Goal: Information Seeking & Learning: Learn about a topic

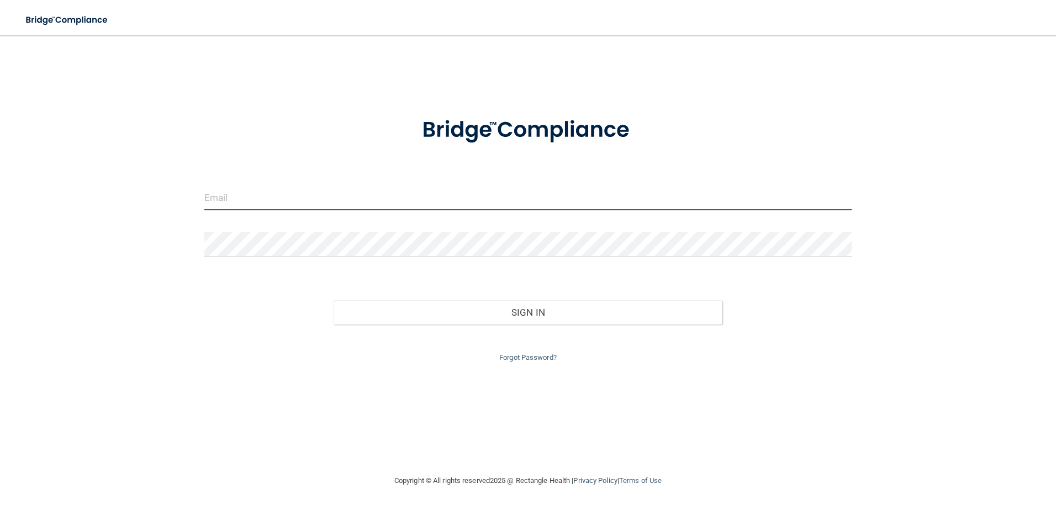
click at [295, 194] on input "email" at bounding box center [528, 198] width 648 height 25
type input "[EMAIL_ADDRESS][DOMAIN_NAME]"
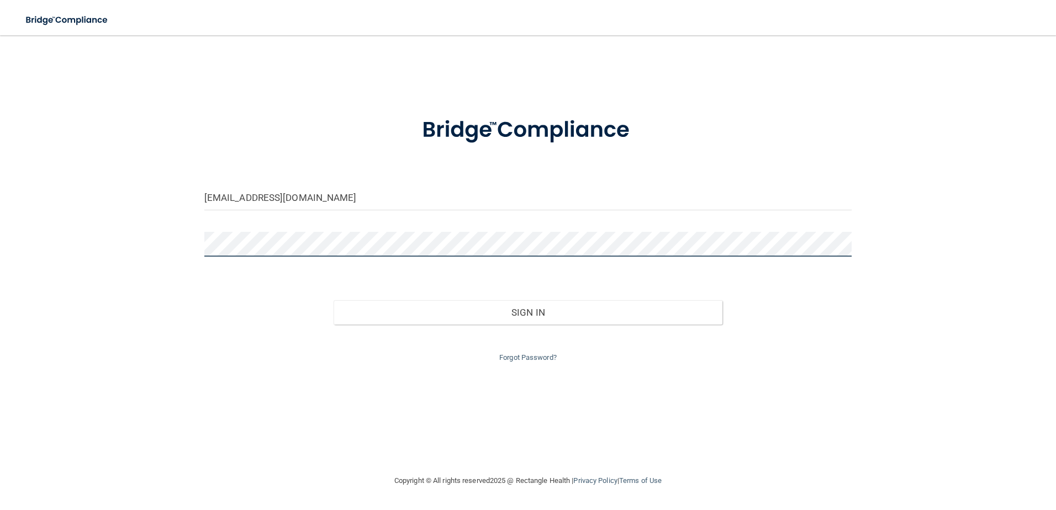
click at [334, 301] on button "Sign In" at bounding box center [528, 313] width 389 height 24
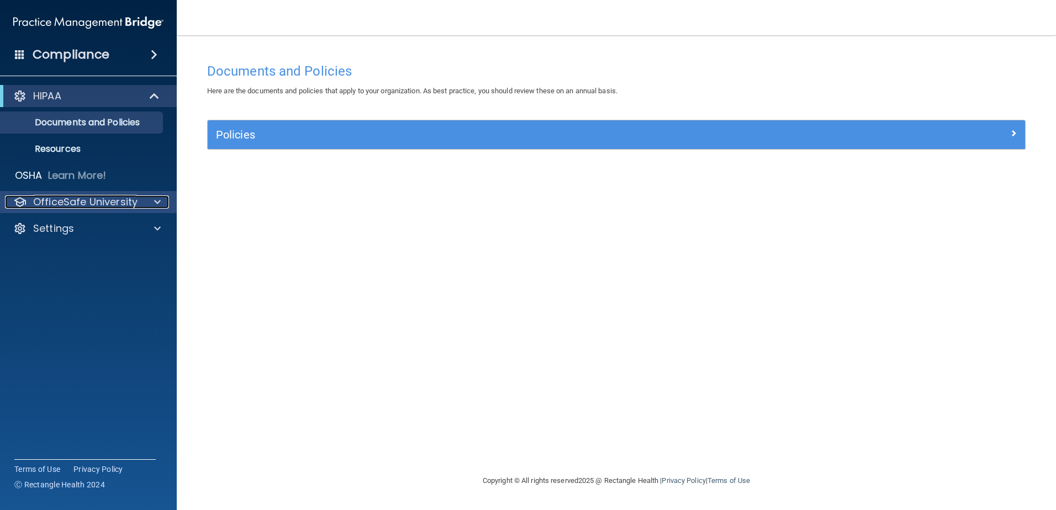
click at [144, 196] on div at bounding box center [156, 202] width 28 height 13
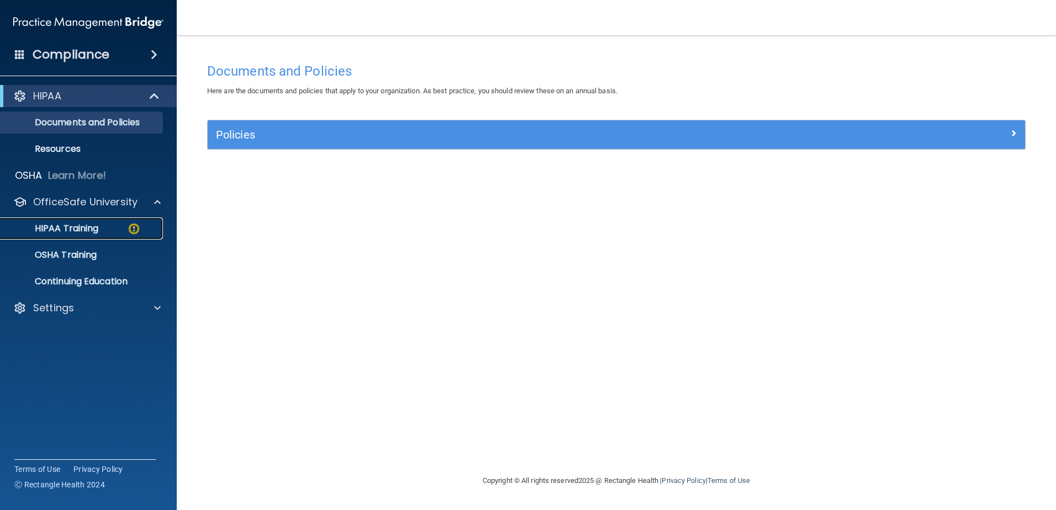
click at [77, 230] on p "HIPAA Training" at bounding box center [52, 228] width 91 height 11
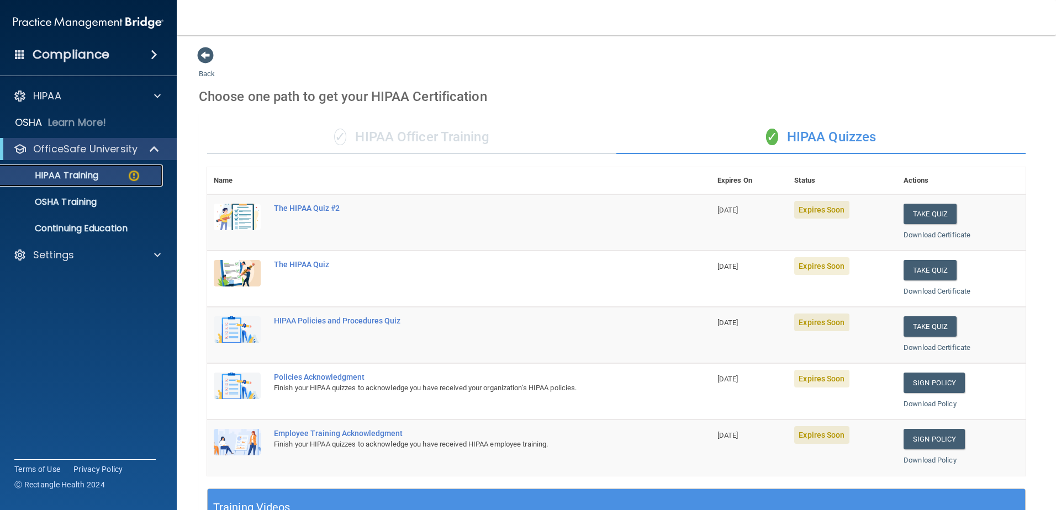
scroll to position [166, 0]
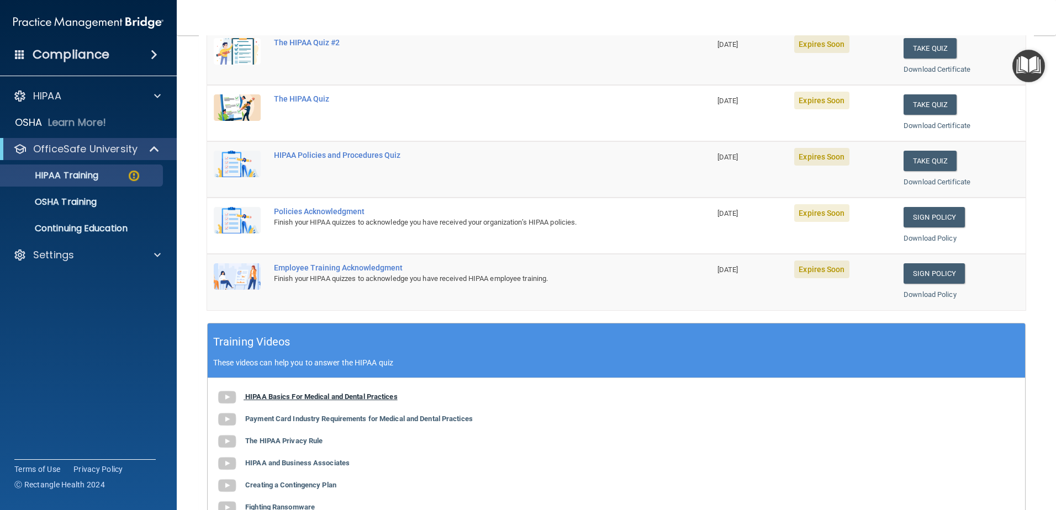
click at [306, 396] on b "HIPAA Basics For Medical and Dental Practices" at bounding box center [321, 397] width 152 height 8
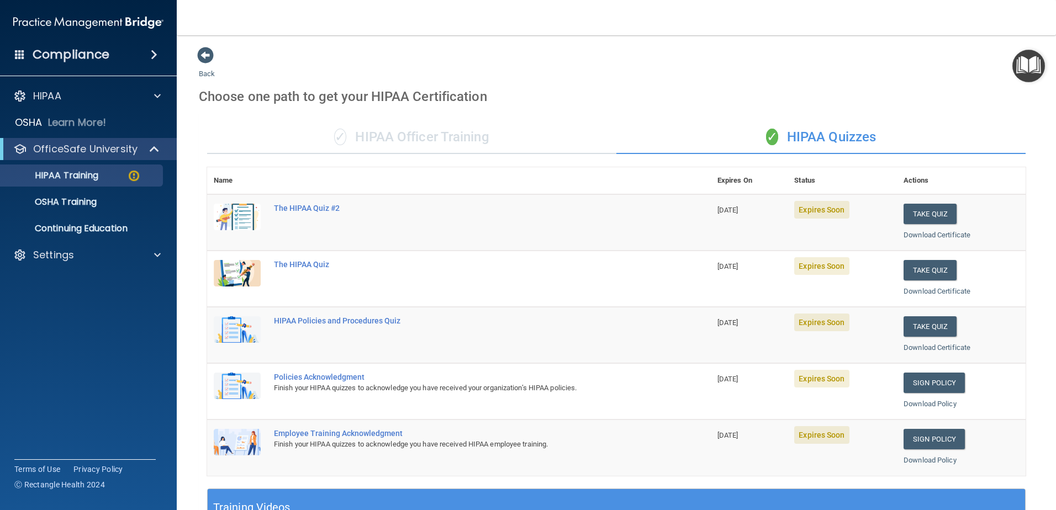
scroll to position [276, 0]
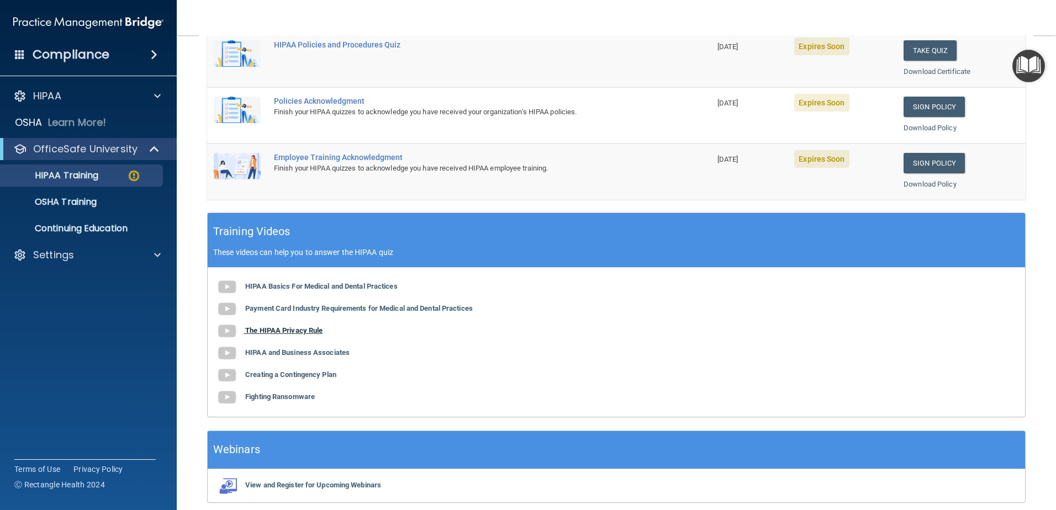
click at [301, 330] on b "The HIPAA Privacy Rule" at bounding box center [283, 330] width 77 height 8
click at [305, 352] on b "HIPAA and Business Associates" at bounding box center [297, 353] width 104 height 8
click at [311, 376] on b "Creating a Contingency Plan" at bounding box center [290, 375] width 91 height 8
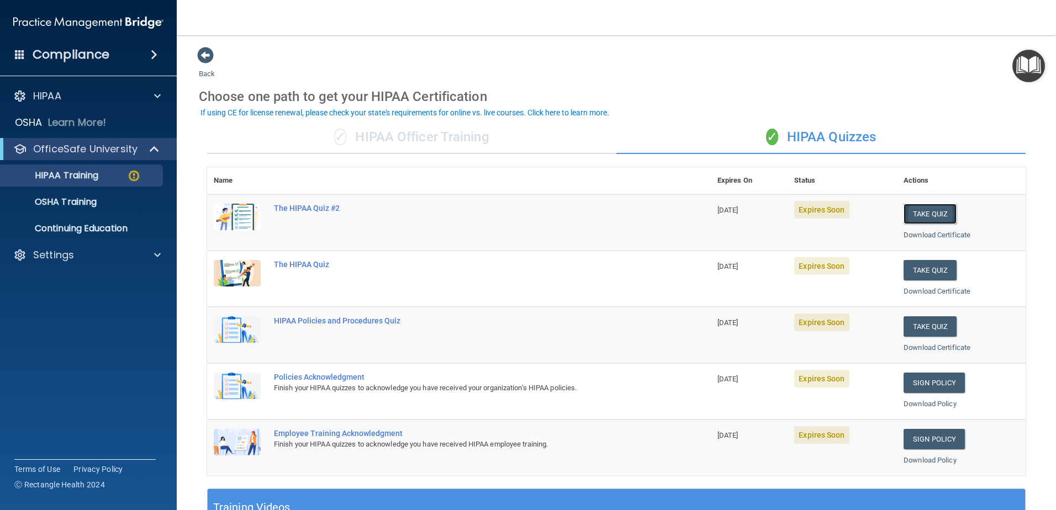
click at [914, 210] on button "Take Quiz" at bounding box center [930, 214] width 53 height 20
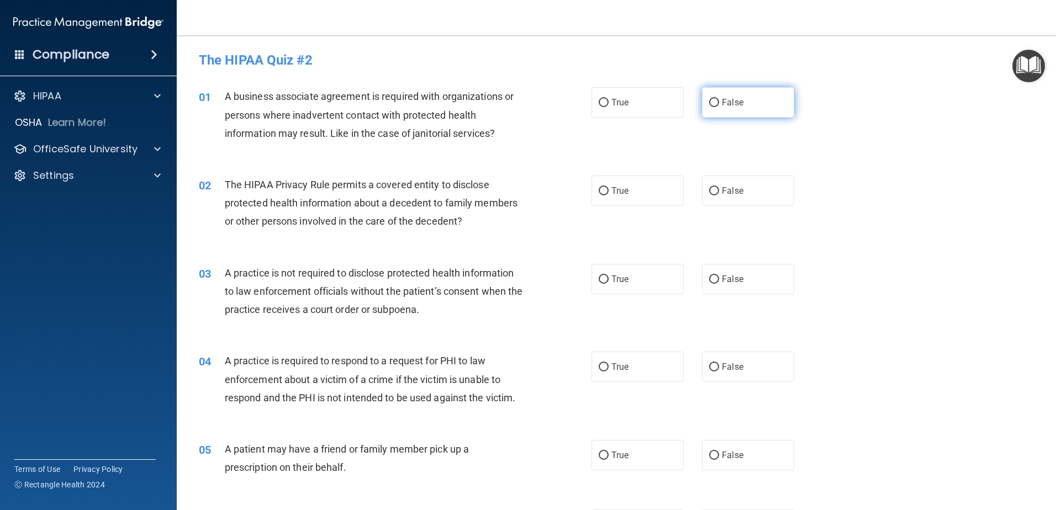
click at [722, 97] on span "False" at bounding box center [733, 102] width 22 height 10
click at [719, 99] on input "False" at bounding box center [714, 103] width 10 height 8
radio input "true"
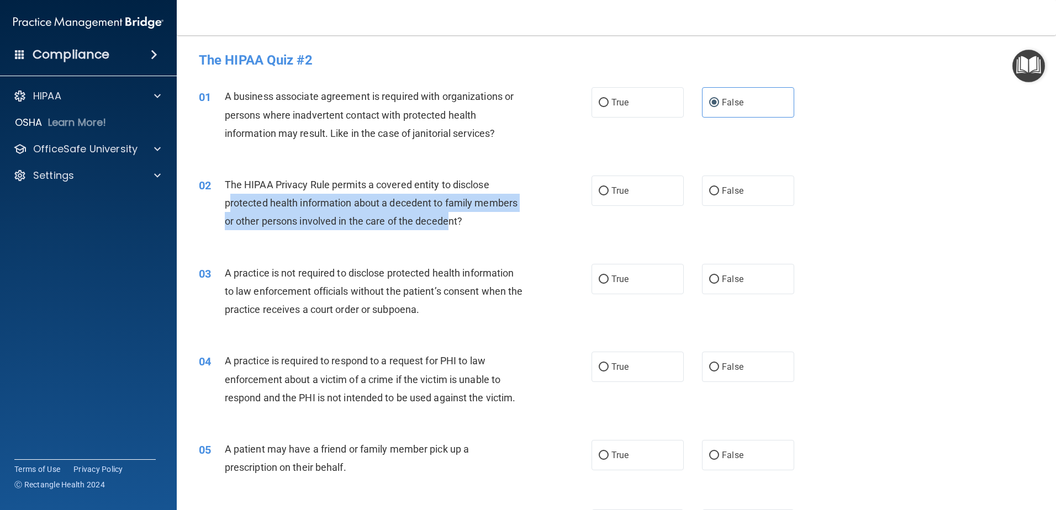
drag, startPoint x: 228, startPoint y: 201, endPoint x: 453, endPoint y: 222, distance: 225.8
click at [453, 222] on span "The HIPAA Privacy Rule permits a covered entity to disclose protected health in…" at bounding box center [371, 203] width 293 height 48
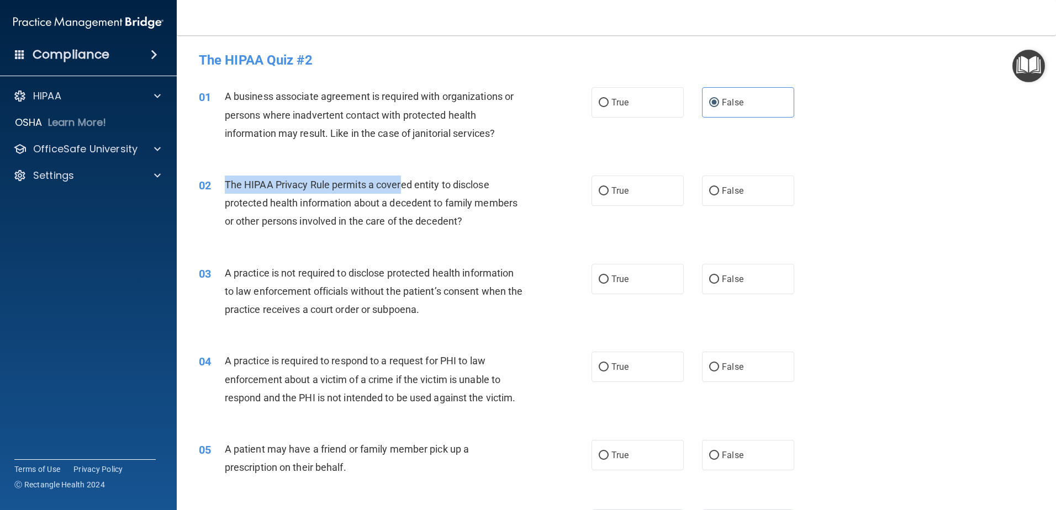
drag, startPoint x: 225, startPoint y: 183, endPoint x: 401, endPoint y: 185, distance: 175.7
click at [401, 185] on span "The HIPAA Privacy Rule permits a covered entity to disclose protected health in…" at bounding box center [371, 203] width 293 height 48
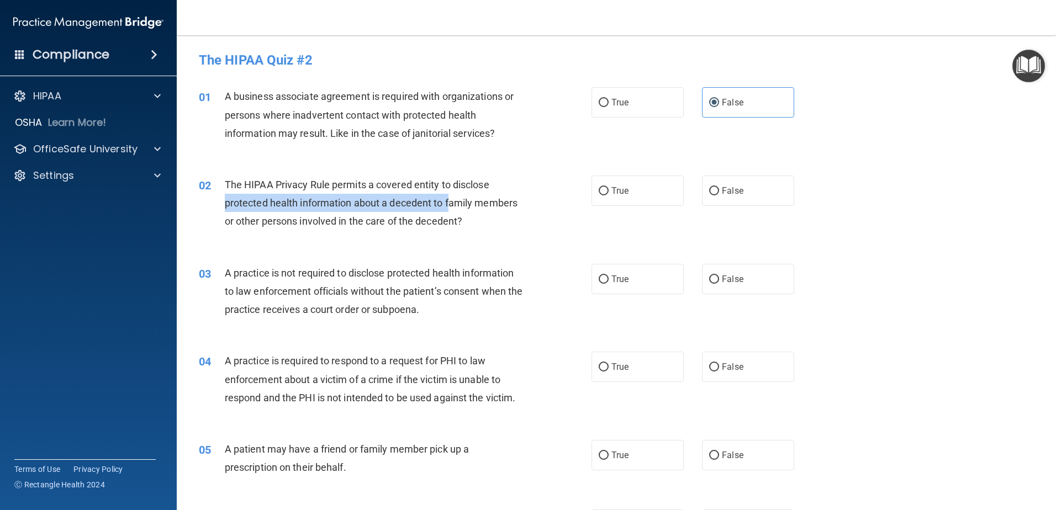
drag, startPoint x: 226, startPoint y: 199, endPoint x: 450, endPoint y: 199, distance: 223.7
click at [450, 199] on span "The HIPAA Privacy Rule permits a covered entity to disclose protected health in…" at bounding box center [371, 203] width 293 height 48
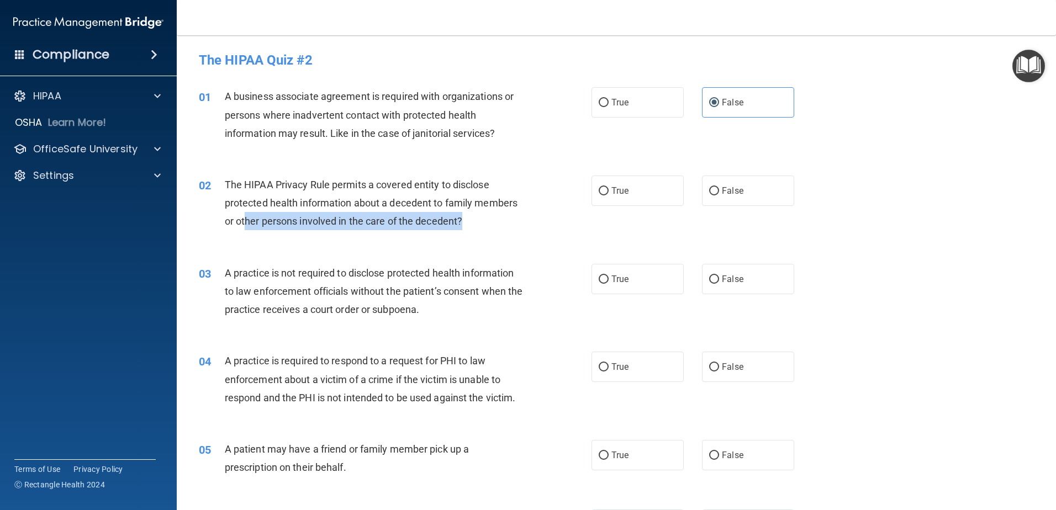
drag, startPoint x: 338, startPoint y: 220, endPoint x: 465, endPoint y: 220, distance: 127.1
click at [465, 220] on div "The HIPAA Privacy Rule permits a covered entity to disclose protected health in…" at bounding box center [378, 203] width 307 height 55
click at [628, 188] on label "True" at bounding box center [638, 191] width 92 height 30
click at [609, 188] on input "True" at bounding box center [604, 191] width 10 height 8
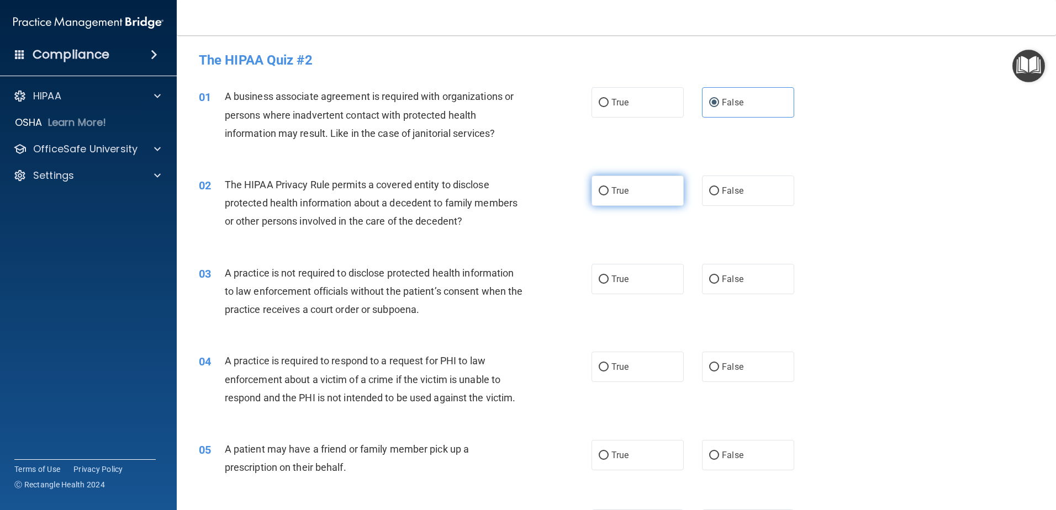
radio input "true"
click at [481, 214] on div "The HIPAA Privacy Rule permits a covered entity to disclose protected health in…" at bounding box center [378, 203] width 307 height 55
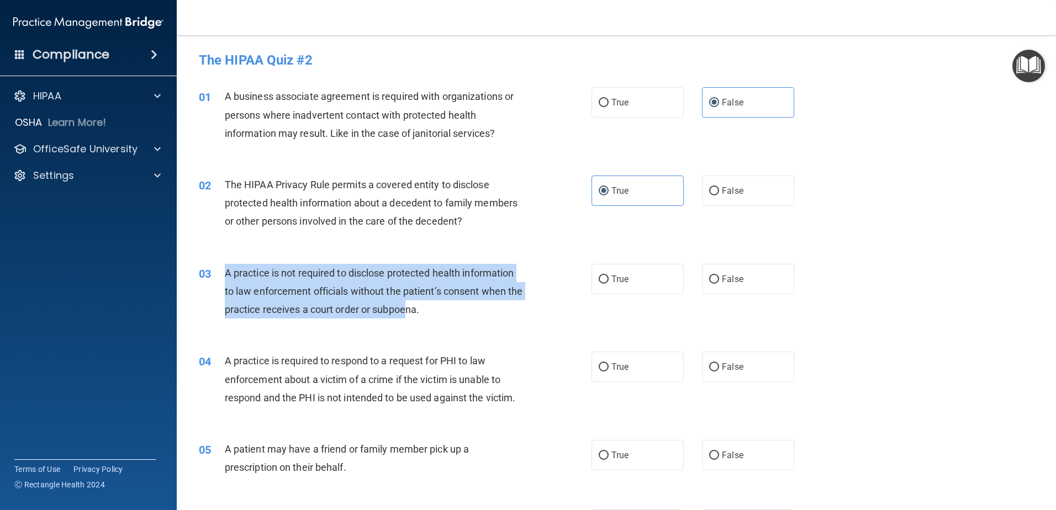
drag, startPoint x: 219, startPoint y: 273, endPoint x: 425, endPoint y: 313, distance: 209.9
click at [425, 313] on div "03 A practice is not required to disclose protected health information to law e…" at bounding box center [395, 294] width 426 height 61
click at [425, 313] on span "A practice is not required to disclose protected health information to law enfo…" at bounding box center [374, 291] width 298 height 48
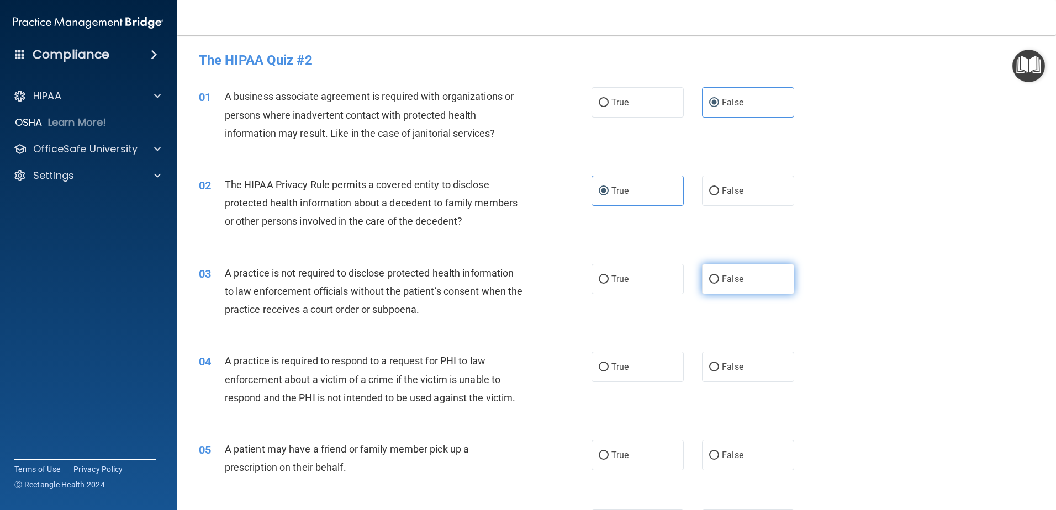
click at [751, 283] on label "False" at bounding box center [748, 279] width 92 height 30
click at [719, 283] on input "False" at bounding box center [714, 280] width 10 height 8
radio input "true"
click at [316, 290] on span "A practice is not required to disclose protected health information to law enfo…" at bounding box center [374, 291] width 298 height 48
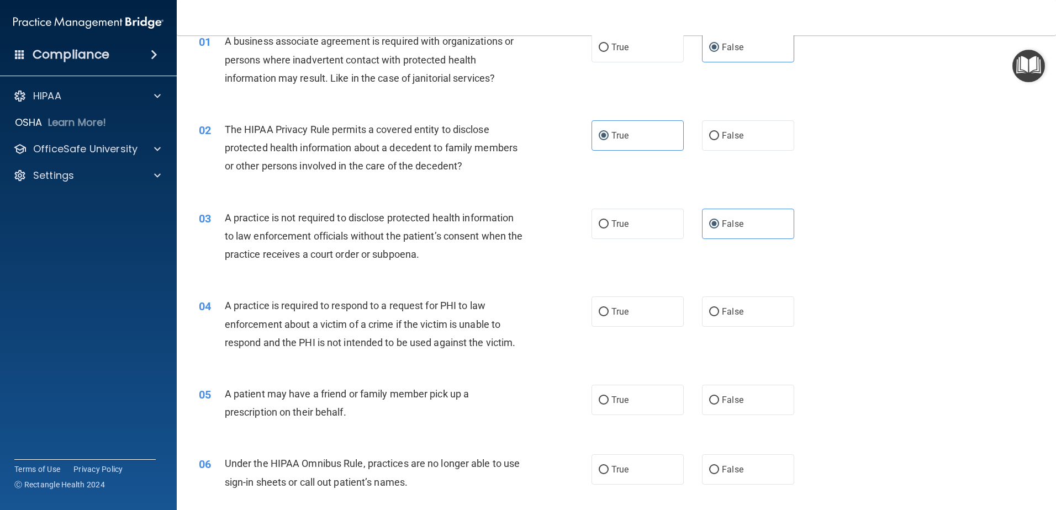
scroll to position [110, 0]
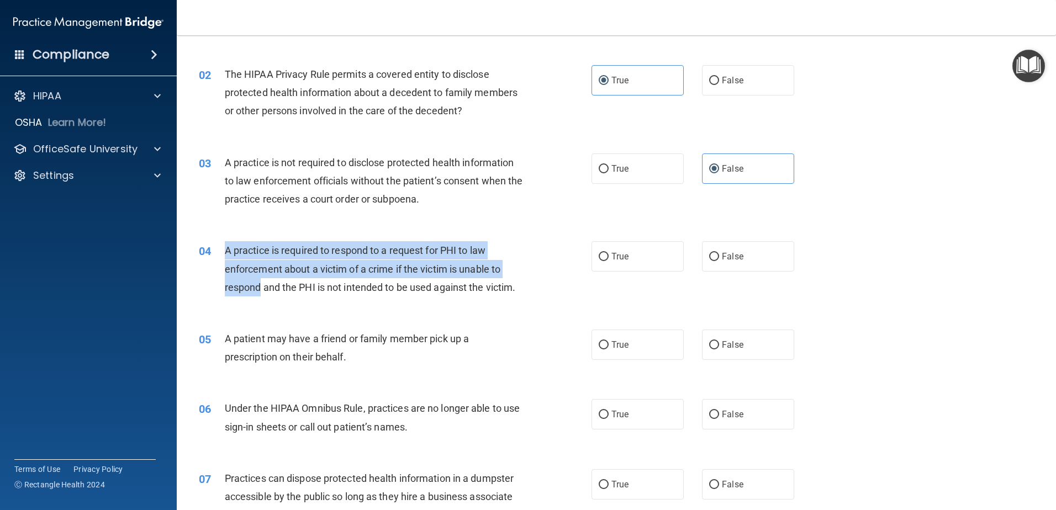
drag, startPoint x: 264, startPoint y: 252, endPoint x: 260, endPoint y: 292, distance: 40.0
click at [260, 292] on div "04 A practice is required to respond to a request for PHI to law enforcement ab…" at bounding box center [395, 271] width 426 height 61
click at [260, 292] on span "A practice is required to respond to a request for PHI to law enforcement about…" at bounding box center [370, 269] width 291 height 48
drag, startPoint x: 226, startPoint y: 252, endPoint x: 501, endPoint y: 295, distance: 277.9
click at [501, 295] on div "A practice is required to respond to a request for PHI to law enforcement about…" at bounding box center [378, 268] width 307 height 55
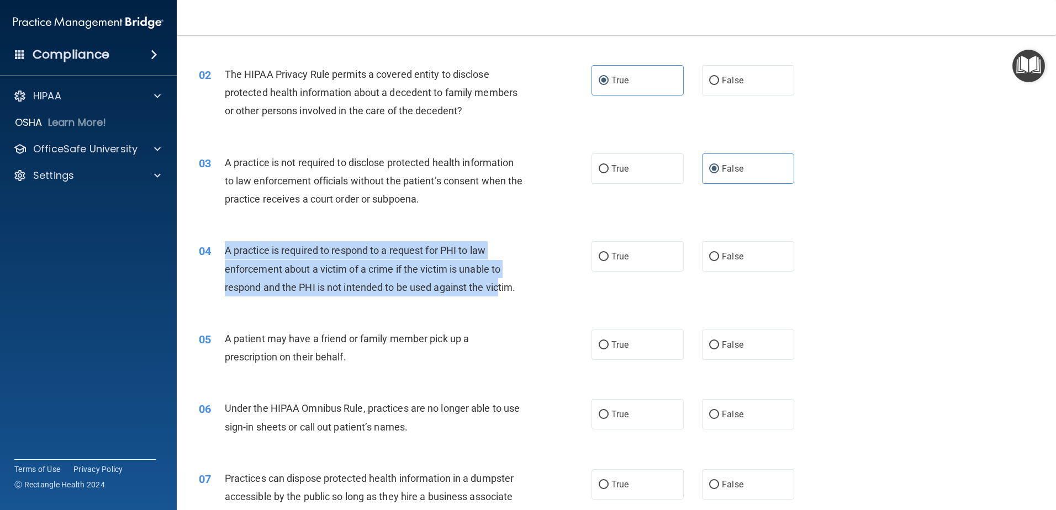
click at [501, 295] on div "A practice is required to respond to a request for PHI to law enforcement about…" at bounding box center [378, 268] width 307 height 55
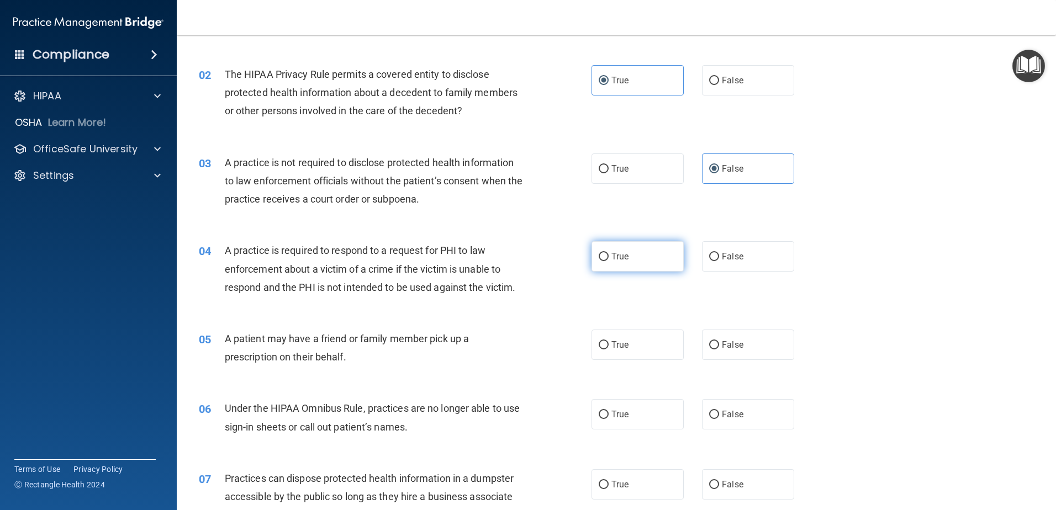
click at [627, 261] on label "True" at bounding box center [638, 256] width 92 height 30
click at [609, 261] on input "True" at bounding box center [604, 257] width 10 height 8
radio input "true"
click at [369, 267] on span "A practice is required to respond to a request for PHI to law enforcement about…" at bounding box center [370, 269] width 291 height 48
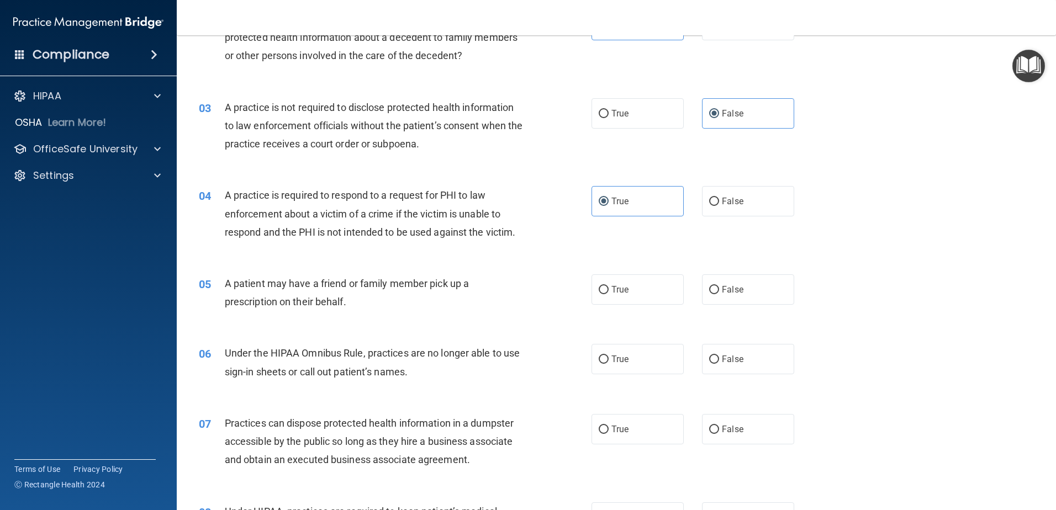
scroll to position [221, 0]
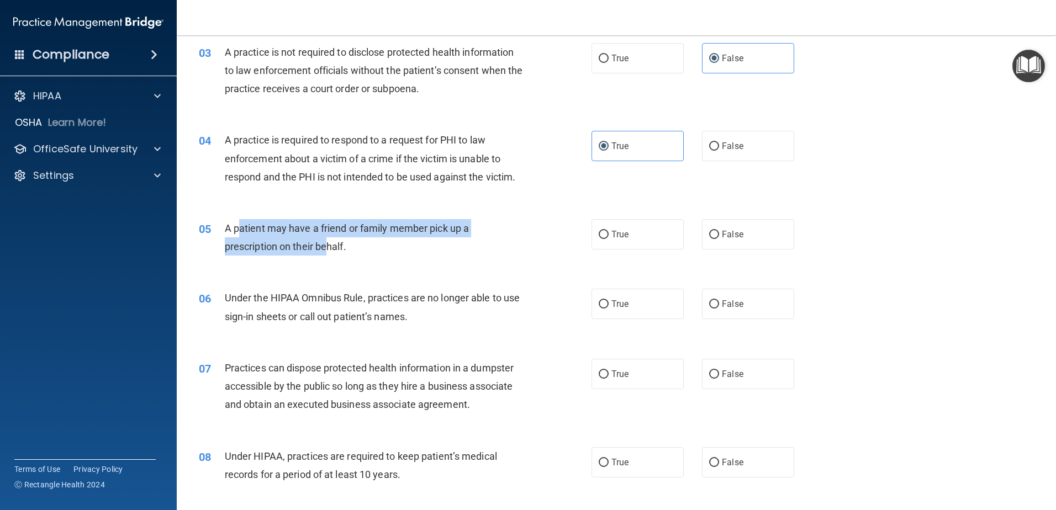
drag, startPoint x: 241, startPoint y: 226, endPoint x: 330, endPoint y: 248, distance: 91.6
click at [330, 248] on span "A patient may have a friend or family member pick up a prescription on their be…" at bounding box center [347, 238] width 244 height 30
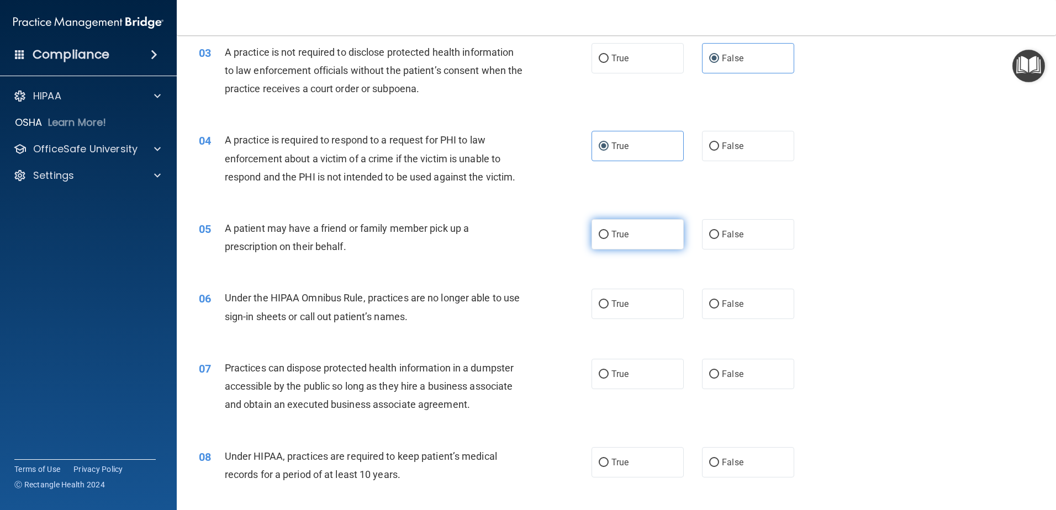
click at [623, 240] on label "True" at bounding box center [638, 234] width 92 height 30
click at [609, 239] on input "True" at bounding box center [604, 235] width 10 height 8
radio input "true"
click at [315, 255] on div "A patient may have a friend or family member pick up a prescription on their be…" at bounding box center [378, 237] width 307 height 36
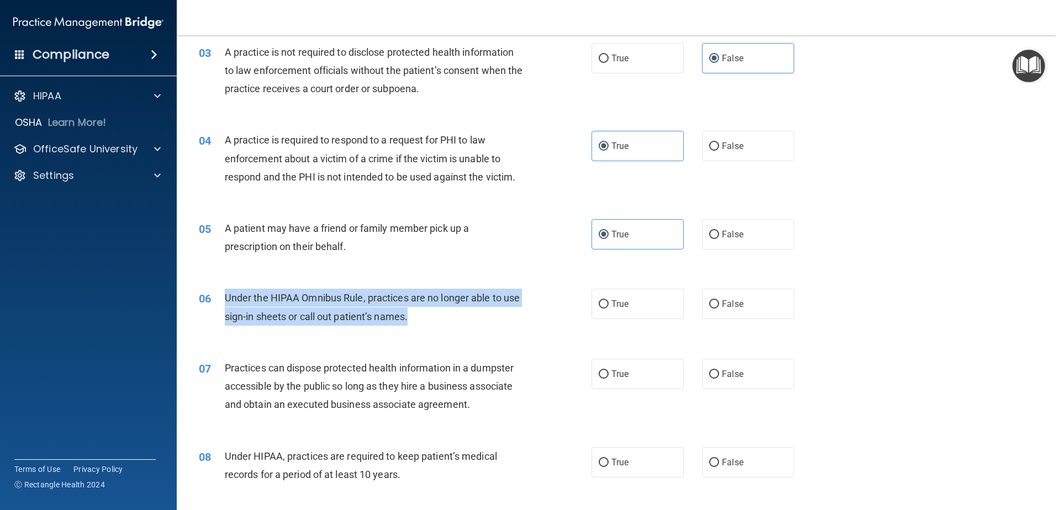
drag, startPoint x: 222, startPoint y: 297, endPoint x: 430, endPoint y: 320, distance: 210.2
click at [430, 320] on div "06 Under the HIPAA Omnibus Rule, practices are no longer able to use sign-in sh…" at bounding box center [395, 310] width 426 height 42
click at [430, 320] on div "Under the HIPAA Omnibus Rule, practices are no longer able to use sign-in sheet…" at bounding box center [378, 307] width 307 height 36
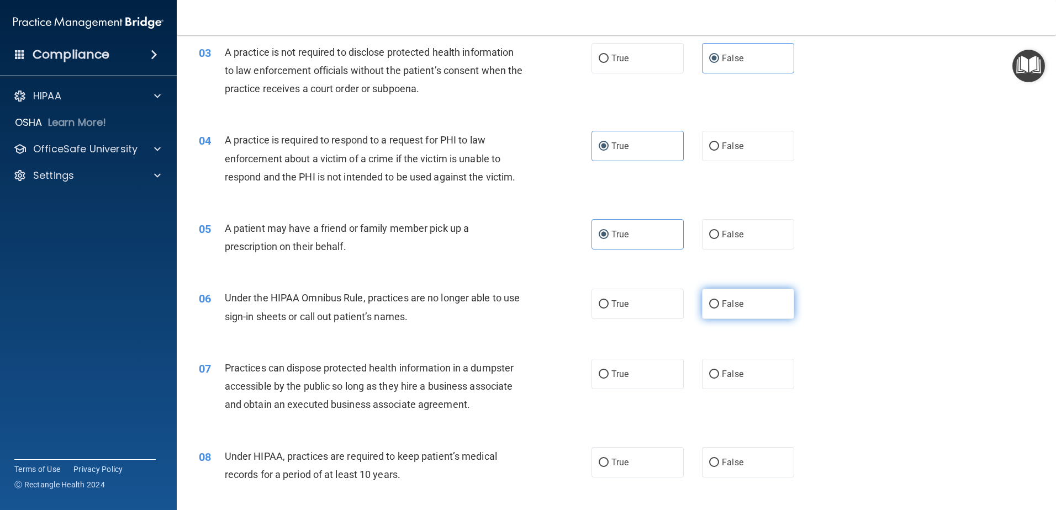
click at [729, 298] on label "False" at bounding box center [748, 304] width 92 height 30
click at [719, 301] on input "False" at bounding box center [714, 305] width 10 height 8
radio input "true"
click at [322, 303] on span "Under the HIPAA Omnibus Rule, practices are no longer able to use sign-in sheet…" at bounding box center [373, 307] width 296 height 30
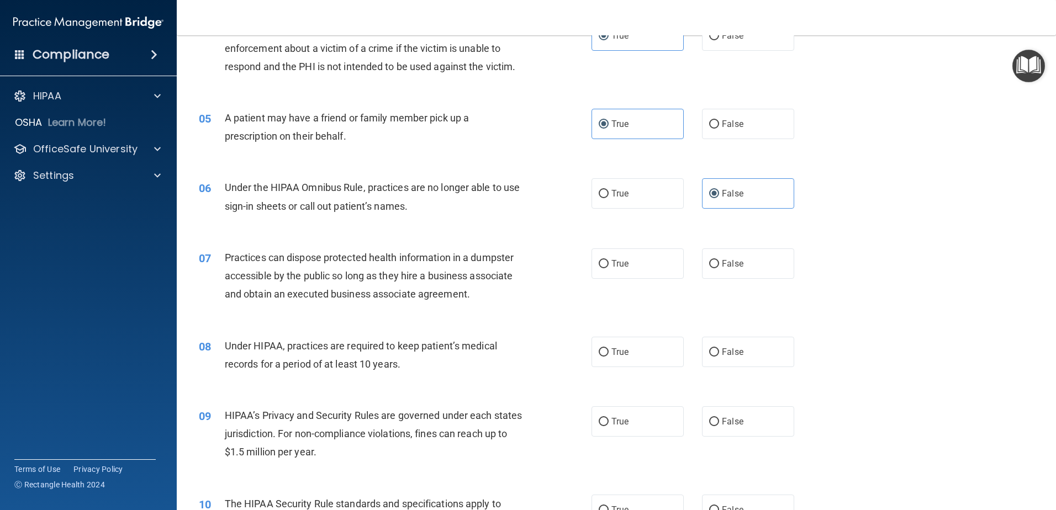
scroll to position [387, 0]
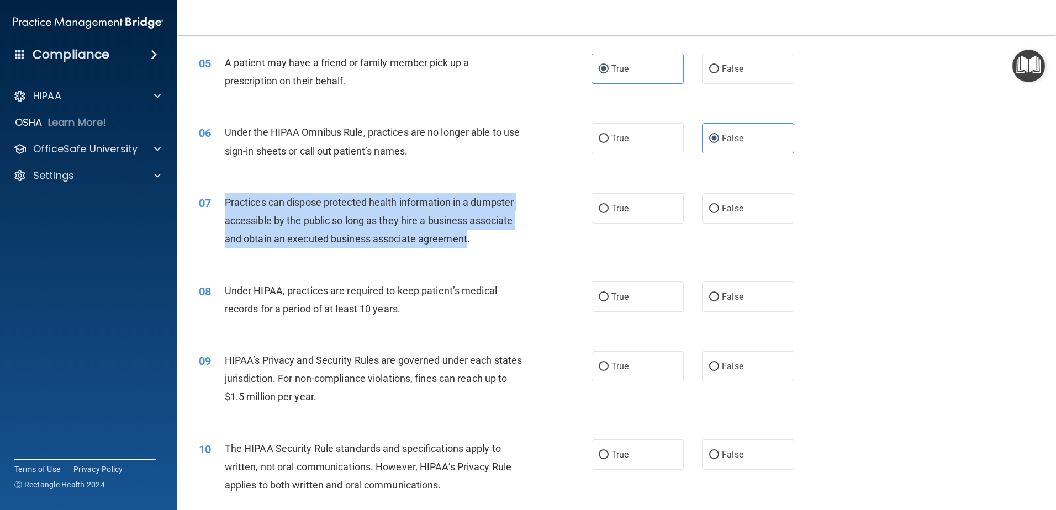
drag, startPoint x: 224, startPoint y: 201, endPoint x: 466, endPoint y: 242, distance: 245.5
click at [466, 242] on span "Practices can dispose protected health information in a dumpster accessible by …" at bounding box center [369, 221] width 289 height 48
drag, startPoint x: 466, startPoint y: 242, endPoint x: 500, endPoint y: 238, distance: 33.9
click at [466, 242] on span "Practices can dispose protected health information in a dumpster accessible by …" at bounding box center [369, 221] width 289 height 48
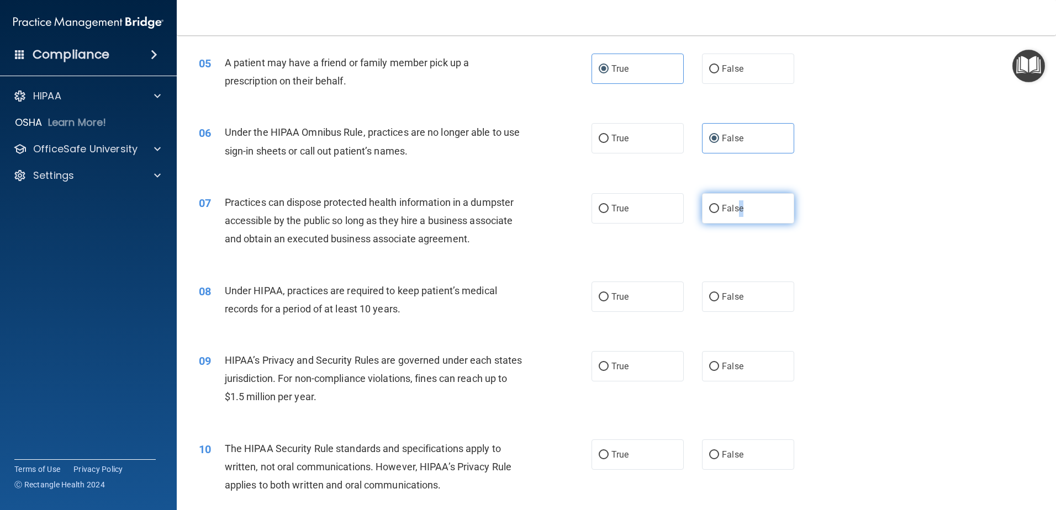
click at [735, 206] on span "False" at bounding box center [733, 208] width 22 height 10
click at [709, 207] on input "False" at bounding box center [714, 209] width 10 height 8
radio input "true"
click at [344, 230] on div "Practices can dispose protected health information in a dumpster accessible by …" at bounding box center [378, 220] width 307 height 55
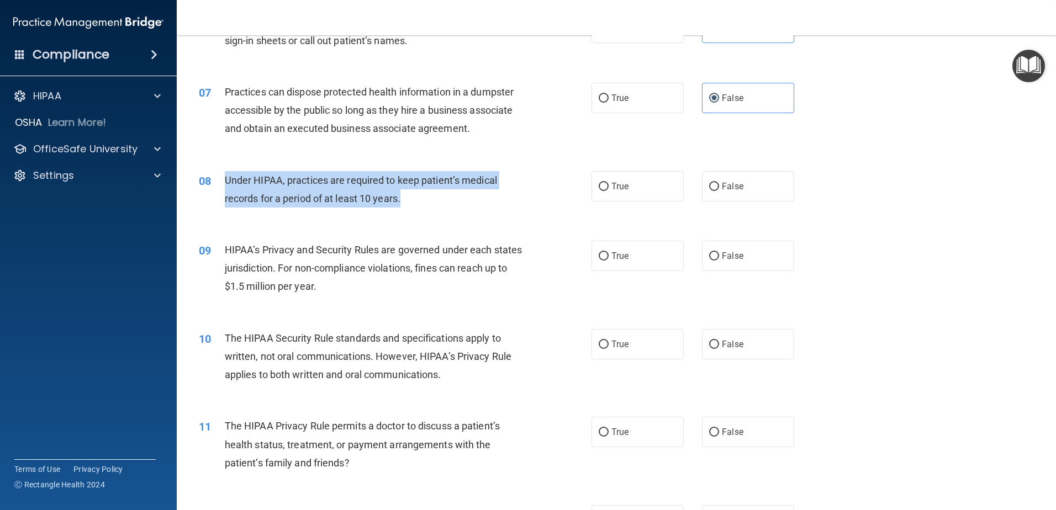
drag, startPoint x: 289, startPoint y: 185, endPoint x: 405, endPoint y: 199, distance: 117.0
click at [405, 199] on div "Under HIPAA, practices are required to keep patient’s medical records for a per…" at bounding box center [378, 189] width 307 height 36
drag, startPoint x: 405, startPoint y: 199, endPoint x: 476, endPoint y: 196, distance: 70.8
click at [405, 199] on div "Under HIPAA, practices are required to keep patient’s medical records for a per…" at bounding box center [378, 189] width 307 height 36
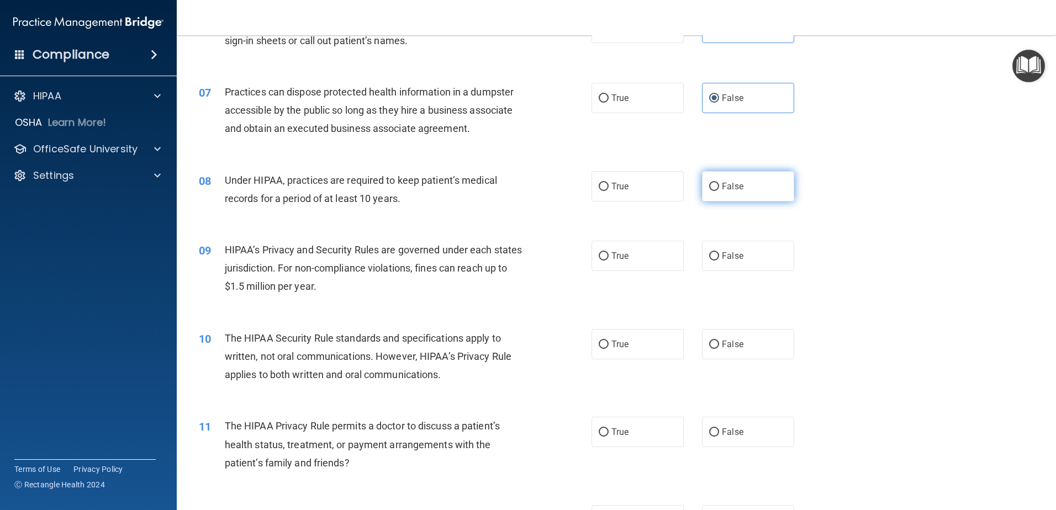
click at [742, 182] on label "False" at bounding box center [748, 186] width 92 height 30
click at [719, 183] on input "False" at bounding box center [714, 187] width 10 height 8
radio input "true"
click at [278, 264] on span "HIPAA’s Privacy and Security Rules are governed under each states jurisdiction.…" at bounding box center [374, 268] width 298 height 48
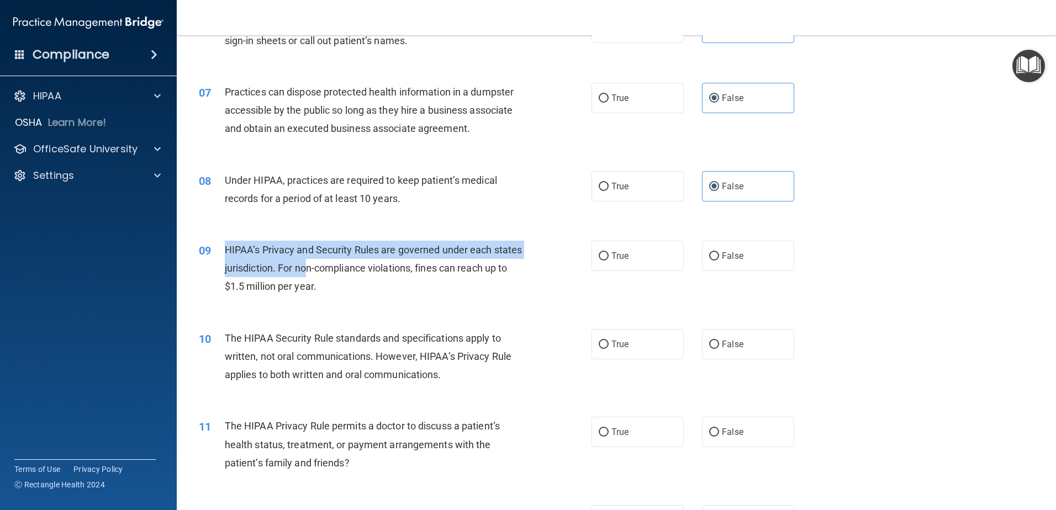
drag, startPoint x: 228, startPoint y: 249, endPoint x: 337, endPoint y: 272, distance: 111.4
click at [337, 272] on span "HIPAA’s Privacy and Security Rules are governed under each states jurisdiction.…" at bounding box center [374, 268] width 298 height 48
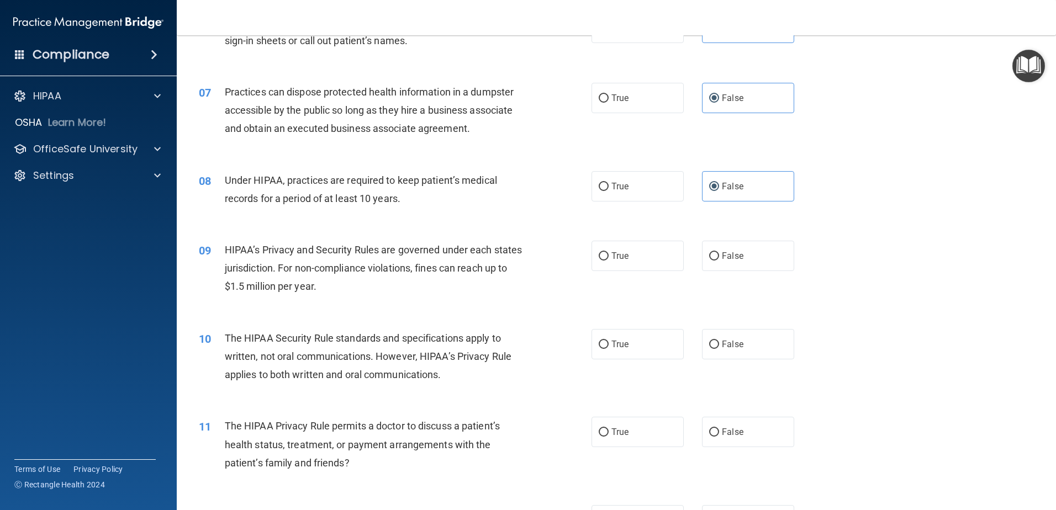
click at [305, 286] on span "HIPAA’s Privacy and Security Rules are governed under each states jurisdiction.…" at bounding box center [374, 268] width 298 height 48
click at [612, 252] on span "True" at bounding box center [620, 256] width 17 height 10
click at [609, 252] on input "True" at bounding box center [604, 256] width 10 height 8
radio input "true"
click at [269, 275] on div "HIPAA’s Privacy and Security Rules are governed under each states jurisdiction.…" at bounding box center [378, 268] width 307 height 55
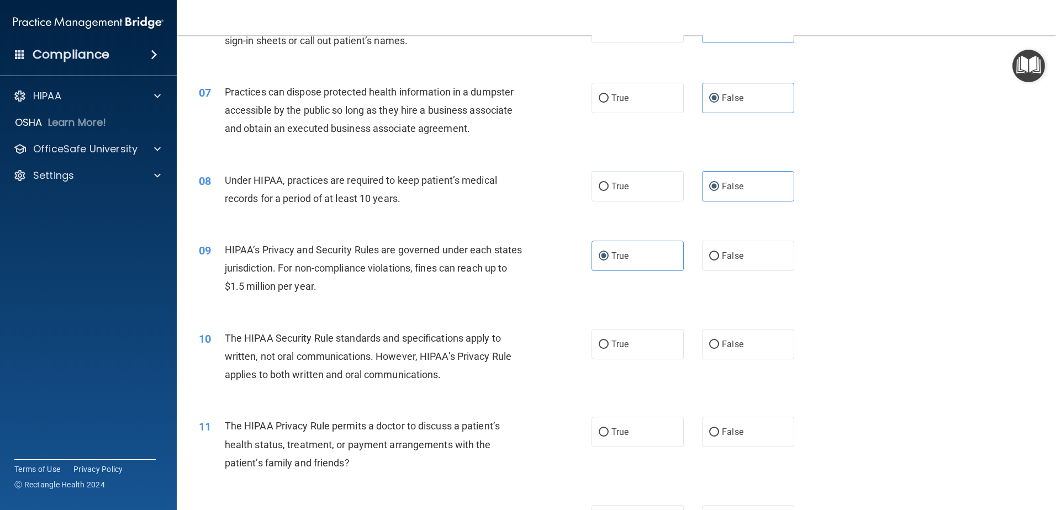
scroll to position [608, 0]
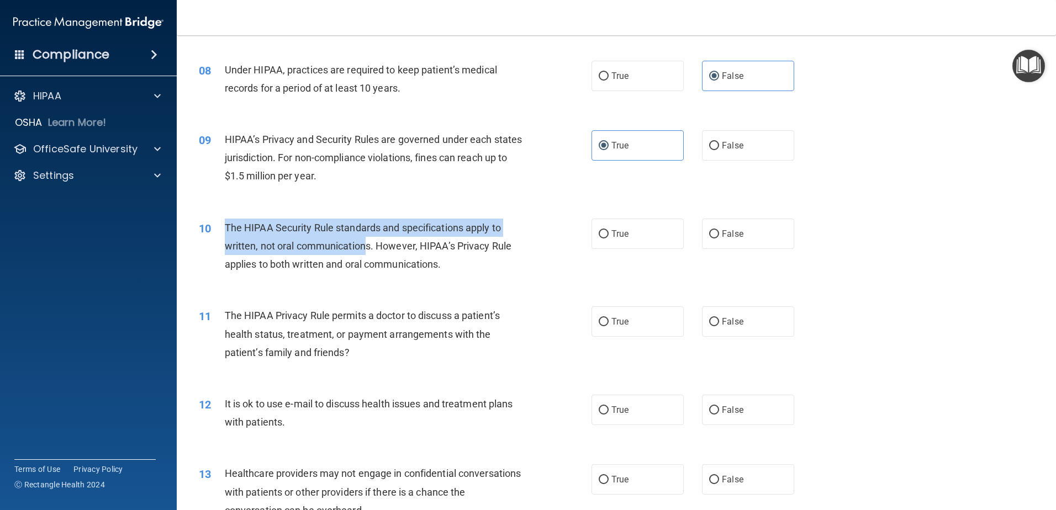
drag, startPoint x: 226, startPoint y: 226, endPoint x: 367, endPoint y: 251, distance: 143.6
click at [367, 251] on span "The HIPAA Security Rule standards and specifications apply to written, not oral…" at bounding box center [368, 246] width 287 height 48
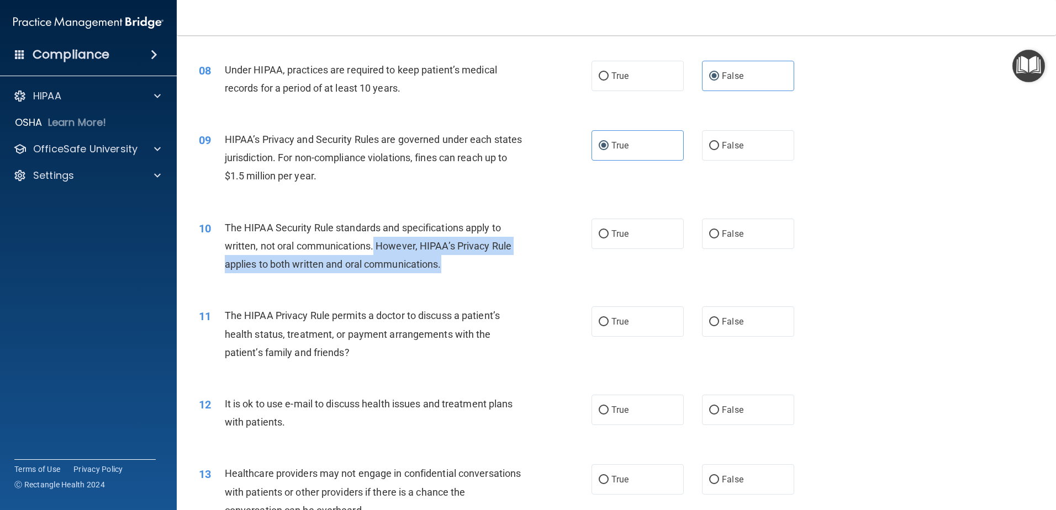
drag, startPoint x: 401, startPoint y: 246, endPoint x: 473, endPoint y: 259, distance: 73.5
click at [473, 259] on div "The HIPAA Security Rule standards and specifications apply to written, not oral…" at bounding box center [378, 246] width 307 height 55
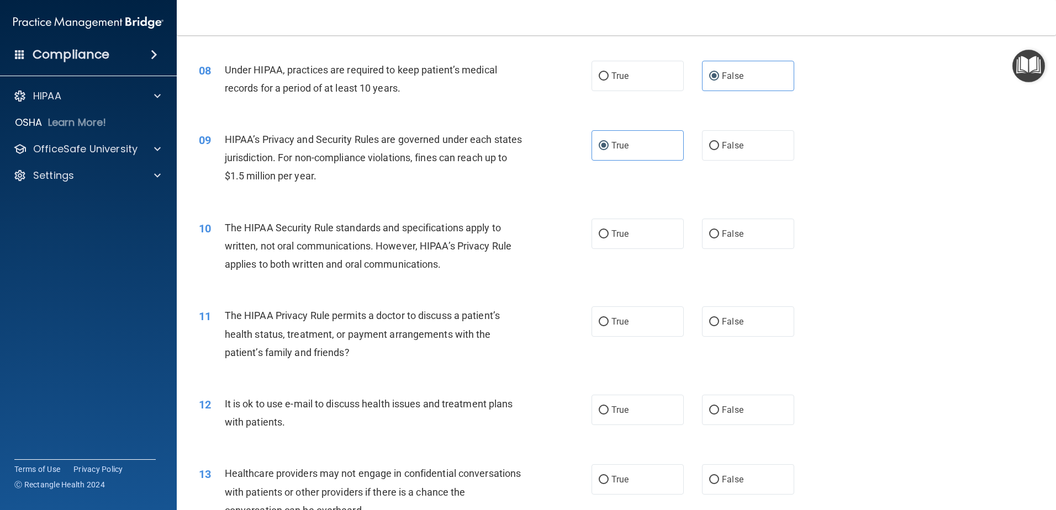
click at [440, 267] on span "The HIPAA Security Rule standards and specifications apply to written, not oral…" at bounding box center [368, 246] width 287 height 48
click at [758, 226] on label "False" at bounding box center [748, 234] width 92 height 30
click at [719, 230] on input "False" at bounding box center [714, 234] width 10 height 8
radio input "true"
click at [283, 248] on span "The HIPAA Security Rule standards and specifications apply to written, not oral…" at bounding box center [368, 246] width 287 height 48
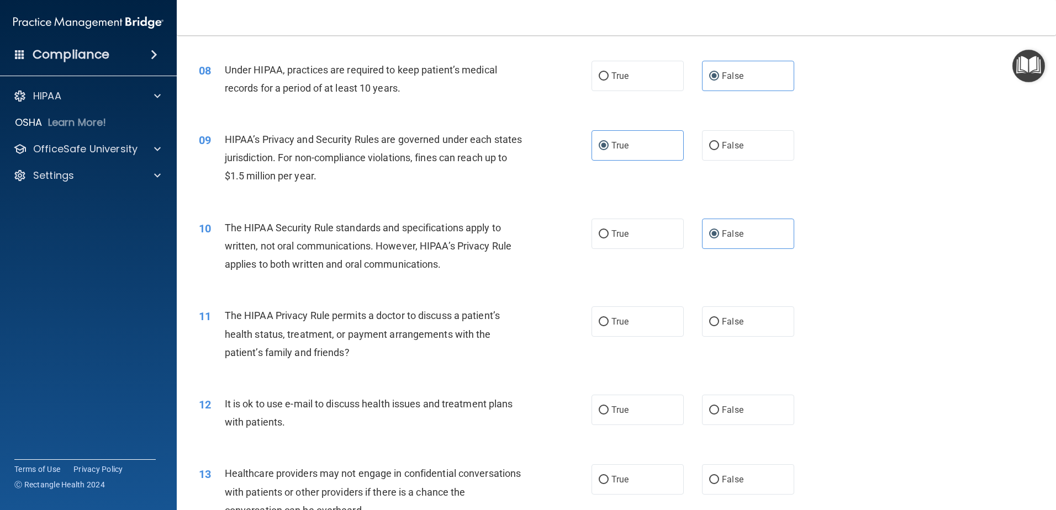
scroll to position [718, 0]
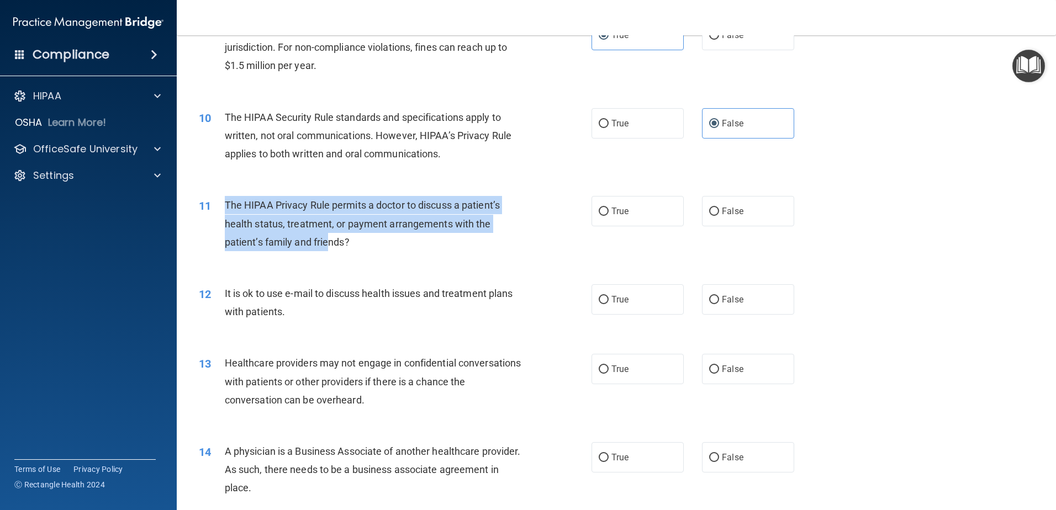
drag, startPoint x: 226, startPoint y: 199, endPoint x: 327, endPoint y: 244, distance: 109.8
click at [327, 244] on span "The HIPAA Privacy Rule permits a doctor to discuss a patient’s health status, t…" at bounding box center [362, 223] width 275 height 48
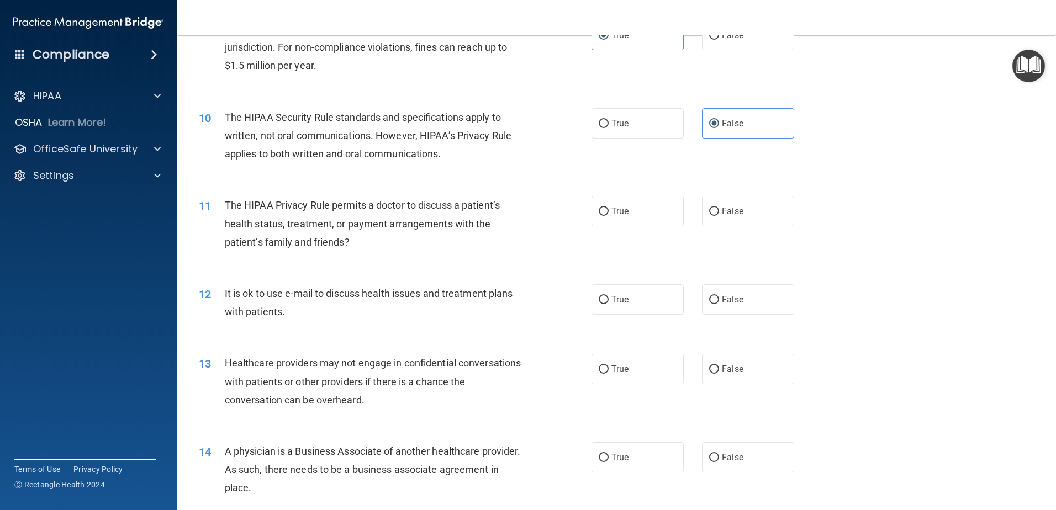
click at [359, 240] on div "The HIPAA Privacy Rule permits a doctor to discuss a patient’s health status, t…" at bounding box center [378, 223] width 307 height 55
click at [728, 210] on span "False" at bounding box center [733, 211] width 22 height 10
click at [719, 210] on input "False" at bounding box center [714, 212] width 10 height 8
radio input "true"
click at [343, 232] on div "The HIPAA Privacy Rule permits a doctor to discuss a patient’s health status, t…" at bounding box center [378, 223] width 307 height 55
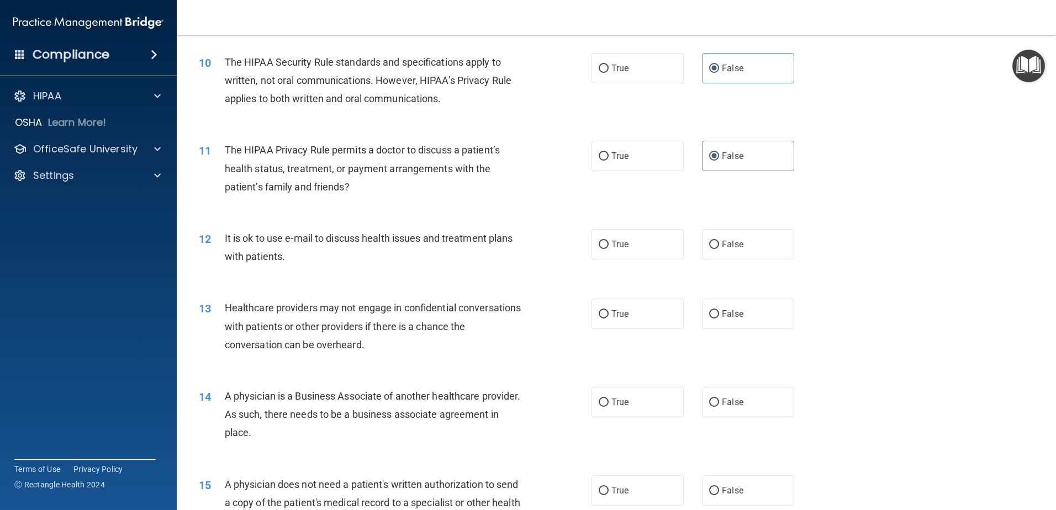
scroll to position [829, 0]
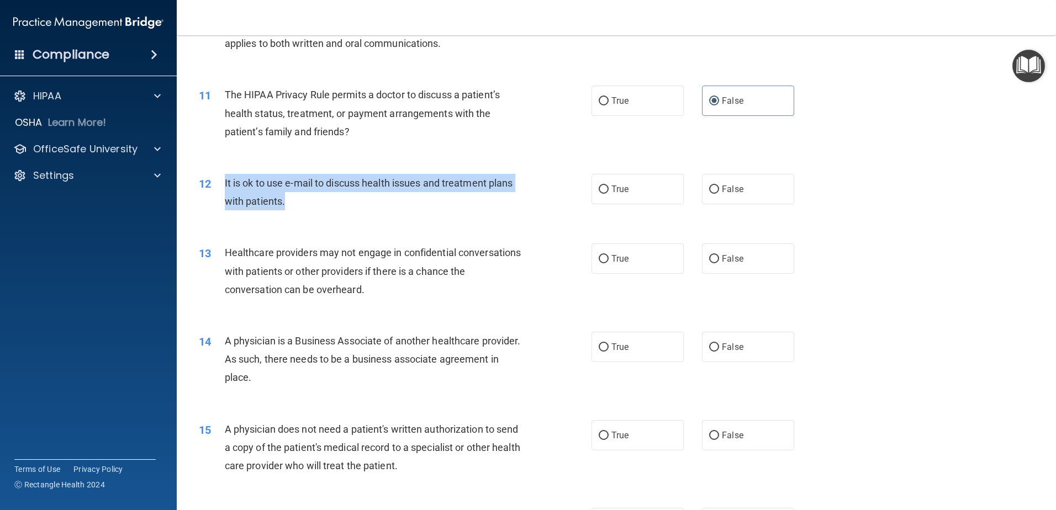
drag, startPoint x: 293, startPoint y: 189, endPoint x: 460, endPoint y: 203, distance: 167.4
click at [460, 203] on div "12 It is ok to use e-mail to discuss health issues and treatment plans with pat…" at bounding box center [395, 195] width 426 height 42
drag, startPoint x: 460, startPoint y: 203, endPoint x: 417, endPoint y: 193, distance: 44.1
click at [460, 203] on div "It is ok to use e-mail to discuss health issues and treatment plans with patien…" at bounding box center [378, 192] width 307 height 36
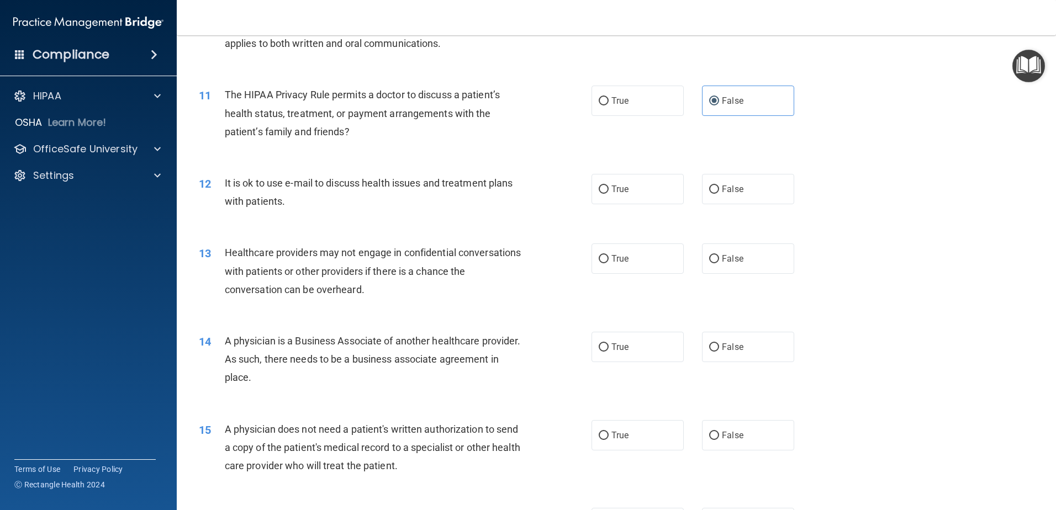
click at [303, 196] on div "It is ok to use e-mail to discuss health issues and treatment plans with patien…" at bounding box center [378, 192] width 307 height 36
click at [734, 184] on span "False" at bounding box center [733, 189] width 22 height 10
click at [719, 186] on input "False" at bounding box center [714, 190] width 10 height 8
radio input "true"
click at [255, 182] on span "It is ok to use e-mail to discuss health issues and treatment plans with patien…" at bounding box center [369, 192] width 288 height 30
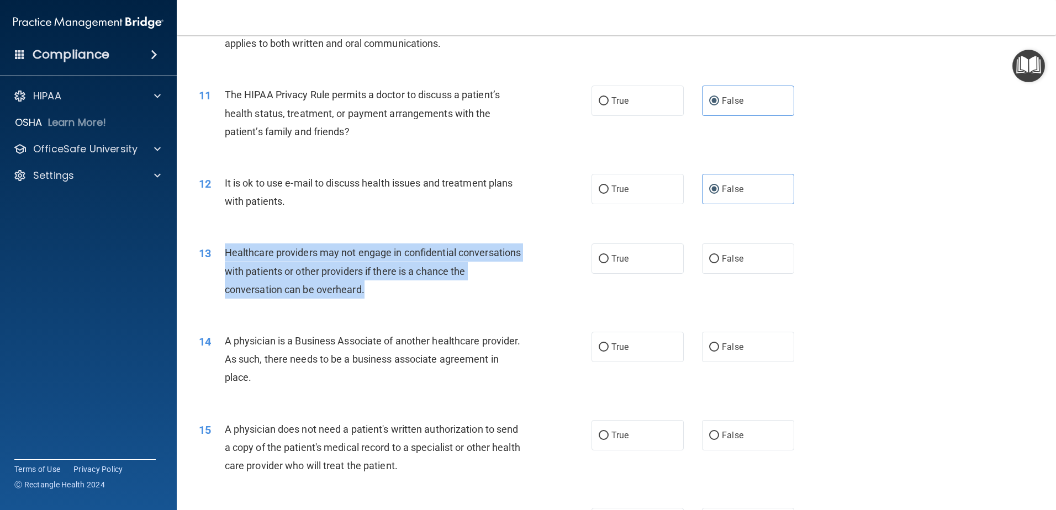
drag, startPoint x: 225, startPoint y: 250, endPoint x: 401, endPoint y: 294, distance: 181.0
click at [401, 294] on div "Healthcare providers may not engage in confidential conversations with patients…" at bounding box center [378, 271] width 307 height 55
drag, startPoint x: 397, startPoint y: 289, endPoint x: 237, endPoint y: 240, distance: 167.1
click at [237, 240] on div "13 Healthcare providers may not engage in confidential conversations with patie…" at bounding box center [617, 274] width 852 height 88
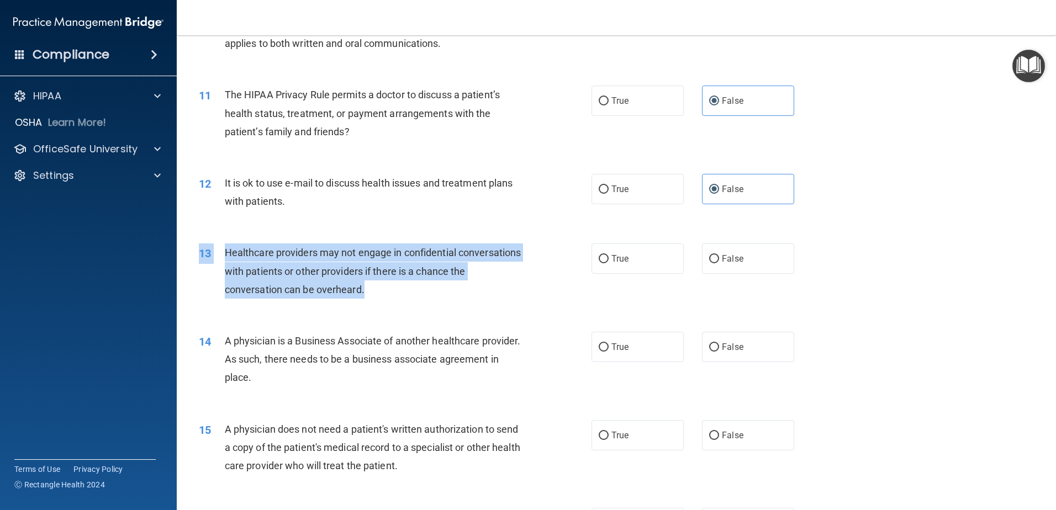
drag, startPoint x: 237, startPoint y: 240, endPoint x: 299, endPoint y: 267, distance: 68.0
click at [299, 267] on span "Healthcare providers may not engage in confidential conversations with patients…" at bounding box center [373, 271] width 297 height 48
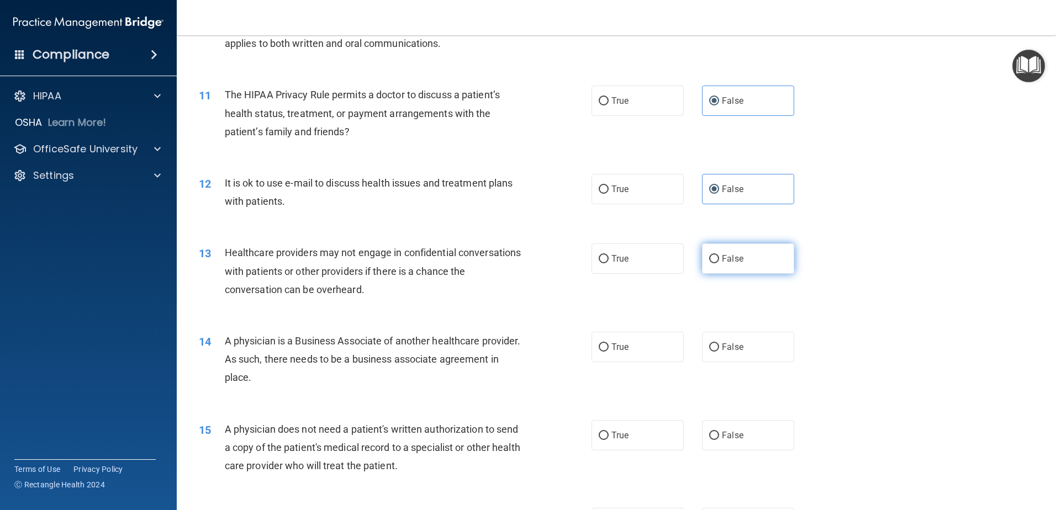
click at [733, 262] on span "False" at bounding box center [733, 259] width 22 height 10
click at [719, 262] on input "False" at bounding box center [714, 259] width 10 height 8
radio input "true"
click at [283, 264] on div "Healthcare providers may not engage in confidential conversations with patients…" at bounding box center [378, 271] width 307 height 55
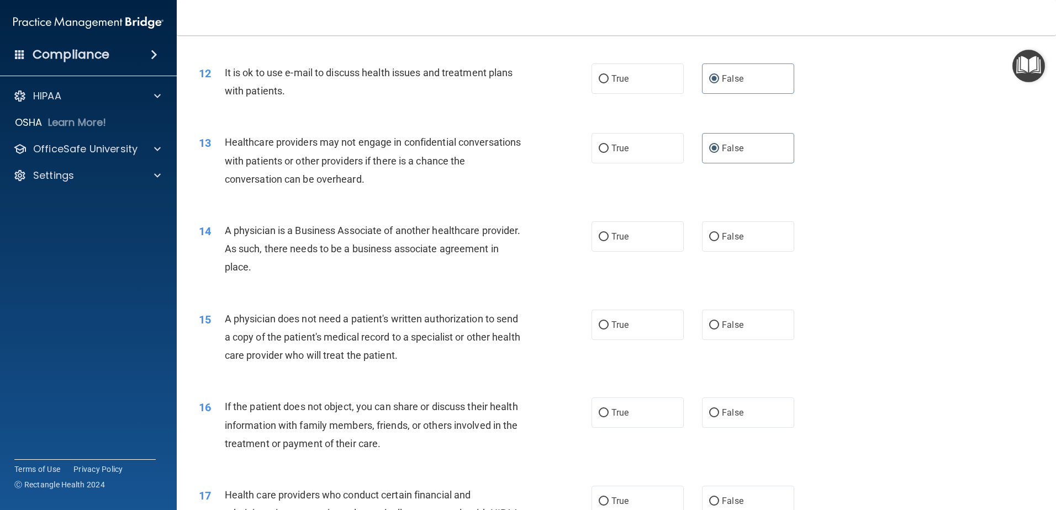
drag, startPoint x: 221, startPoint y: 228, endPoint x: 414, endPoint y: 266, distance: 196.5
click at [414, 266] on div "14 A physician is a Business Associate of another healthcare provider. As such,…" at bounding box center [395, 252] width 426 height 61
drag, startPoint x: 414, startPoint y: 266, endPoint x: 525, endPoint y: 251, distance: 112.1
click at [414, 266] on div "A physician is a Business Associate of another healthcare provider. As such, th…" at bounding box center [378, 249] width 307 height 55
click at [744, 240] on label "False" at bounding box center [748, 237] width 92 height 30
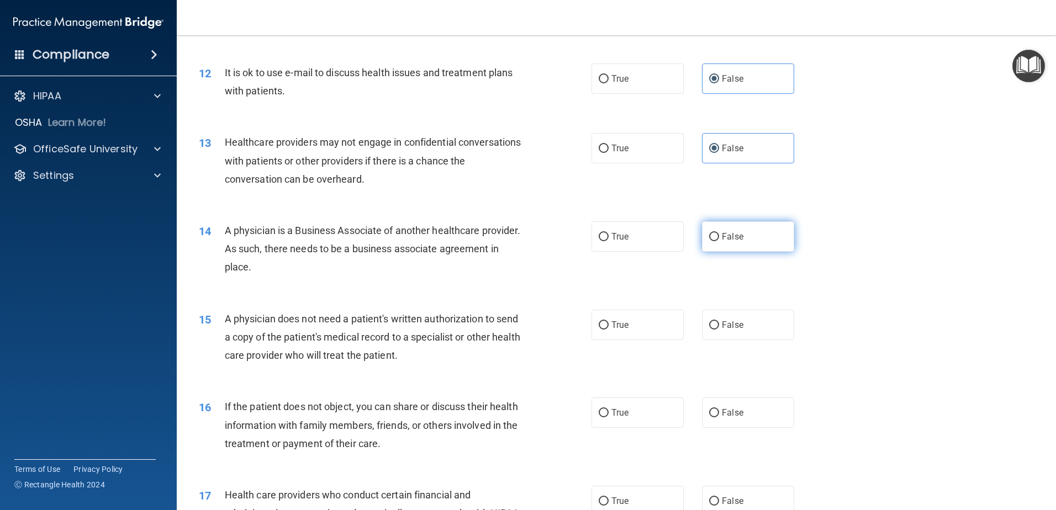
click at [719, 240] on input "False" at bounding box center [714, 237] width 10 height 8
radio input "true"
click at [301, 240] on div "A physician is a Business Associate of another healthcare provider. As such, th…" at bounding box center [378, 249] width 307 height 55
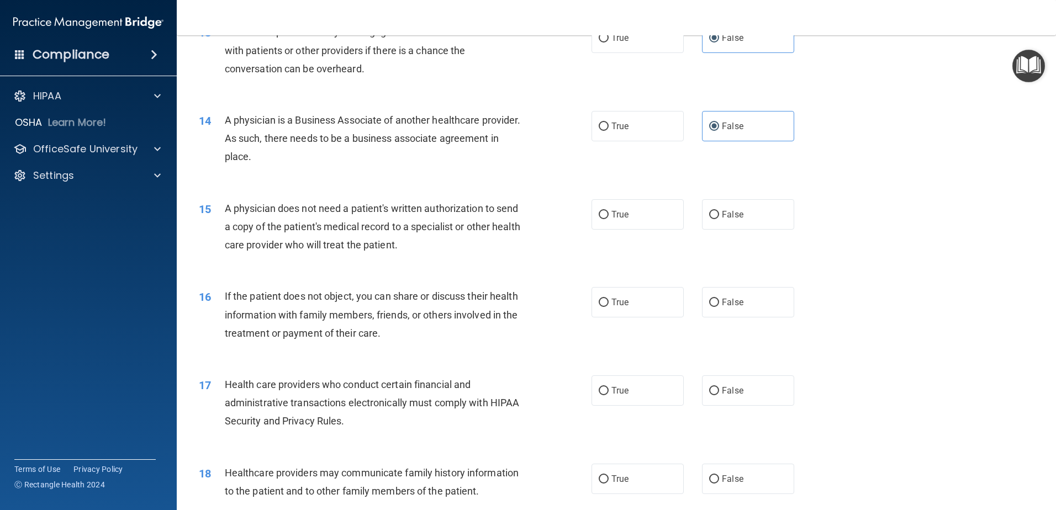
scroll to position [1105, 0]
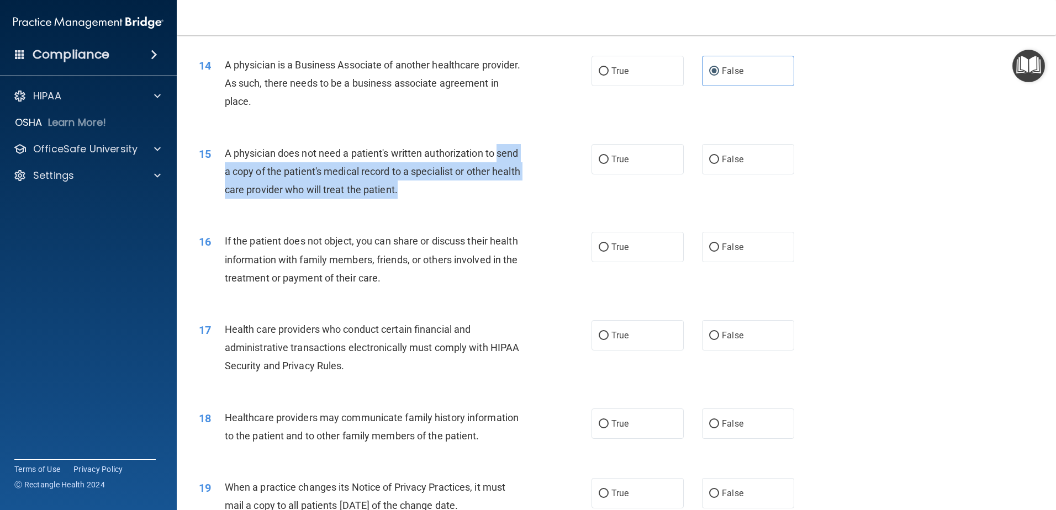
drag, startPoint x: 223, startPoint y: 171, endPoint x: 438, endPoint y: 191, distance: 215.8
click at [438, 191] on div "15 A physician does not need a patient's written authorization to send a copy o…" at bounding box center [395, 174] width 426 height 61
drag, startPoint x: 438, startPoint y: 191, endPoint x: 564, endPoint y: 191, distance: 126.0
click at [438, 191] on div "A physician does not need a patient's written authorization to send a copy of t…" at bounding box center [378, 171] width 307 height 55
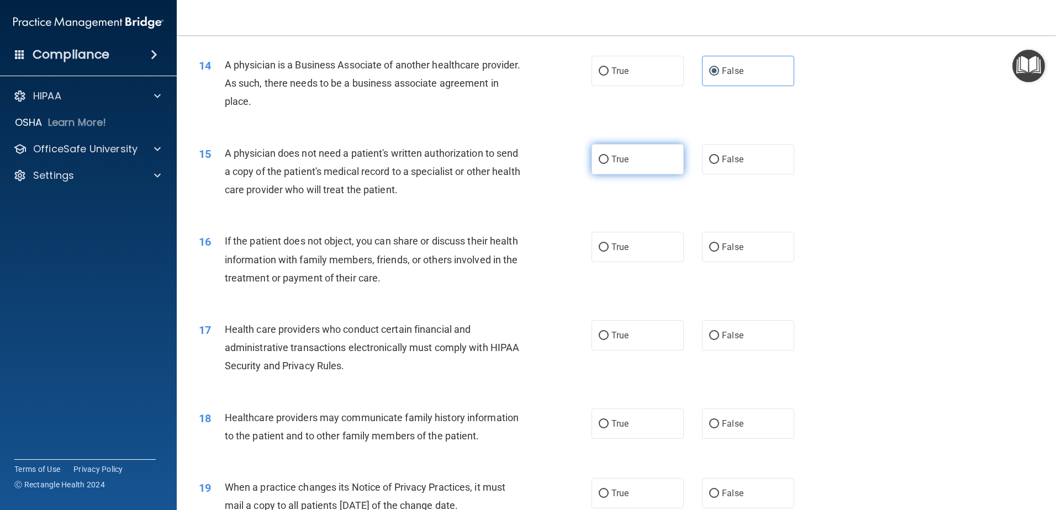
click at [630, 162] on label "True" at bounding box center [638, 159] width 92 height 30
click at [609, 162] on input "True" at bounding box center [604, 160] width 10 height 8
radio input "true"
click at [285, 171] on span "A physician does not need a patient's written authorization to send a copy of t…" at bounding box center [373, 171] width 296 height 48
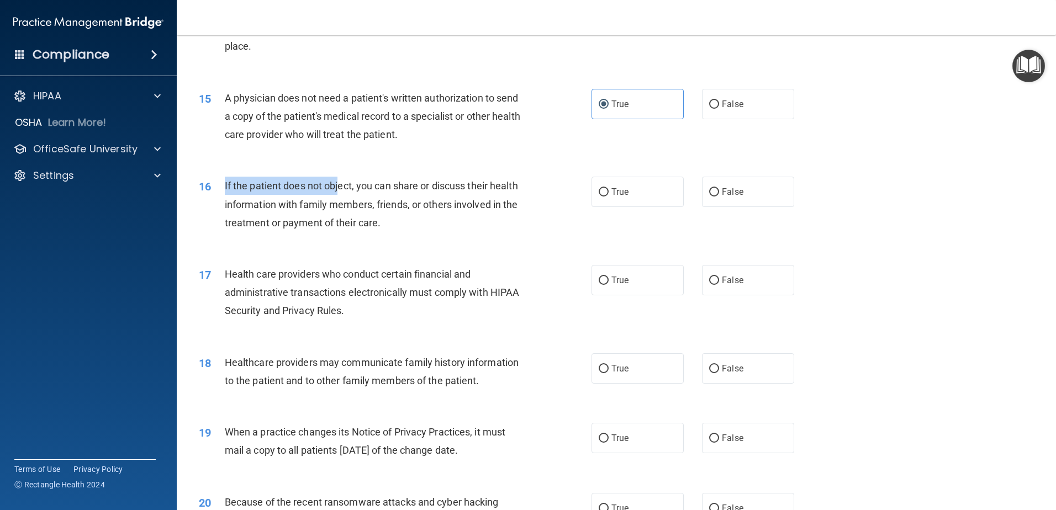
drag, startPoint x: 266, startPoint y: 184, endPoint x: 340, endPoint y: 189, distance: 74.2
click at [340, 189] on div "16 If the patient does not object, you can share or discuss their health inform…" at bounding box center [395, 207] width 426 height 61
click at [341, 189] on span "If the patient does not object, you can share or discuss their health informati…" at bounding box center [371, 204] width 293 height 48
drag, startPoint x: 341, startPoint y: 189, endPoint x: 370, endPoint y: 186, distance: 29.5
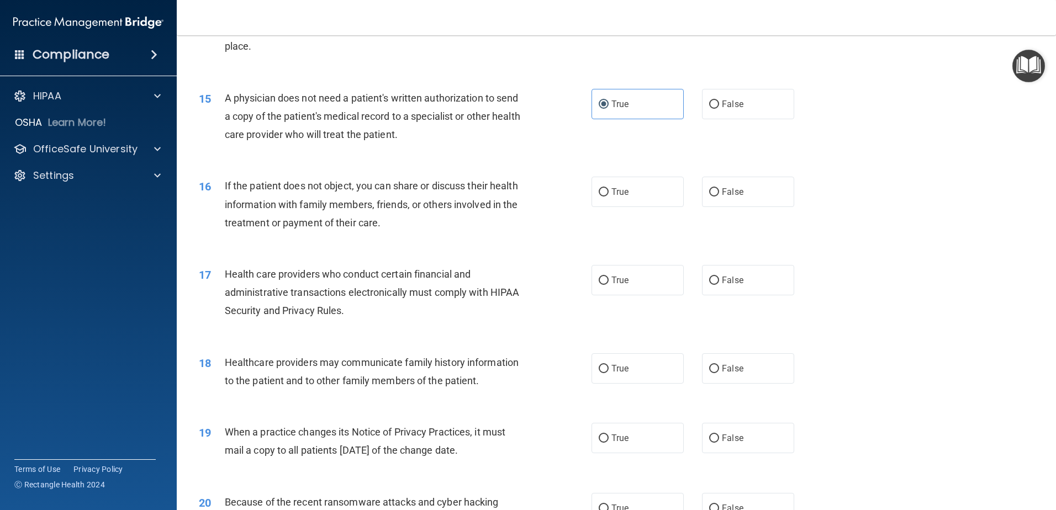
click at [376, 188] on span "If the patient does not object, you can share or discuss their health informati…" at bounding box center [371, 204] width 293 height 48
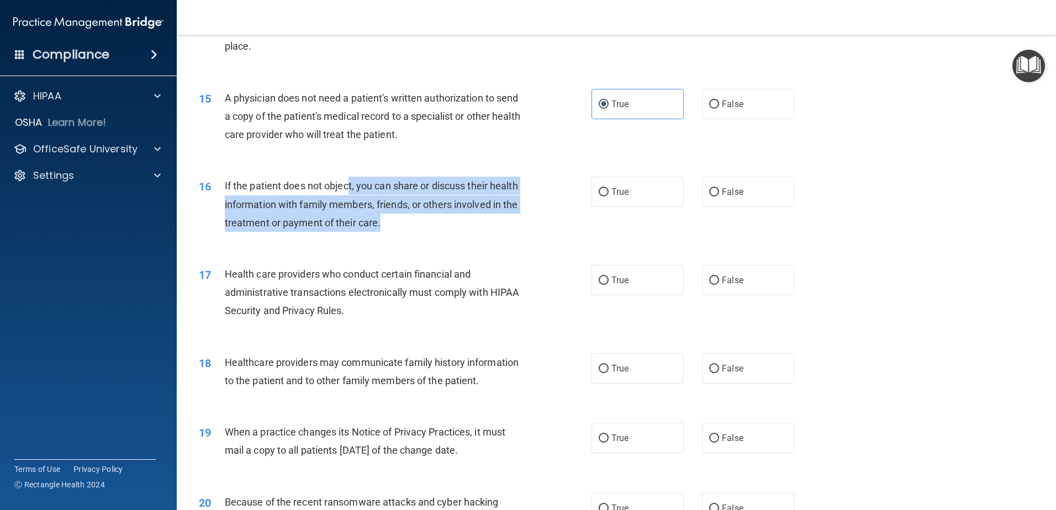
drag, startPoint x: 356, startPoint y: 182, endPoint x: 452, endPoint y: 222, distance: 104.2
click at [452, 222] on div "If the patient does not object, you can share or discuss their health informati…" at bounding box center [378, 204] width 307 height 55
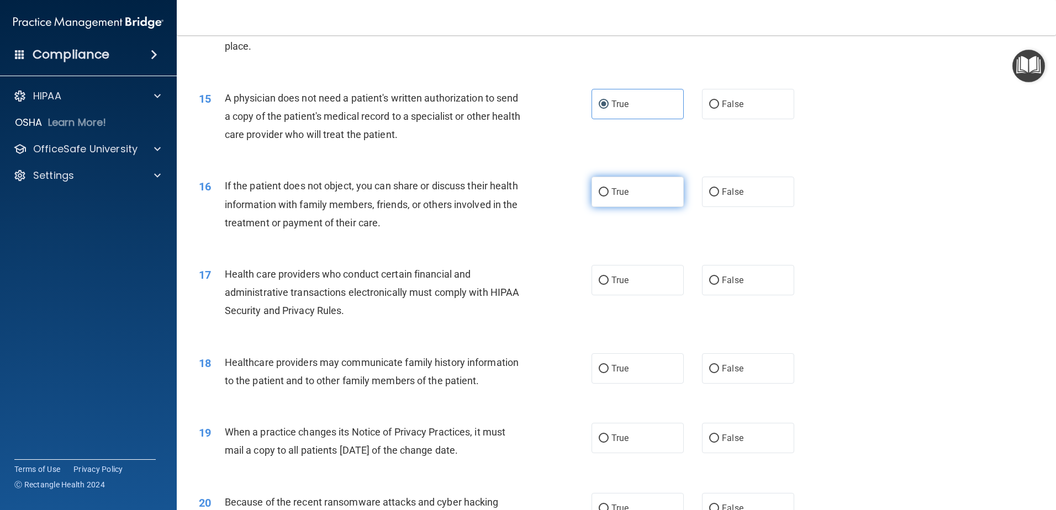
click at [634, 191] on label "True" at bounding box center [638, 192] width 92 height 30
click at [609, 191] on input "True" at bounding box center [604, 192] width 10 height 8
radio input "true"
click at [317, 219] on span "If the patient does not object, you can share or discuss their health informati…" at bounding box center [371, 204] width 293 height 48
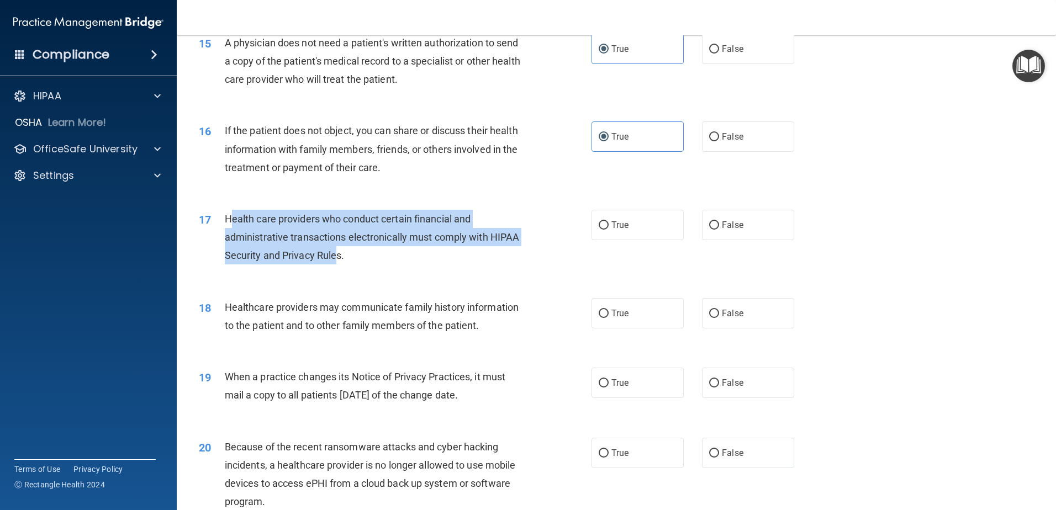
drag, startPoint x: 229, startPoint y: 219, endPoint x: 370, endPoint y: 252, distance: 144.6
click at [370, 252] on span "Health care providers who conduct certain financial and administrative transact…" at bounding box center [372, 237] width 295 height 48
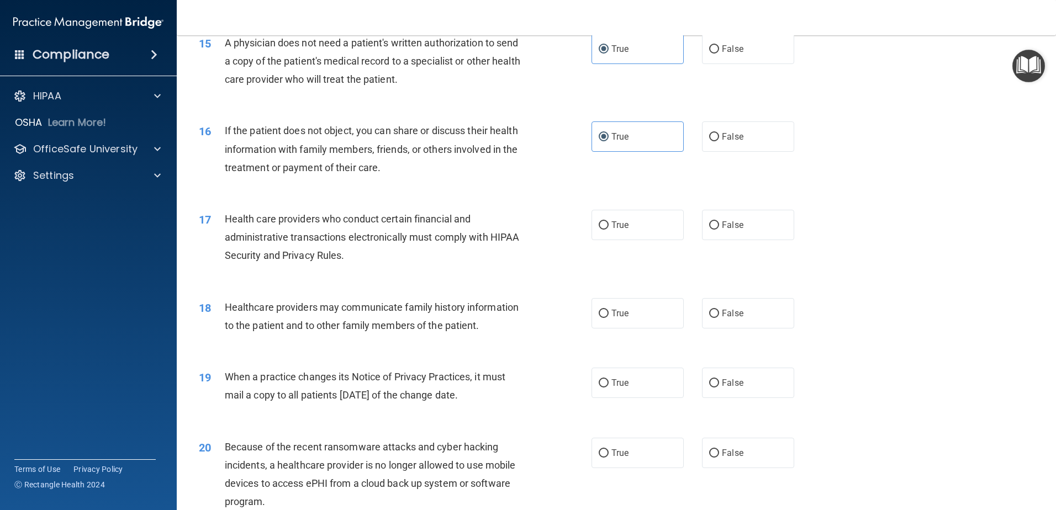
click at [398, 255] on div "Health care providers who conduct certain financial and administrative transact…" at bounding box center [378, 237] width 307 height 55
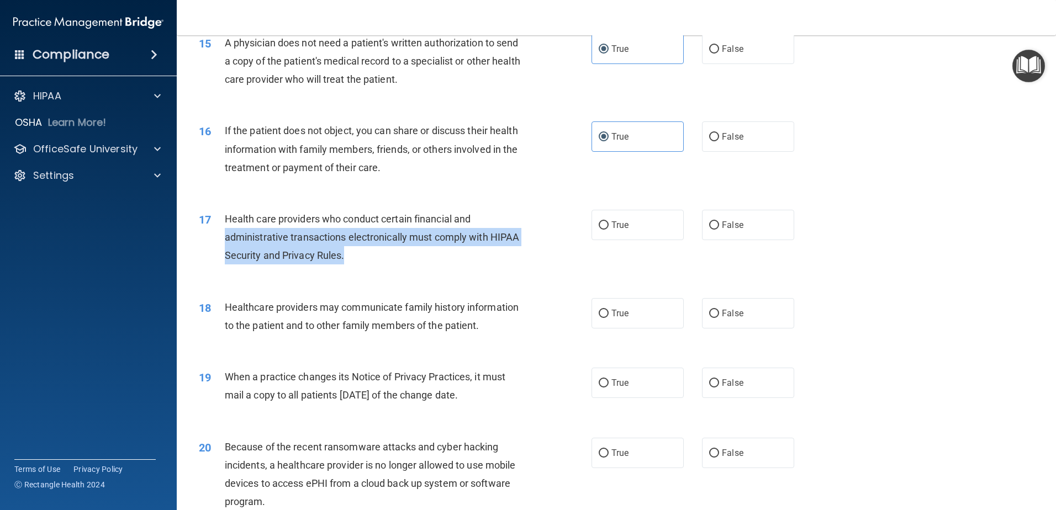
drag, startPoint x: 227, startPoint y: 235, endPoint x: 376, endPoint y: 253, distance: 149.7
click at [376, 253] on span "Health care providers who conduct certain financial and administrative transact…" at bounding box center [372, 237] width 295 height 48
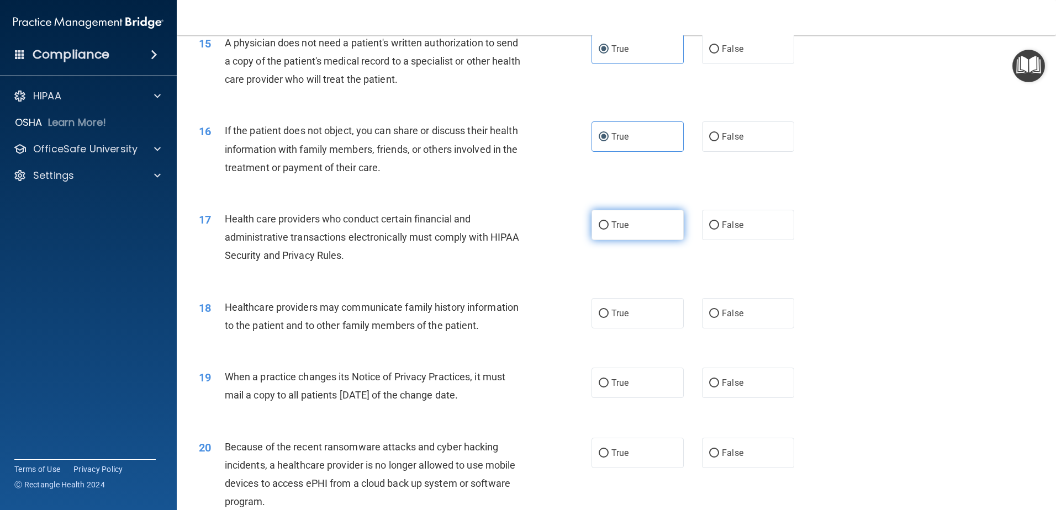
click at [603, 225] on input "True" at bounding box center [604, 226] width 10 height 8
radio input "true"
click at [282, 250] on span "Health care providers who conduct certain financial and administrative transact…" at bounding box center [372, 237] width 295 height 48
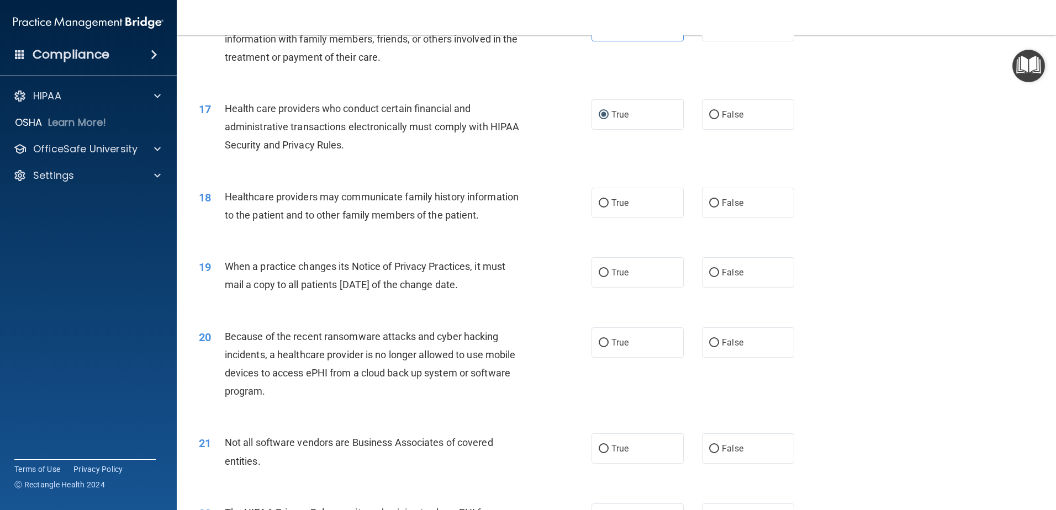
scroll to position [1271, 0]
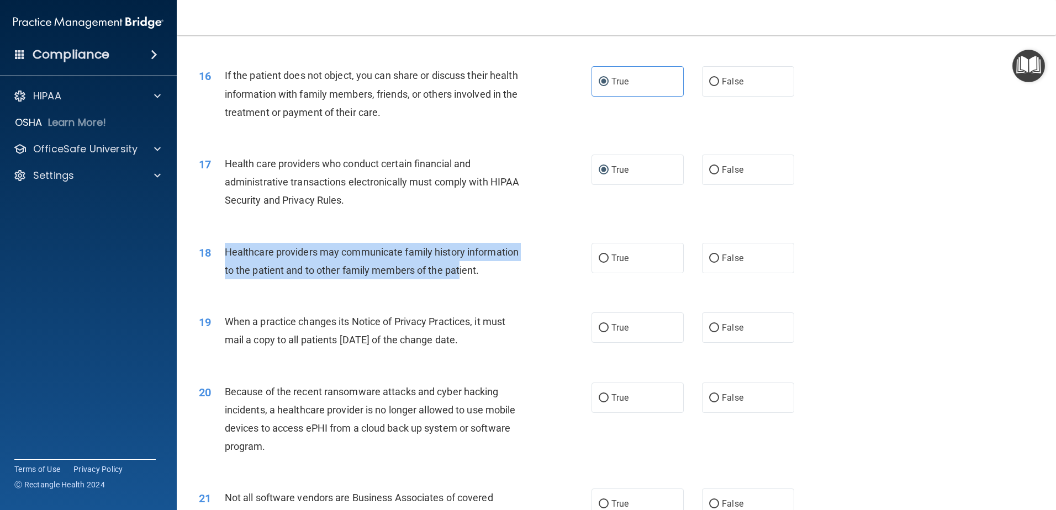
drag, startPoint x: 224, startPoint y: 250, endPoint x: 461, endPoint y: 278, distance: 238.1
click at [461, 278] on div "Healthcare providers may communicate family history information to the patient …" at bounding box center [378, 261] width 307 height 36
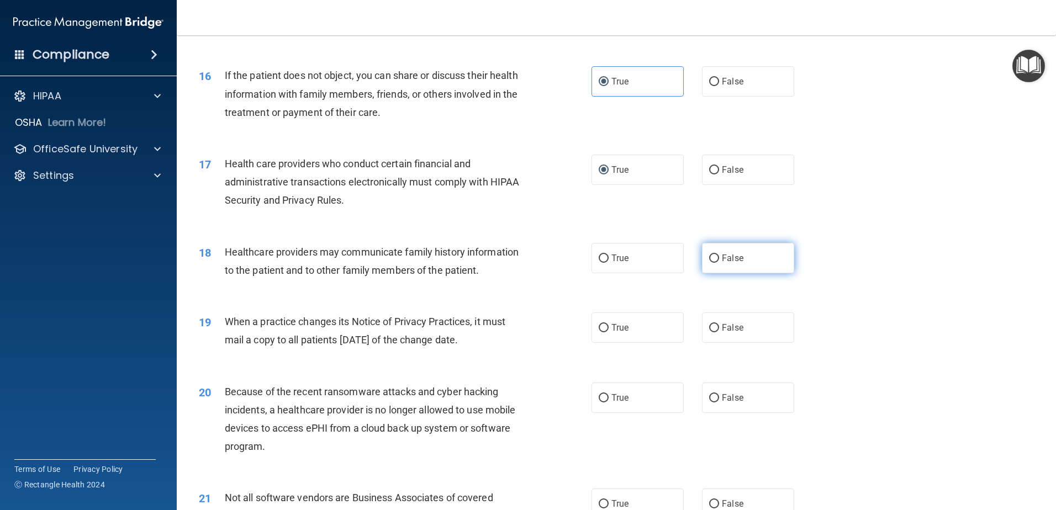
click at [730, 254] on span "False" at bounding box center [733, 258] width 22 height 10
click at [719, 255] on input "False" at bounding box center [714, 259] width 10 height 8
radio input "true"
drag, startPoint x: 228, startPoint y: 319, endPoint x: 480, endPoint y: 338, distance: 252.6
click at [480, 338] on span "When a practice changes its Notice of Privacy Practices, it must mail a copy to…" at bounding box center [365, 331] width 281 height 30
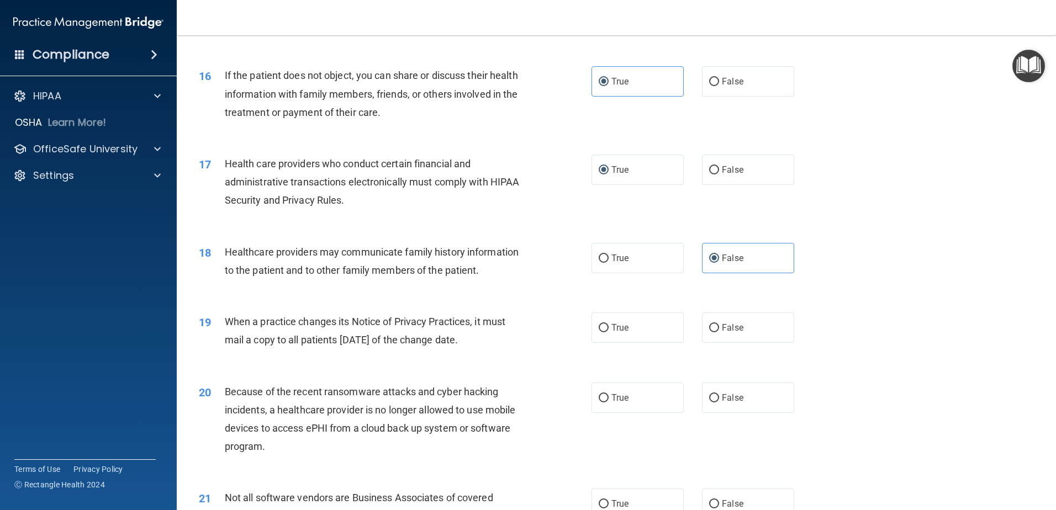
click at [480, 338] on span "When a practice changes its Notice of Privacy Practices, it must mail a copy to…" at bounding box center [365, 331] width 281 height 30
click at [621, 330] on span "True" at bounding box center [620, 328] width 17 height 10
click at [609, 330] on input "True" at bounding box center [604, 328] width 10 height 8
radio input "true"
click at [363, 329] on div "When a practice changes its Notice of Privacy Practices, it must mail a copy to…" at bounding box center [378, 331] width 307 height 36
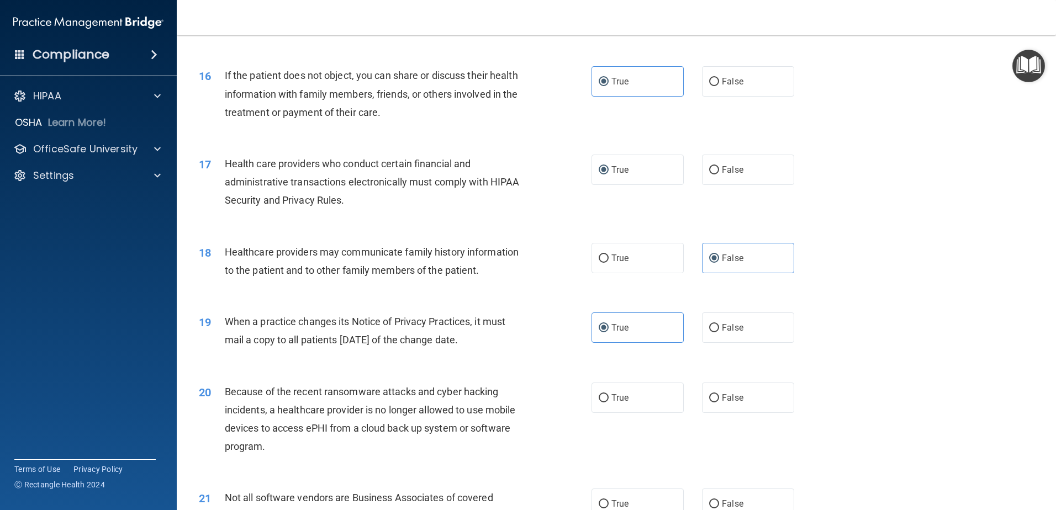
scroll to position [1381, 0]
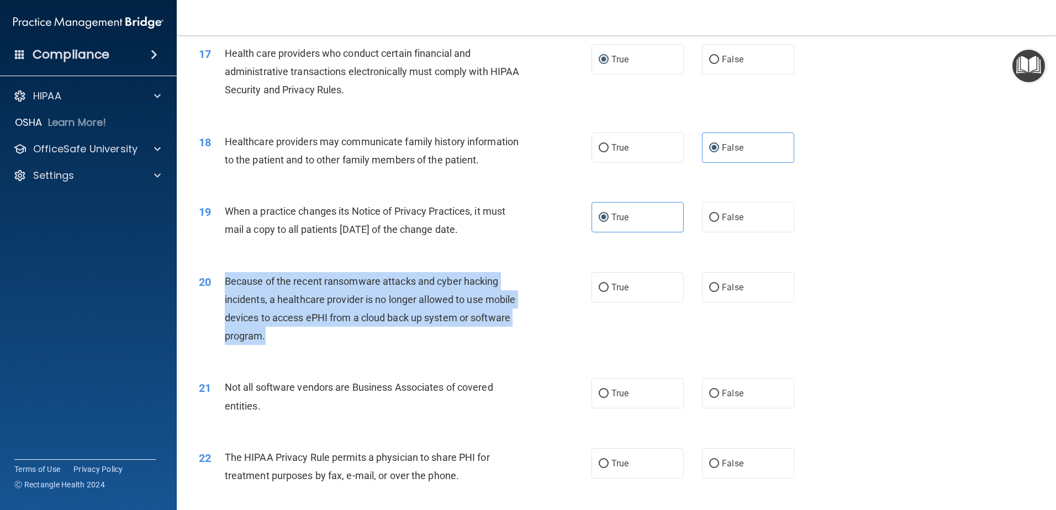
drag, startPoint x: 310, startPoint y: 287, endPoint x: 487, endPoint y: 347, distance: 186.8
click at [487, 347] on div "20 Because of the recent ransomware attacks and cyber hacking incidents, a heal…" at bounding box center [395, 311] width 426 height 79
drag, startPoint x: 487, startPoint y: 347, endPoint x: 468, endPoint y: 345, distance: 18.3
click at [487, 347] on div "20 Because of the recent ransomware attacks and cyber hacking incidents, a heal…" at bounding box center [395, 311] width 426 height 79
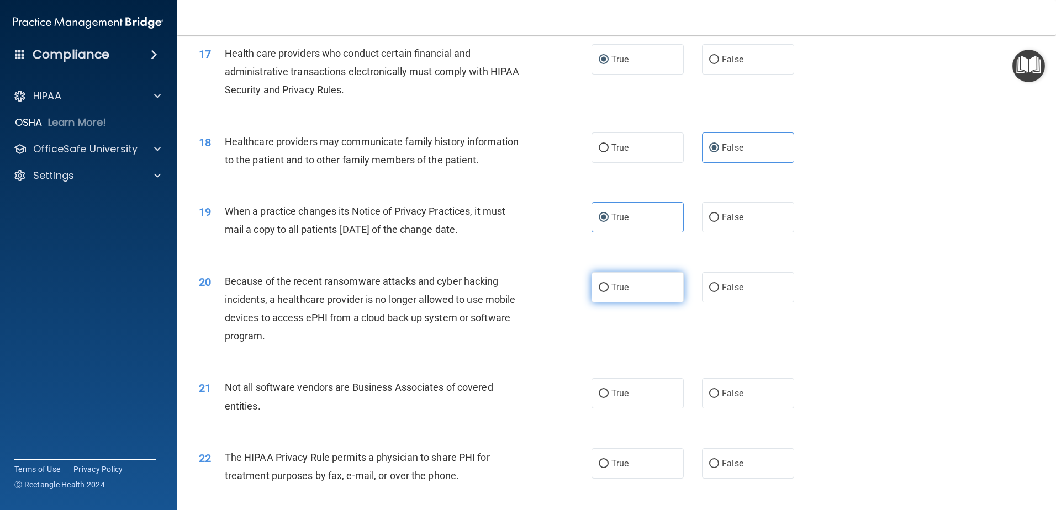
click at [618, 287] on span "True" at bounding box center [620, 287] width 17 height 10
click at [609, 287] on input "True" at bounding box center [604, 288] width 10 height 8
radio input "true"
click at [291, 305] on div "Because of the recent ransomware attacks and cyber hacking incidents, a healthc…" at bounding box center [378, 308] width 307 height 73
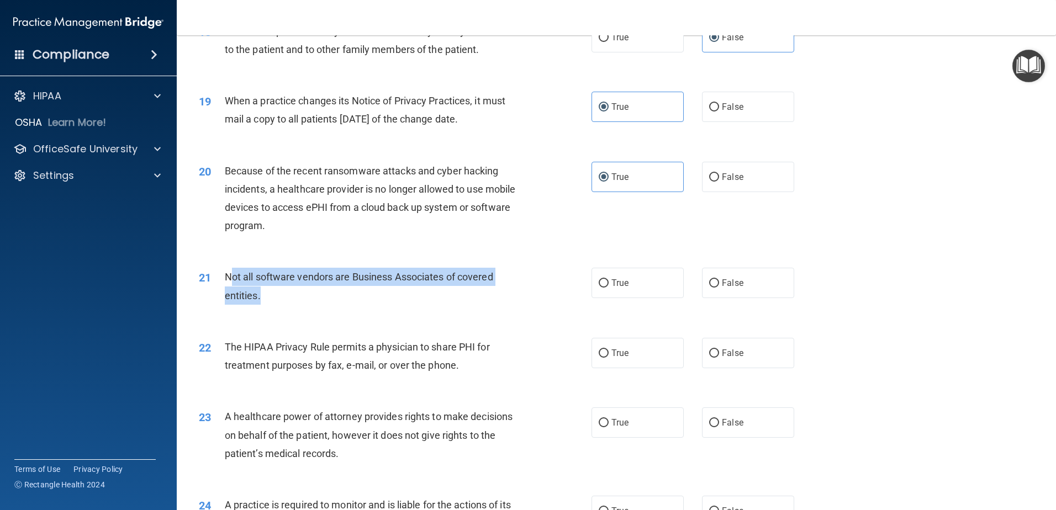
drag, startPoint x: 230, startPoint y: 276, endPoint x: 296, endPoint y: 293, distance: 68.6
click at [296, 293] on div "Not all software vendors are Business Associates of covered entities." at bounding box center [378, 286] width 307 height 36
drag, startPoint x: 227, startPoint y: 273, endPoint x: 471, endPoint y: 297, distance: 245.4
click at [471, 297] on div "Not all software vendors are Business Associates of covered entities." at bounding box center [378, 286] width 307 height 36
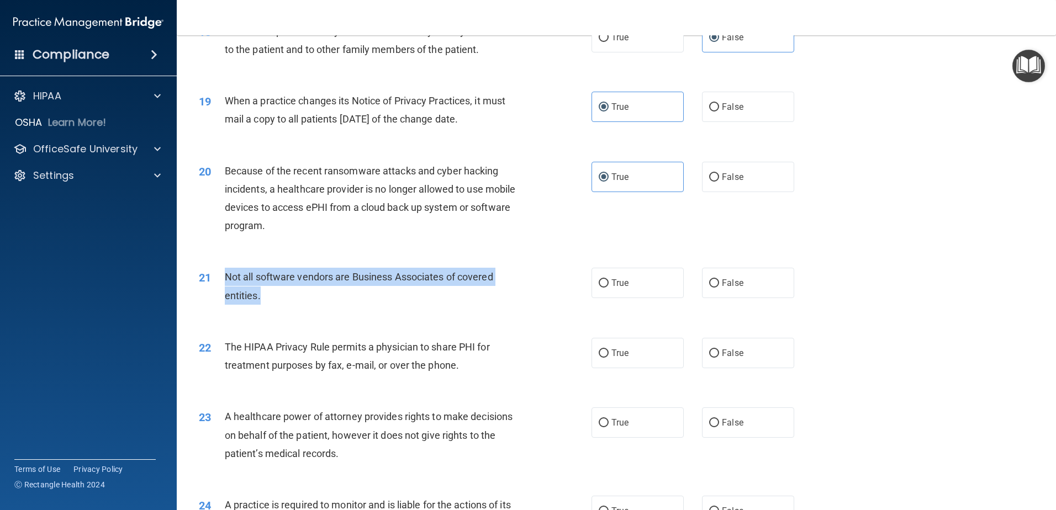
click at [471, 297] on div "Not all software vendors are Business Associates of covered entities." at bounding box center [378, 286] width 307 height 36
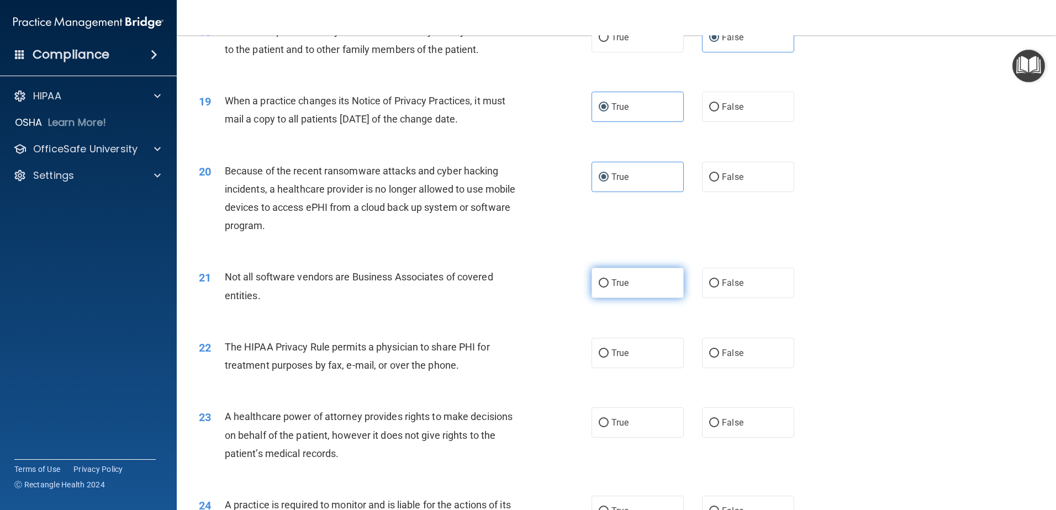
click at [642, 292] on label "True" at bounding box center [638, 283] width 92 height 30
click at [609, 288] on input "True" at bounding box center [604, 284] width 10 height 8
radio input "true"
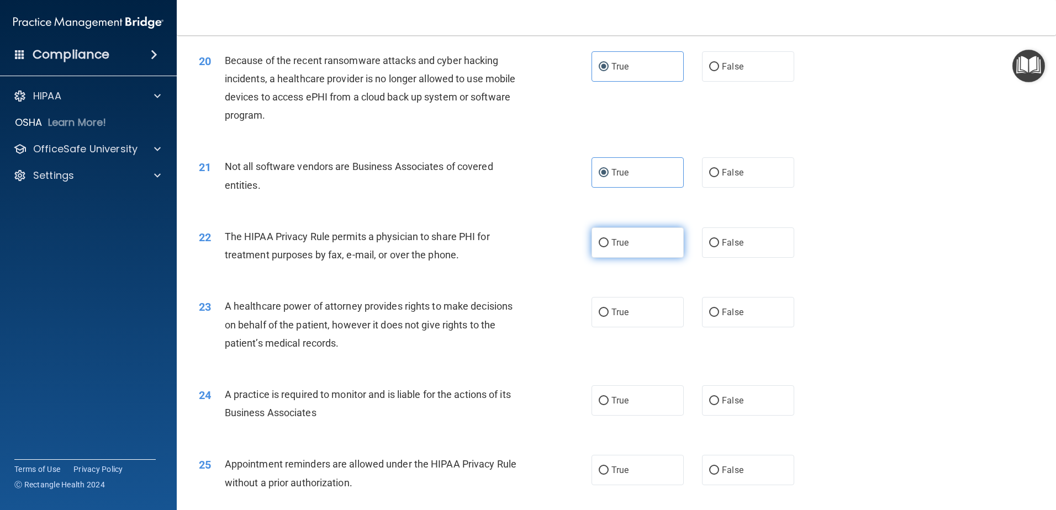
click at [617, 251] on label "True" at bounding box center [638, 243] width 92 height 30
click at [609, 247] on input "True" at bounding box center [604, 243] width 10 height 8
radio input "true"
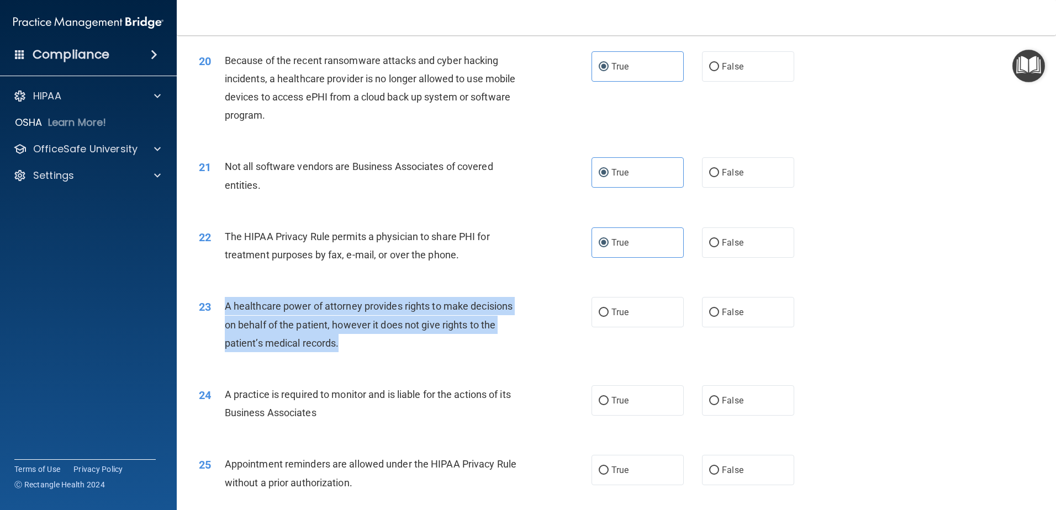
drag, startPoint x: 224, startPoint y: 301, endPoint x: 354, endPoint y: 344, distance: 137.3
click at [354, 344] on div "A healthcare power of attorney provides rights to make decisions on behalf of t…" at bounding box center [378, 324] width 307 height 55
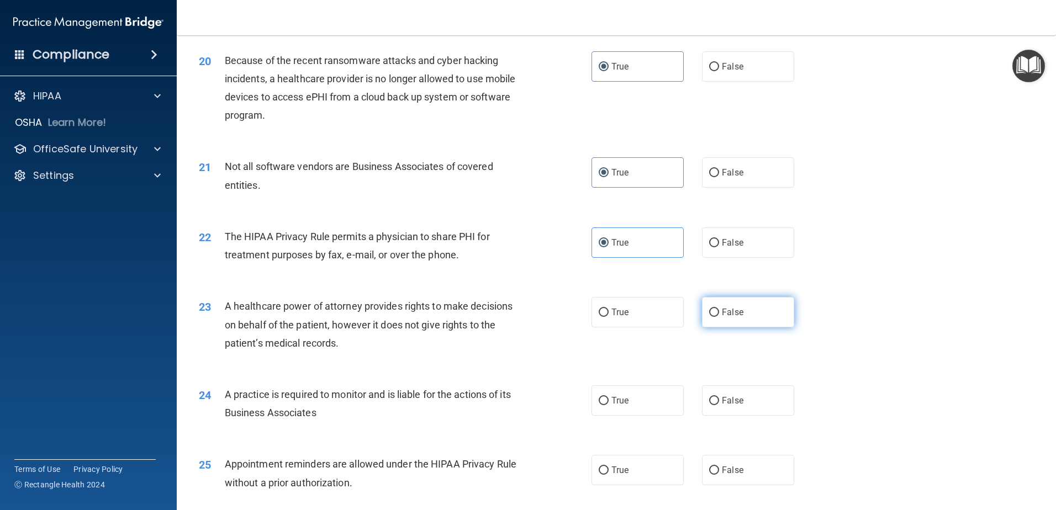
click at [725, 313] on span "False" at bounding box center [733, 312] width 22 height 10
click at [719, 313] on input "False" at bounding box center [714, 313] width 10 height 8
radio input "true"
click at [252, 320] on span "A healthcare power of attorney provides rights to make decisions on behalf of t…" at bounding box center [369, 325] width 288 height 48
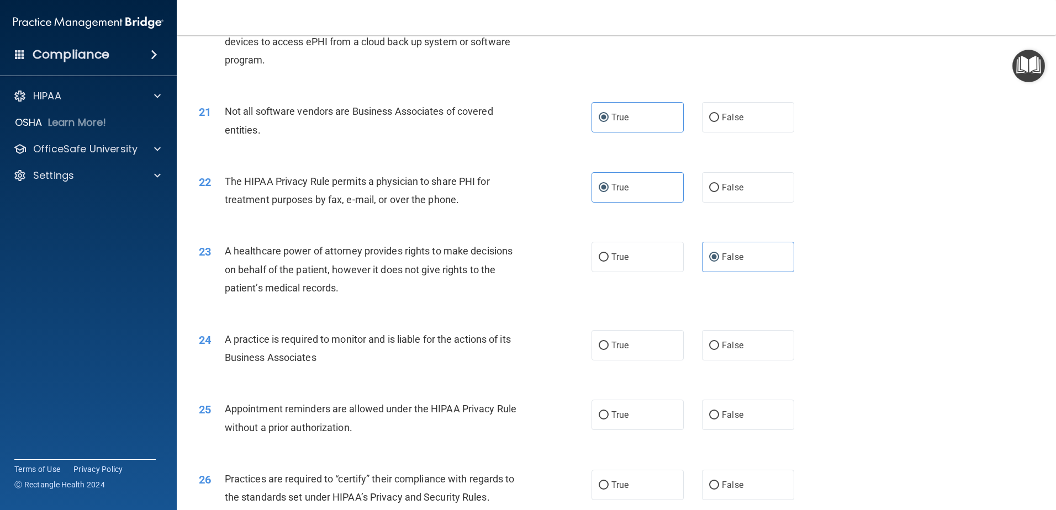
scroll to position [1713, 0]
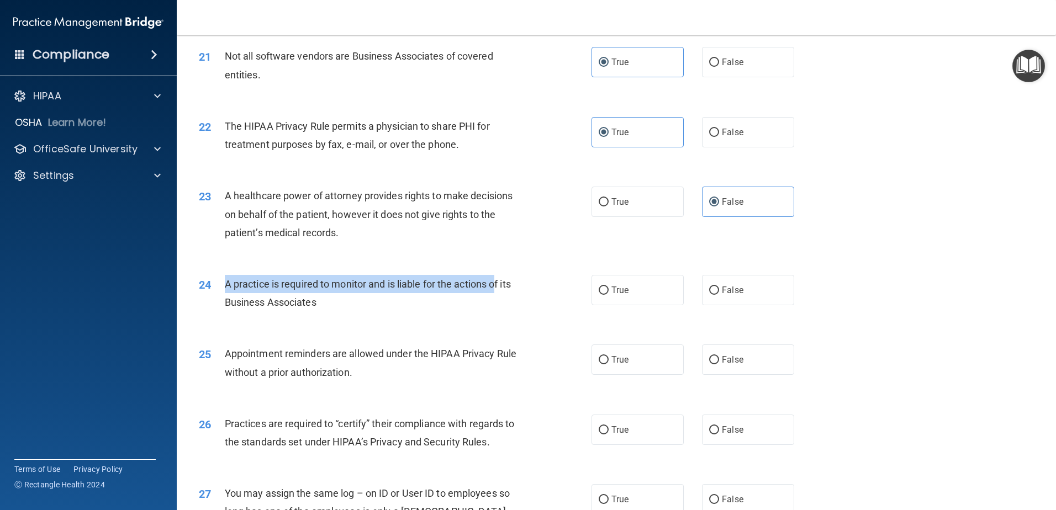
drag, startPoint x: 223, startPoint y: 283, endPoint x: 500, endPoint y: 286, distance: 277.3
click at [500, 286] on div "24 A practice is required to monitor and is liable for the actions of its Busin…" at bounding box center [395, 296] width 426 height 42
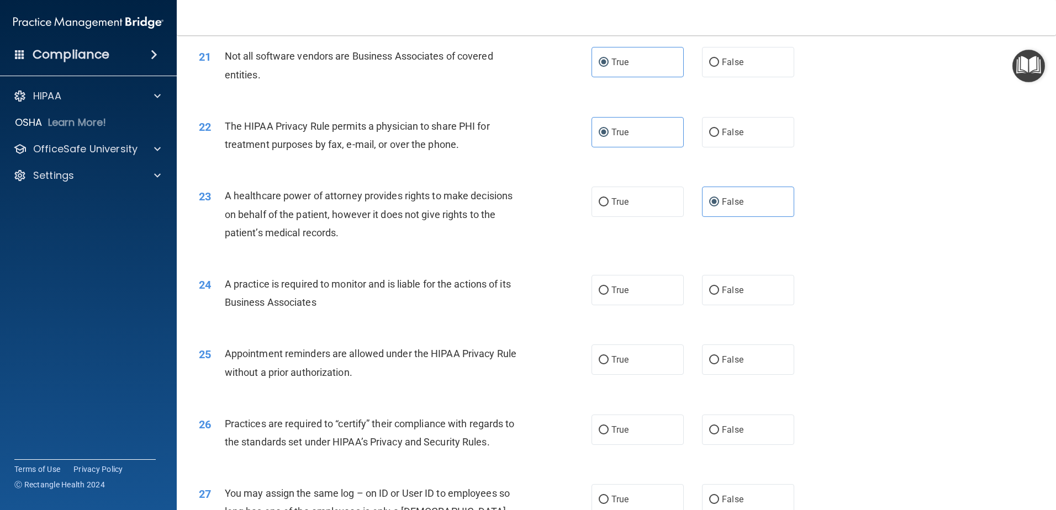
drag, startPoint x: 500, startPoint y: 286, endPoint x: 313, endPoint y: 298, distance: 188.3
click at [276, 300] on span "A practice is required to monitor and is liable for the actions of its Business…" at bounding box center [368, 293] width 286 height 30
click at [734, 295] on span "False" at bounding box center [733, 290] width 22 height 10
click at [719, 295] on input "False" at bounding box center [714, 291] width 10 height 8
radio input "true"
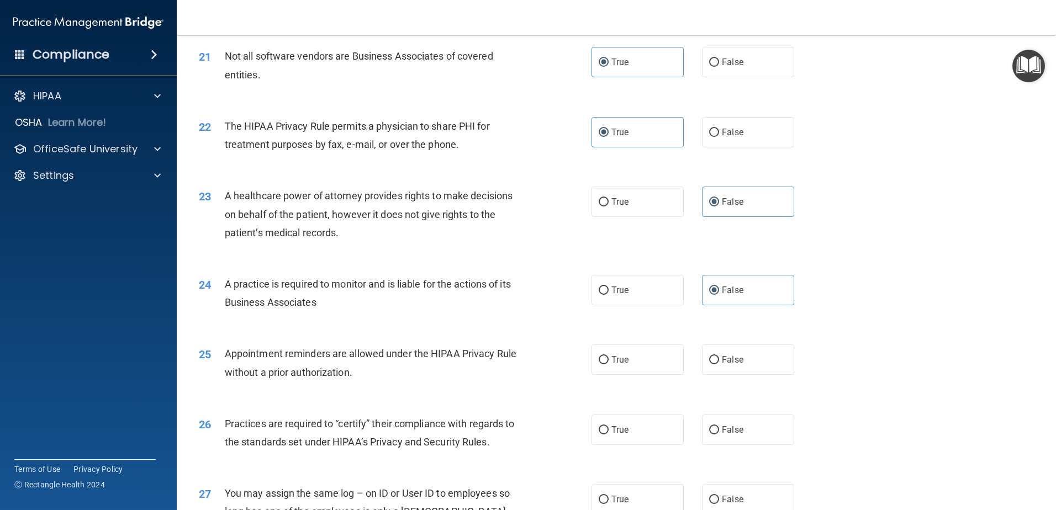
click at [264, 290] on div "A practice is required to monitor and is liable for the actions of its Business…" at bounding box center [378, 293] width 307 height 36
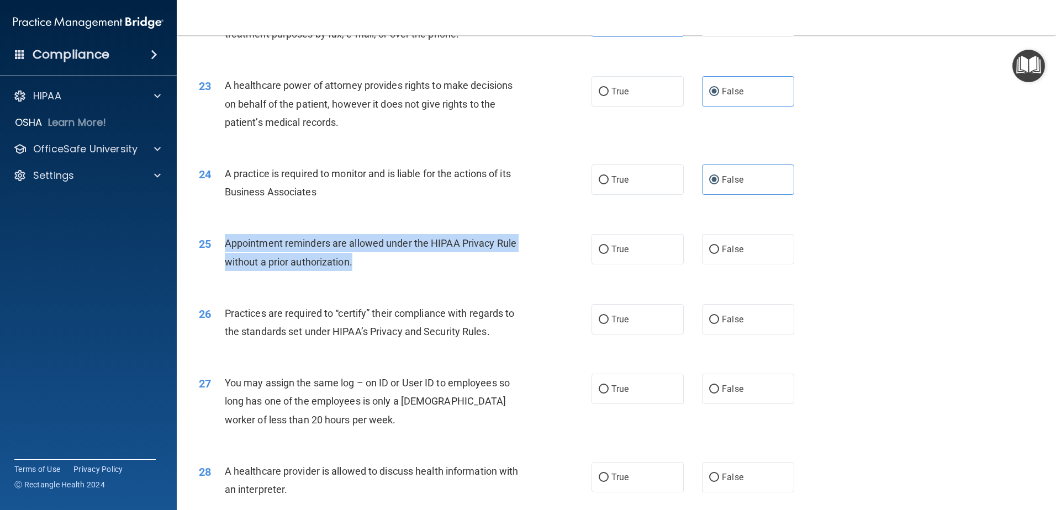
drag, startPoint x: 225, startPoint y: 244, endPoint x: 381, endPoint y: 259, distance: 157.0
click at [381, 259] on div "Appointment reminders are allowed under the HIPAA Privacy Rule without a prior …" at bounding box center [378, 252] width 307 height 36
drag, startPoint x: 381, startPoint y: 259, endPoint x: 362, endPoint y: 259, distance: 19.3
click at [381, 259] on div "Appointment reminders are allowed under the HIPAA Privacy Rule without a prior …" at bounding box center [378, 252] width 307 height 36
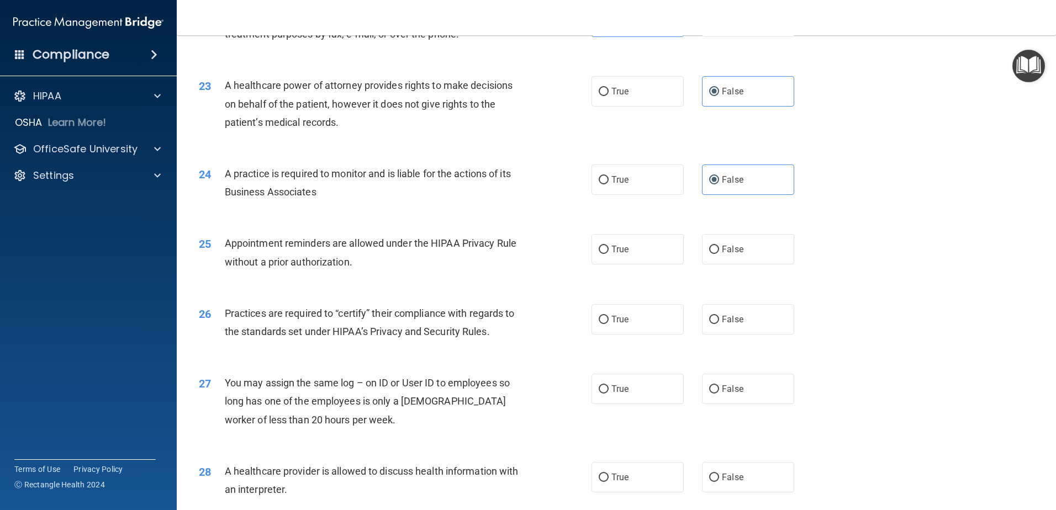
click at [354, 259] on div "Appointment reminders are allowed under the HIPAA Privacy Rule without a prior …" at bounding box center [378, 252] width 307 height 36
click at [617, 249] on span "True" at bounding box center [620, 249] width 17 height 10
click at [609, 249] on input "True" at bounding box center [604, 250] width 10 height 8
radio input "true"
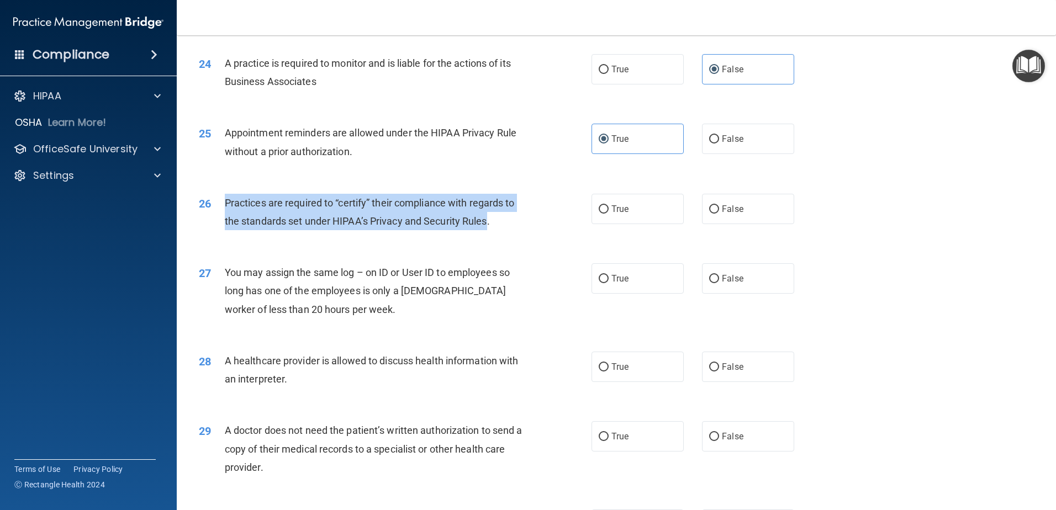
drag, startPoint x: 225, startPoint y: 202, endPoint x: 487, endPoint y: 229, distance: 262.7
click at [487, 229] on div "Practices are required to “certify” their compliance with regards to the standa…" at bounding box center [378, 212] width 307 height 36
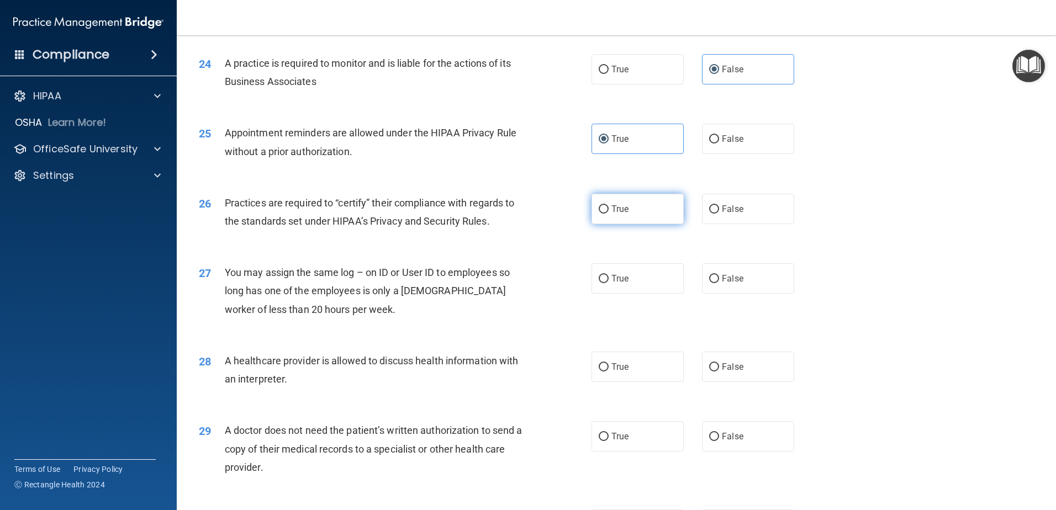
click at [633, 204] on label "True" at bounding box center [638, 209] width 92 height 30
click at [609, 206] on input "True" at bounding box center [604, 210] width 10 height 8
radio input "true"
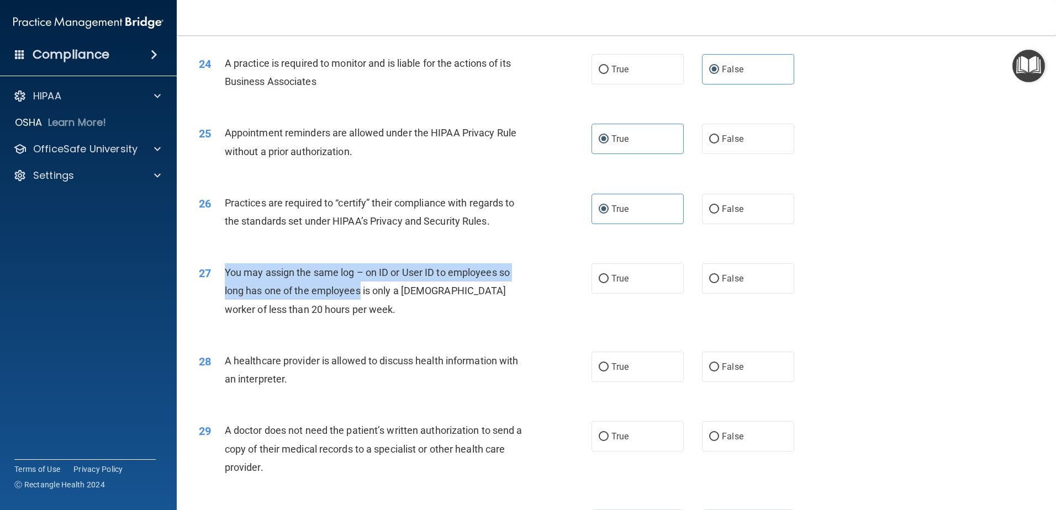
drag, startPoint x: 225, startPoint y: 272, endPoint x: 364, endPoint y: 301, distance: 141.5
click at [364, 301] on div "You may assign the same log – on ID or User ID to employees so long has one of …" at bounding box center [378, 291] width 307 height 55
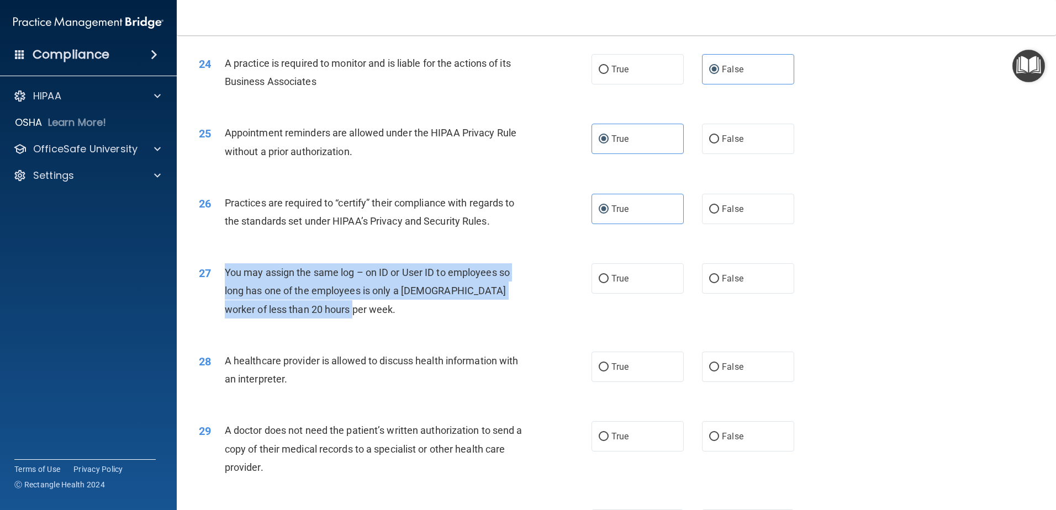
click at [364, 301] on div "You may assign the same log – on ID or User ID to employees so long has one of …" at bounding box center [378, 291] width 307 height 55
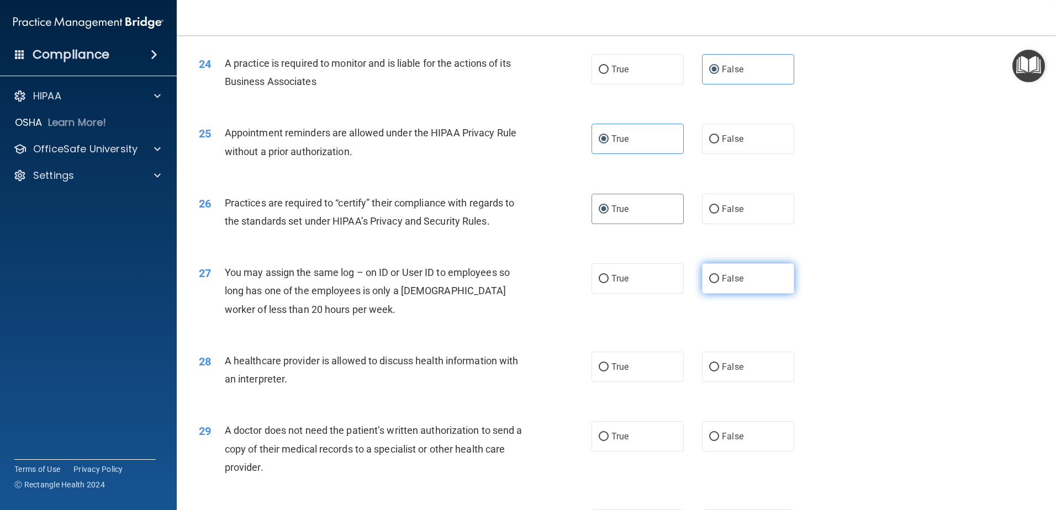
click at [737, 280] on span "False" at bounding box center [733, 278] width 22 height 10
click at [719, 280] on input "False" at bounding box center [714, 279] width 10 height 8
radio input "true"
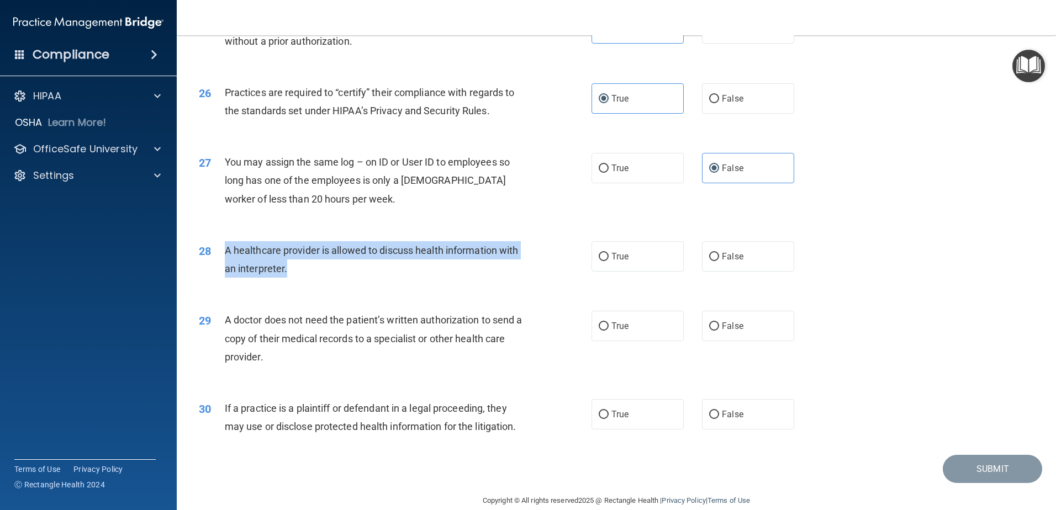
drag, startPoint x: 233, startPoint y: 249, endPoint x: 334, endPoint y: 273, distance: 103.8
click at [334, 273] on div "A healthcare provider is allowed to discuss health information with an interpre…" at bounding box center [378, 259] width 307 height 36
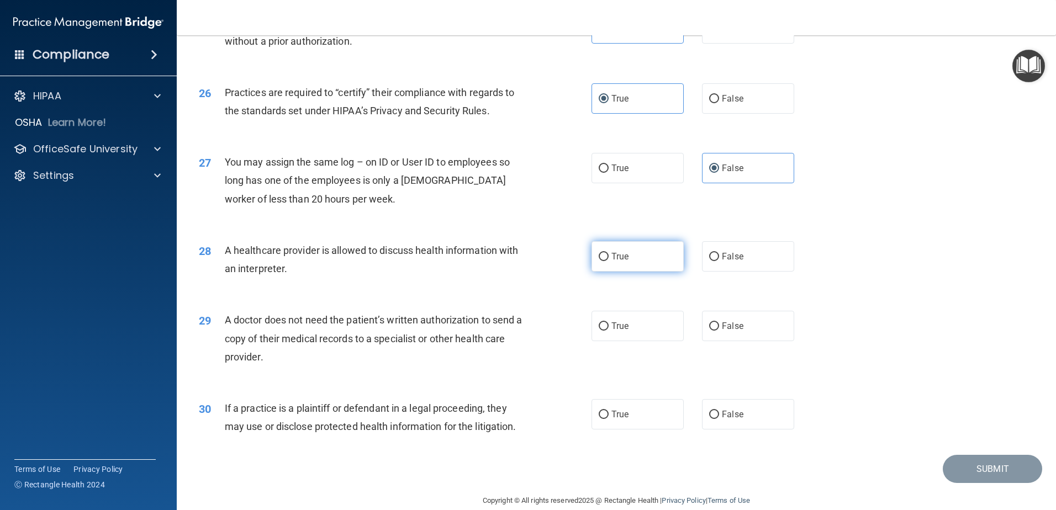
click at [620, 259] on span "True" at bounding box center [620, 256] width 17 height 10
click at [609, 259] on input "True" at bounding box center [604, 257] width 10 height 8
radio input "true"
drag, startPoint x: 226, startPoint y: 317, endPoint x: 424, endPoint y: 361, distance: 202.6
click at [424, 361] on div "A doctor does not need the patient’s written authorization to send a copy of th…" at bounding box center [378, 338] width 307 height 55
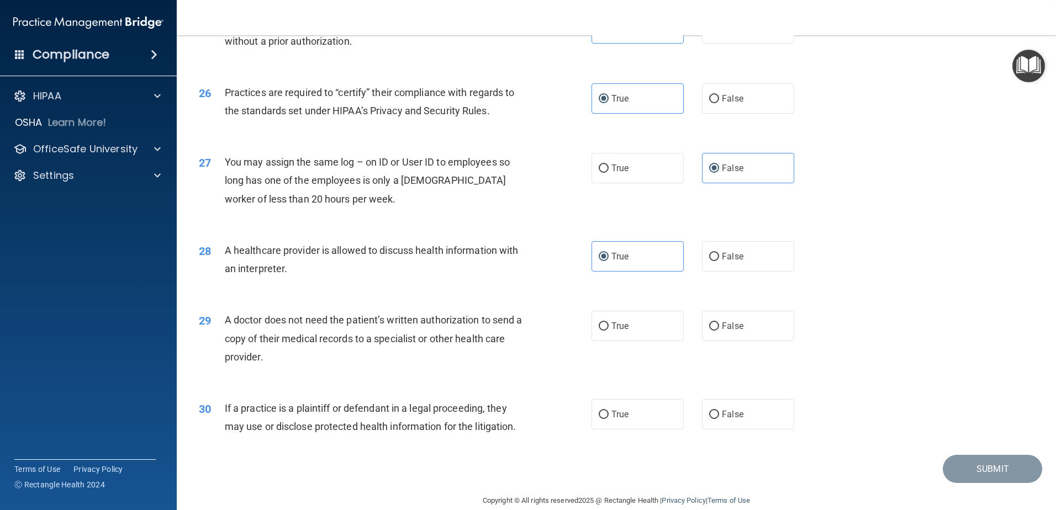
click at [424, 361] on div "A doctor does not need the patient’s written authorization to send a copy of th…" at bounding box center [378, 338] width 307 height 55
click at [605, 326] on label "True" at bounding box center [638, 326] width 92 height 30
click at [605, 326] on input "True" at bounding box center [604, 327] width 10 height 8
radio input "true"
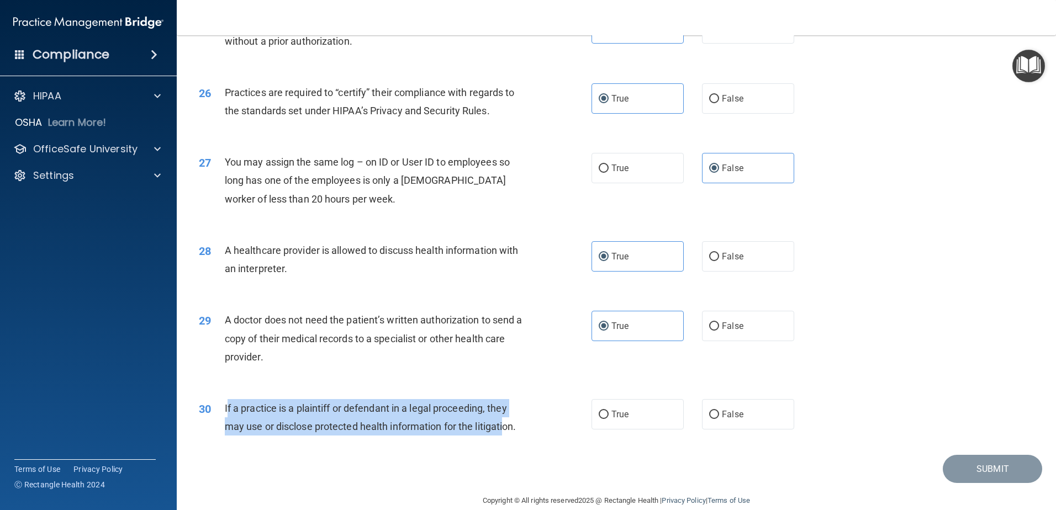
drag, startPoint x: 227, startPoint y: 408, endPoint x: 508, endPoint y: 434, distance: 281.9
click at [508, 434] on div "If a practice is a plaintiff or defendant in a legal proceeding, they may use o…" at bounding box center [378, 417] width 307 height 36
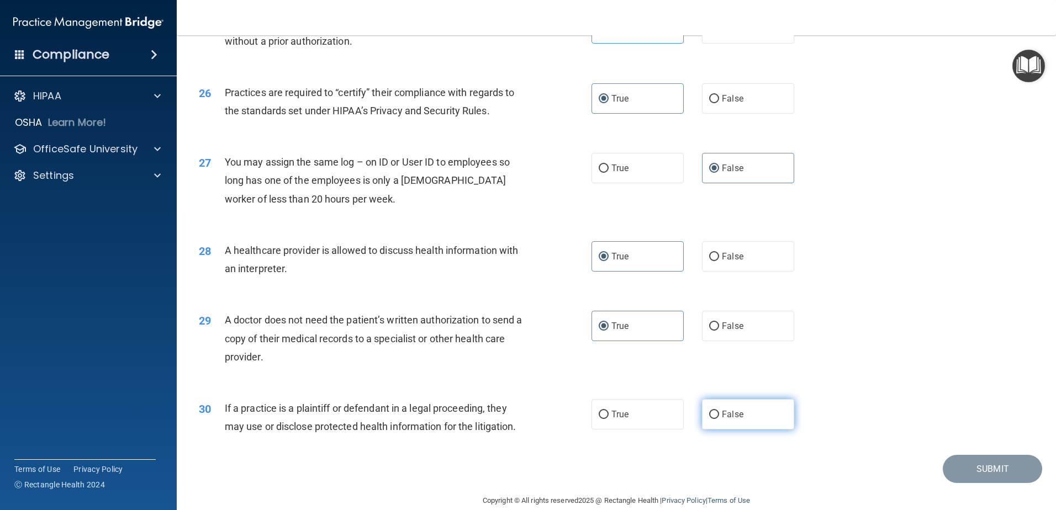
click at [722, 420] on label "False" at bounding box center [748, 414] width 92 height 30
click at [719, 419] on input "False" at bounding box center [714, 415] width 10 height 8
radio input "true"
click at [399, 420] on span "If a practice is a plaintiff or defendant in a legal proceeding, they may use o…" at bounding box center [371, 418] width 292 height 30
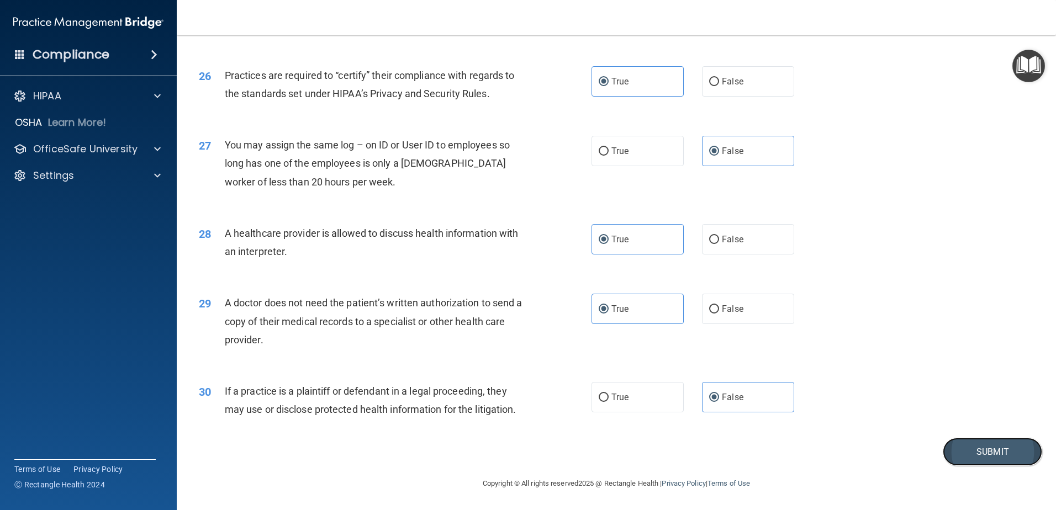
click at [965, 450] on button "Submit" at bounding box center [992, 452] width 99 height 28
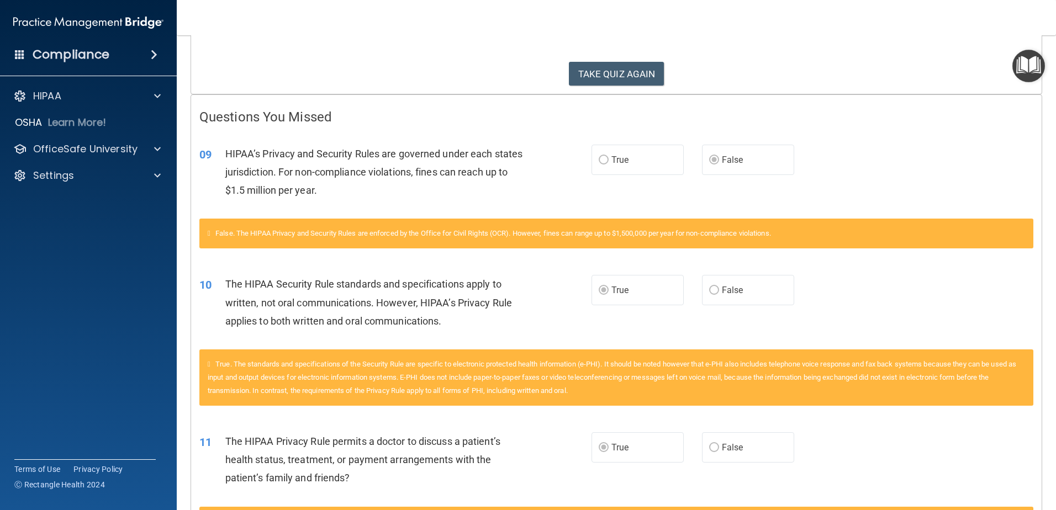
scroll to position [221, 0]
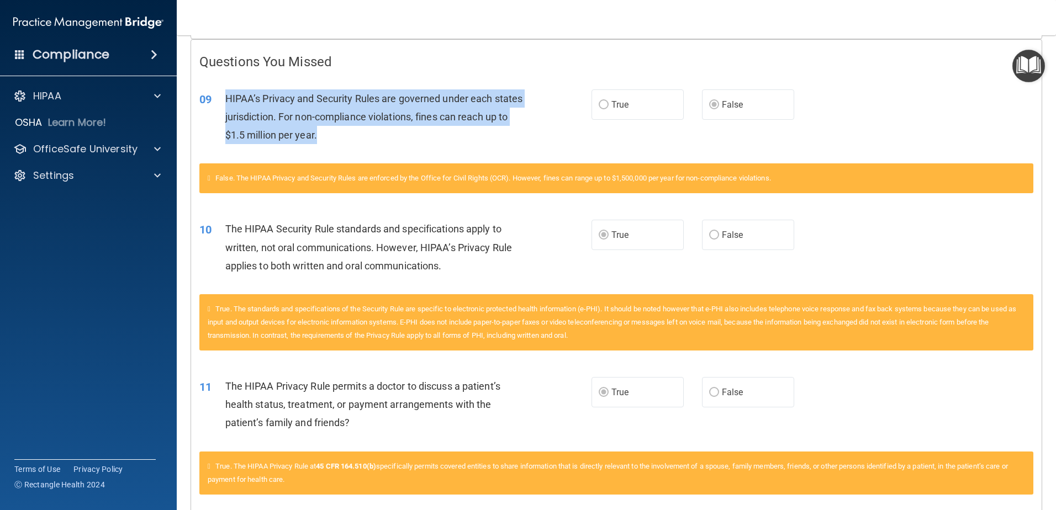
drag, startPoint x: 224, startPoint y: 98, endPoint x: 385, endPoint y: 138, distance: 166.1
click at [385, 138] on div "09 HIPAA’s Privacy and Security Rules are governed under each states jurisdicti…" at bounding box center [395, 119] width 425 height 61
drag, startPoint x: 385, startPoint y: 138, endPoint x: 362, endPoint y: 151, distance: 26.7
click at [385, 138] on div "HIPAA’s Privacy and Security Rules are governed under each states jurisdiction.…" at bounding box center [378, 116] width 307 height 55
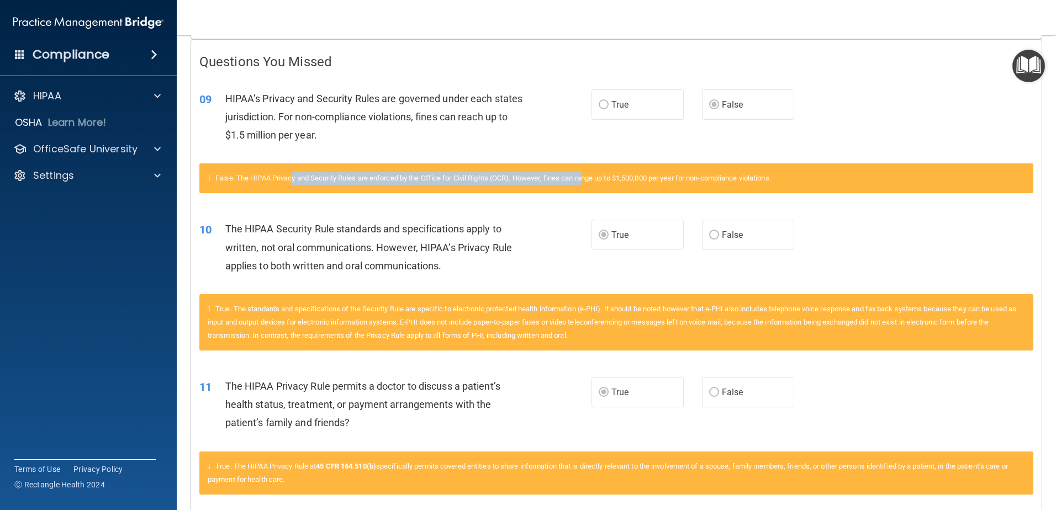
drag, startPoint x: 296, startPoint y: 176, endPoint x: 592, endPoint y: 176, distance: 295.5
click at [592, 176] on span "False. The HIPAA Privacy and Security Rules are enforced by the Office for Civi…" at bounding box center [493, 178] width 556 height 8
drag, startPoint x: 592, startPoint y: 176, endPoint x: 579, endPoint y: 176, distance: 12.7
click at [592, 176] on span "False. The HIPAA Privacy and Security Rules are enforced by the Office for Civi…" at bounding box center [493, 178] width 556 height 8
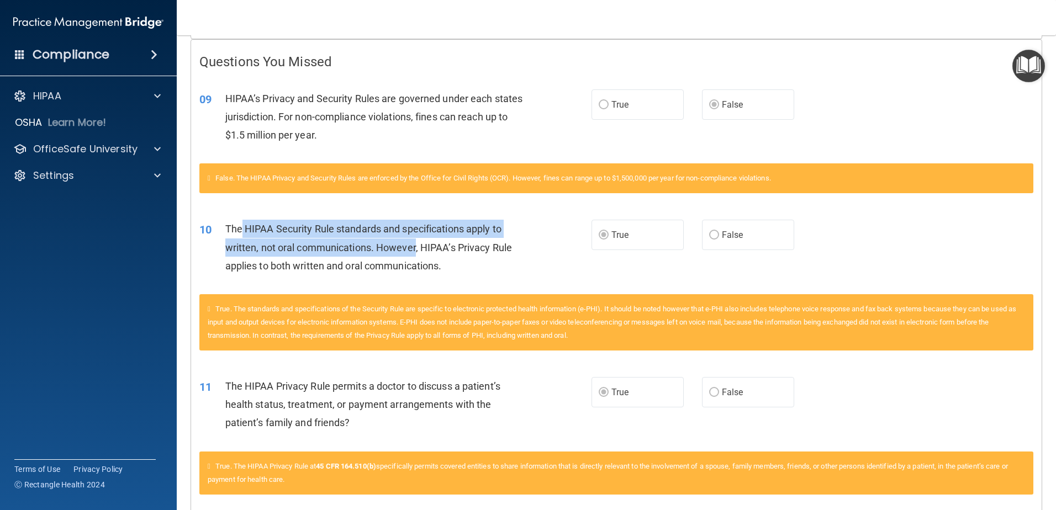
drag, startPoint x: 292, startPoint y: 230, endPoint x: 434, endPoint y: 250, distance: 143.9
click at [434, 250] on span "The HIPAA Security Rule standards and specifications apply to written, not oral…" at bounding box center [368, 247] width 287 height 48
click at [435, 250] on span "The HIPAA Security Rule standards and specifications apply to written, not oral…" at bounding box center [368, 247] width 287 height 48
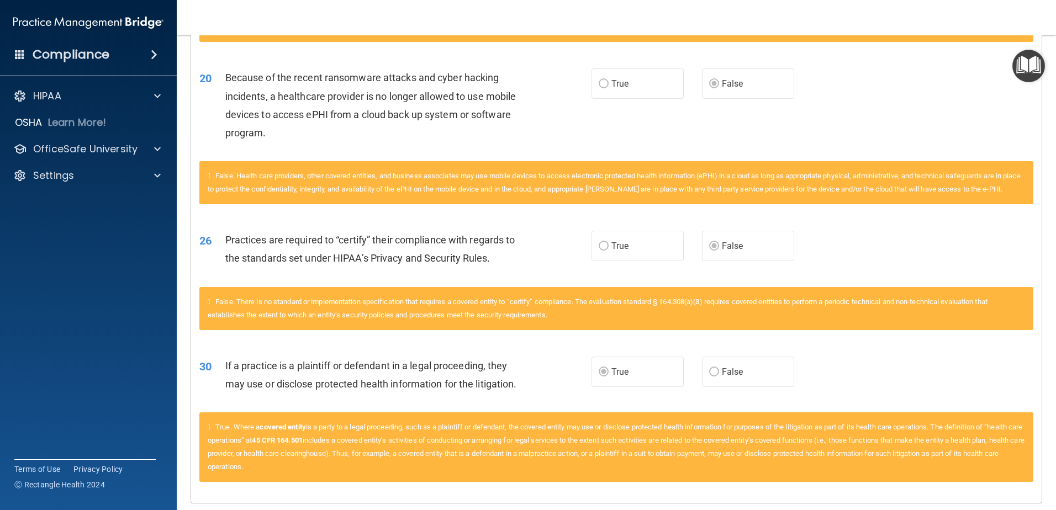
scroll to position [976, 0]
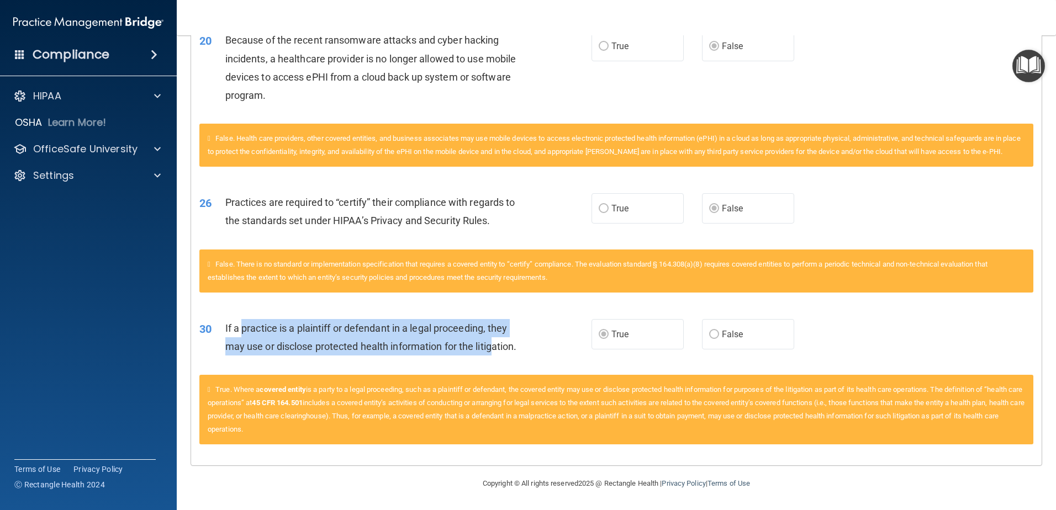
drag, startPoint x: 241, startPoint y: 324, endPoint x: 494, endPoint y: 343, distance: 253.7
click at [494, 343] on span "If a practice is a plaintiff or defendant in a legal proceeding, they may use o…" at bounding box center [371, 338] width 292 height 30
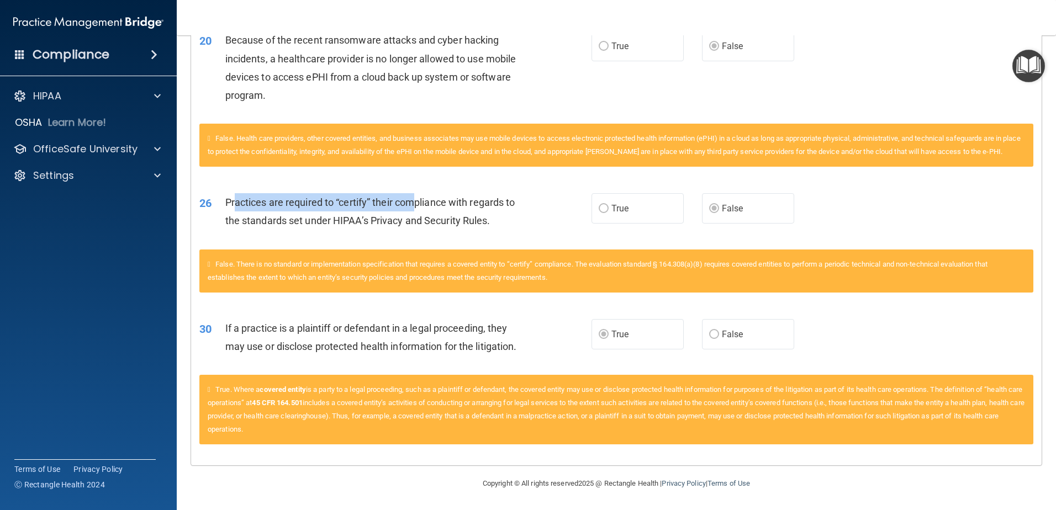
drag, startPoint x: 236, startPoint y: 197, endPoint x: 415, endPoint y: 209, distance: 178.8
click at [415, 209] on div "Practices are required to “certify” their compliance with regards to the standa…" at bounding box center [378, 211] width 307 height 36
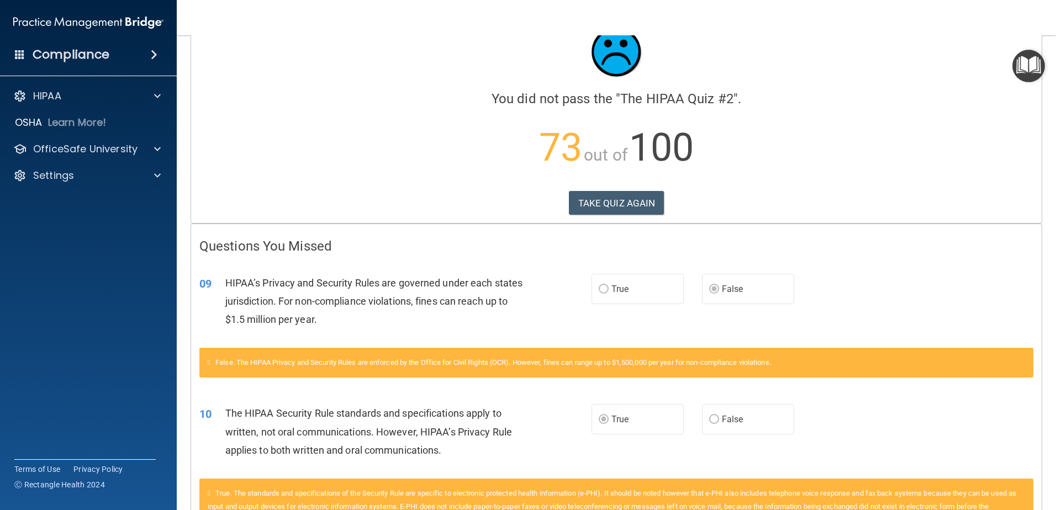
scroll to position [0, 0]
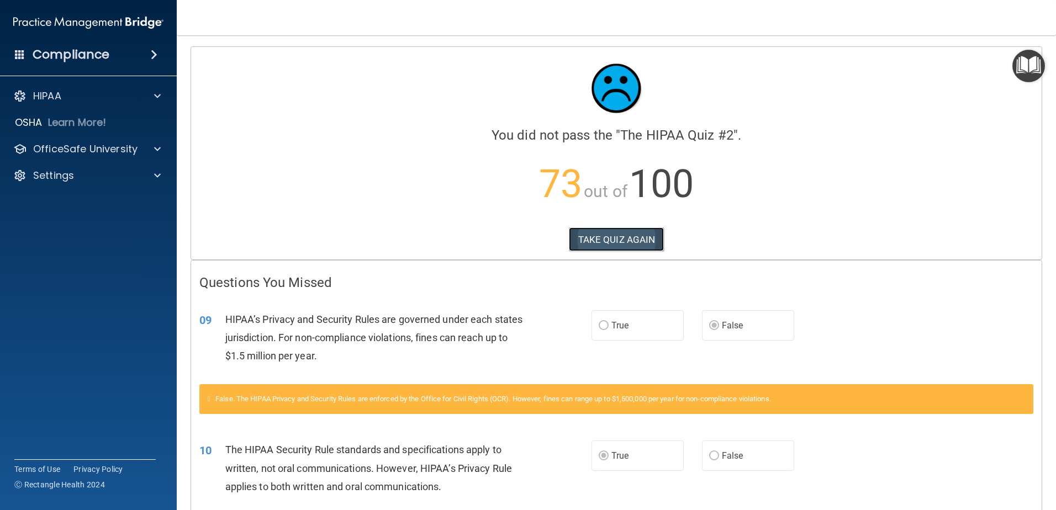
click at [620, 233] on button "TAKE QUIZ AGAIN" at bounding box center [617, 240] width 96 height 24
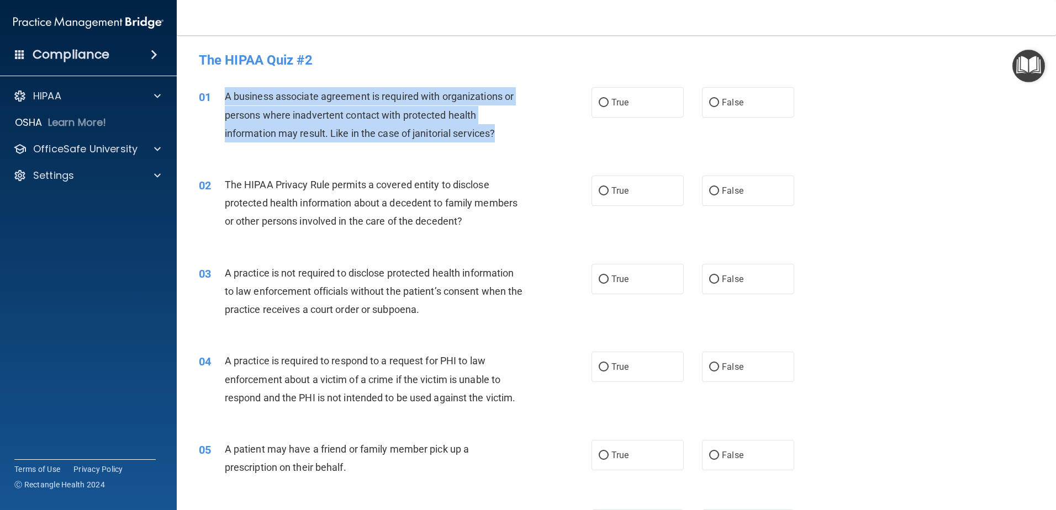
drag, startPoint x: 220, startPoint y: 94, endPoint x: 509, endPoint y: 135, distance: 291.3
click at [509, 135] on div "01 A business associate agreement is required with organizations or persons whe…" at bounding box center [395, 117] width 426 height 61
drag, startPoint x: 509, startPoint y: 135, endPoint x: 614, endPoint y: 121, distance: 105.9
click at [508, 136] on div "A business associate agreement is required with organizations or persons where …" at bounding box center [378, 114] width 307 height 55
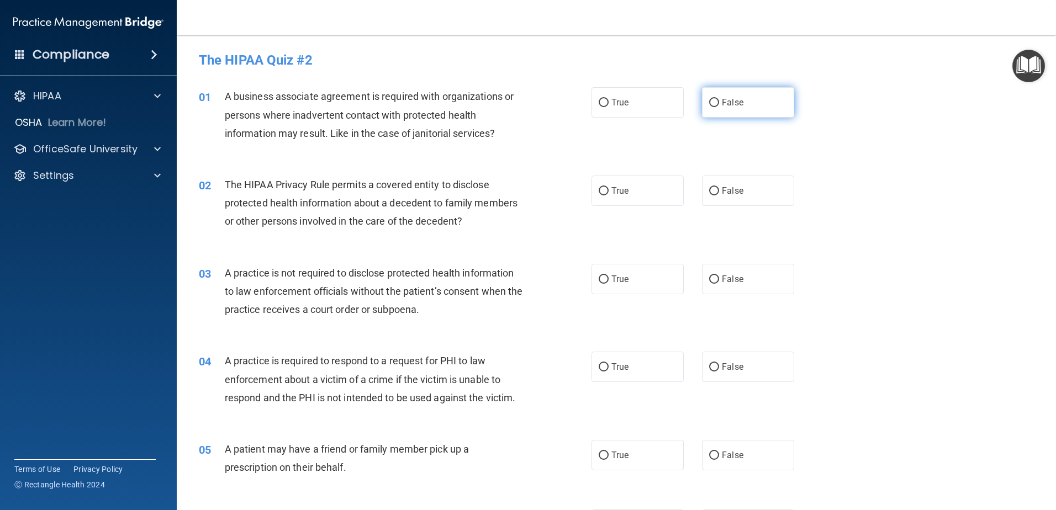
click at [755, 102] on label "False" at bounding box center [748, 102] width 92 height 30
click at [719, 102] on input "False" at bounding box center [714, 103] width 10 height 8
radio input "true"
drag, startPoint x: 223, startPoint y: 182, endPoint x: 315, endPoint y: 190, distance: 92.0
click at [315, 190] on div "02 The HIPAA Privacy Rule permits a covered entity to disclose protected health…" at bounding box center [395, 206] width 426 height 61
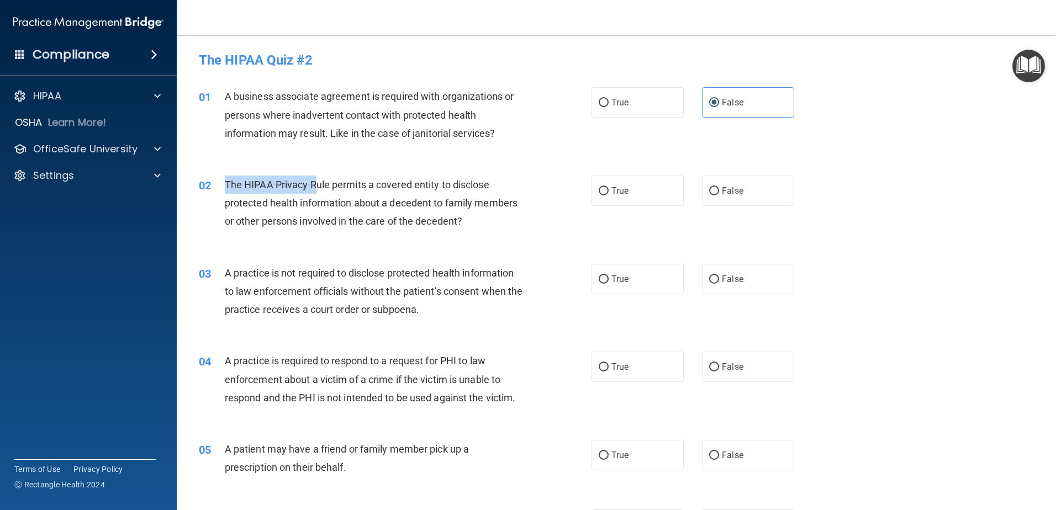
click at [315, 190] on span "The HIPAA Privacy Rule permits a covered entity to disclose protected health in…" at bounding box center [371, 203] width 293 height 48
click at [730, 189] on span "False" at bounding box center [733, 191] width 22 height 10
click at [719, 189] on input "False" at bounding box center [714, 191] width 10 height 8
radio input "true"
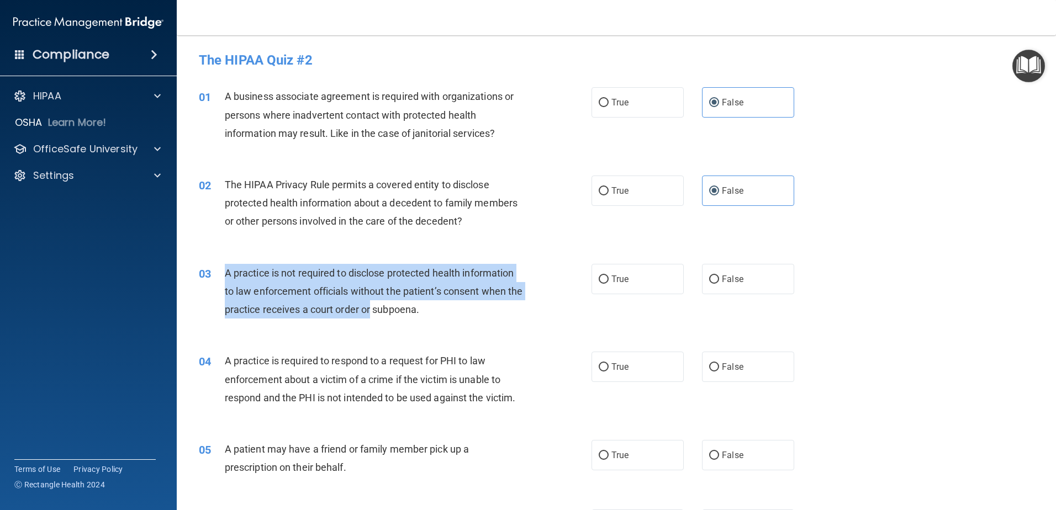
drag, startPoint x: 228, startPoint y: 275, endPoint x: 387, endPoint y: 308, distance: 163.2
click at [387, 308] on span "A practice is not required to disclose protected health information to law enfo…" at bounding box center [374, 291] width 298 height 48
drag, startPoint x: 225, startPoint y: 272, endPoint x: 431, endPoint y: 304, distance: 208.0
click at [431, 304] on span "A practice is not required to disclose protected health information to law enfo…" at bounding box center [374, 291] width 298 height 48
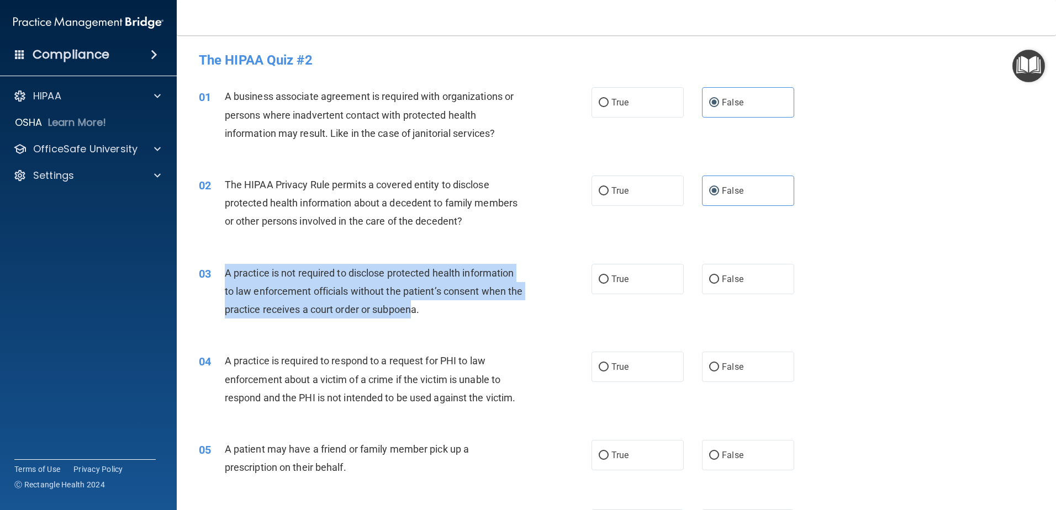
drag, startPoint x: 431, startPoint y: 304, endPoint x: 568, endPoint y: 297, distance: 137.7
click at [431, 304] on span "A practice is not required to disclose protected health information to law enfo…" at bounding box center [374, 291] width 298 height 48
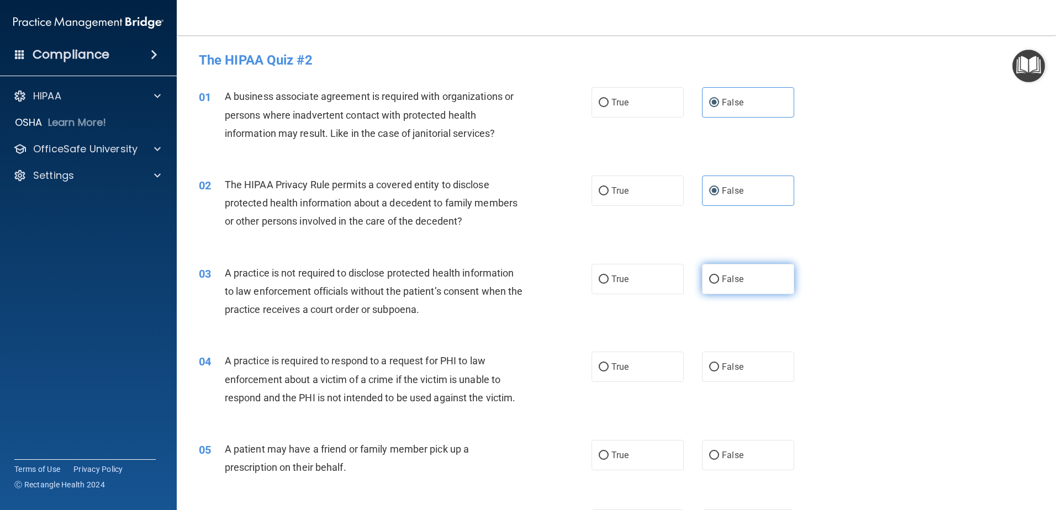
click at [725, 277] on span "False" at bounding box center [733, 279] width 22 height 10
click at [719, 277] on input "False" at bounding box center [714, 280] width 10 height 8
radio input "true"
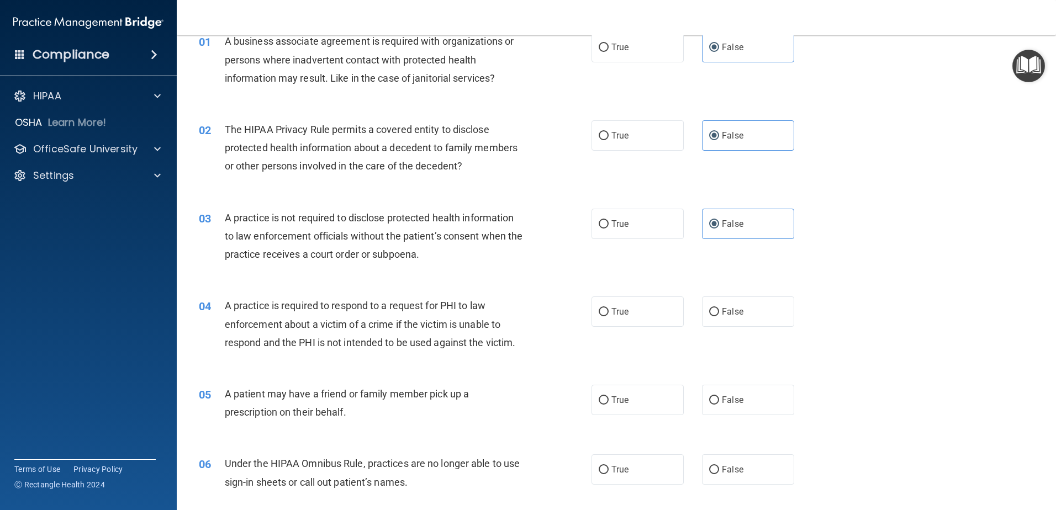
scroll to position [110, 0]
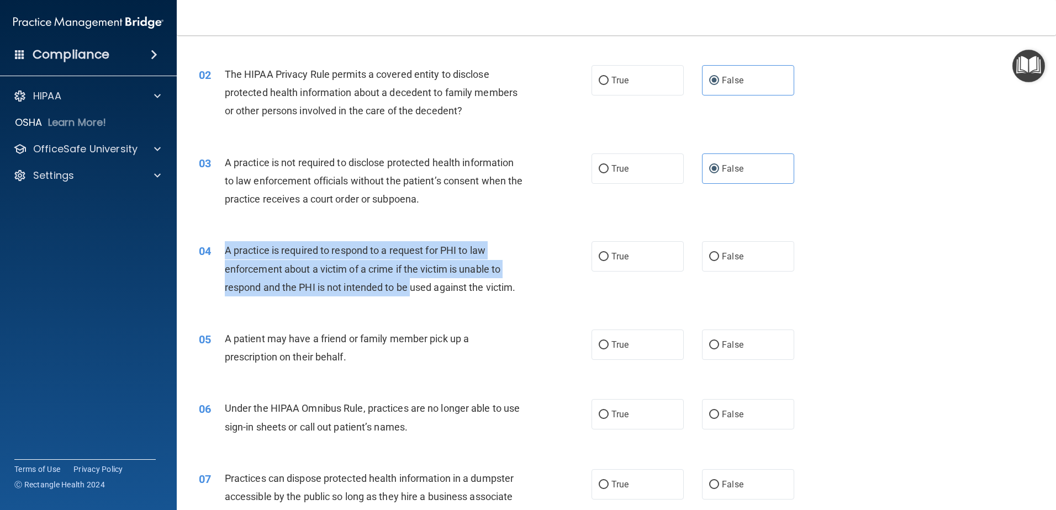
drag, startPoint x: 225, startPoint y: 246, endPoint x: 423, endPoint y: 289, distance: 202.9
click at [423, 289] on span "A practice is required to respond to a request for PHI to law enforcement about…" at bounding box center [370, 269] width 291 height 48
drag, startPoint x: 423, startPoint y: 289, endPoint x: 627, endPoint y: 278, distance: 204.1
click at [423, 289] on span "A practice is required to respond to a request for PHI to law enforcement about…" at bounding box center [370, 269] width 291 height 48
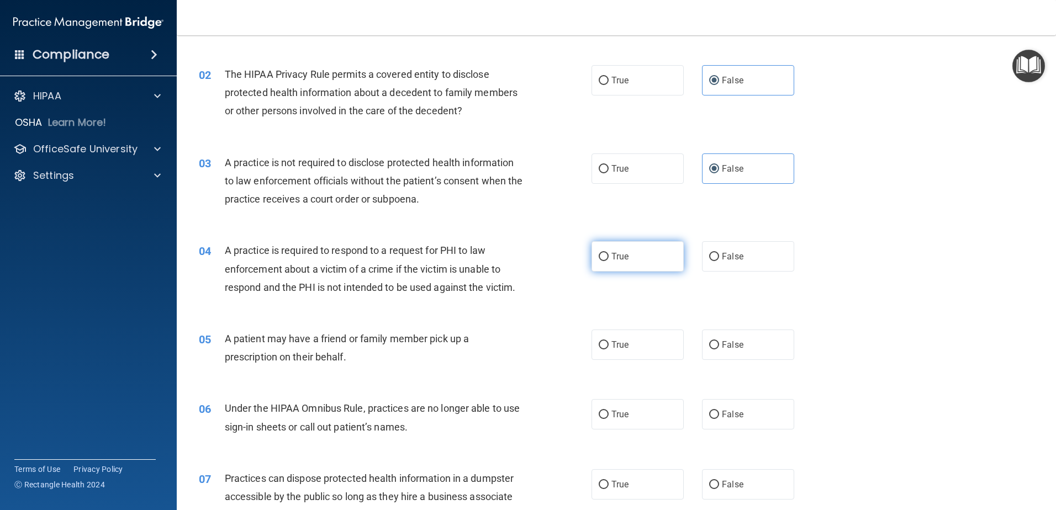
click at [609, 250] on label "True" at bounding box center [638, 256] width 92 height 30
click at [609, 253] on input "True" at bounding box center [604, 257] width 10 height 8
radio input "true"
click at [309, 261] on div "A practice is required to respond to a request for PHI to law enforcement about…" at bounding box center [378, 268] width 307 height 55
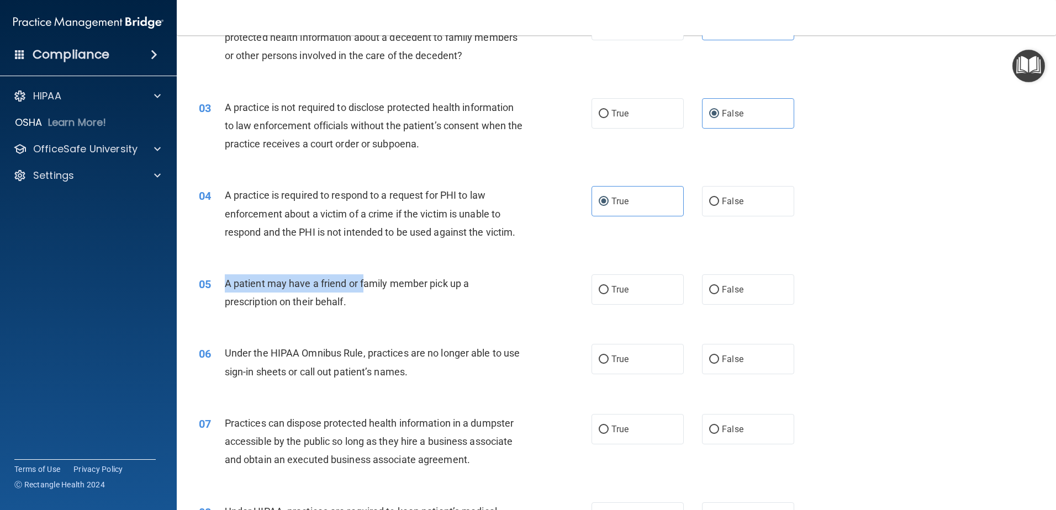
drag, startPoint x: 225, startPoint y: 284, endPoint x: 367, endPoint y: 292, distance: 142.7
click at [367, 292] on div "A patient may have a friend or family member pick up a prescription on their be…" at bounding box center [378, 293] width 307 height 36
drag, startPoint x: 367, startPoint y: 292, endPoint x: 436, endPoint y: 293, distance: 68.5
click at [367, 292] on div "A patient may have a friend or family member pick up a prescription on their be…" at bounding box center [378, 293] width 307 height 36
click at [629, 293] on label "True" at bounding box center [638, 290] width 92 height 30
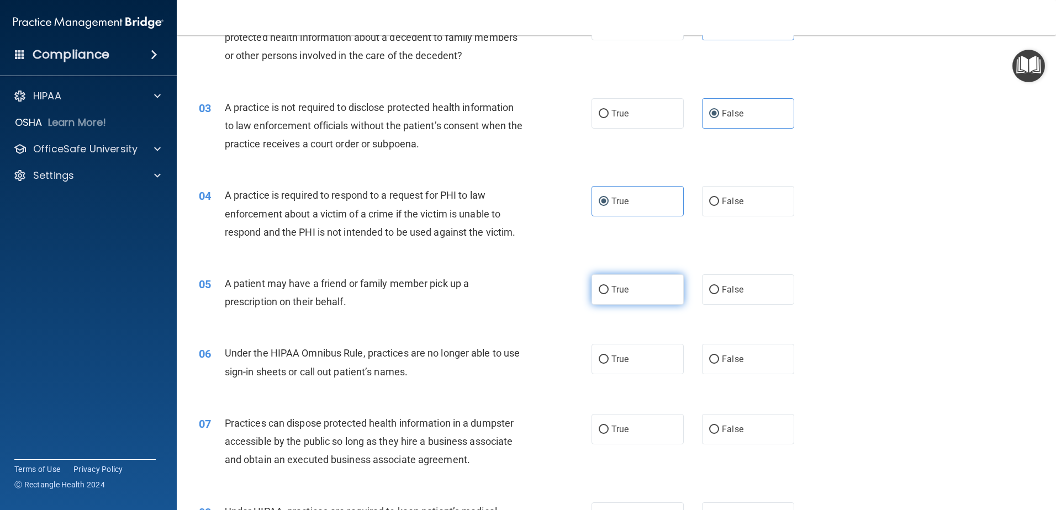
click at [609, 293] on input "True" at bounding box center [604, 290] width 10 height 8
radio input "true"
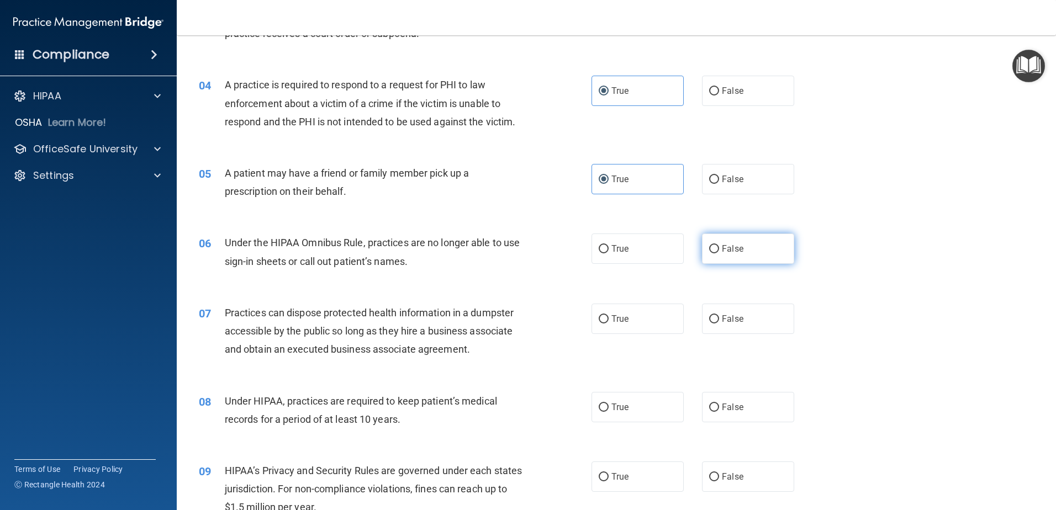
click at [736, 252] on span "False" at bounding box center [733, 249] width 22 height 10
click at [719, 252] on input "False" at bounding box center [714, 249] width 10 height 8
radio input "true"
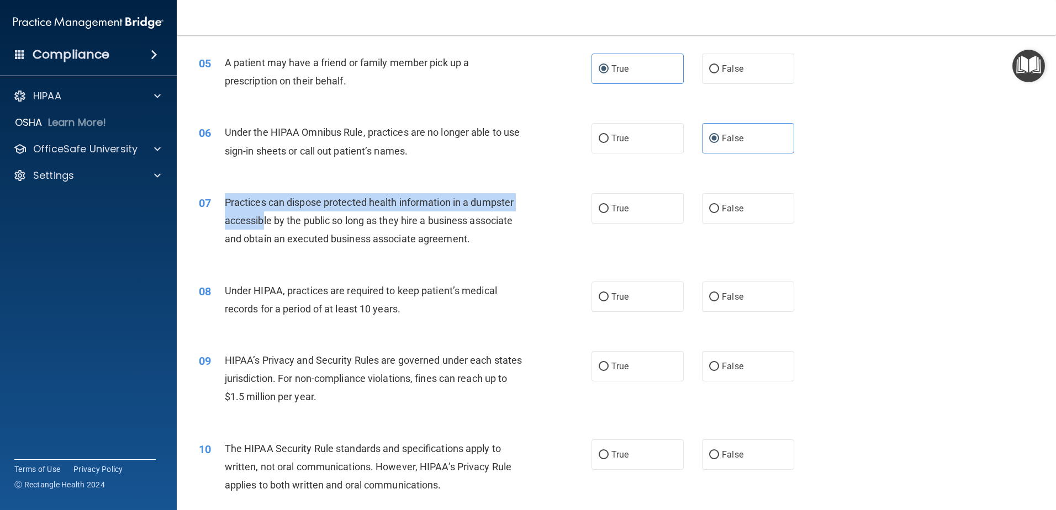
drag, startPoint x: 225, startPoint y: 200, endPoint x: 262, endPoint y: 220, distance: 42.0
click at [262, 220] on span "Practices can dispose protected health information in a dumpster accessible by …" at bounding box center [369, 221] width 289 height 48
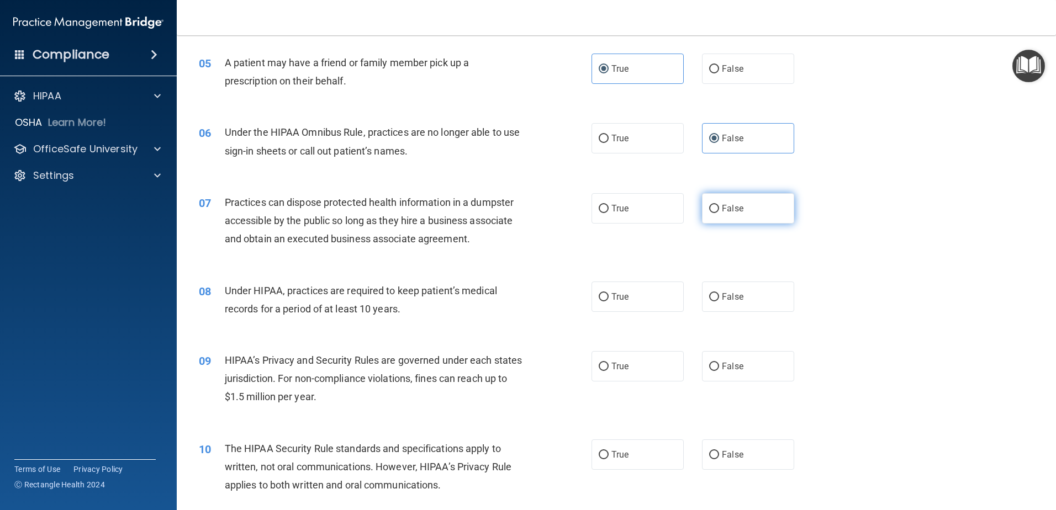
click at [722, 213] on span "False" at bounding box center [733, 208] width 22 height 10
click at [719, 213] on input "False" at bounding box center [714, 209] width 10 height 8
radio input "true"
click at [737, 297] on span "False" at bounding box center [733, 297] width 22 height 10
click at [719, 297] on input "False" at bounding box center [714, 297] width 10 height 8
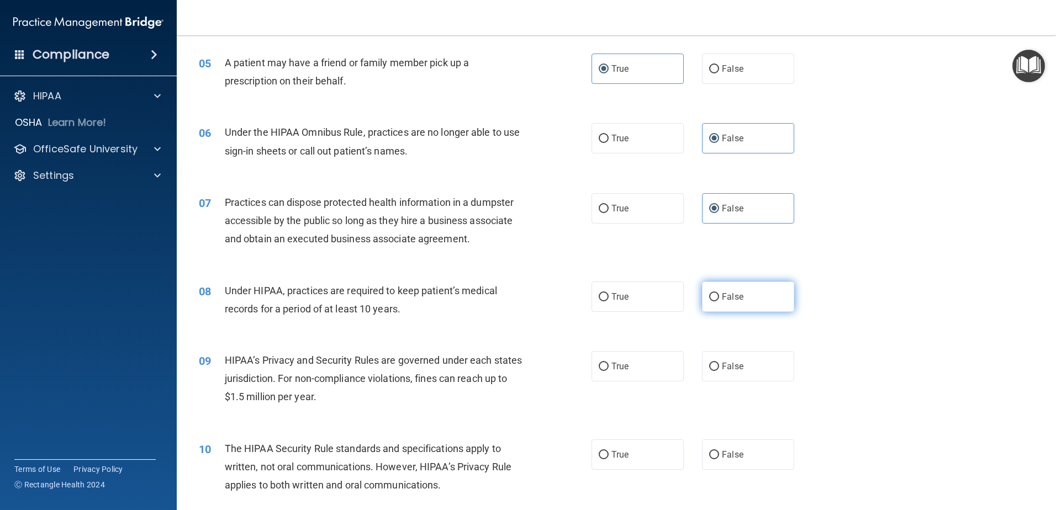
radio input "true"
click at [614, 367] on span "True" at bounding box center [620, 366] width 17 height 10
click at [609, 367] on input "True" at bounding box center [604, 367] width 10 height 8
radio input "true"
click at [733, 365] on span "False" at bounding box center [733, 366] width 22 height 10
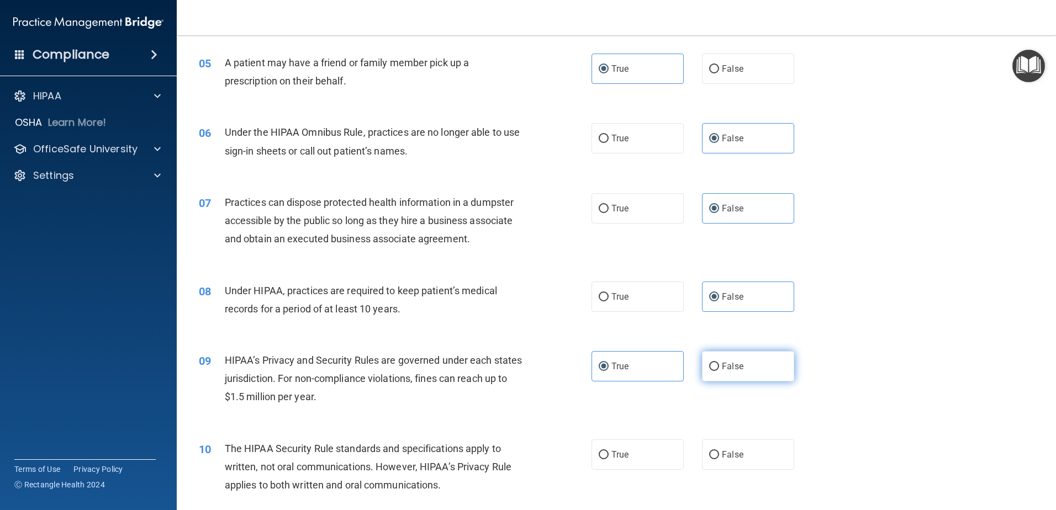
click at [719, 365] on input "False" at bounding box center [714, 367] width 10 height 8
radio input "true"
radio input "false"
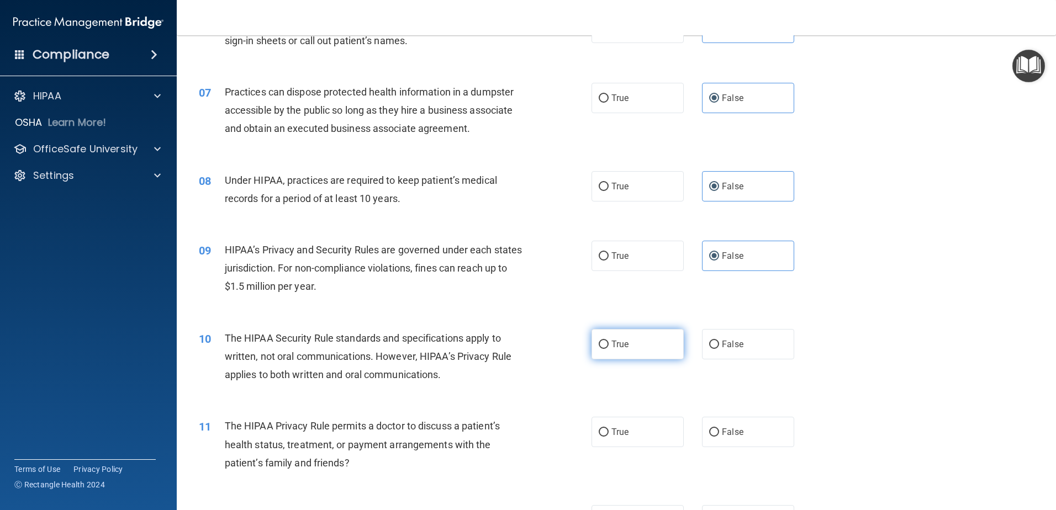
click at [630, 349] on label "True" at bounding box center [638, 344] width 92 height 30
click at [609, 349] on input "True" at bounding box center [604, 345] width 10 height 8
radio input "true"
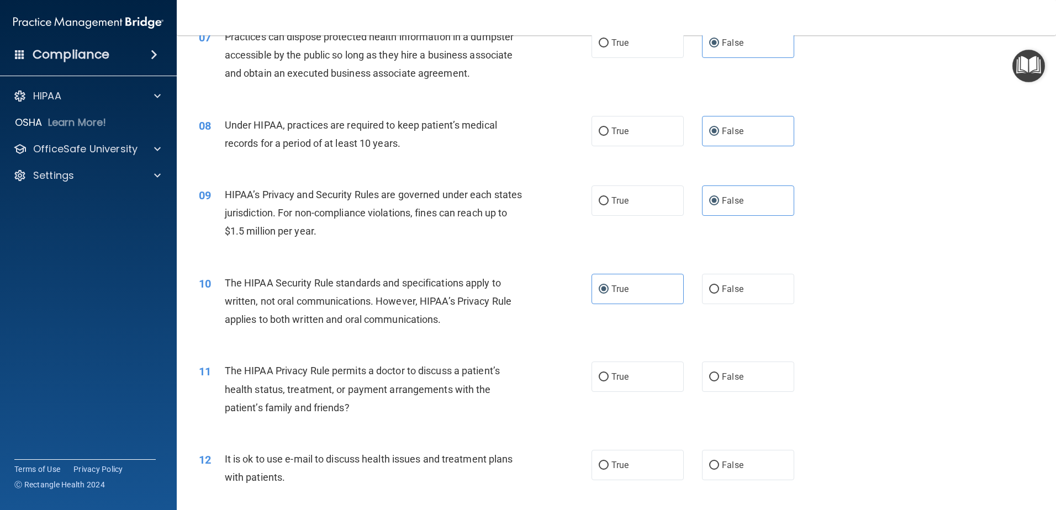
scroll to position [608, 0]
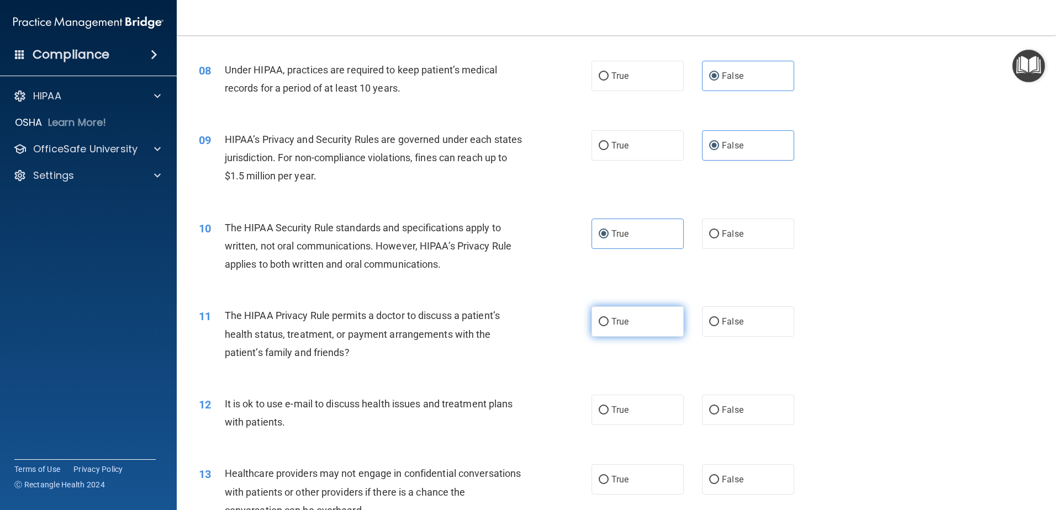
click at [607, 325] on label "True" at bounding box center [638, 322] width 92 height 30
click at [607, 325] on input "True" at bounding box center [604, 322] width 10 height 8
radio input "true"
click at [293, 318] on span "The HIPAA Privacy Rule permits a doctor to discuss a patient’s health status, t…" at bounding box center [362, 334] width 275 height 48
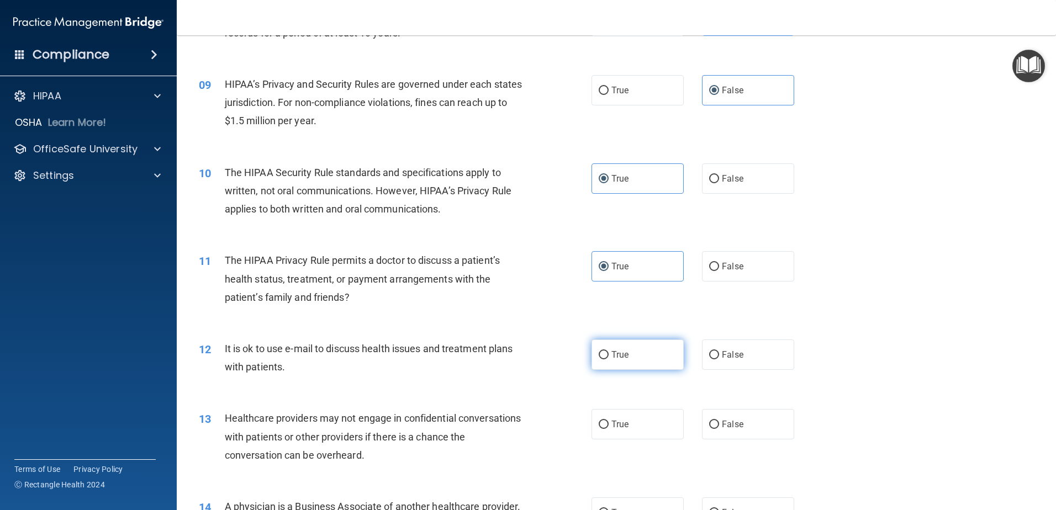
click at [631, 357] on label "True" at bounding box center [638, 355] width 92 height 30
click at [609, 357] on input "True" at bounding box center [604, 355] width 10 height 8
radio input "true"
click at [302, 349] on span "It is ok to use e-mail to discuss health issues and treatment plans with patien…" at bounding box center [369, 358] width 288 height 30
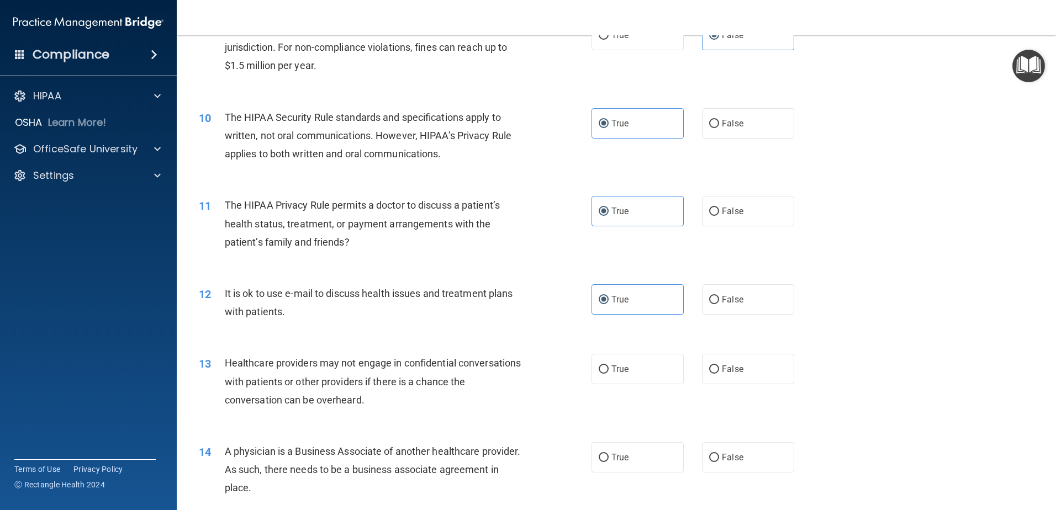
scroll to position [829, 0]
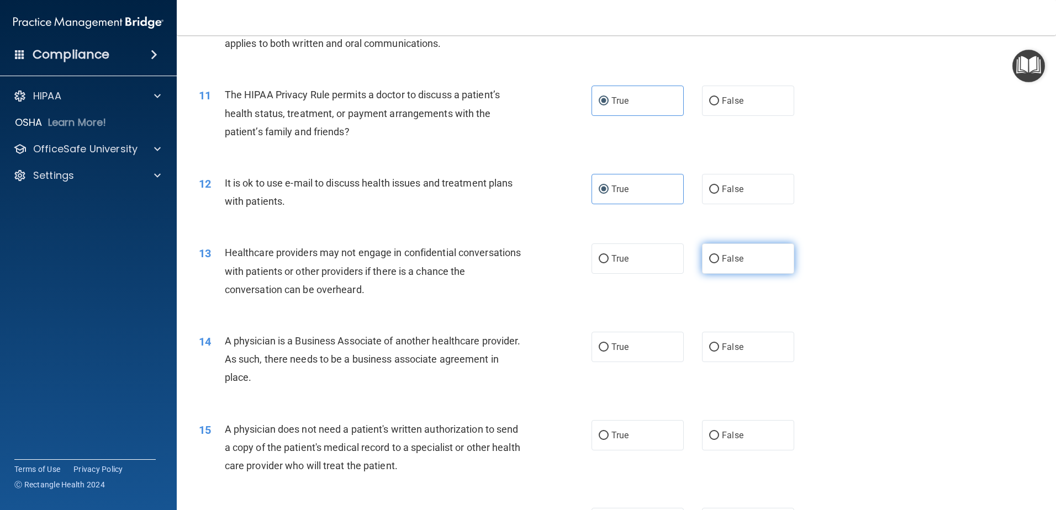
click at [750, 250] on label "False" at bounding box center [748, 259] width 92 height 30
click at [719, 255] on input "False" at bounding box center [714, 259] width 10 height 8
radio input "true"
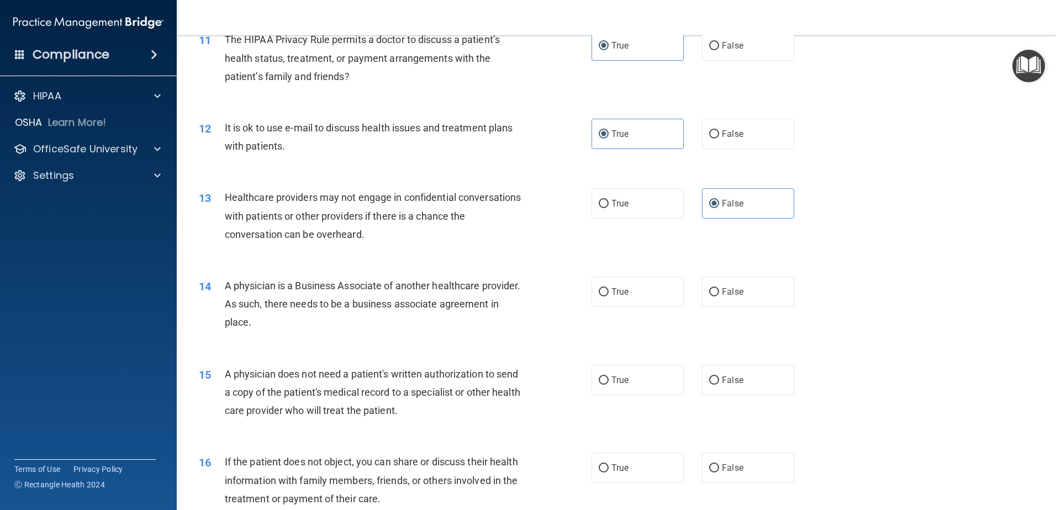
scroll to position [939, 0]
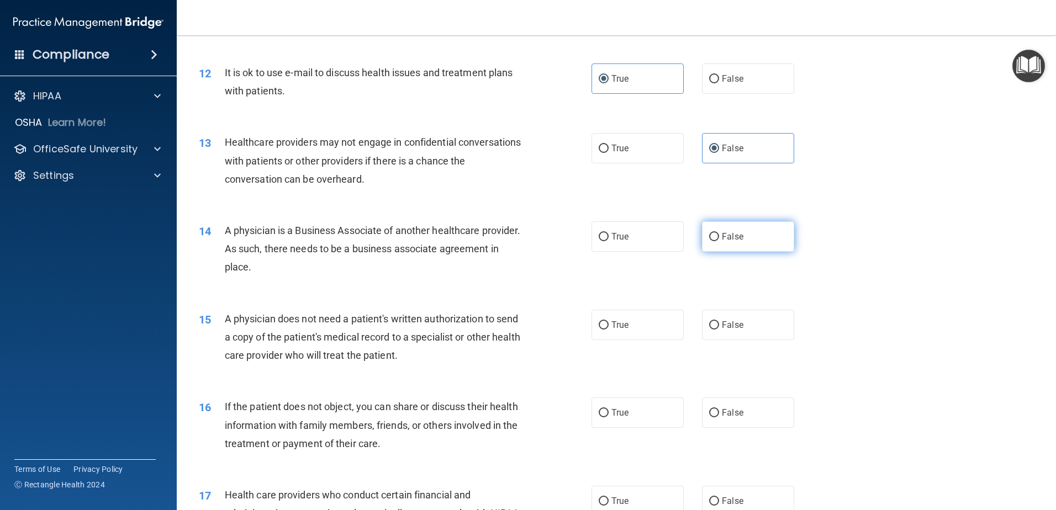
click at [724, 241] on span "False" at bounding box center [733, 236] width 22 height 10
click at [719, 241] on input "False" at bounding box center [714, 237] width 10 height 8
radio input "true"
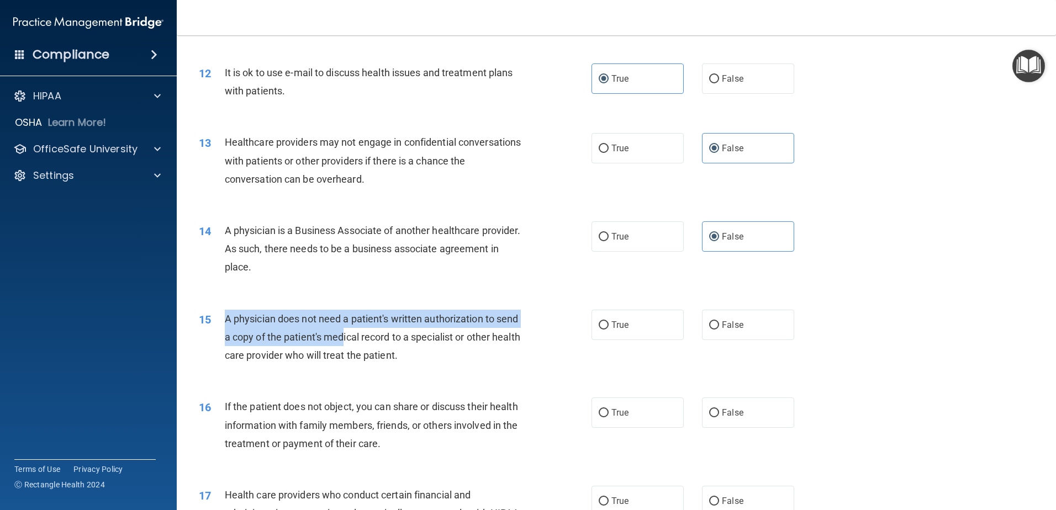
drag, startPoint x: 226, startPoint y: 320, endPoint x: 370, endPoint y: 338, distance: 144.8
click at [370, 338] on span "A physician does not need a patient's written authorization to send a copy of t…" at bounding box center [373, 337] width 296 height 48
drag, startPoint x: 226, startPoint y: 323, endPoint x: 376, endPoint y: 341, distance: 150.9
click at [376, 341] on span "A physician does not need a patient's written authorization to send a copy of t…" at bounding box center [373, 337] width 296 height 48
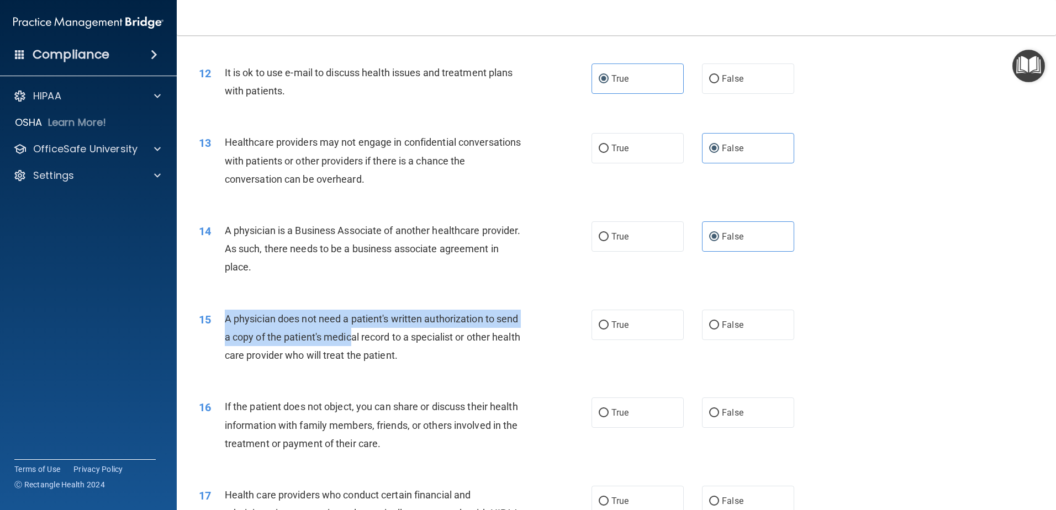
drag, startPoint x: 376, startPoint y: 341, endPoint x: 579, endPoint y: 344, distance: 203.3
click at [376, 341] on span "A physician does not need a patient's written authorization to send a copy of t…" at bounding box center [373, 337] width 296 height 48
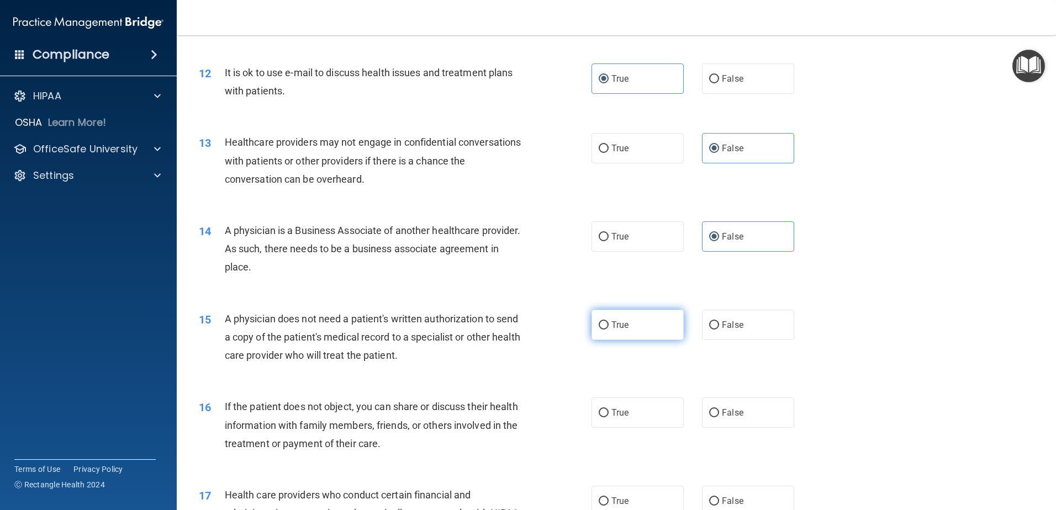
click at [630, 328] on label "True" at bounding box center [638, 325] width 92 height 30
click at [609, 328] on input "True" at bounding box center [604, 326] width 10 height 8
radio input "true"
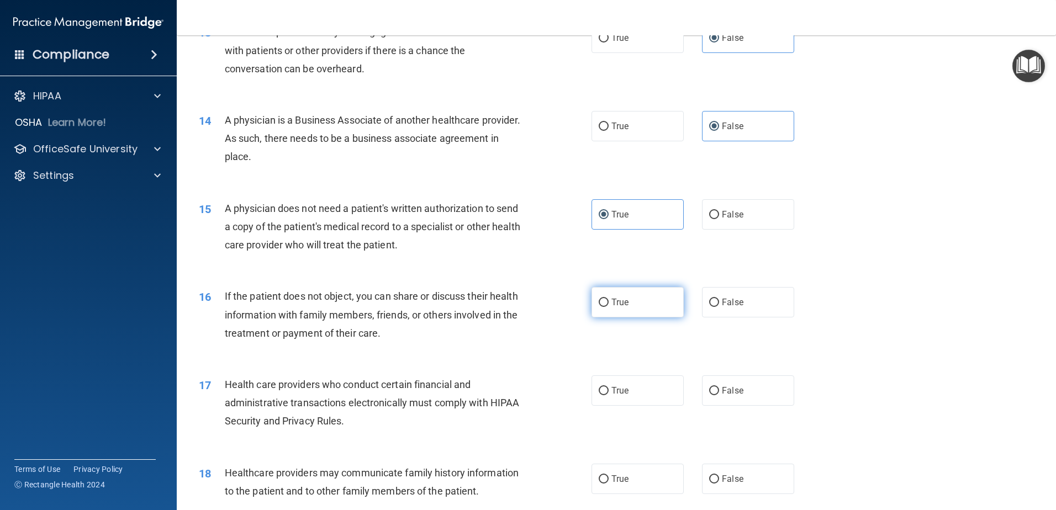
click at [636, 309] on label "True" at bounding box center [638, 302] width 92 height 30
click at [609, 307] on input "True" at bounding box center [604, 303] width 10 height 8
radio input "true"
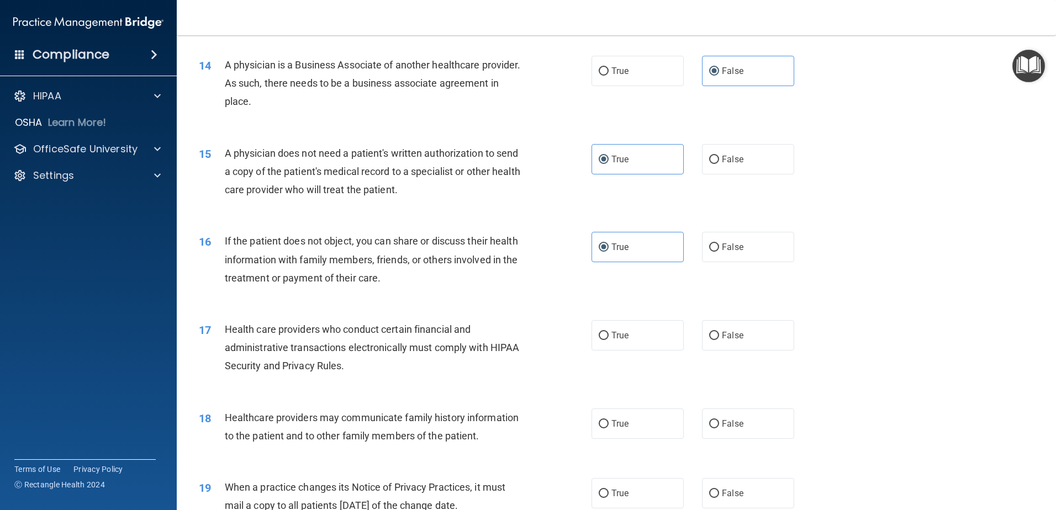
scroll to position [1160, 0]
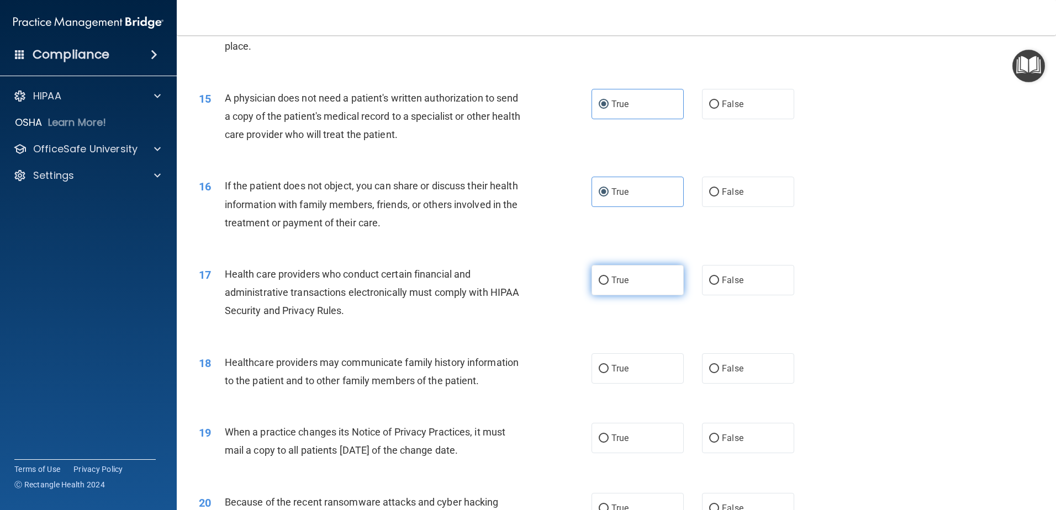
click at [642, 282] on label "True" at bounding box center [638, 280] width 92 height 30
click at [609, 282] on input "True" at bounding box center [604, 281] width 10 height 8
radio input "true"
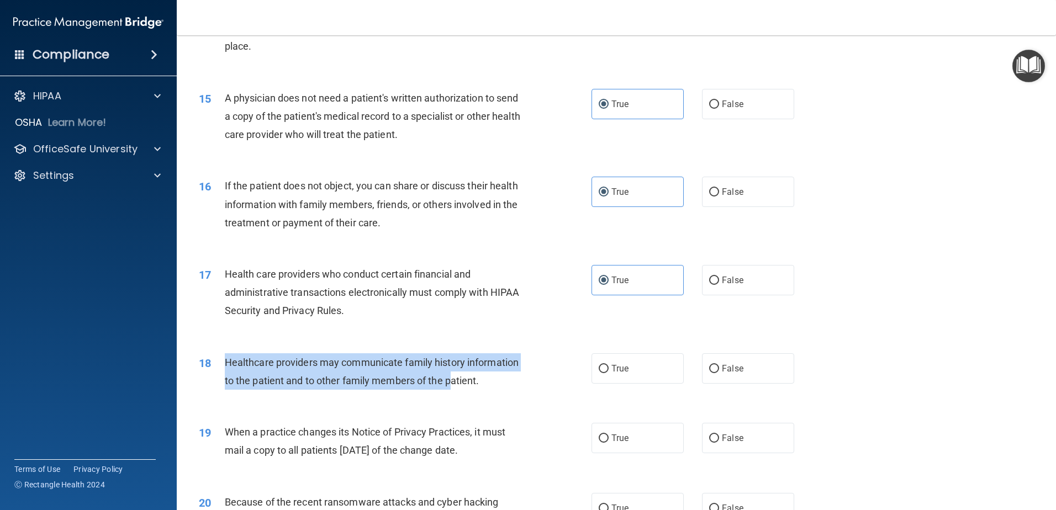
drag, startPoint x: 227, startPoint y: 361, endPoint x: 454, endPoint y: 372, distance: 227.3
click at [454, 372] on div "Healthcare providers may communicate family history information to the patient …" at bounding box center [378, 372] width 307 height 36
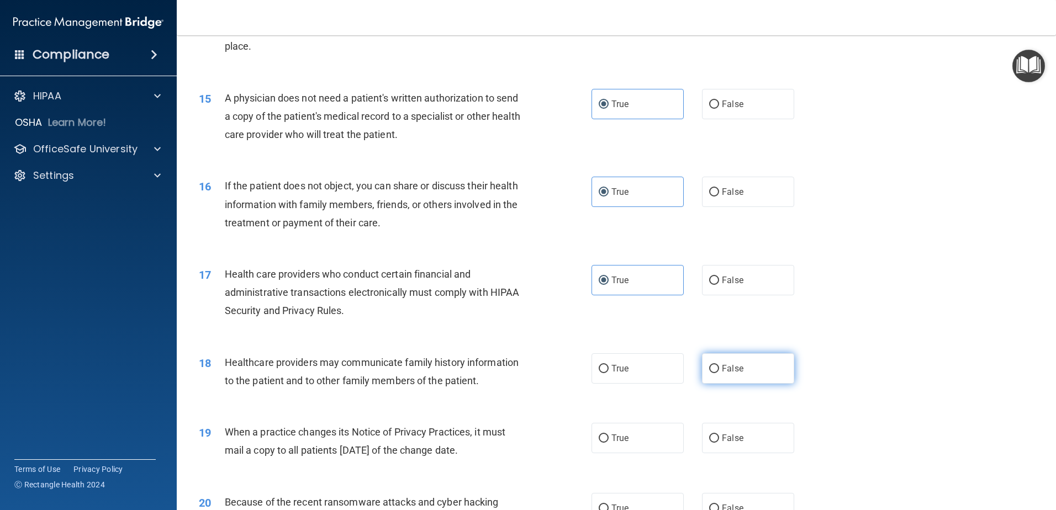
click at [722, 370] on span "False" at bounding box center [733, 368] width 22 height 10
click at [719, 370] on input "False" at bounding box center [714, 369] width 10 height 8
radio input "true"
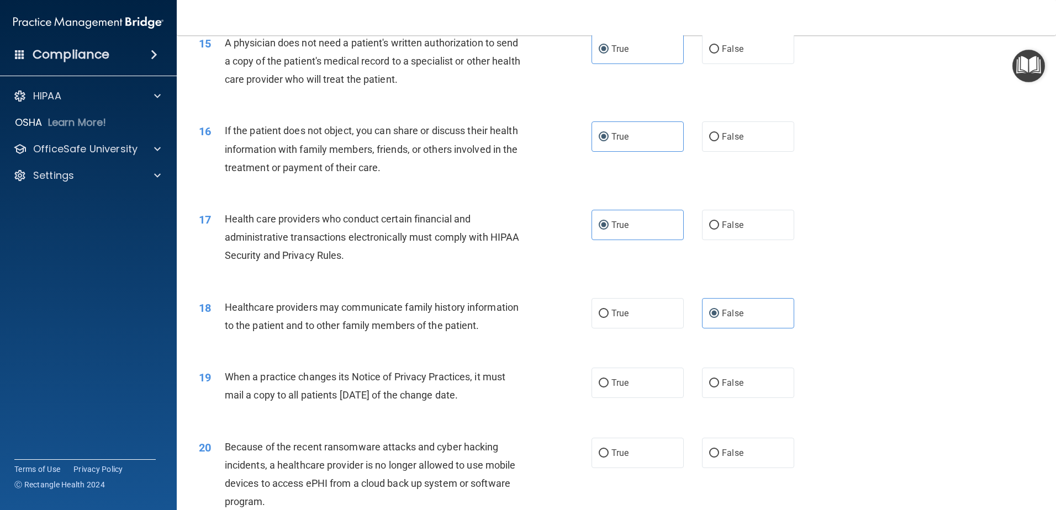
scroll to position [1271, 0]
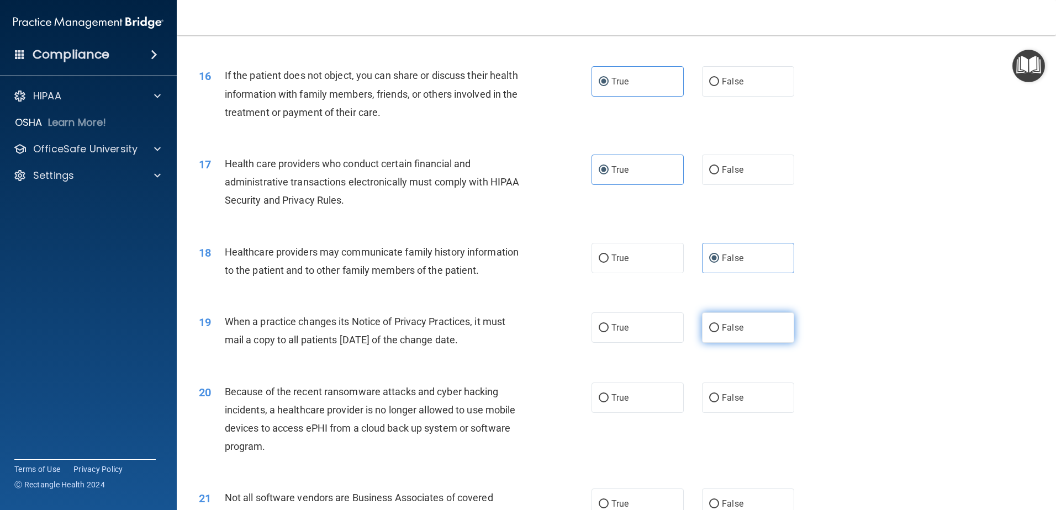
click at [738, 330] on label "False" at bounding box center [748, 328] width 92 height 30
click at [719, 330] on input "False" at bounding box center [714, 328] width 10 height 8
radio input "true"
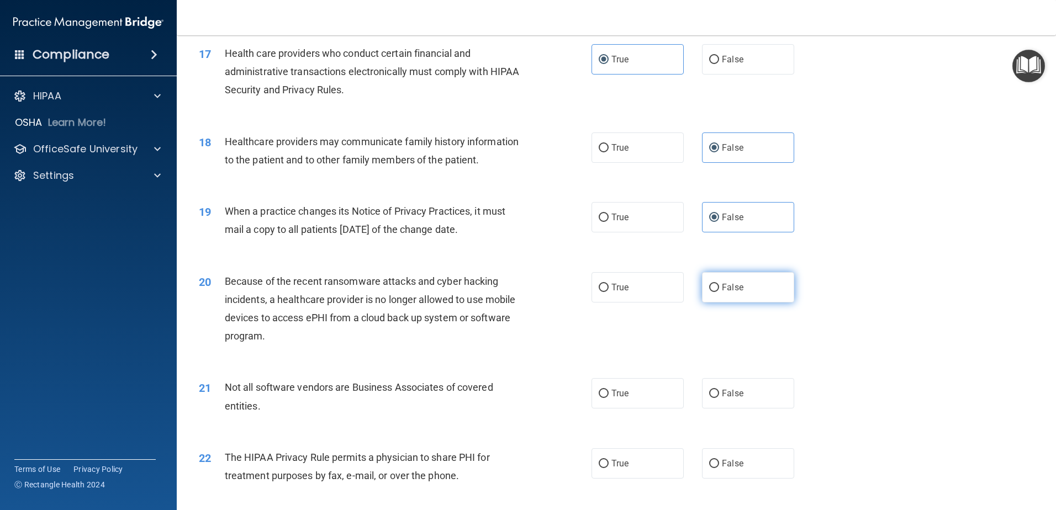
click at [725, 293] on label "False" at bounding box center [748, 287] width 92 height 30
click at [719, 292] on input "False" at bounding box center [714, 288] width 10 height 8
radio input "true"
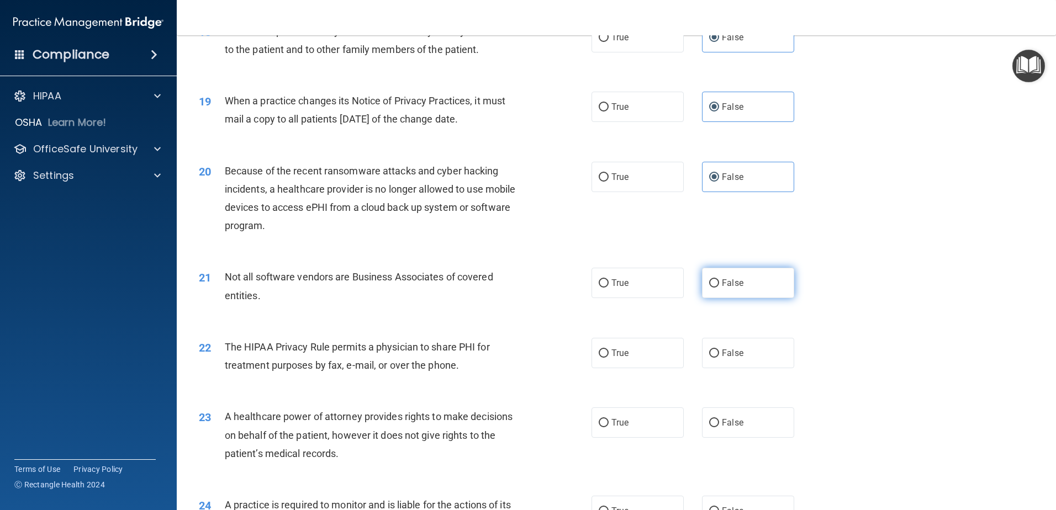
click at [735, 286] on span "False" at bounding box center [733, 283] width 22 height 10
click at [719, 286] on input "False" at bounding box center [714, 284] width 10 height 8
radio input "true"
drag, startPoint x: 229, startPoint y: 344, endPoint x: 382, endPoint y: 353, distance: 153.3
click at [382, 353] on div "The HIPAA Privacy Rule permits a physician to share PHI for treatment purposes …" at bounding box center [378, 356] width 307 height 36
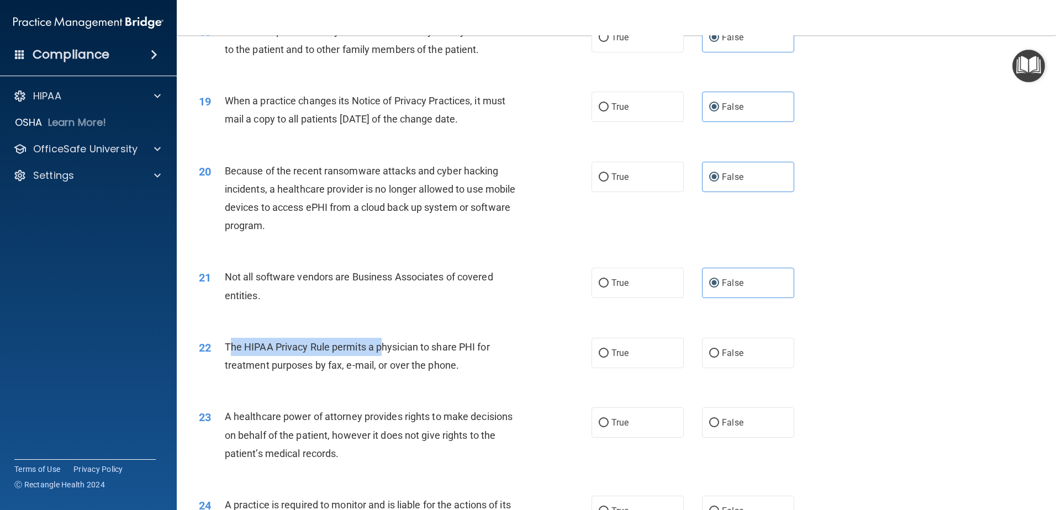
drag, startPoint x: 382, startPoint y: 353, endPoint x: 405, endPoint y: 350, distance: 23.9
click at [405, 350] on span "The HIPAA Privacy Rule permits a physician to share PHI for treatment purposes …" at bounding box center [357, 356] width 265 height 30
drag, startPoint x: 444, startPoint y: 349, endPoint x: 467, endPoint y: 347, distance: 23.2
click at [452, 348] on span "The HIPAA Privacy Rule permits a physician to share PHI for treatment purposes …" at bounding box center [357, 356] width 265 height 30
drag, startPoint x: 467, startPoint y: 347, endPoint x: 478, endPoint y: 347, distance: 11.1
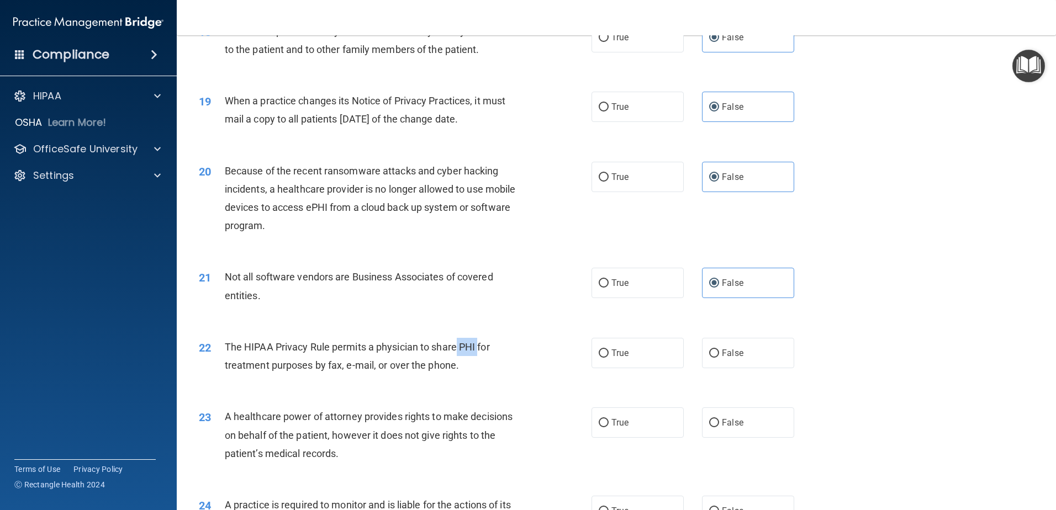
click at [478, 347] on span "The HIPAA Privacy Rule permits a physician to share PHI for treatment purposes …" at bounding box center [357, 356] width 265 height 30
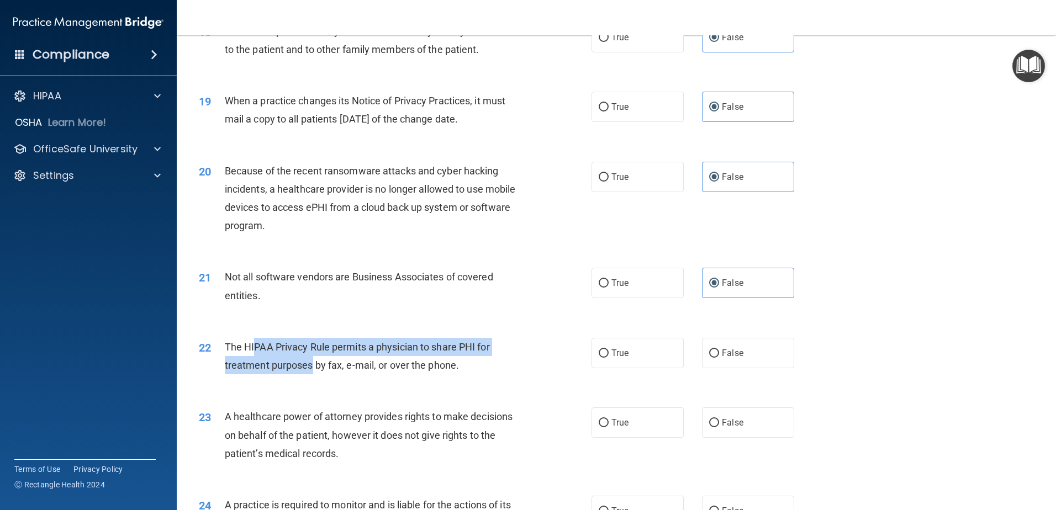
drag, startPoint x: 252, startPoint y: 351, endPoint x: 355, endPoint y: 363, distance: 102.9
click at [355, 363] on span "The HIPAA Privacy Rule permits a physician to share PHI for treatment purposes …" at bounding box center [357, 356] width 265 height 30
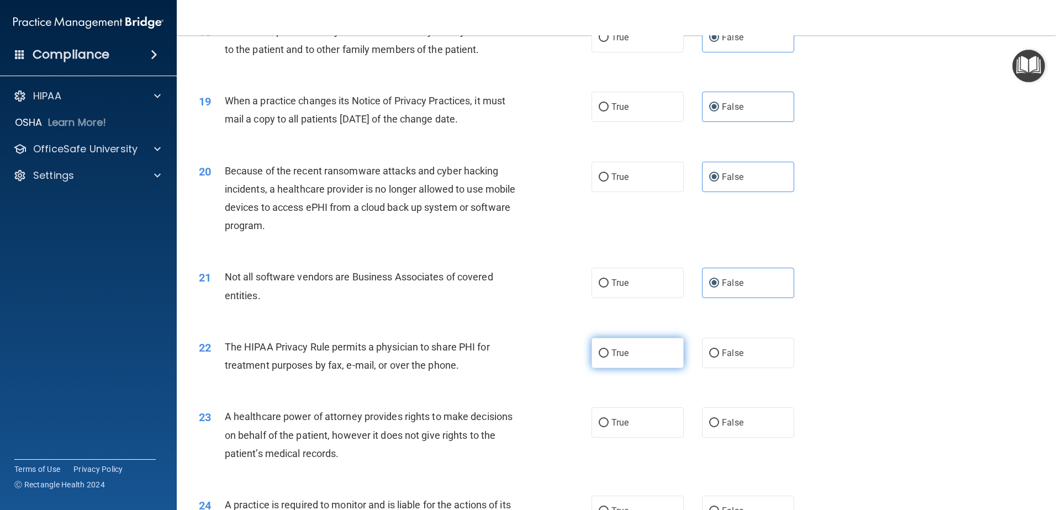
click at [647, 352] on label "True" at bounding box center [638, 353] width 92 height 30
click at [609, 352] on input "True" at bounding box center [604, 354] width 10 height 8
radio input "true"
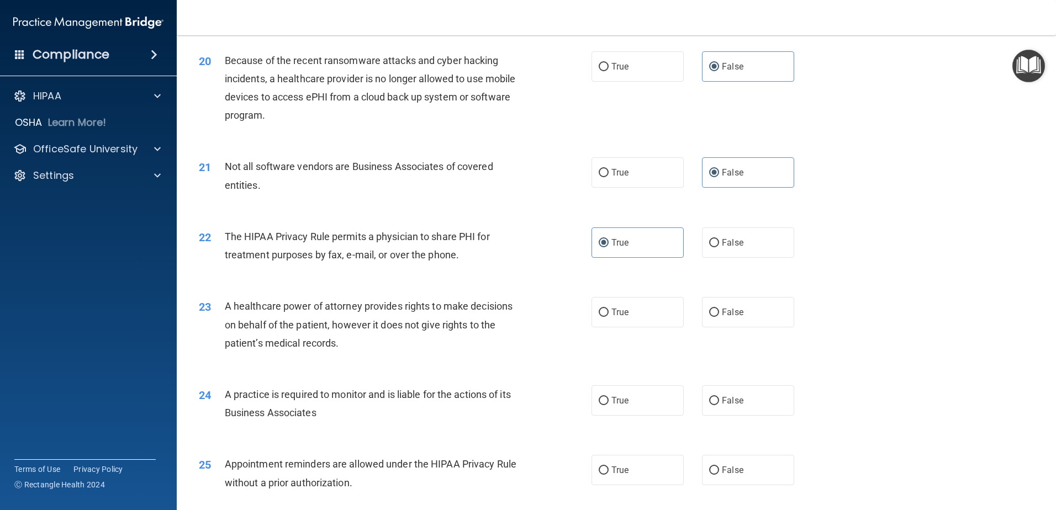
click at [254, 312] on span "A healthcare power of attorney provides rights to make decisions on behalf of t…" at bounding box center [369, 325] width 288 height 48
click at [746, 317] on label "False" at bounding box center [748, 312] width 92 height 30
click at [719, 317] on input "False" at bounding box center [714, 313] width 10 height 8
radio input "true"
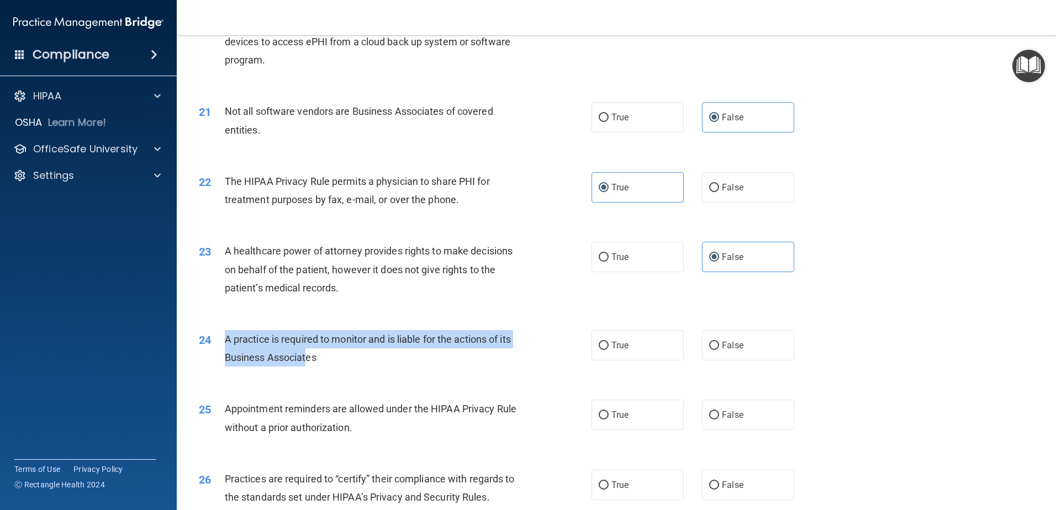
drag, startPoint x: 226, startPoint y: 340, endPoint x: 307, endPoint y: 362, distance: 83.6
click at [307, 362] on span "A practice is required to monitor and is liable for the actions of its Business…" at bounding box center [368, 349] width 286 height 30
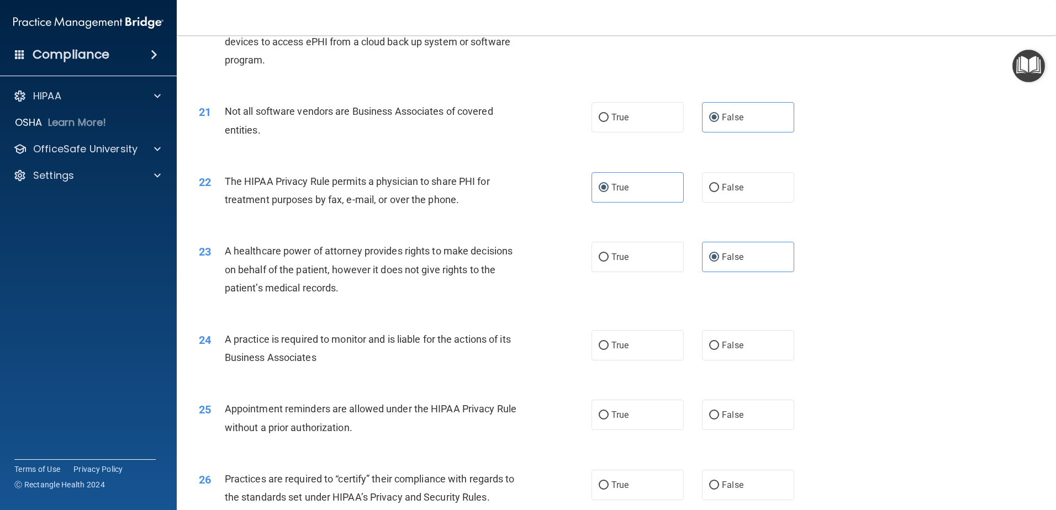
click at [323, 362] on div "A practice is required to monitor and is liable for the actions of its Business…" at bounding box center [378, 348] width 307 height 36
click at [742, 346] on label "False" at bounding box center [748, 345] width 92 height 30
click at [719, 346] on input "False" at bounding box center [714, 346] width 10 height 8
radio input "true"
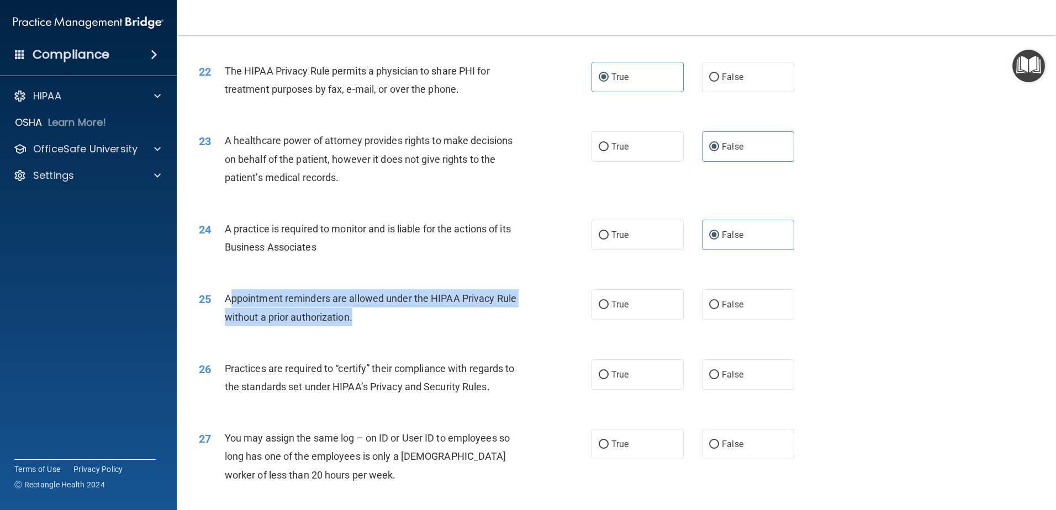
drag, startPoint x: 232, startPoint y: 297, endPoint x: 362, endPoint y: 315, distance: 131.6
click at [362, 315] on div "Appointment reminders are allowed under the HIPAA Privacy Rule without a prior …" at bounding box center [378, 307] width 307 height 36
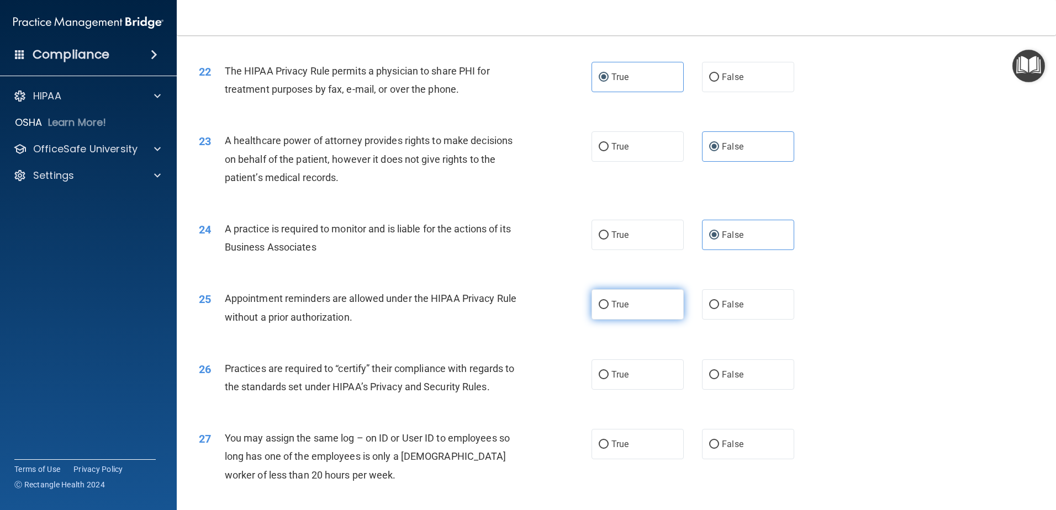
click at [634, 305] on label "True" at bounding box center [638, 304] width 92 height 30
click at [609, 305] on input "True" at bounding box center [604, 305] width 10 height 8
radio input "true"
click at [729, 371] on span "False" at bounding box center [733, 375] width 22 height 10
click at [719, 371] on input "False" at bounding box center [714, 375] width 10 height 8
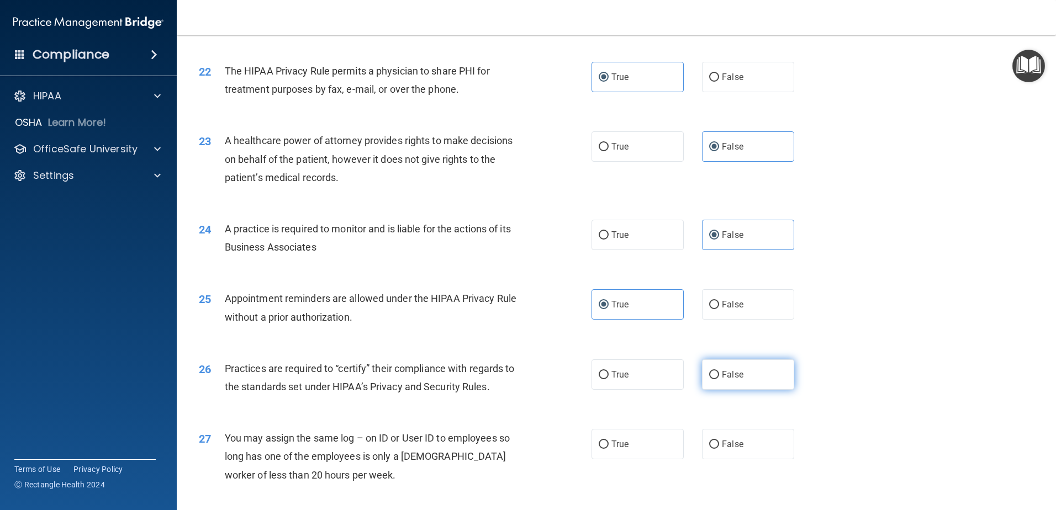
radio input "true"
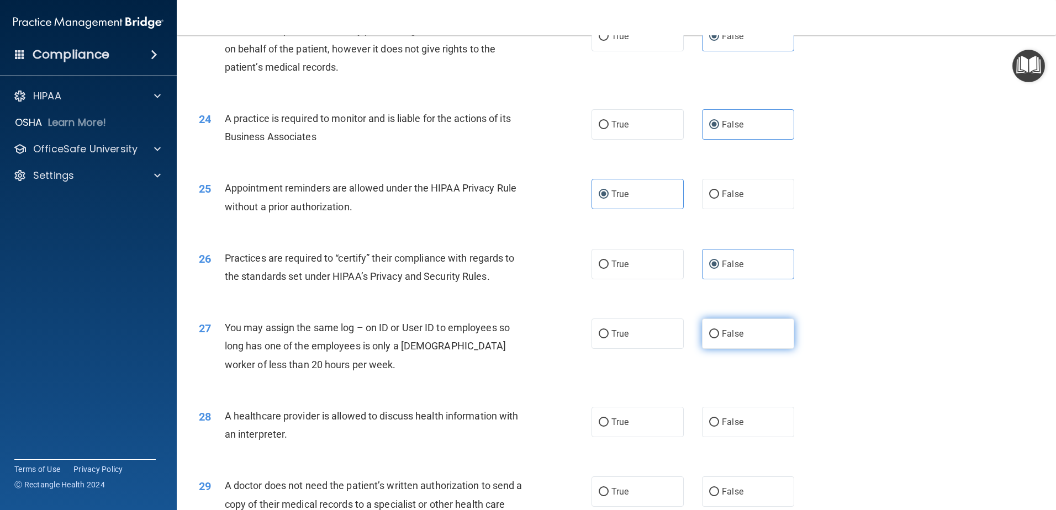
click at [730, 339] on span "False" at bounding box center [733, 334] width 22 height 10
click at [719, 339] on input "False" at bounding box center [714, 334] width 10 height 8
radio input "true"
click at [612, 428] on label "True" at bounding box center [638, 422] width 92 height 30
click at [609, 427] on input "True" at bounding box center [604, 423] width 10 height 8
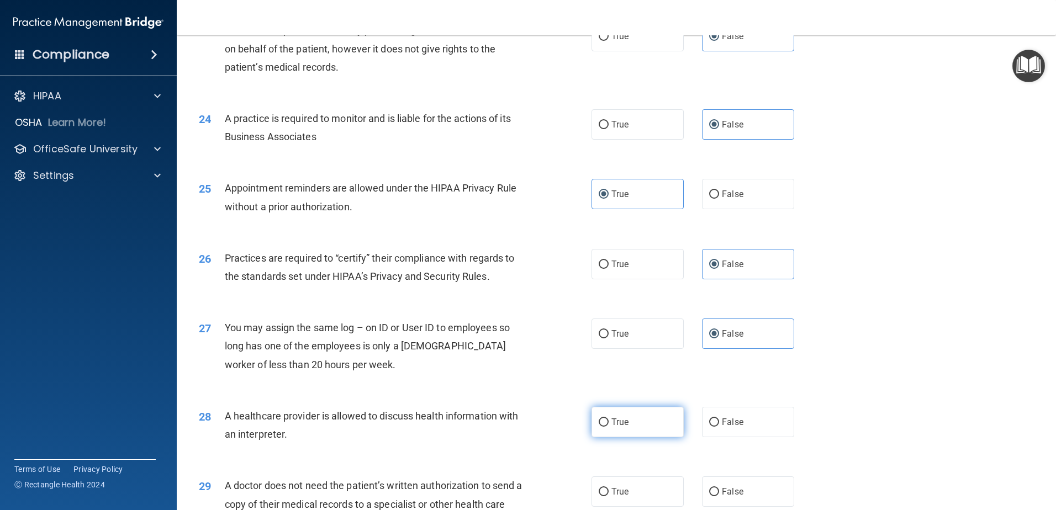
radio input "true"
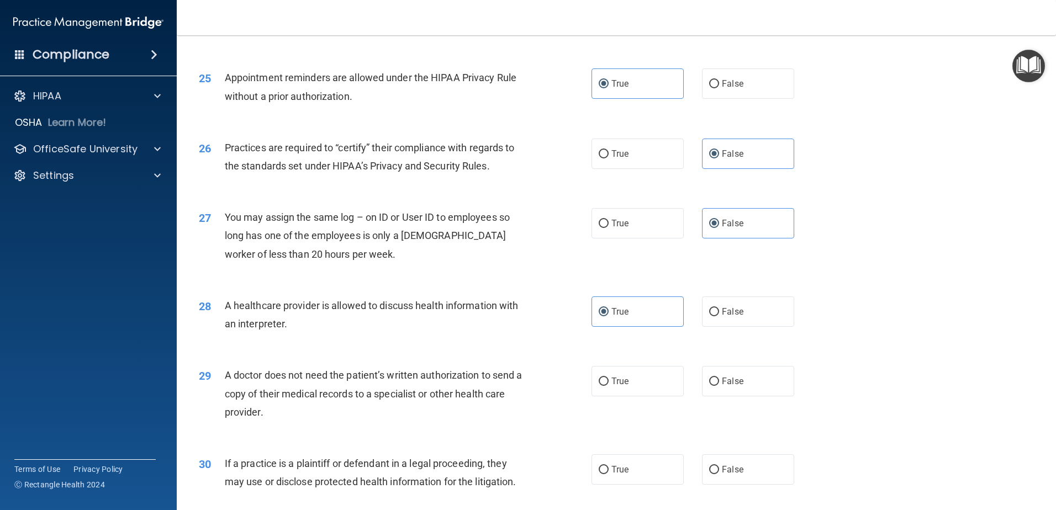
scroll to position [2044, 0]
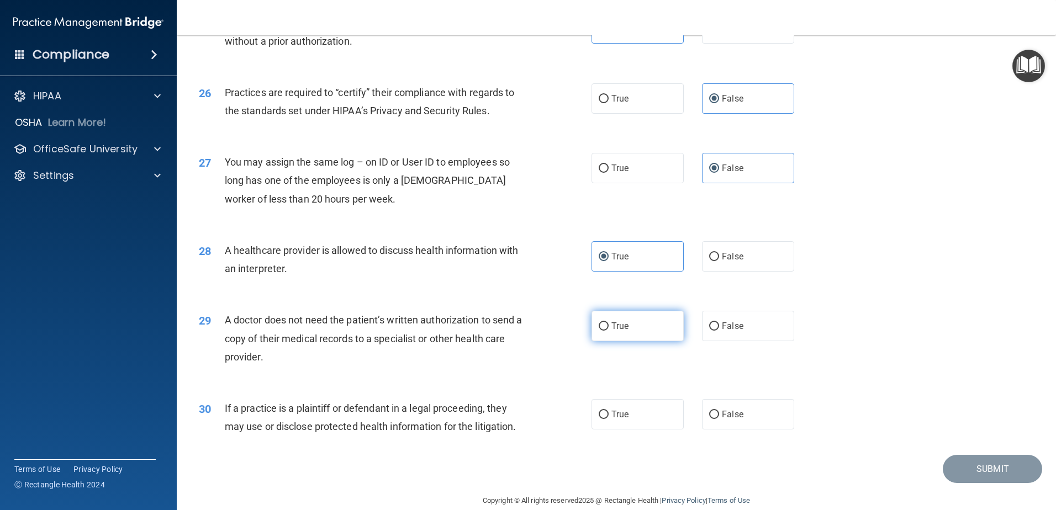
click at [631, 329] on label "True" at bounding box center [638, 326] width 92 height 30
click at [609, 329] on input "True" at bounding box center [604, 327] width 10 height 8
radio input "true"
click at [623, 415] on span "True" at bounding box center [620, 414] width 17 height 10
click at [609, 415] on input "True" at bounding box center [604, 415] width 10 height 8
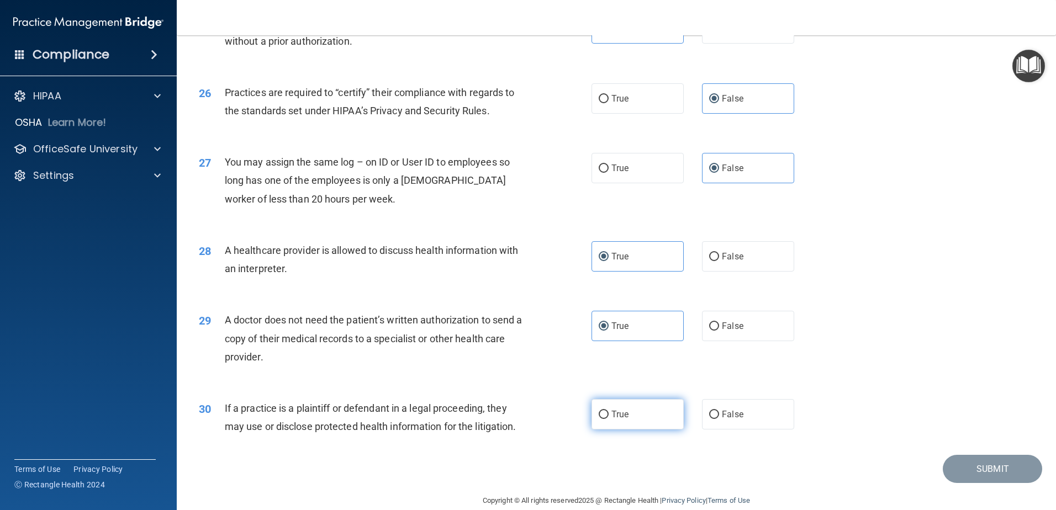
radio input "true"
click at [983, 476] on button "Submit" at bounding box center [992, 469] width 99 height 28
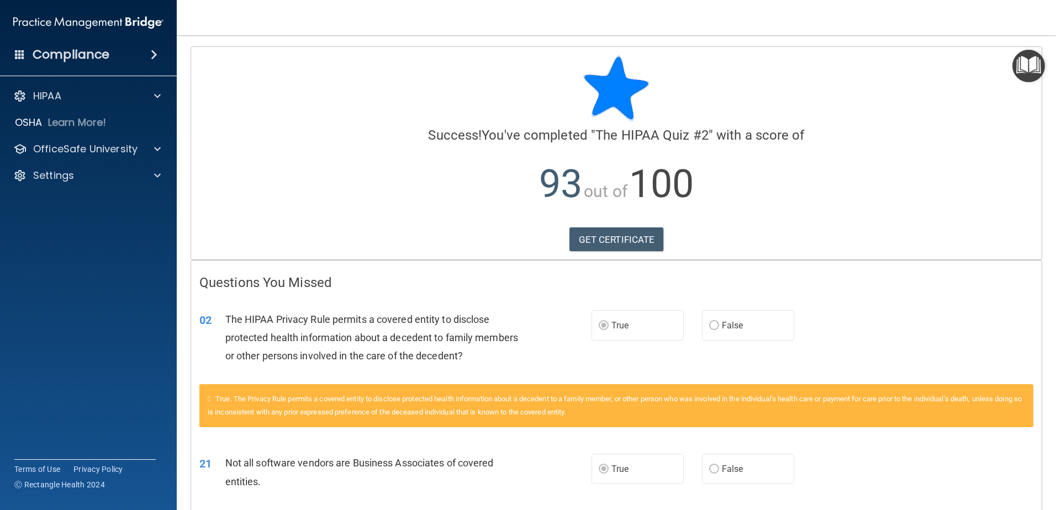
scroll to position [109, 0]
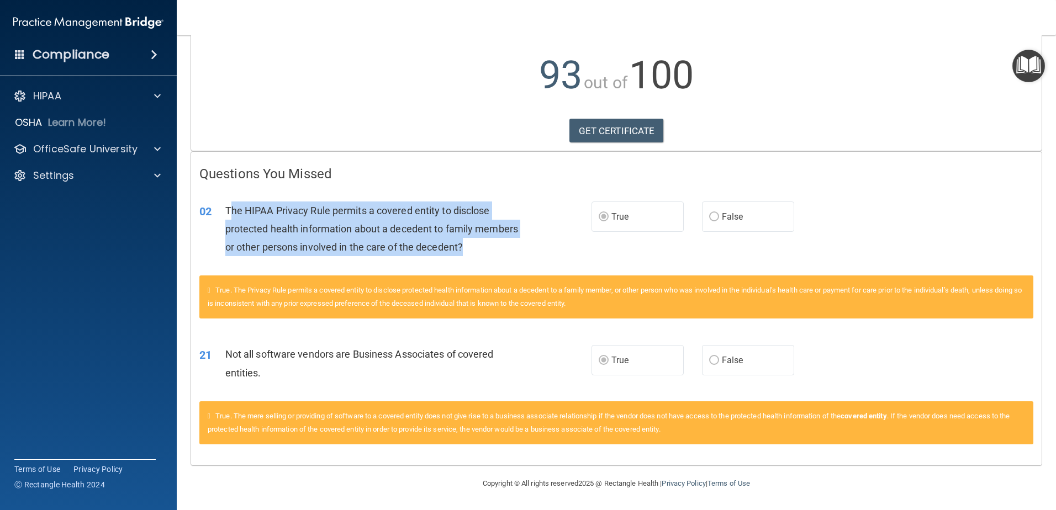
drag, startPoint x: 228, startPoint y: 210, endPoint x: 475, endPoint y: 244, distance: 249.3
click at [475, 244] on div "The HIPAA Privacy Rule permits a covered entity to disclose protected health in…" at bounding box center [378, 229] width 307 height 55
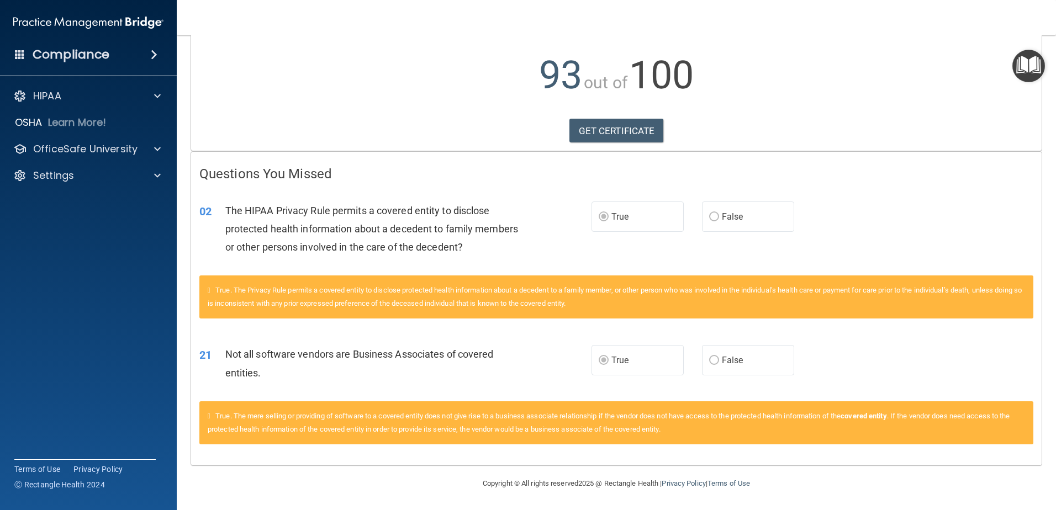
scroll to position [0, 0]
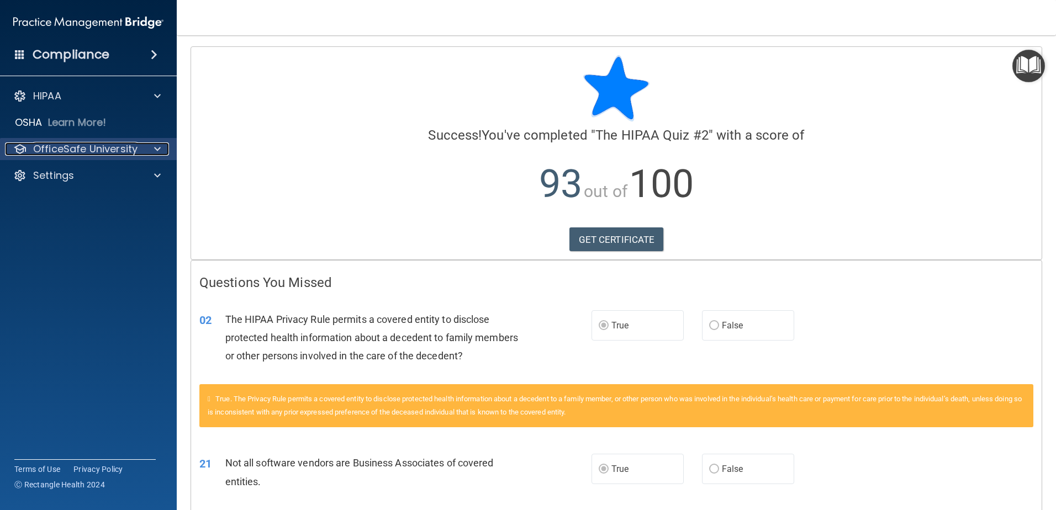
click at [65, 152] on p "OfficeSafe University" at bounding box center [85, 149] width 104 height 13
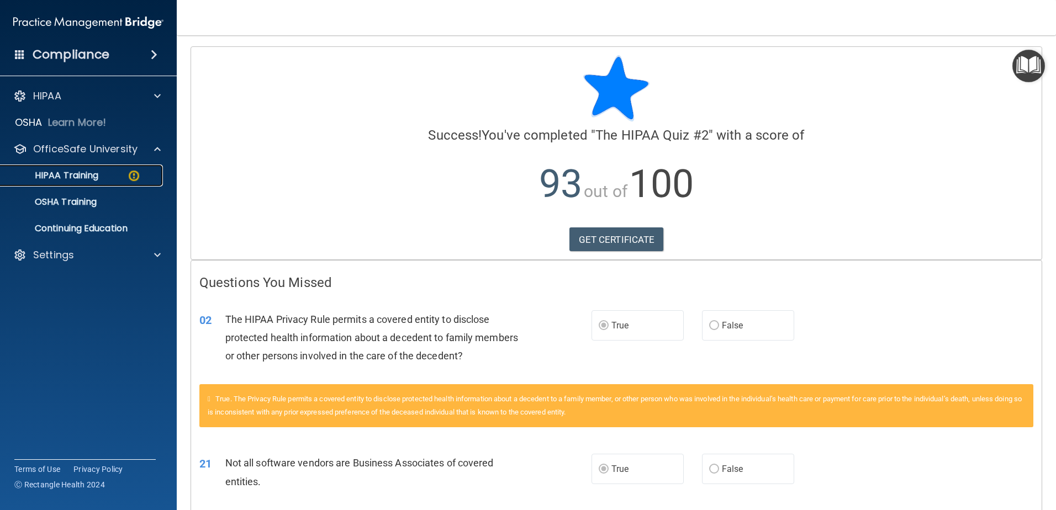
click at [74, 176] on p "HIPAA Training" at bounding box center [52, 175] width 91 height 11
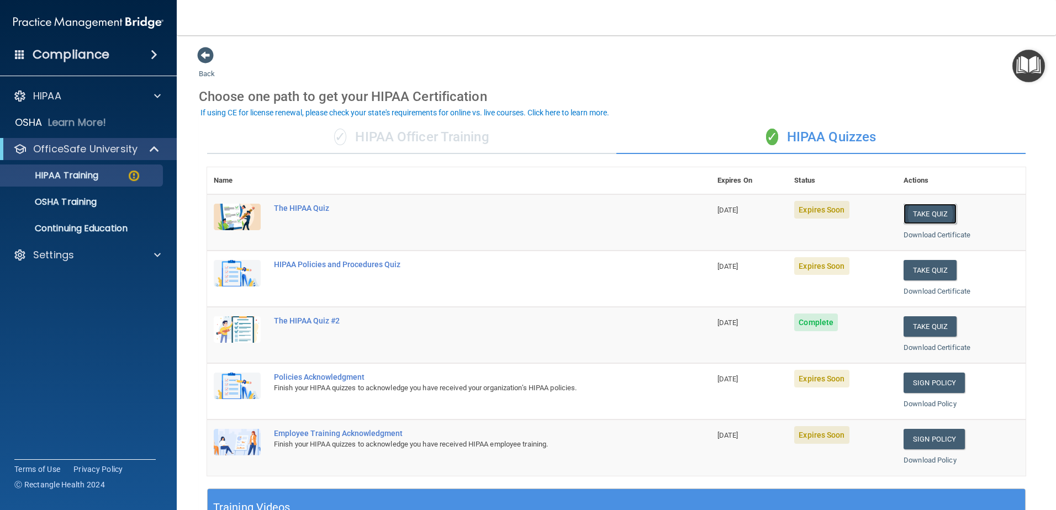
click at [939, 210] on button "Take Quiz" at bounding box center [930, 214] width 53 height 20
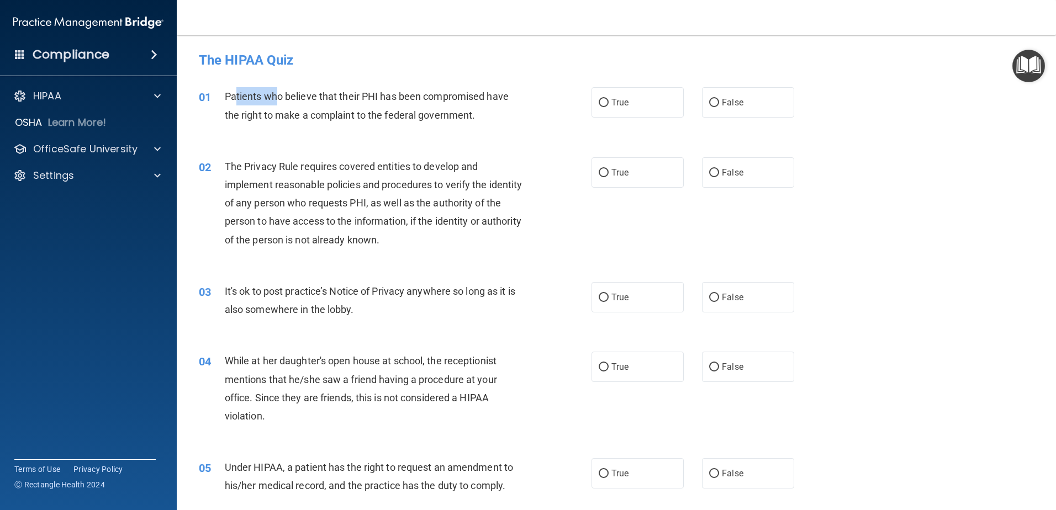
drag, startPoint x: 236, startPoint y: 95, endPoint x: 255, endPoint y: 106, distance: 21.5
click at [265, 101] on span "Patients who believe that their PHI has been compromised have the right to make…" at bounding box center [367, 106] width 284 height 30
click at [424, 118] on span "Patients who believe that their PHI has been compromised have the right to make…" at bounding box center [367, 106] width 284 height 30
drag, startPoint x: 303, startPoint y: 120, endPoint x: 458, endPoint y: 120, distance: 154.7
click at [458, 120] on span "Patients who believe that their PHI has been compromised have the right to make…" at bounding box center [367, 106] width 284 height 30
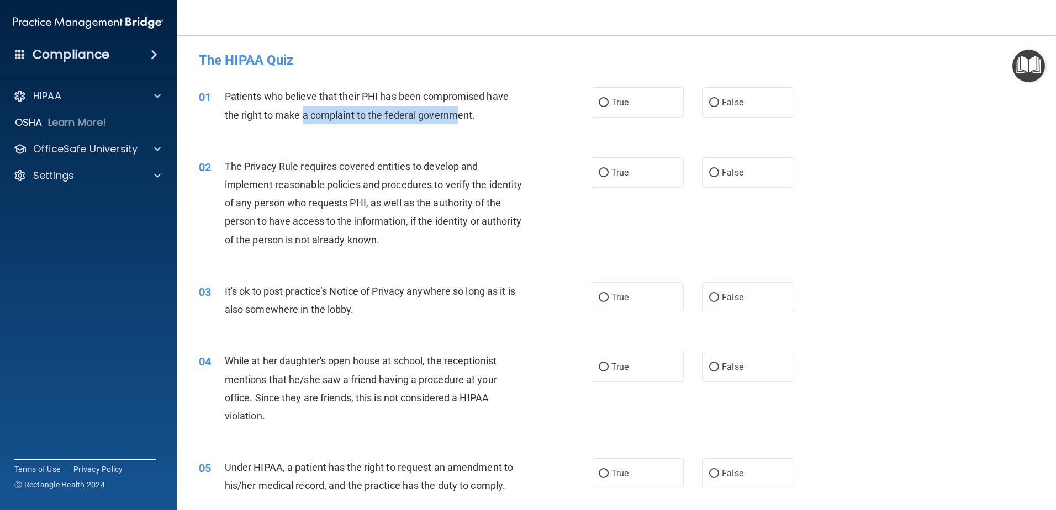
click at [458, 120] on span "Patients who believe that their PHI has been compromised have the right to make…" at bounding box center [367, 106] width 284 height 30
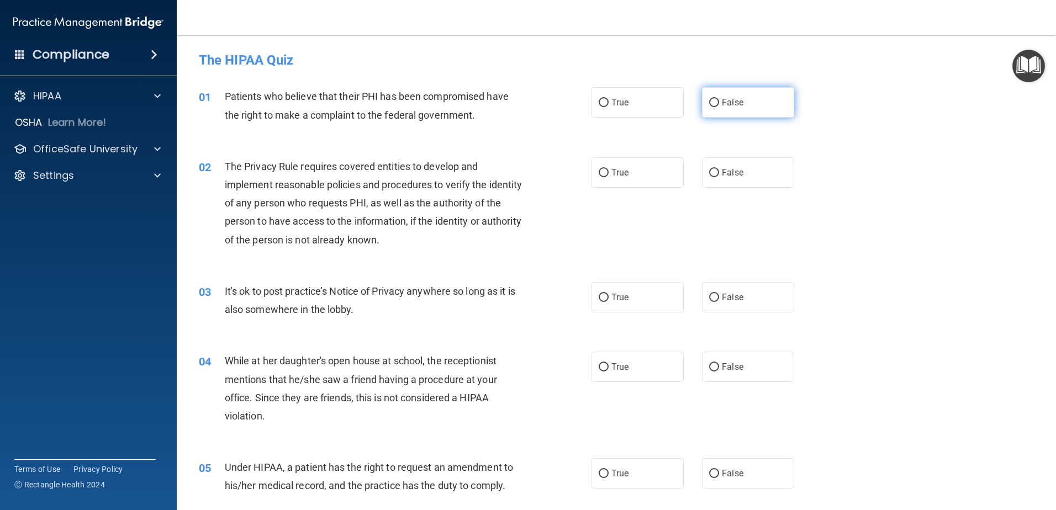
click at [746, 102] on label "False" at bounding box center [748, 102] width 92 height 30
click at [719, 102] on input "False" at bounding box center [714, 103] width 10 height 8
radio input "true"
drag, startPoint x: 244, startPoint y: 168, endPoint x: 376, endPoint y: 175, distance: 132.7
click at [376, 175] on div "02 The Privacy Rule requires covered entities to develop and implement reasonab…" at bounding box center [395, 205] width 426 height 97
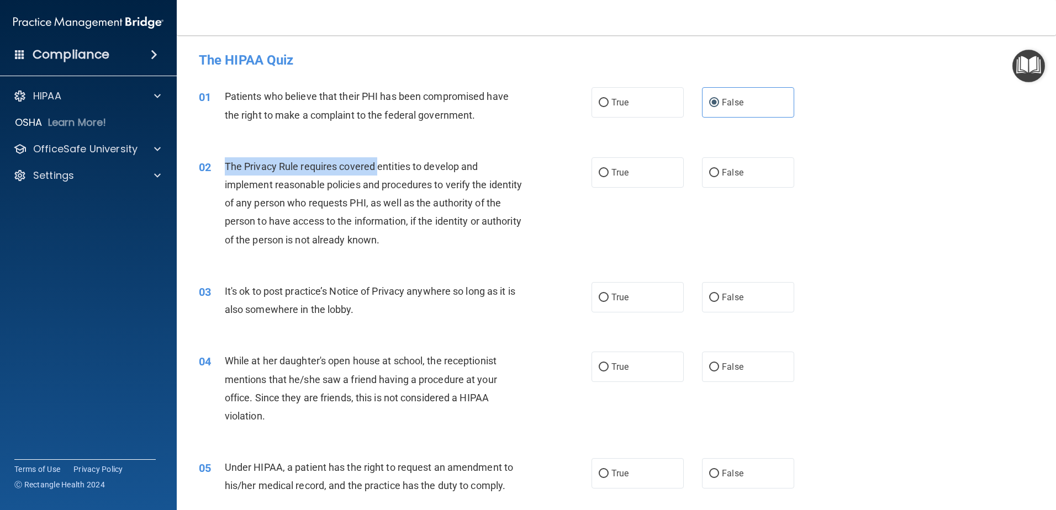
click at [376, 175] on div "The Privacy Rule requires covered entities to develop and implement reasonable …" at bounding box center [378, 203] width 307 height 92
drag, startPoint x: 231, startPoint y: 164, endPoint x: 257, endPoint y: 184, distance: 32.6
click at [257, 184] on span "The Privacy Rule requires covered entities to develop and implement reasonable …" at bounding box center [374, 203] width 298 height 85
click at [617, 173] on span "True" at bounding box center [620, 172] width 17 height 10
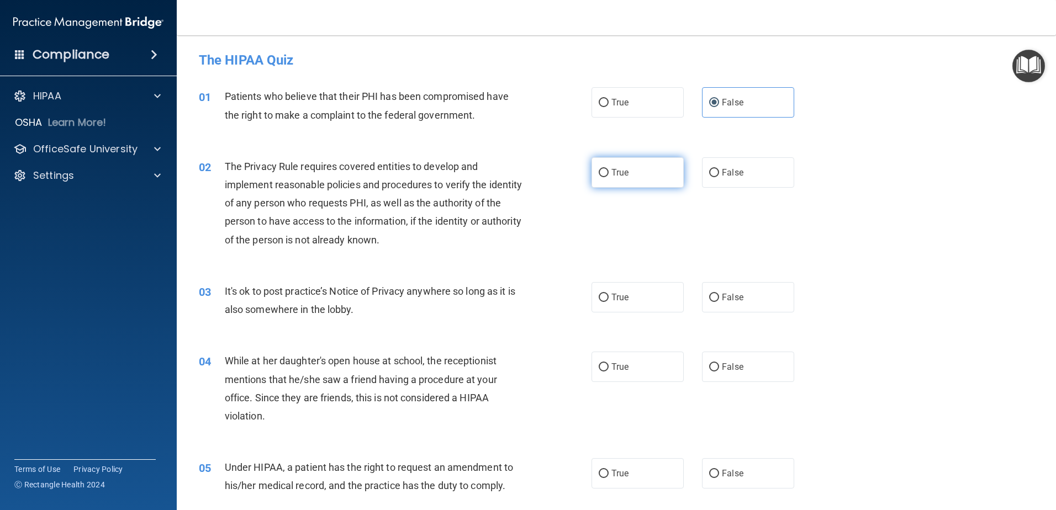
click at [609, 173] on input "True" at bounding box center [604, 173] width 10 height 8
radio input "true"
click at [438, 202] on span "The Privacy Rule requires covered entities to develop and implement reasonable …" at bounding box center [374, 203] width 298 height 85
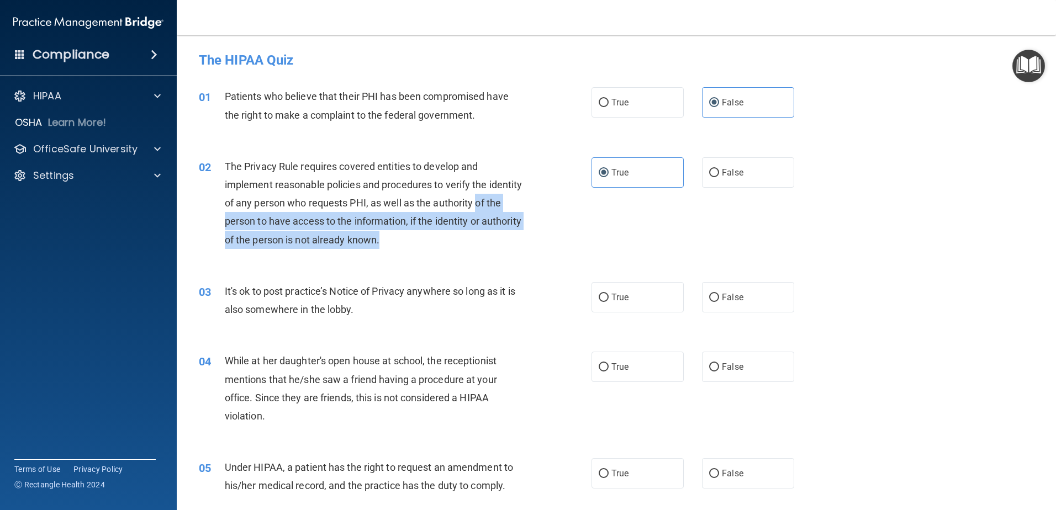
drag, startPoint x: 225, startPoint y: 220, endPoint x: 507, endPoint y: 233, distance: 282.0
click at [507, 233] on div "The Privacy Rule requires covered entities to develop and implement reasonable …" at bounding box center [378, 203] width 307 height 92
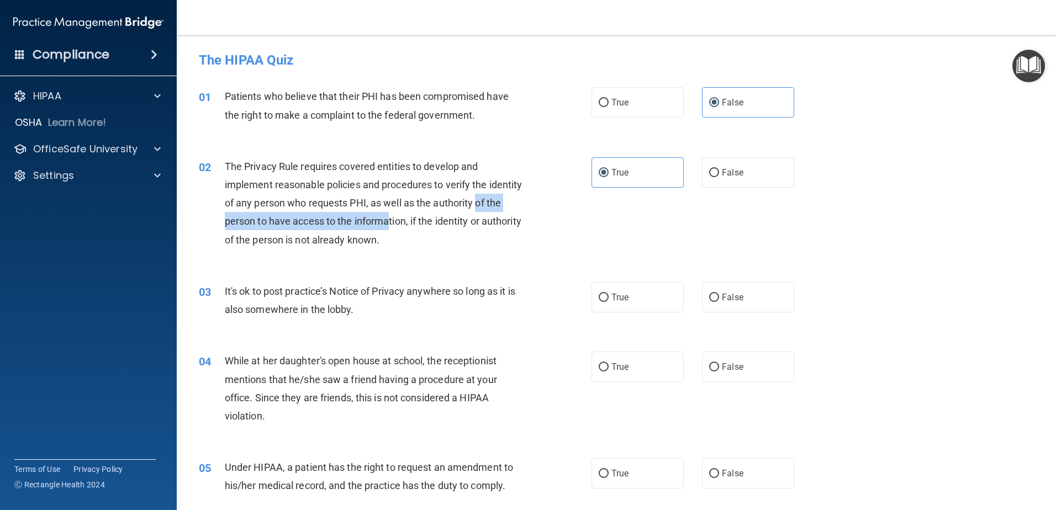
drag, startPoint x: 224, startPoint y: 220, endPoint x: 419, endPoint y: 224, distance: 195.6
click at [419, 224] on div "02 The Privacy Rule requires covered entities to develop and implement reasonab…" at bounding box center [395, 205] width 426 height 97
click at [419, 224] on span "The Privacy Rule requires covered entities to develop and implement reasonable …" at bounding box center [374, 203] width 298 height 85
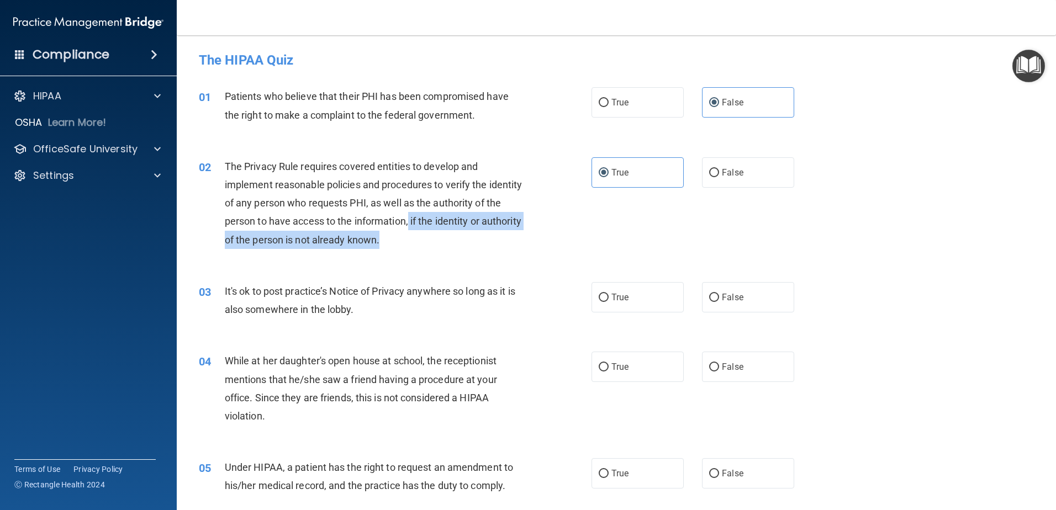
drag, startPoint x: 446, startPoint y: 224, endPoint x: 493, endPoint y: 236, distance: 48.5
click at [493, 236] on div "The Privacy Rule requires covered entities to develop and implement reasonable …" at bounding box center [378, 203] width 307 height 92
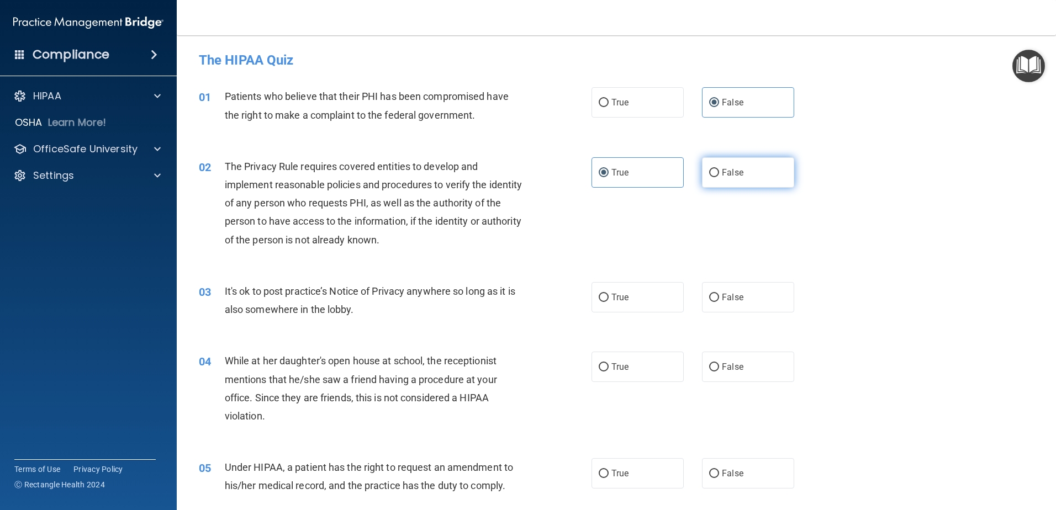
click at [714, 175] on input "False" at bounding box center [714, 173] width 10 height 8
radio input "true"
radio input "false"
click at [907, 197] on div "02 The Privacy Rule requires covered entities to develop and implement reasonab…" at bounding box center [617, 206] width 852 height 125
click at [652, 301] on label "True" at bounding box center [638, 297] width 92 height 30
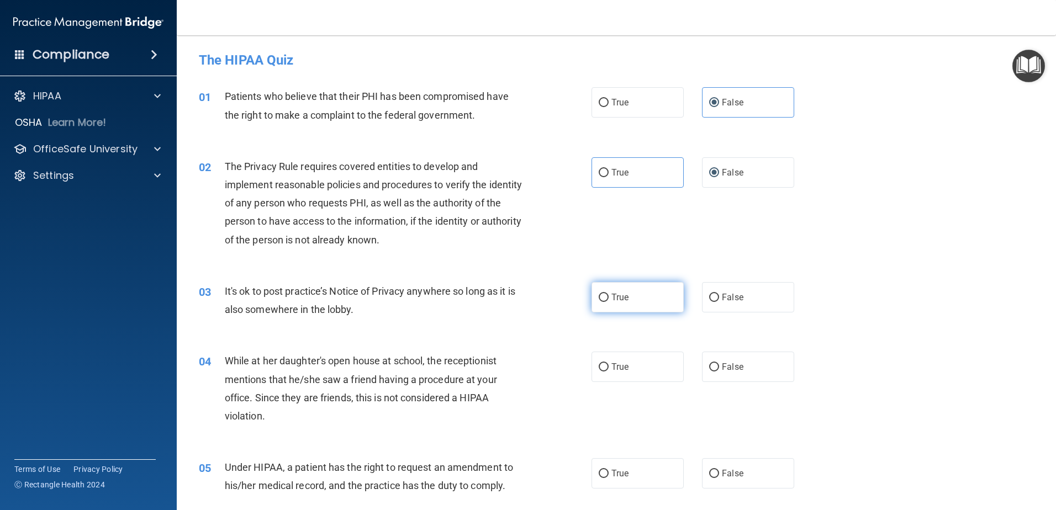
click at [609, 301] on input "True" at bounding box center [604, 298] width 10 height 8
radio input "true"
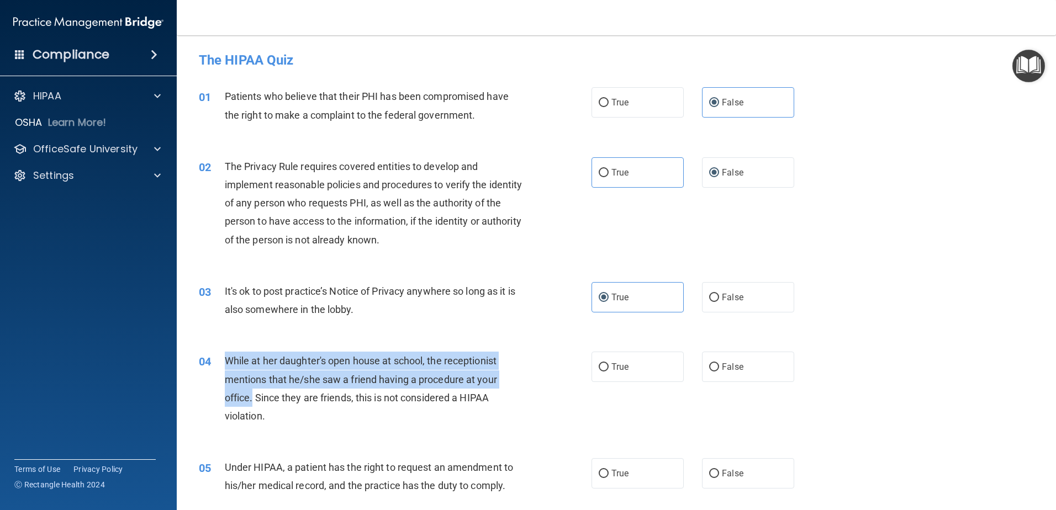
drag, startPoint x: 229, startPoint y: 360, endPoint x: 254, endPoint y: 403, distance: 50.2
click at [254, 403] on span "While at her daughter's open house at school, the receptionist mentions that he…" at bounding box center [361, 388] width 272 height 67
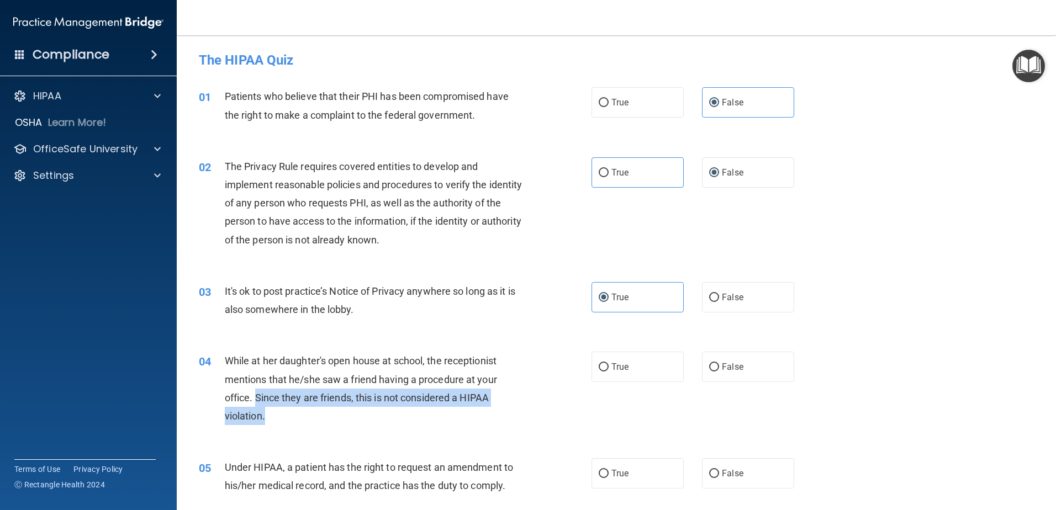
drag, startPoint x: 266, startPoint y: 401, endPoint x: 405, endPoint y: 421, distance: 140.6
click at [405, 421] on div "While at her daughter's open house at school, the receptionist mentions that he…" at bounding box center [378, 388] width 307 height 73
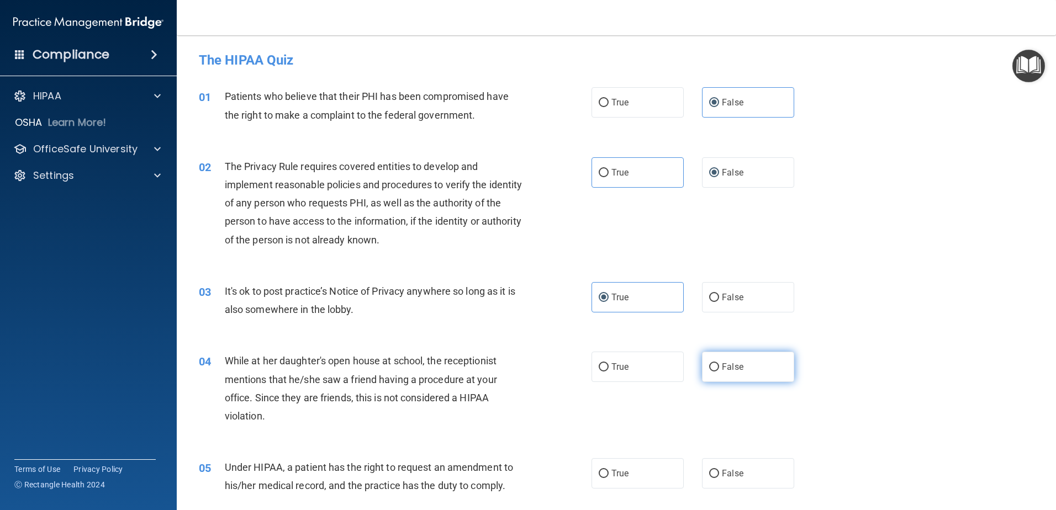
click at [735, 362] on span "False" at bounding box center [733, 367] width 22 height 10
click at [719, 363] on input "False" at bounding box center [714, 367] width 10 height 8
radio input "true"
click at [370, 380] on span "While at her daughter's open house at school, the receptionist mentions that he…" at bounding box center [361, 388] width 272 height 67
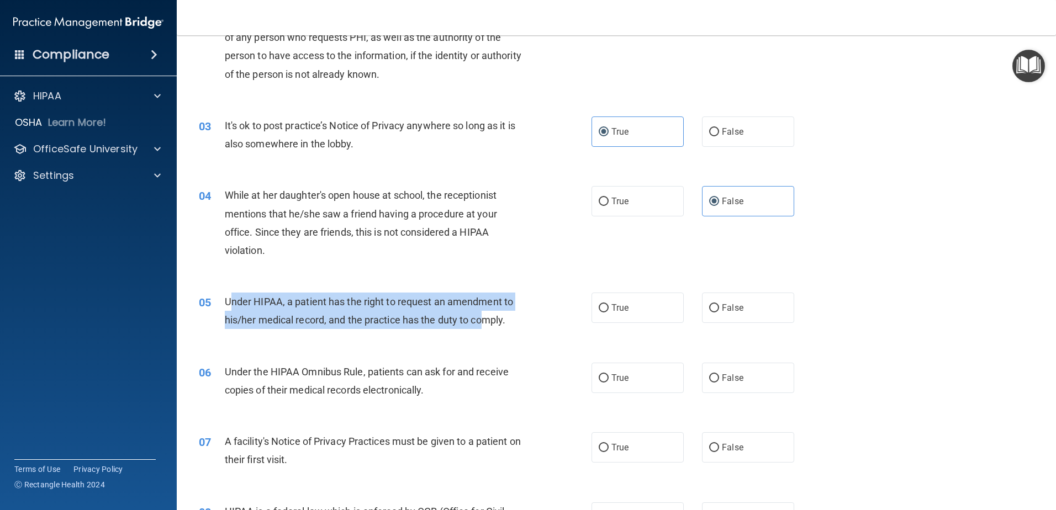
drag, startPoint x: 240, startPoint y: 297, endPoint x: 486, endPoint y: 327, distance: 247.2
click at [485, 327] on div "Under HIPAA, a patient has the right to request an amendment to his/her medical…" at bounding box center [378, 311] width 307 height 36
click at [486, 327] on div "Under HIPAA, a patient has the right to request an amendment to his/her medical…" at bounding box center [378, 311] width 307 height 36
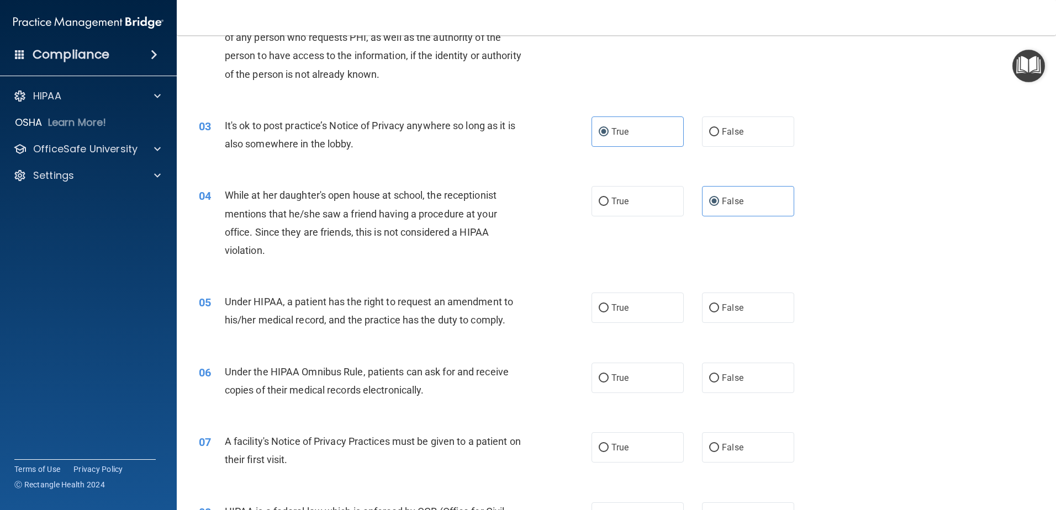
click at [515, 322] on div "Under HIPAA, a patient has the right to request an amendment to his/her medical…" at bounding box center [378, 311] width 307 height 36
click at [725, 317] on label "False" at bounding box center [748, 308] width 92 height 30
click at [719, 313] on input "False" at bounding box center [714, 308] width 10 height 8
radio input "true"
click at [397, 325] on span "Under HIPAA, a patient has the right to request an amendment to his/her medical…" at bounding box center [369, 311] width 288 height 30
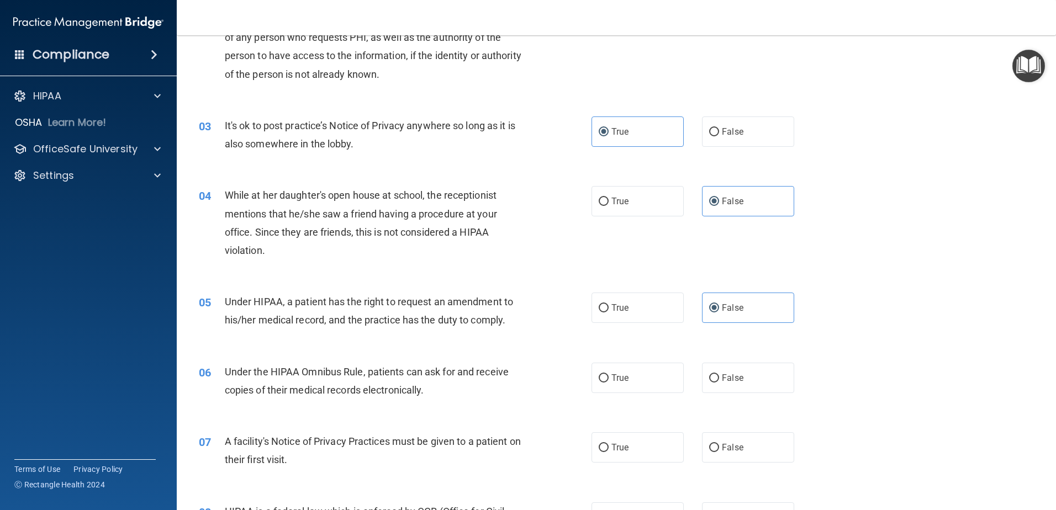
scroll to position [276, 0]
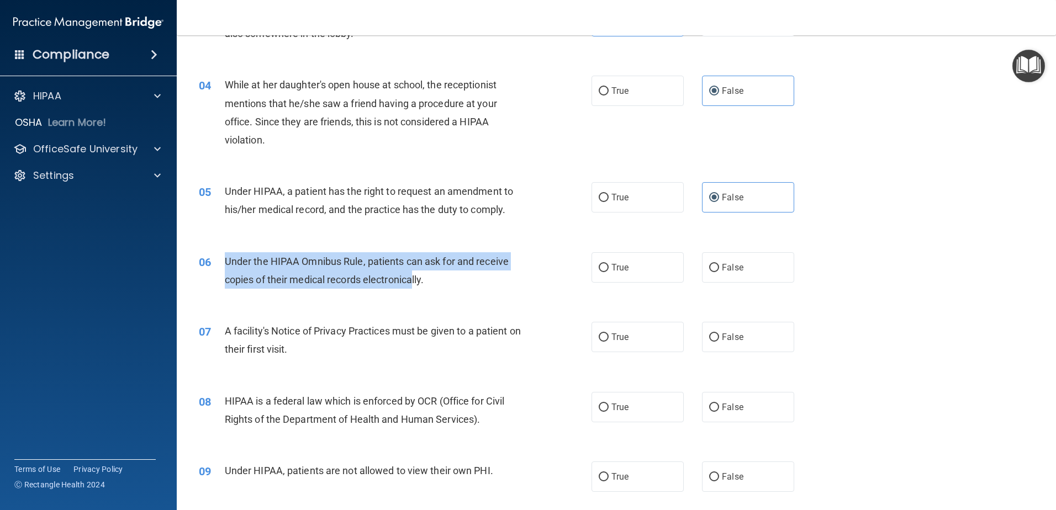
drag, startPoint x: 225, startPoint y: 260, endPoint x: 418, endPoint y: 283, distance: 194.7
click at [418, 283] on span "Under the HIPAA Omnibus Rule, patients can ask for and receive copies of their …" at bounding box center [367, 271] width 284 height 30
drag, startPoint x: 418, startPoint y: 283, endPoint x: 468, endPoint y: 282, distance: 50.3
click at [418, 283] on span "Under the HIPAA Omnibus Rule, patients can ask for and receive copies of their …" at bounding box center [367, 271] width 284 height 30
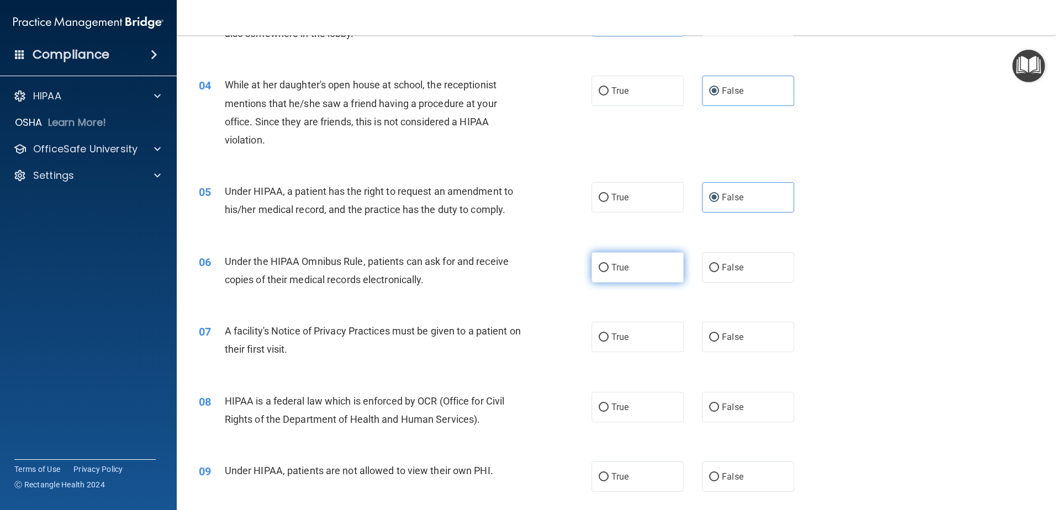
click at [619, 270] on span "True" at bounding box center [620, 267] width 17 height 10
click at [609, 270] on input "True" at bounding box center [604, 268] width 10 height 8
radio input "true"
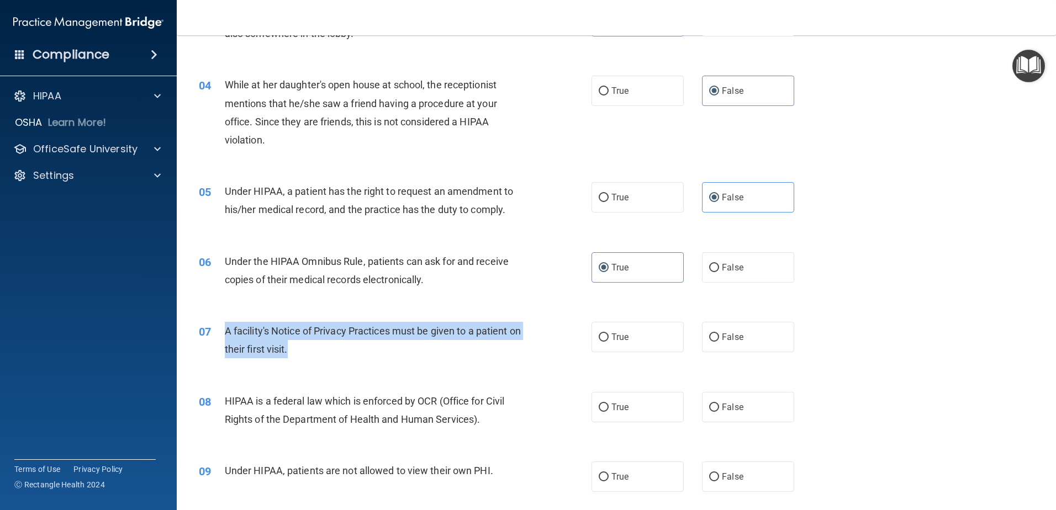
drag, startPoint x: 243, startPoint y: 331, endPoint x: 491, endPoint y: 347, distance: 249.1
click at [491, 347] on div "07 A facility's Notice of Privacy Practices must be given to a patient on their…" at bounding box center [395, 343] width 426 height 42
click at [491, 347] on div "A facility's Notice of Privacy Practices must be given to a patient on their fi…" at bounding box center [378, 340] width 307 height 36
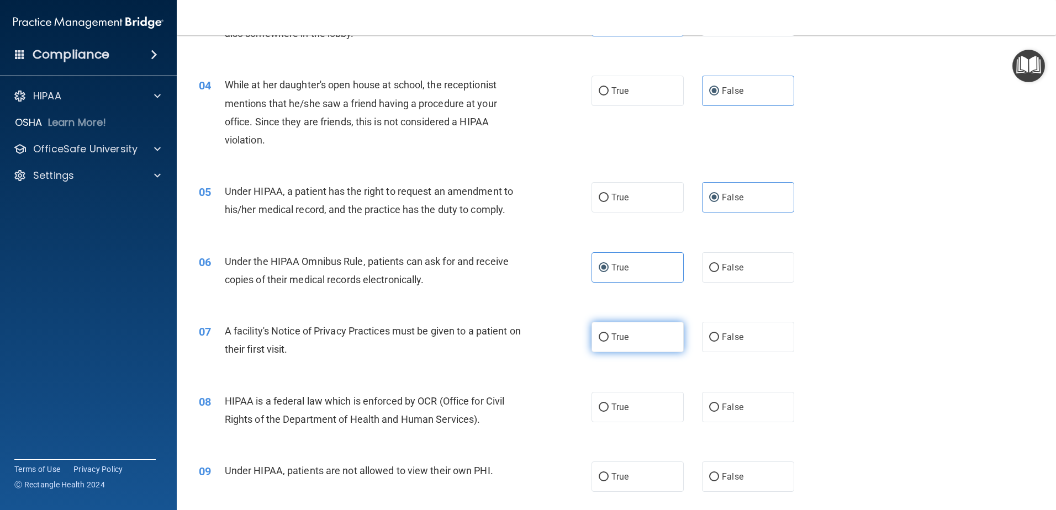
click at [620, 336] on span "True" at bounding box center [620, 337] width 17 height 10
click at [609, 336] on input "True" at bounding box center [604, 338] width 10 height 8
radio input "true"
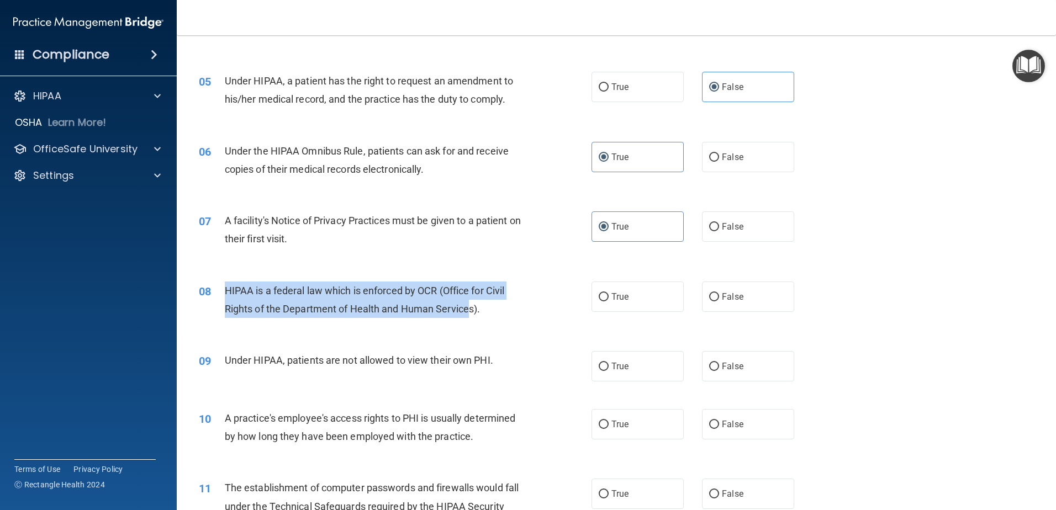
drag, startPoint x: 223, startPoint y: 287, endPoint x: 470, endPoint y: 318, distance: 248.8
click at [470, 318] on div "08 HIPAA is a federal law which is enforced by OCR (Office for Civil Rights of …" at bounding box center [395, 303] width 426 height 42
click at [470, 318] on div "HIPAA is a federal law which is enforced by OCR (Office for Civil Rights of the…" at bounding box center [378, 300] width 307 height 36
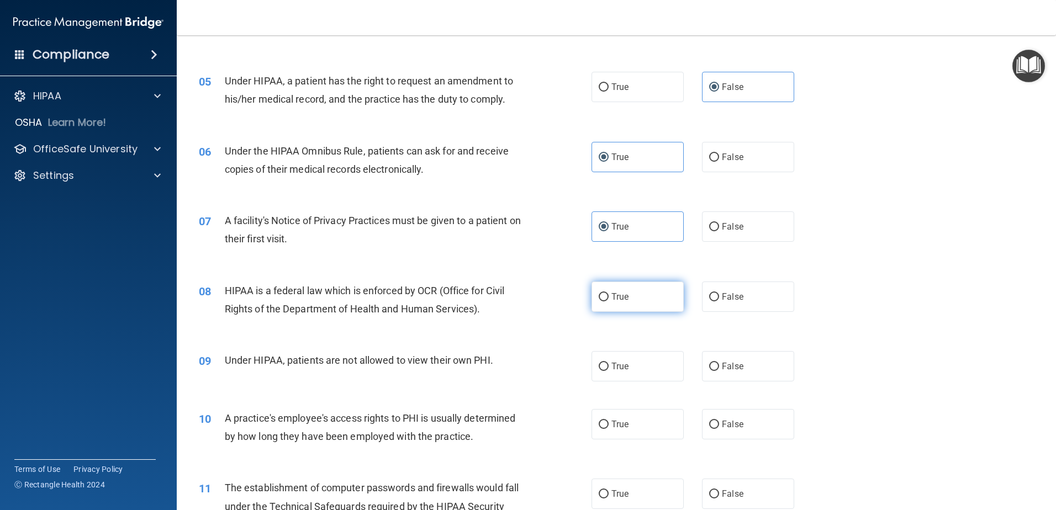
click at [642, 298] on label "True" at bounding box center [638, 297] width 92 height 30
click at [609, 298] on input "True" at bounding box center [604, 297] width 10 height 8
radio input "true"
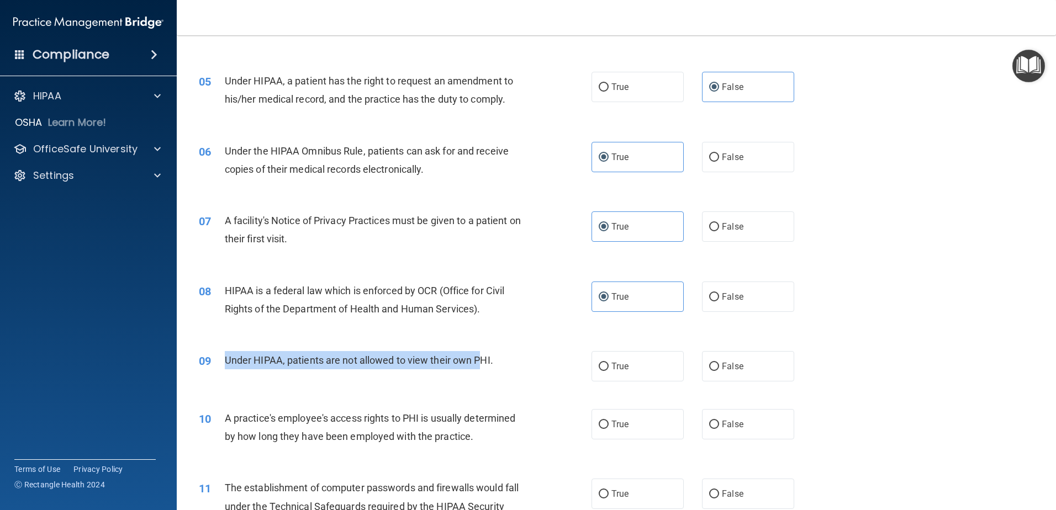
drag, startPoint x: 225, startPoint y: 361, endPoint x: 482, endPoint y: 366, distance: 256.9
click at [482, 366] on span "Under HIPAA, patients are not allowed to view their own PHI." at bounding box center [359, 361] width 268 height 12
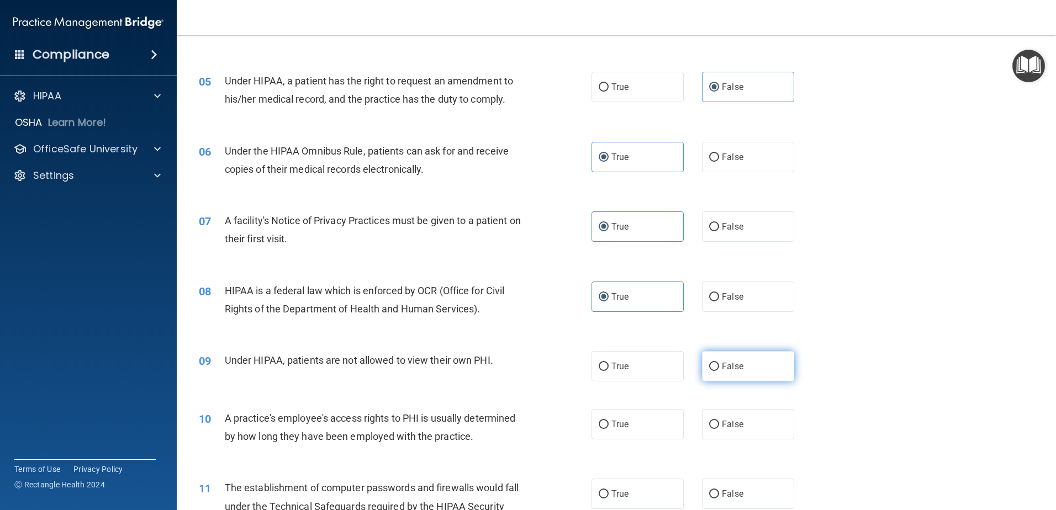
click at [714, 359] on label "False" at bounding box center [748, 366] width 92 height 30
click at [714, 363] on input "False" at bounding box center [714, 367] width 10 height 8
radio input "true"
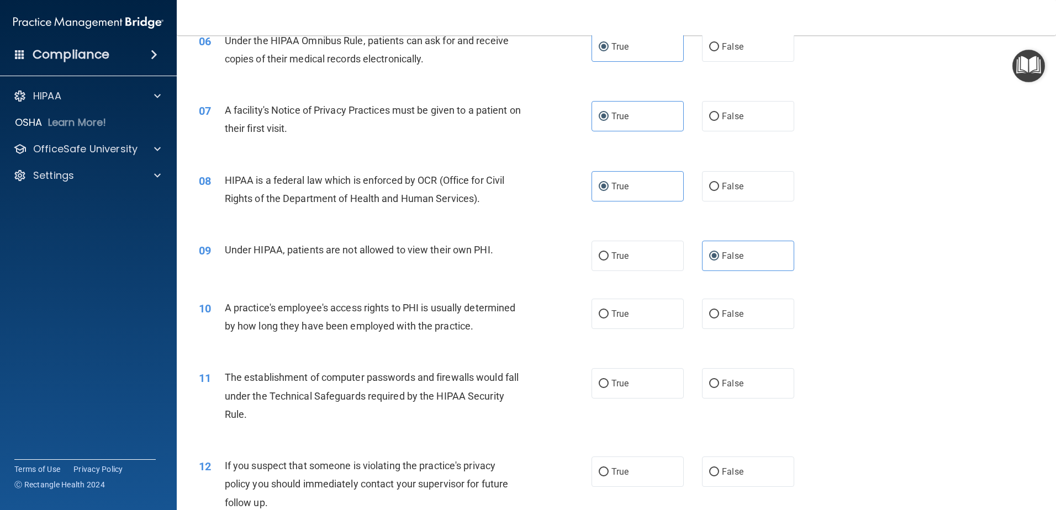
scroll to position [552, 0]
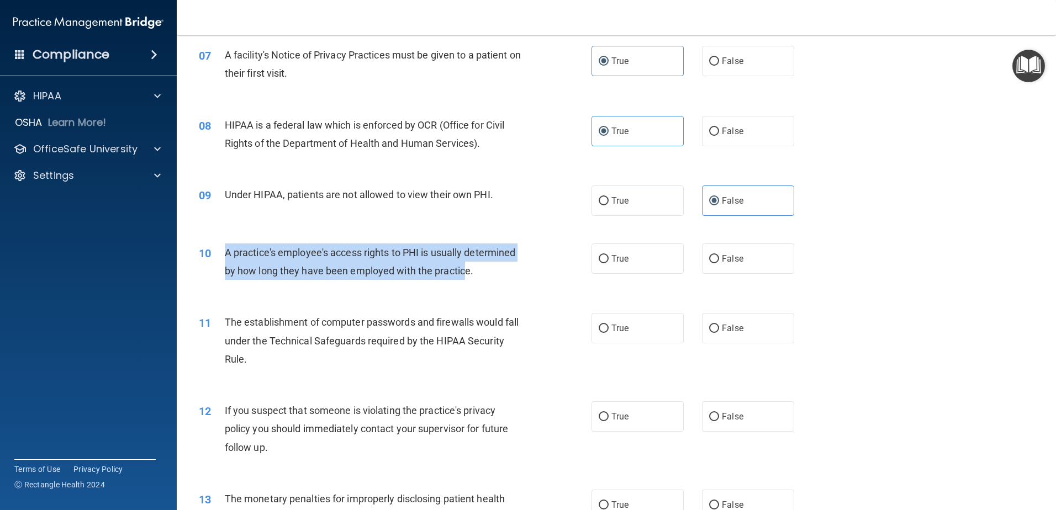
drag, startPoint x: 220, startPoint y: 251, endPoint x: 471, endPoint y: 271, distance: 251.6
click at [471, 271] on div "10 A practice's employee's access rights to PHI is usually determined by how lo…" at bounding box center [395, 265] width 426 height 42
click at [471, 271] on span "A practice's employee's access rights to PHI is usually determined by how long …" at bounding box center [370, 262] width 291 height 30
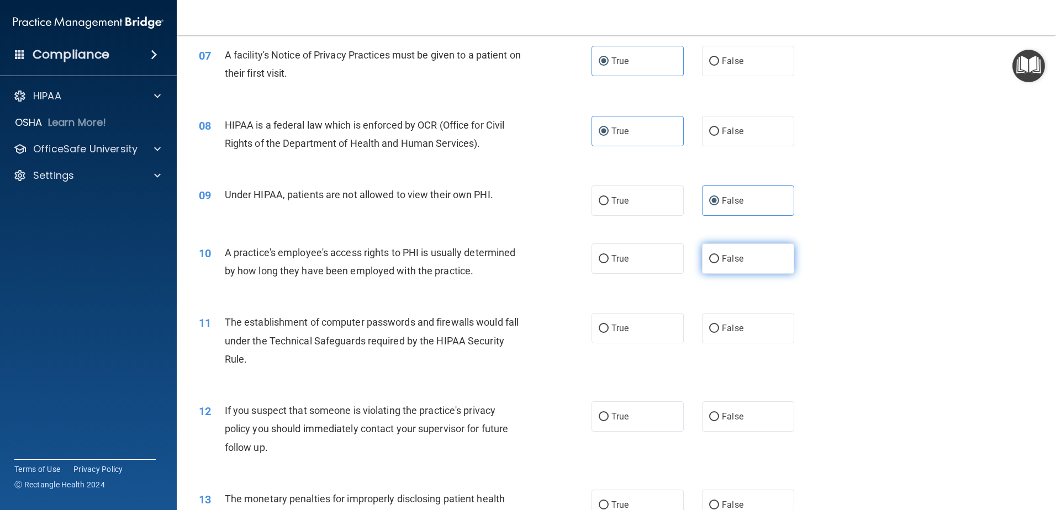
click at [748, 271] on label "False" at bounding box center [748, 259] width 92 height 30
click at [719, 264] on input "False" at bounding box center [714, 259] width 10 height 8
radio input "true"
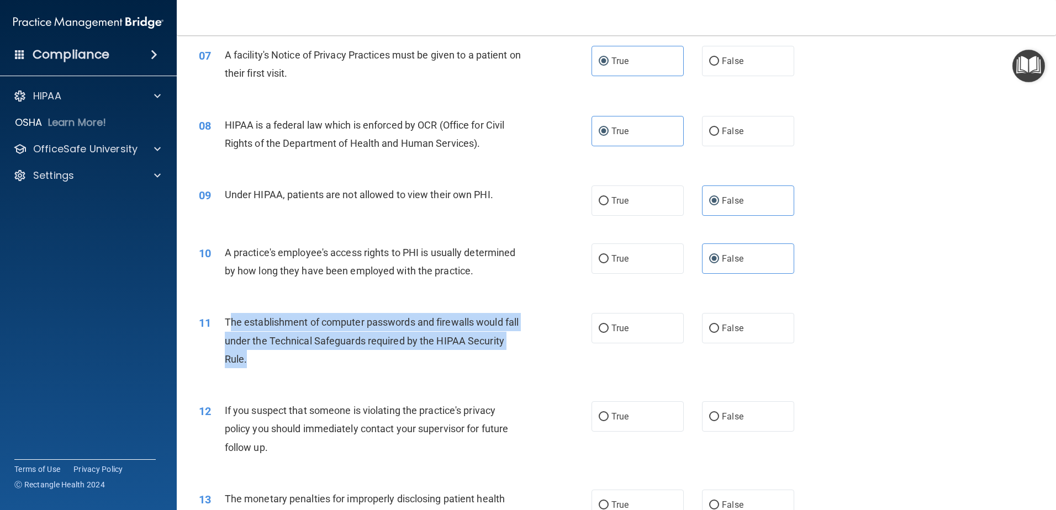
drag, startPoint x: 230, startPoint y: 323, endPoint x: 477, endPoint y: 357, distance: 249.4
click at [477, 357] on div "The establishment of computer passwords and firewalls would fall under the Tech…" at bounding box center [378, 340] width 307 height 55
click at [476, 357] on div "The establishment of computer passwords and firewalls would fall under the Tech…" at bounding box center [378, 340] width 307 height 55
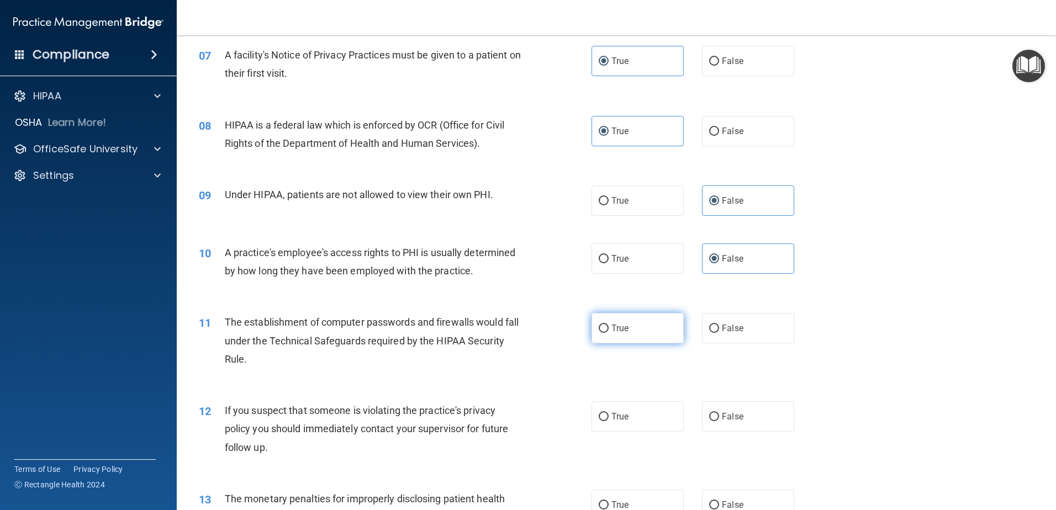
click at [634, 326] on label "True" at bounding box center [638, 328] width 92 height 30
click at [609, 326] on input "True" at bounding box center [604, 329] width 10 height 8
radio input "true"
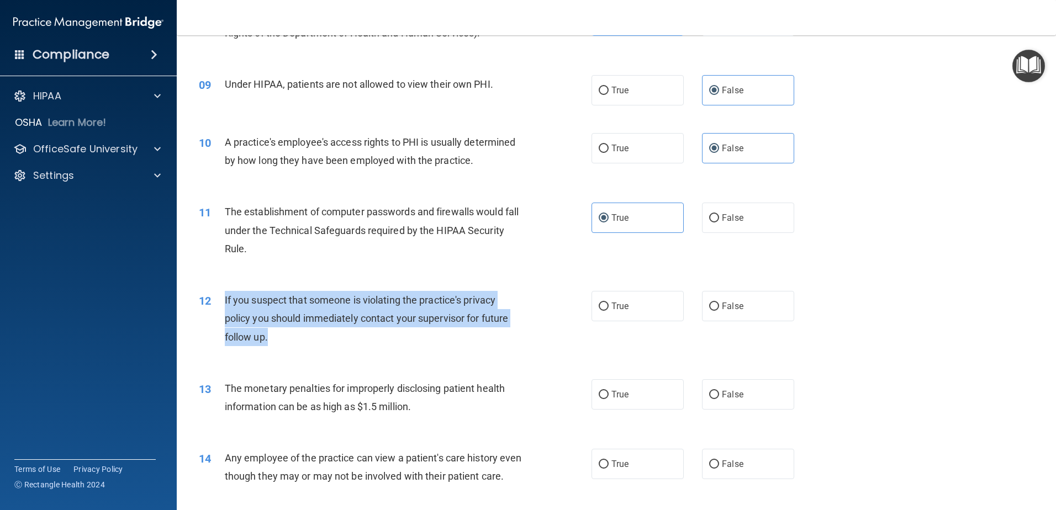
drag, startPoint x: 223, startPoint y: 301, endPoint x: 354, endPoint y: 330, distance: 133.6
click at [354, 330] on div "12 If you suspect that someone is violating the practice's privacy policy you s…" at bounding box center [395, 321] width 426 height 61
click at [354, 330] on div "If you suspect that someone is violating the practice's privacy policy you shou…" at bounding box center [378, 318] width 307 height 55
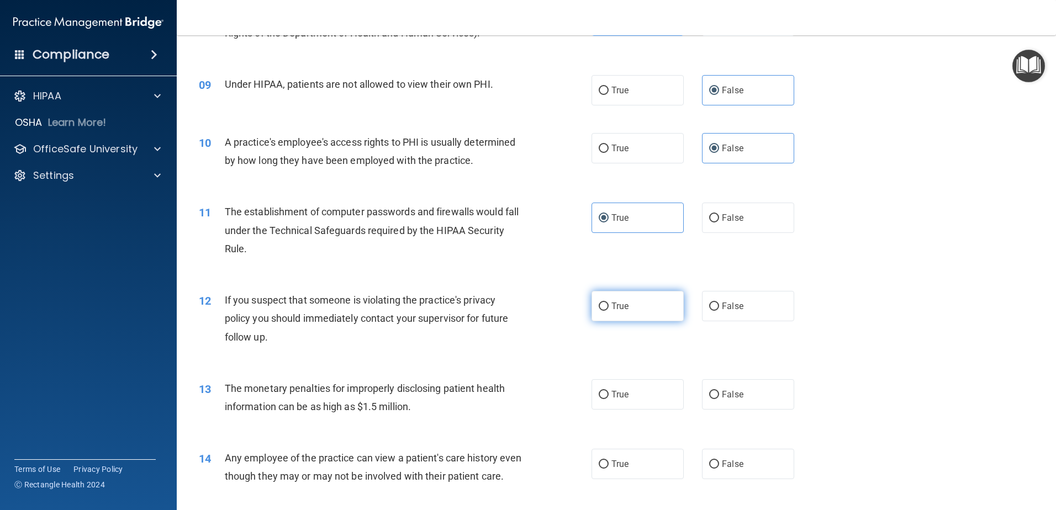
click at [619, 299] on label "True" at bounding box center [638, 306] width 92 height 30
click at [609, 303] on input "True" at bounding box center [604, 307] width 10 height 8
radio input "true"
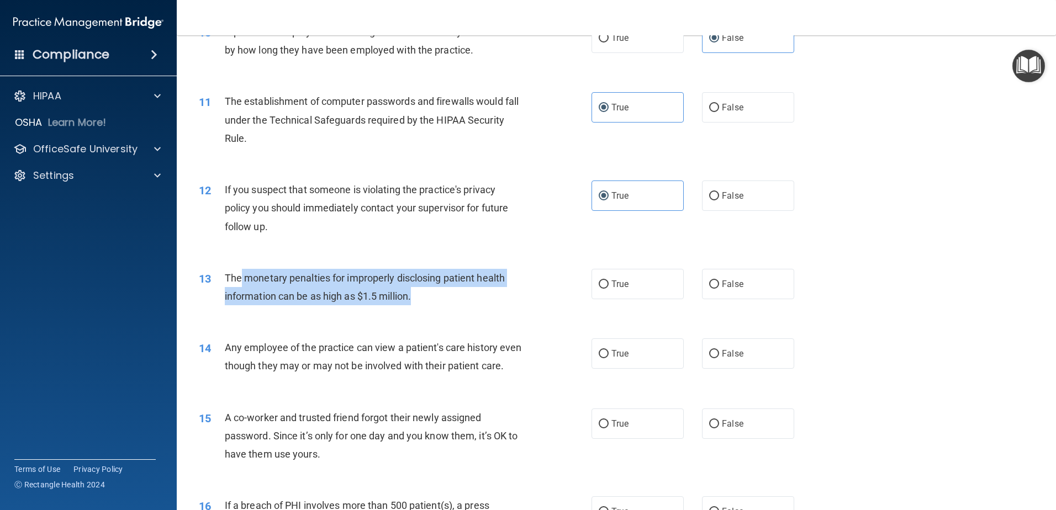
drag, startPoint x: 239, startPoint y: 284, endPoint x: 434, endPoint y: 293, distance: 195.2
click at [434, 293] on div "The monetary penalties for improperly disclosing patient health information can…" at bounding box center [378, 287] width 307 height 36
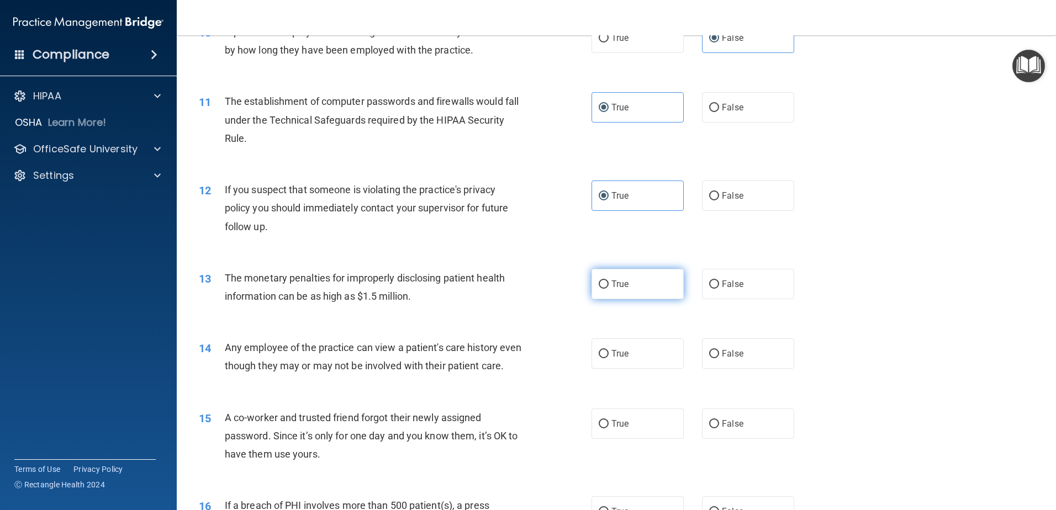
click at [626, 281] on label "True" at bounding box center [638, 284] width 92 height 30
click at [609, 281] on input "True" at bounding box center [604, 285] width 10 height 8
radio input "true"
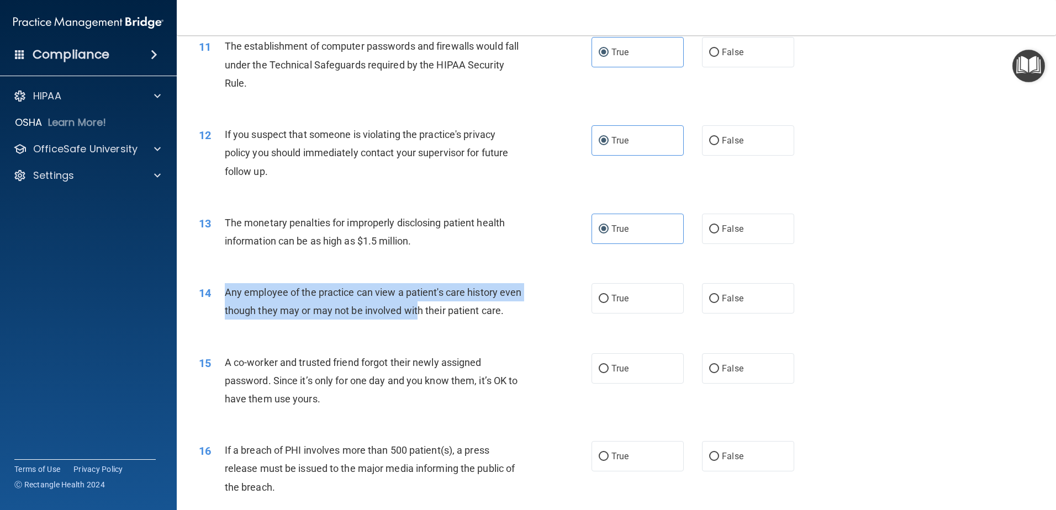
drag, startPoint x: 224, startPoint y: 292, endPoint x: 443, endPoint y: 319, distance: 221.0
click at [443, 319] on div "14 Any employee of the practice can view a patient's care history even though t…" at bounding box center [395, 304] width 426 height 42
drag, startPoint x: 443, startPoint y: 319, endPoint x: 536, endPoint y: 308, distance: 93.5
click at [443, 319] on div "Any employee of the practice can view a patient's care history even though they…" at bounding box center [378, 301] width 307 height 36
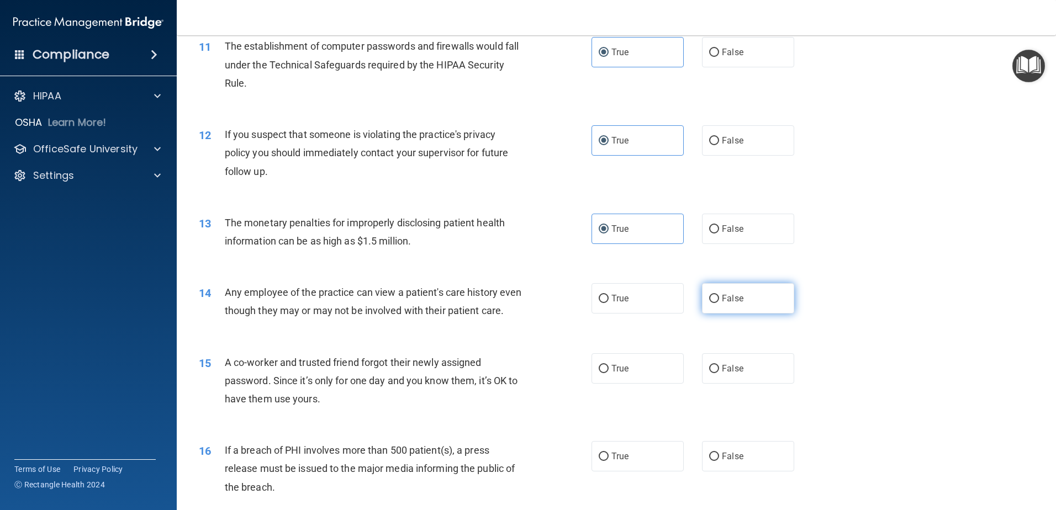
click at [734, 294] on span "False" at bounding box center [733, 298] width 22 height 10
click at [719, 295] on input "False" at bounding box center [714, 299] width 10 height 8
radio input "true"
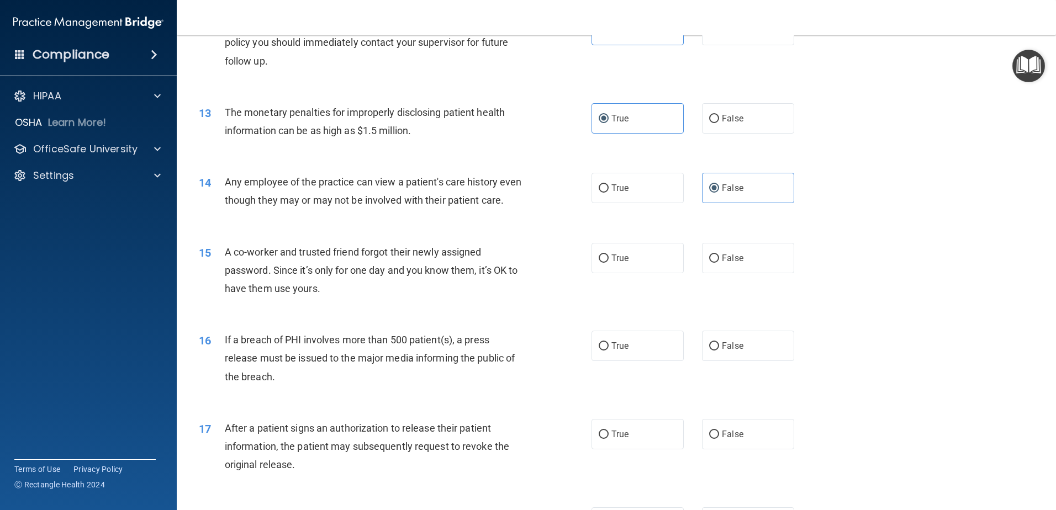
click at [277, 282] on div "A co-worker and trusted friend forgot their newly assigned password. Since it’s…" at bounding box center [378, 270] width 307 height 55
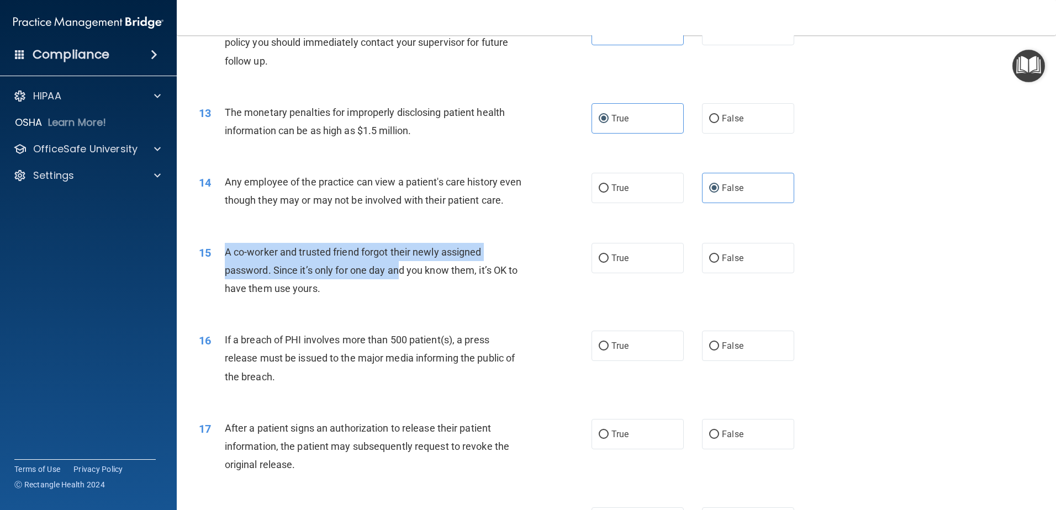
drag, startPoint x: 224, startPoint y: 270, endPoint x: 401, endPoint y: 297, distance: 179.3
click at [401, 297] on div "15 A co-worker and trusted friend forgot their newly assigned password. Since i…" at bounding box center [395, 273] width 426 height 61
click at [401, 297] on div "A co-worker and trusted friend forgot their newly assigned password. Since it’s…" at bounding box center [378, 270] width 307 height 55
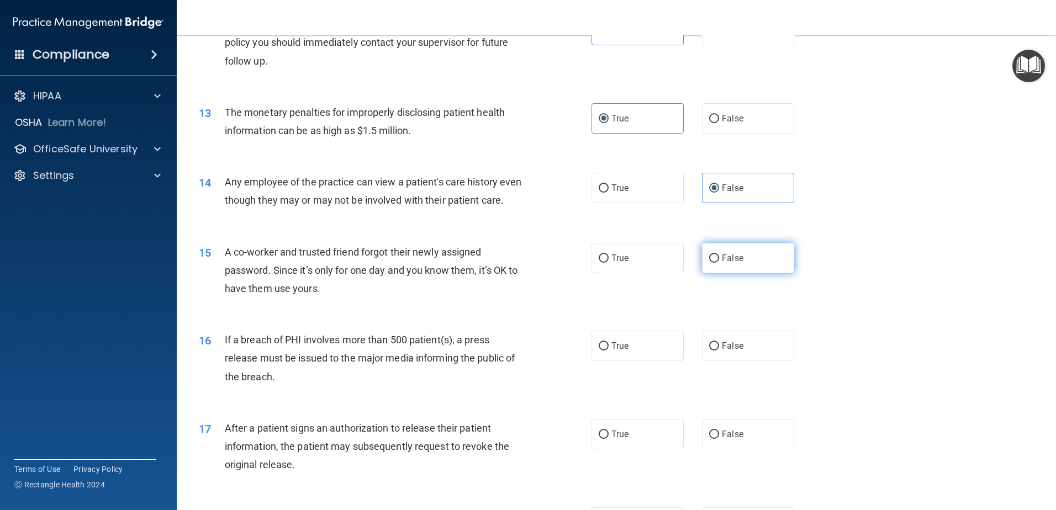
click at [723, 273] on label "False" at bounding box center [748, 258] width 92 height 30
click at [719, 263] on input "False" at bounding box center [714, 259] width 10 height 8
radio input "true"
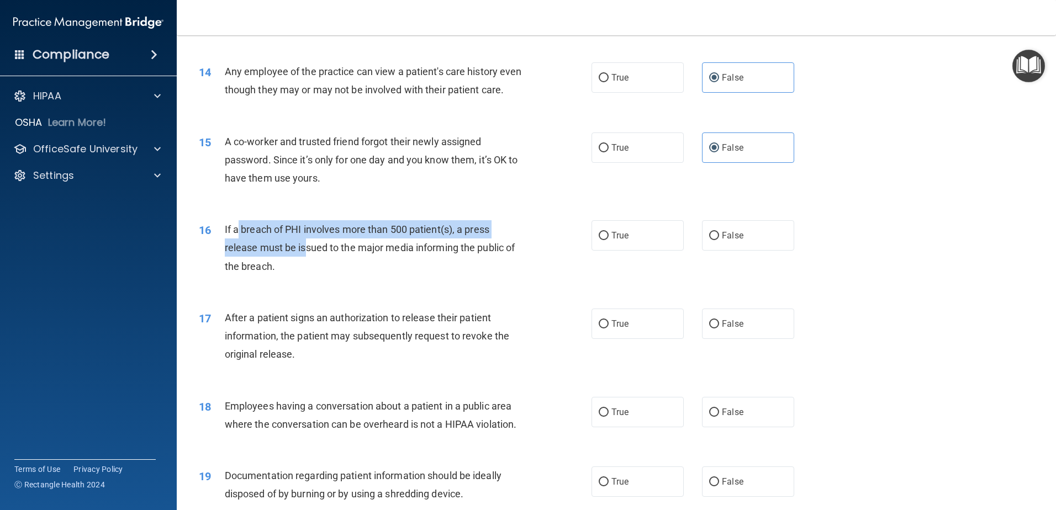
drag, startPoint x: 236, startPoint y: 252, endPoint x: 305, endPoint y: 276, distance: 73.0
click at [305, 276] on div "If a breach of PHI involves more than 500 patient(s), a press release must be i…" at bounding box center [378, 247] width 307 height 55
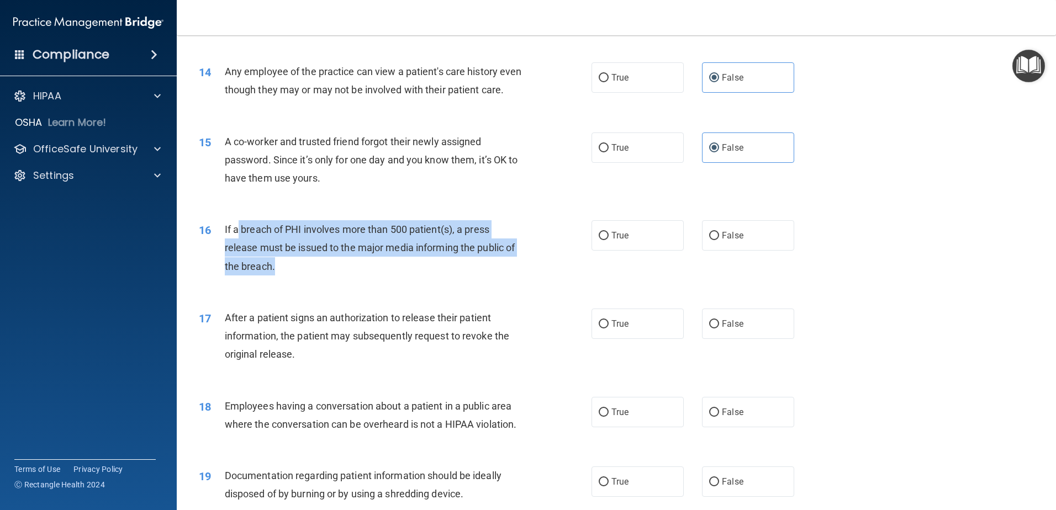
drag, startPoint x: 305, startPoint y: 276, endPoint x: 531, endPoint y: 258, distance: 226.6
click at [305, 276] on div "If a breach of PHI involves more than 500 patient(s), a press release must be i…" at bounding box center [378, 247] width 307 height 55
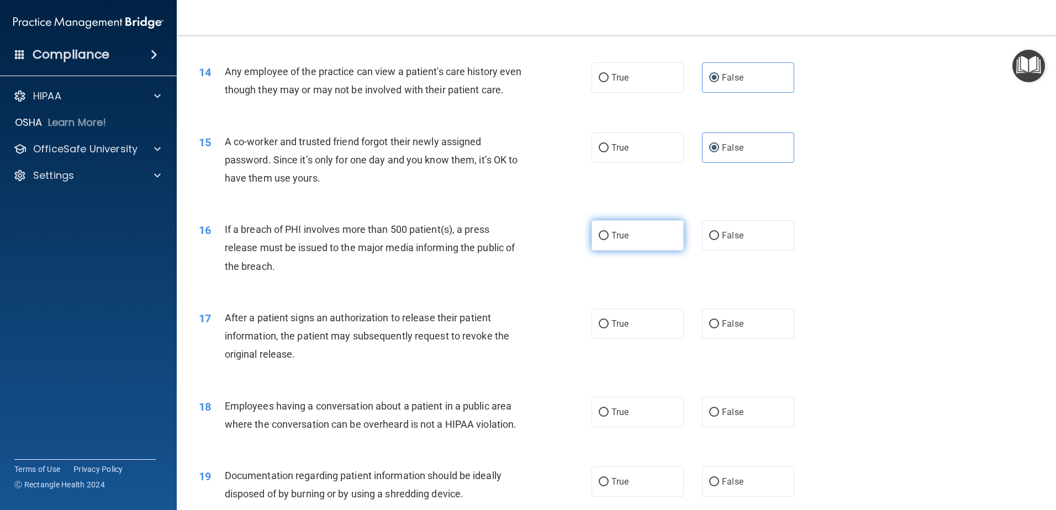
click at [630, 248] on label "True" at bounding box center [638, 235] width 92 height 30
click at [609, 240] on input "True" at bounding box center [604, 236] width 10 height 8
radio input "true"
click at [307, 271] on span "If a breach of PHI involves more than 500 patient(s), a press release must be i…" at bounding box center [370, 248] width 291 height 48
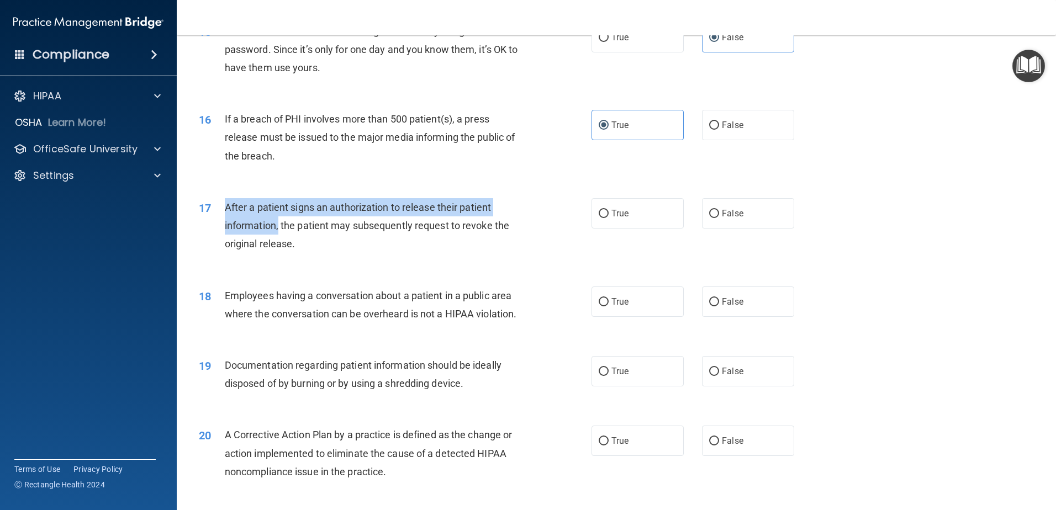
drag, startPoint x: 259, startPoint y: 229, endPoint x: 280, endPoint y: 252, distance: 30.9
click at [280, 252] on div "After a patient signs an authorization to release their patient information, th…" at bounding box center [378, 225] width 307 height 55
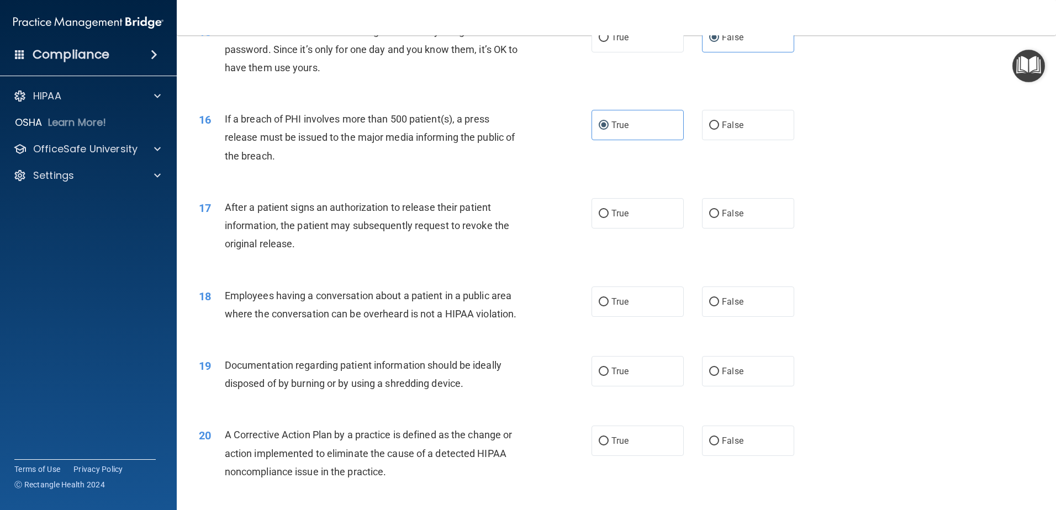
drag, startPoint x: 280, startPoint y: 252, endPoint x: 339, endPoint y: 259, distance: 59.5
click at [339, 254] on div "After a patient signs an authorization to release their patient information, th…" at bounding box center [378, 225] width 307 height 55
click at [623, 219] on span "True" at bounding box center [620, 213] width 17 height 10
click at [609, 218] on input "True" at bounding box center [604, 214] width 10 height 8
radio input "true"
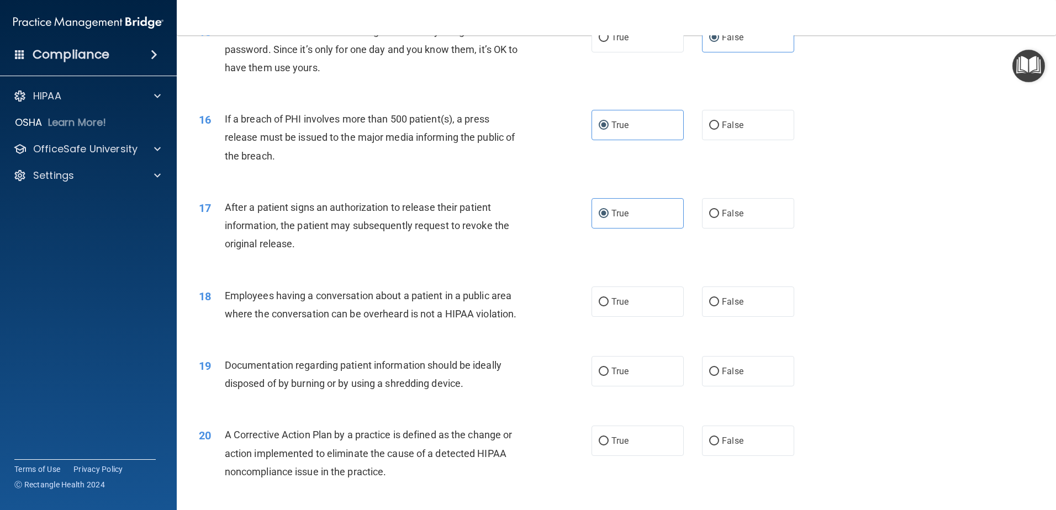
click at [277, 241] on span "After a patient signs an authorization to release their patient information, th…" at bounding box center [367, 226] width 285 height 48
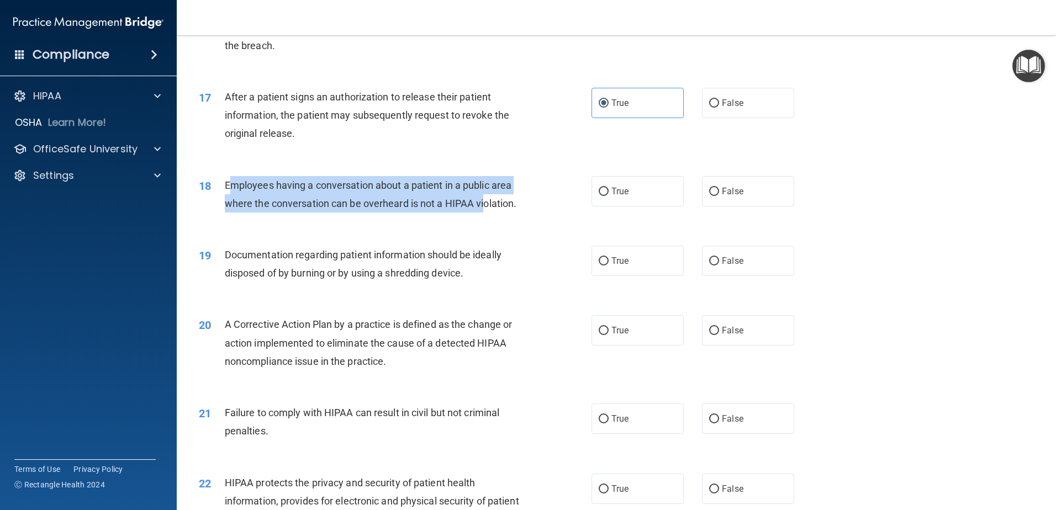
drag, startPoint x: 230, startPoint y: 196, endPoint x: 487, endPoint y: 231, distance: 259.3
click at [487, 218] on div "18 Employees having a conversation about a patient in a public area where the c…" at bounding box center [395, 197] width 426 height 42
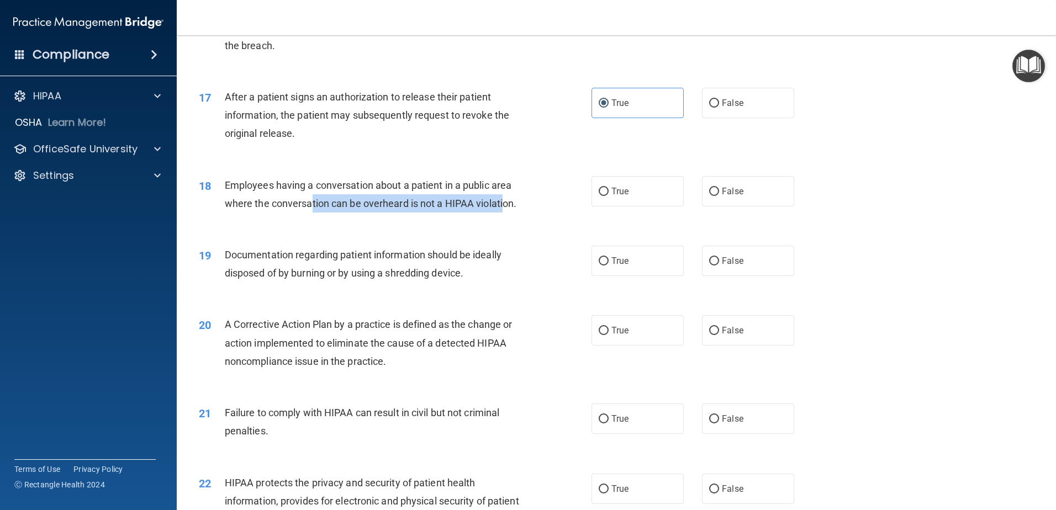
drag, startPoint x: 313, startPoint y: 224, endPoint x: 505, endPoint y: 223, distance: 192.2
click at [505, 209] on span "Employees having a conversation about a patient in a public area where the conv…" at bounding box center [371, 195] width 292 height 30
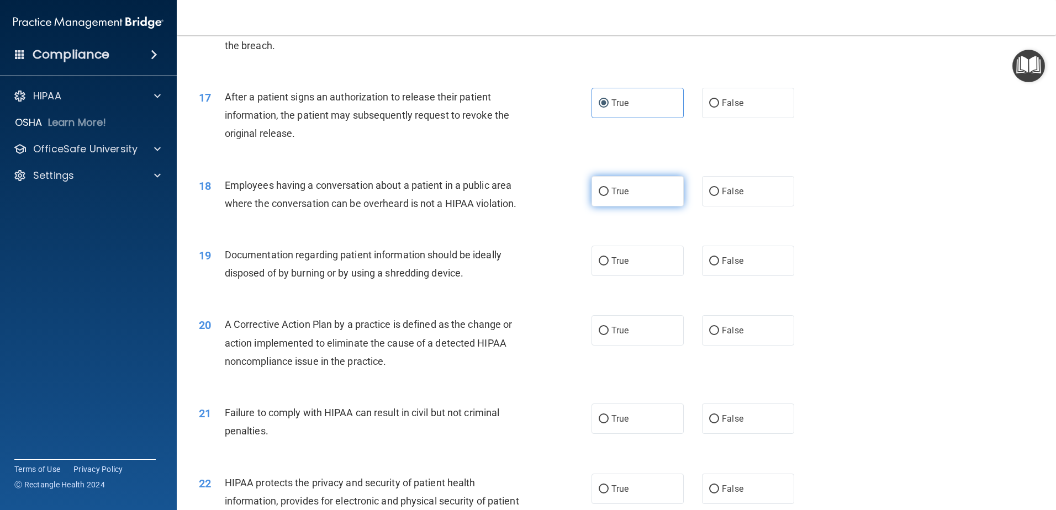
click at [632, 207] on label "True" at bounding box center [638, 191] width 92 height 30
click at [609, 196] on input "True" at bounding box center [604, 192] width 10 height 8
radio input "true"
click at [292, 209] on span "Employees having a conversation about a patient in a public area where the conv…" at bounding box center [371, 195] width 292 height 30
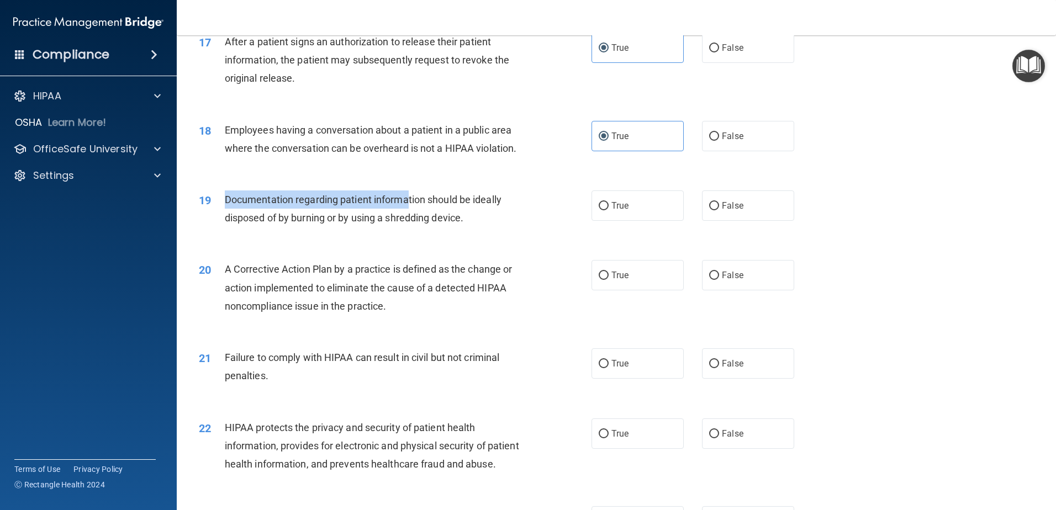
drag, startPoint x: 226, startPoint y: 217, endPoint x: 413, endPoint y: 226, distance: 187.5
click at [413, 226] on div "Documentation regarding patient information should be ideally disposed of by bu…" at bounding box center [378, 209] width 307 height 36
click at [414, 226] on div "Documentation regarding patient information should be ideally disposed of by bu…" at bounding box center [378, 209] width 307 height 36
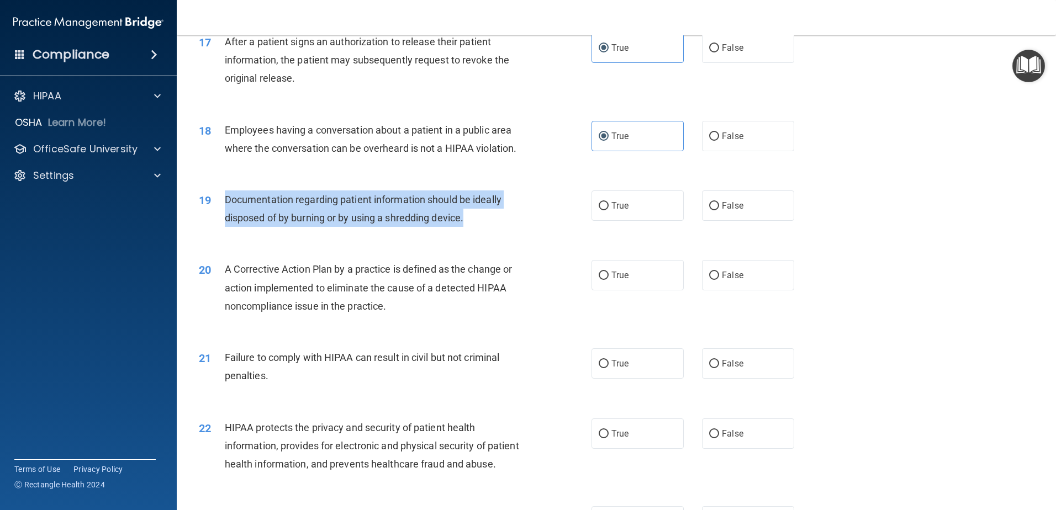
drag, startPoint x: 291, startPoint y: 221, endPoint x: 487, endPoint y: 228, distance: 196.8
click at [487, 227] on div "Documentation regarding patient information should be ideally disposed of by bu…" at bounding box center [378, 209] width 307 height 36
drag, startPoint x: 487, startPoint y: 228, endPoint x: 738, endPoint y: 182, distance: 255.1
click at [487, 227] on div "Documentation regarding patient information should be ideally disposed of by bu…" at bounding box center [378, 209] width 307 height 36
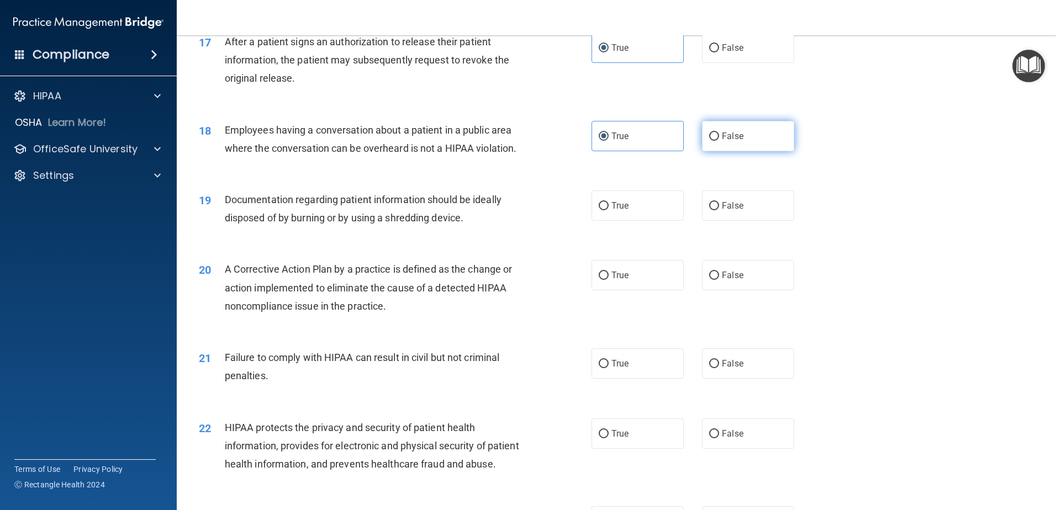
click at [730, 141] on span "False" at bounding box center [733, 136] width 22 height 10
click at [719, 141] on input "False" at bounding box center [714, 137] width 10 height 8
radio input "true"
radio input "false"
click at [306, 227] on div "Documentation regarding patient information should be ideally disposed of by bu…" at bounding box center [378, 209] width 307 height 36
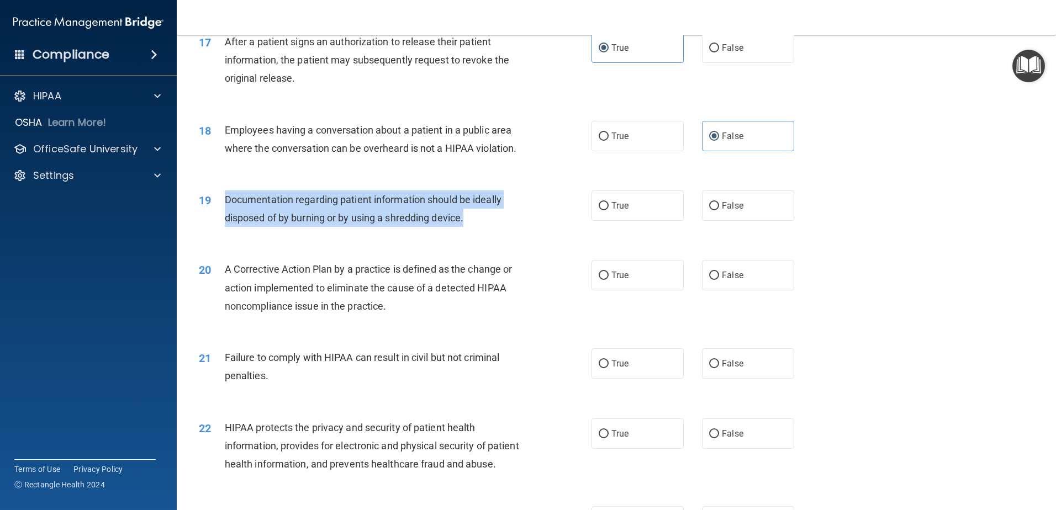
drag, startPoint x: 226, startPoint y: 217, endPoint x: 471, endPoint y: 243, distance: 246.1
click at [471, 227] on div "Documentation regarding patient information should be ideally disposed of by bu…" at bounding box center [378, 209] width 307 height 36
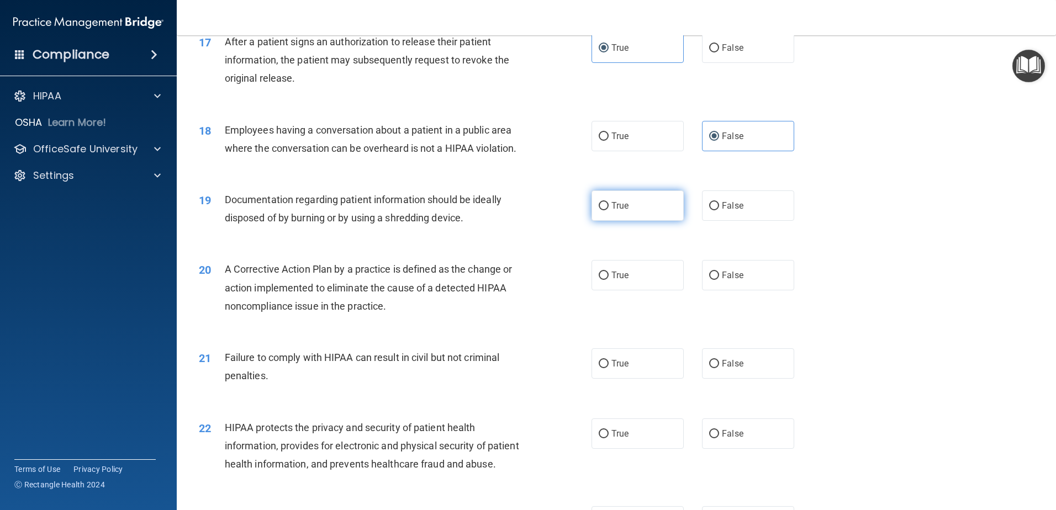
click at [626, 221] on label "True" at bounding box center [638, 206] width 92 height 30
click at [609, 210] on input "True" at bounding box center [604, 206] width 10 height 8
radio input "true"
click at [276, 224] on span "Documentation regarding patient information should be ideally disposed of by bu…" at bounding box center [363, 209] width 277 height 30
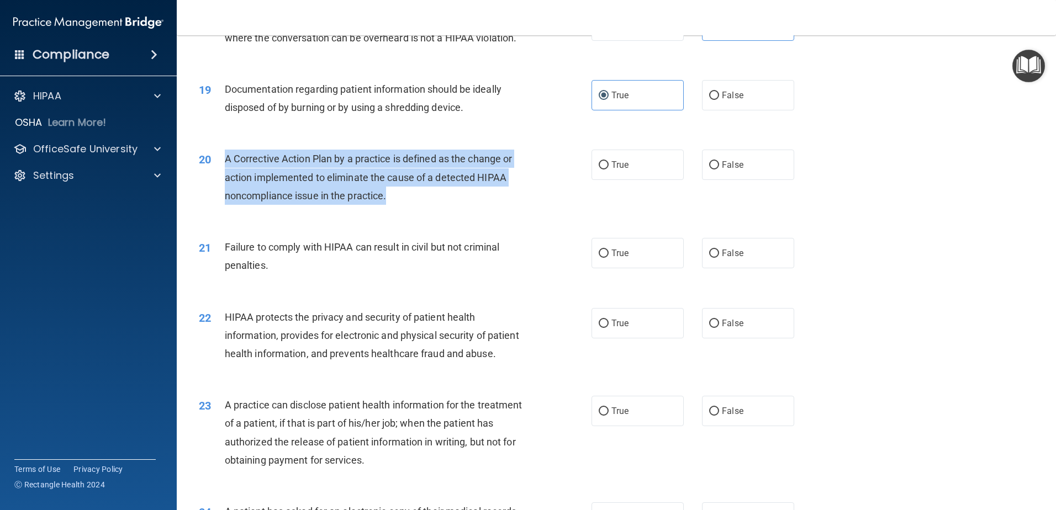
drag, startPoint x: 224, startPoint y: 178, endPoint x: 402, endPoint y: 222, distance: 183.2
click at [402, 210] on div "20 A Corrective Action Plan by a practice is defined as the change or action im…" at bounding box center [395, 180] width 426 height 61
drag, startPoint x: 402, startPoint y: 222, endPoint x: 472, endPoint y: 222, distance: 70.2
click at [402, 205] on div "A Corrective Action Plan by a practice is defined as the change or action imple…" at bounding box center [378, 177] width 307 height 55
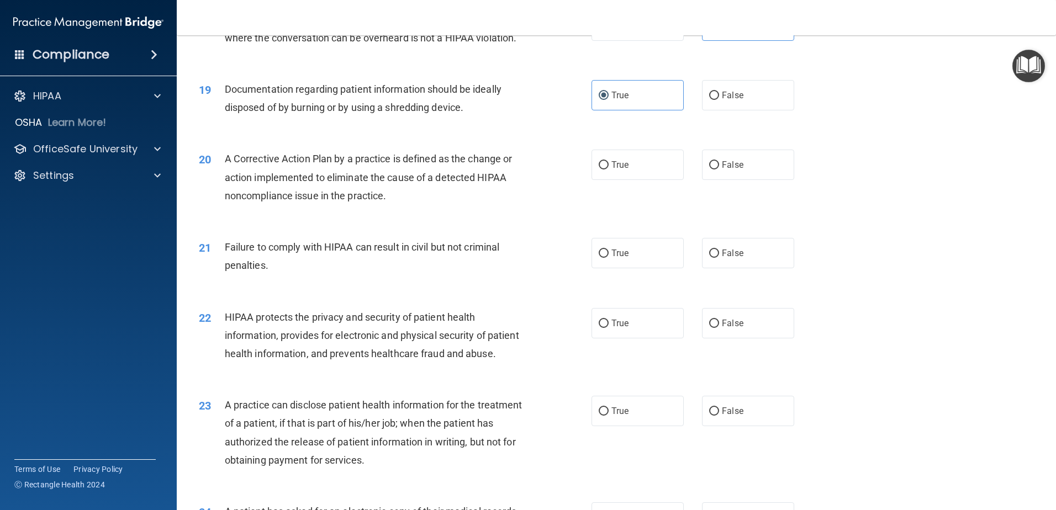
drag, startPoint x: 617, startPoint y: 182, endPoint x: 542, endPoint y: 188, distance: 75.4
click at [617, 170] on span "True" at bounding box center [620, 165] width 17 height 10
click at [609, 170] on input "True" at bounding box center [604, 165] width 10 height 8
radio input "true"
click at [427, 182] on span "A Corrective Action Plan by a practice is defined as the change or action imple…" at bounding box center [369, 177] width 288 height 48
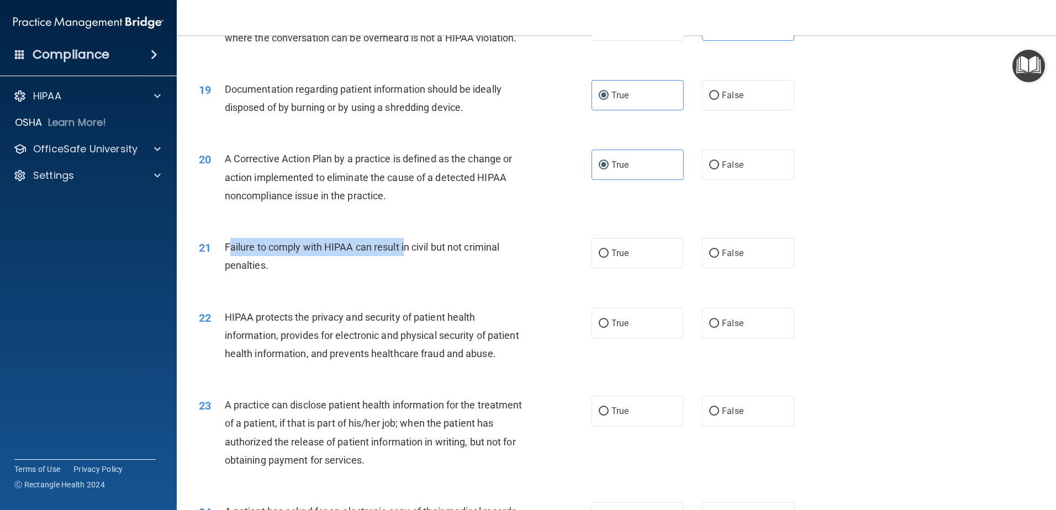
drag, startPoint x: 314, startPoint y: 265, endPoint x: 404, endPoint y: 271, distance: 90.8
click at [404, 271] on span "Failure to comply with HIPAA can result in civil but not criminal penalties." at bounding box center [362, 256] width 275 height 30
drag, startPoint x: 404, startPoint y: 271, endPoint x: 425, endPoint y: 271, distance: 21.0
click at [404, 271] on span "Failure to comply with HIPAA can result in civil but not criminal penalties." at bounding box center [362, 256] width 275 height 30
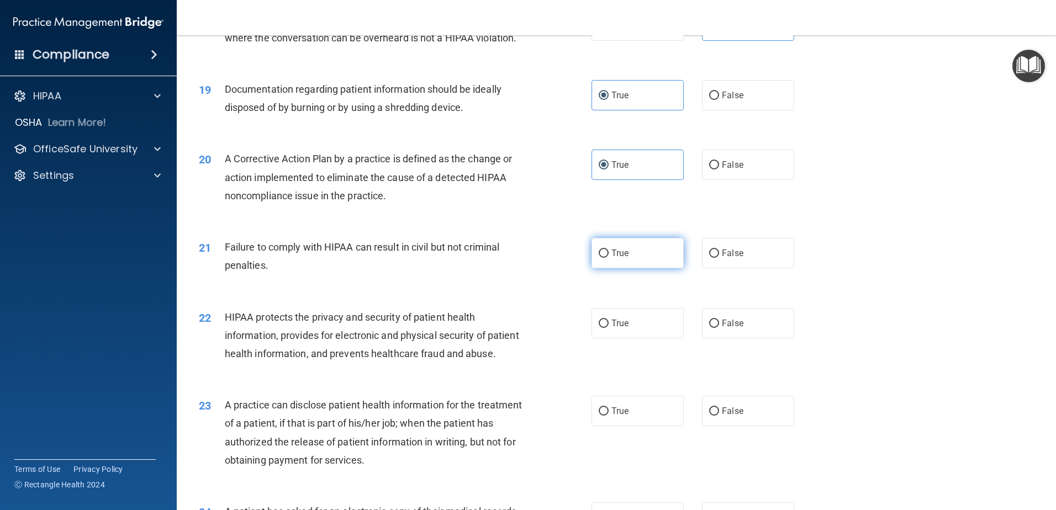
click at [654, 268] on label "True" at bounding box center [638, 253] width 92 height 30
click at [609, 258] on input "True" at bounding box center [604, 254] width 10 height 8
radio input "true"
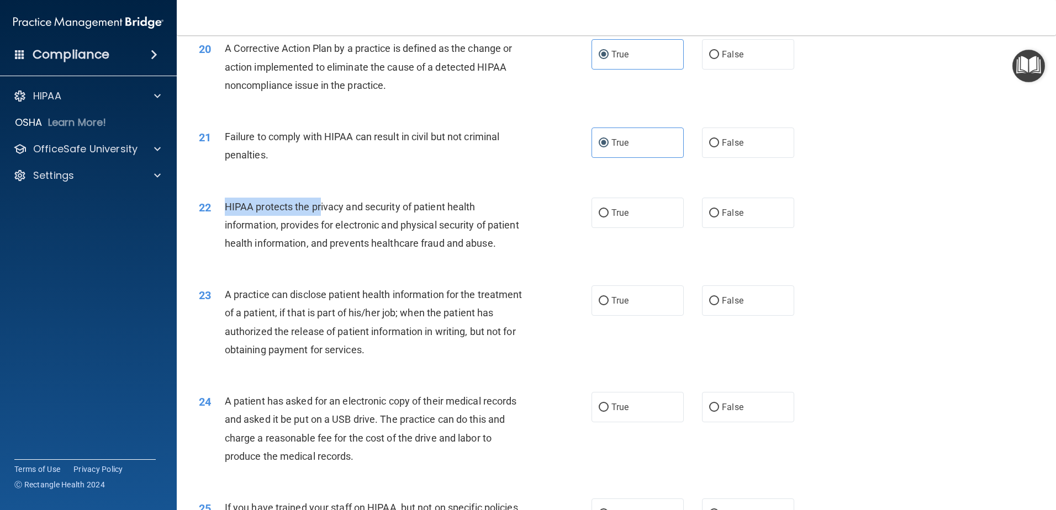
drag, startPoint x: 225, startPoint y: 221, endPoint x: 322, endPoint y: 223, distance: 96.7
click at [322, 223] on span "HIPAA protects the privacy and security of patient health information, provides…" at bounding box center [372, 225] width 294 height 48
click at [732, 148] on span "False" at bounding box center [733, 143] width 22 height 10
click at [719, 147] on input "False" at bounding box center [714, 143] width 10 height 8
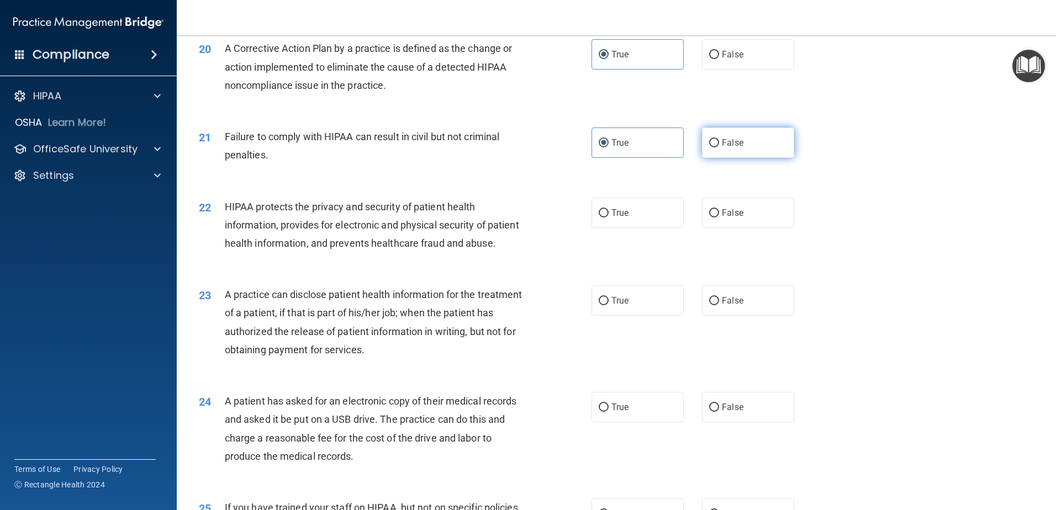
radio input "true"
radio input "false"
click at [353, 238] on span "HIPAA protects the privacy and security of patient health information, provides…" at bounding box center [372, 225] width 294 height 48
drag, startPoint x: 356, startPoint y: 222, endPoint x: 458, endPoint y: 230, distance: 102.5
click at [458, 230] on span "HIPAA protects the privacy and security of patient health information, provides…" at bounding box center [372, 225] width 294 height 48
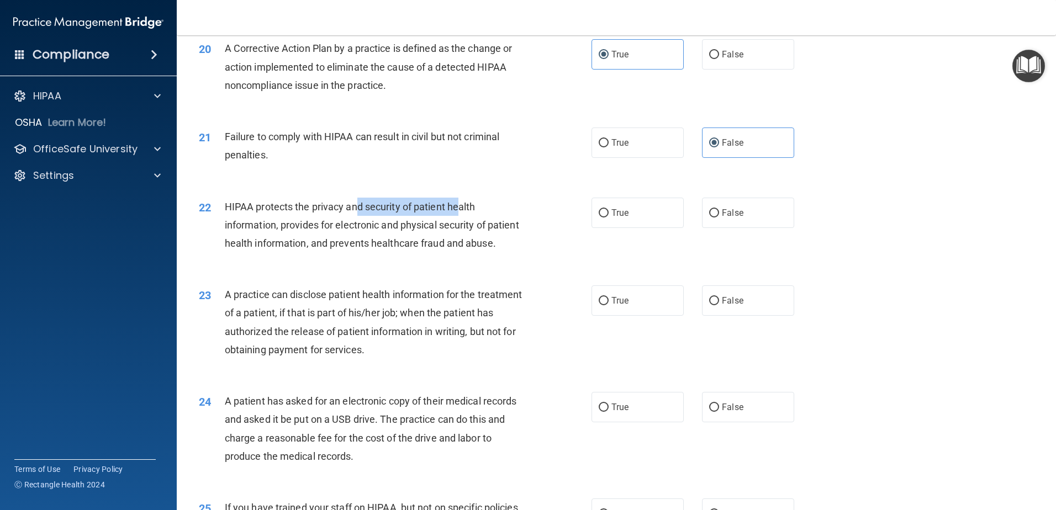
click at [458, 230] on span "HIPAA protects the privacy and security of patient health information, provides…" at bounding box center [372, 225] width 294 height 48
drag, startPoint x: 286, startPoint y: 245, endPoint x: 412, endPoint y: 246, distance: 126.5
click at [412, 246] on span "HIPAA protects the privacy and security of patient health information, provides…" at bounding box center [372, 225] width 294 height 48
drag, startPoint x: 226, startPoint y: 224, endPoint x: 415, endPoint y: 227, distance: 189.0
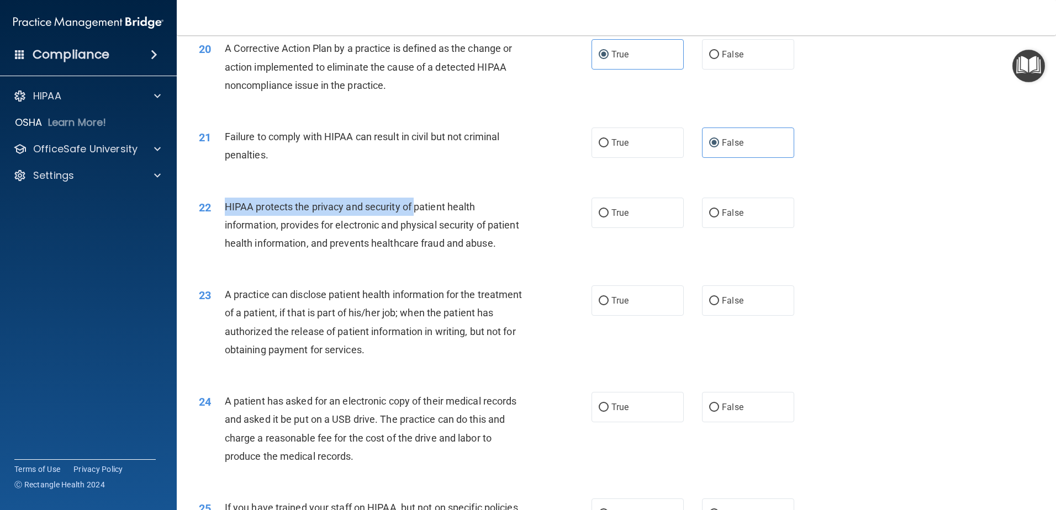
click at [415, 227] on span "HIPAA protects the privacy and security of patient health information, provides…" at bounding box center [372, 225] width 294 height 48
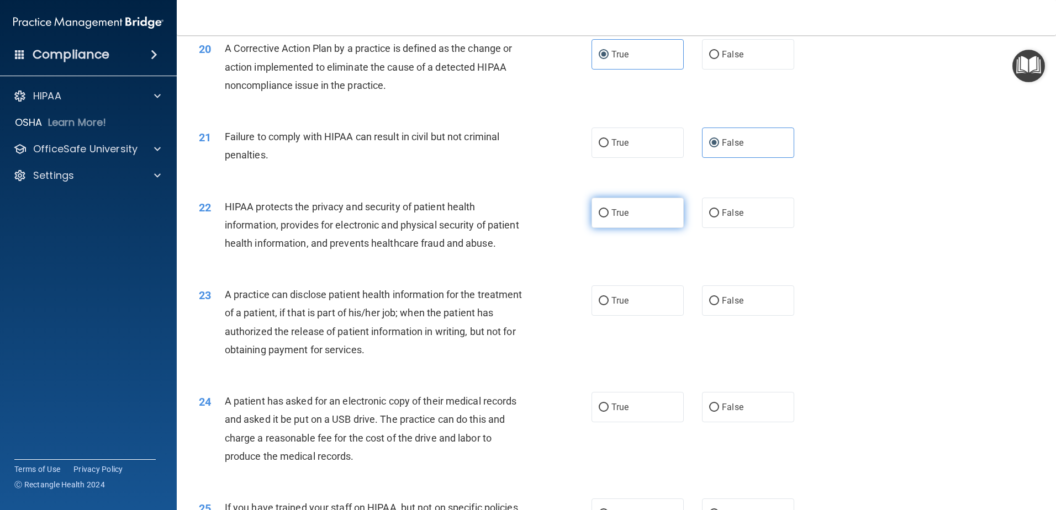
click at [617, 218] on span "True" at bounding box center [620, 213] width 17 height 10
click at [609, 218] on input "True" at bounding box center [604, 213] width 10 height 8
radio input "true"
drag, startPoint x: 240, startPoint y: 328, endPoint x: 378, endPoint y: 334, distance: 137.7
click at [378, 334] on span "A practice can disclose patient health information for the treatment of a patie…" at bounding box center [374, 322] width 298 height 67
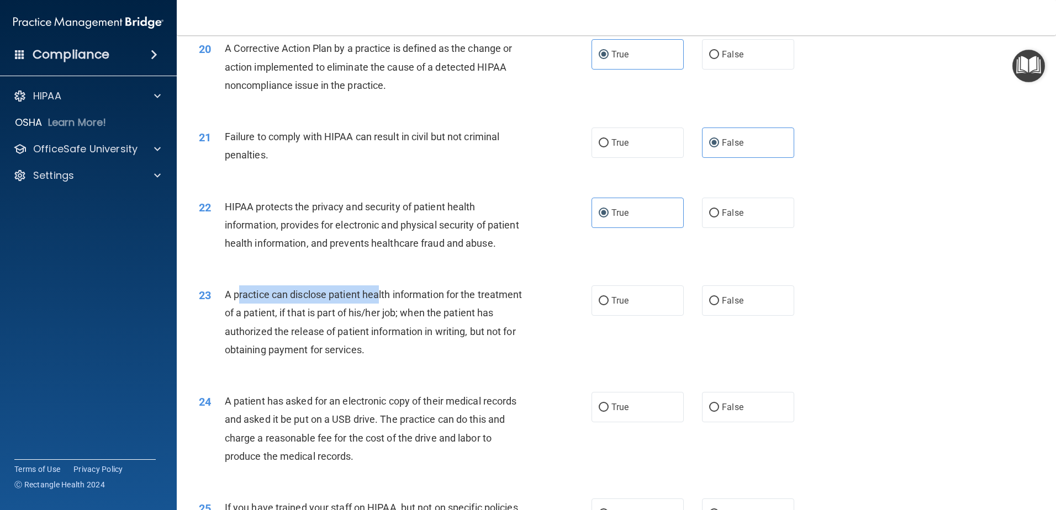
click at [378, 334] on span "A practice can disclose patient health information for the treatment of a patie…" at bounding box center [374, 322] width 298 height 67
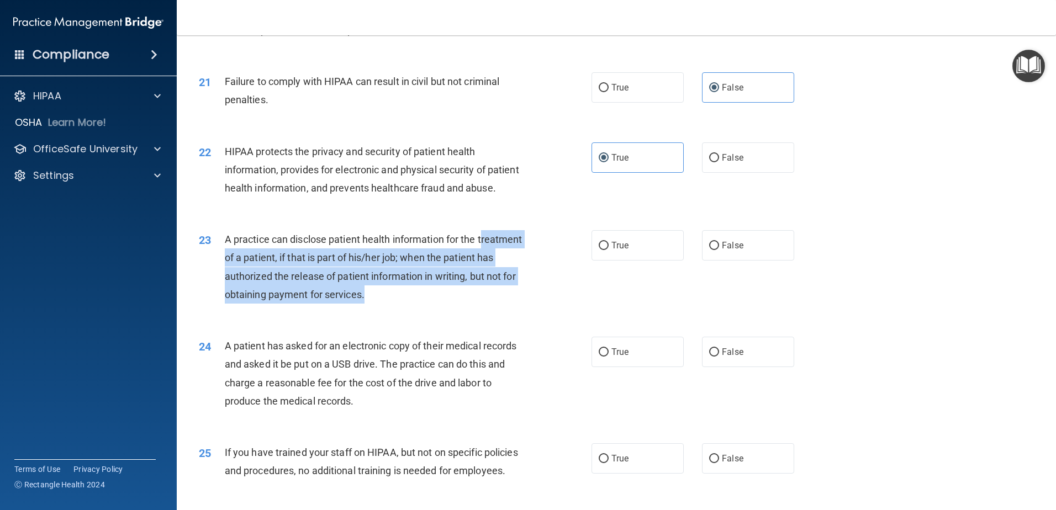
drag, startPoint x: 226, startPoint y: 294, endPoint x: 457, endPoint y: 331, distance: 233.9
click at [457, 304] on div "A practice can disclose patient health information for the treatment of a patie…" at bounding box center [378, 266] width 307 height 73
drag, startPoint x: 457, startPoint y: 331, endPoint x: 414, endPoint y: 328, distance: 43.2
click at [418, 301] on span "A practice can disclose patient health information for the treatment of a patie…" at bounding box center [374, 267] width 298 height 67
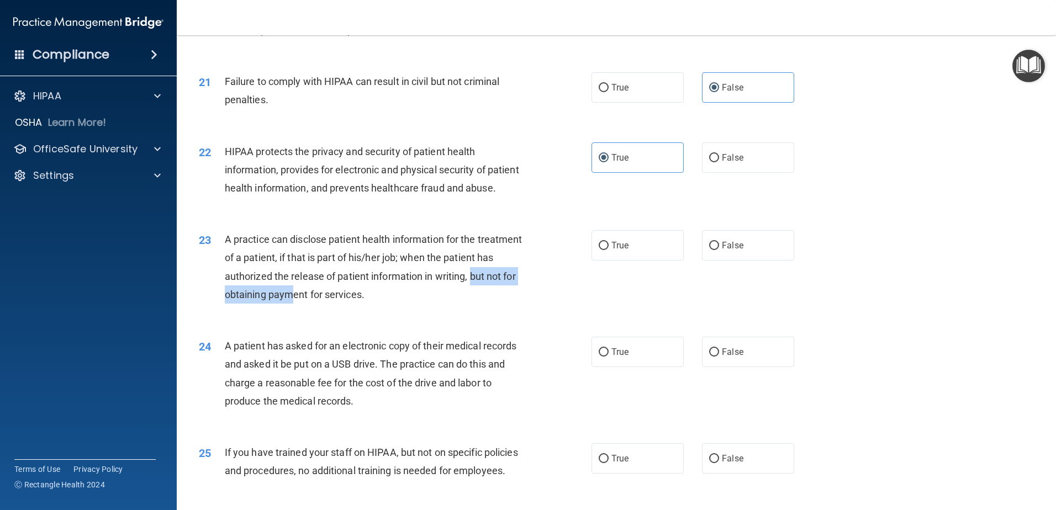
drag, startPoint x: 259, startPoint y: 331, endPoint x: 407, endPoint y: 330, distance: 148.1
click at [407, 301] on span "A practice can disclose patient health information for the treatment of a patie…" at bounding box center [374, 267] width 298 height 67
drag, startPoint x: 407, startPoint y: 330, endPoint x: 541, endPoint y: 310, distance: 135.7
click at [407, 301] on span "A practice can disclose patient health information for the treatment of a patie…" at bounding box center [374, 267] width 298 height 67
click at [627, 261] on label "True" at bounding box center [638, 245] width 92 height 30
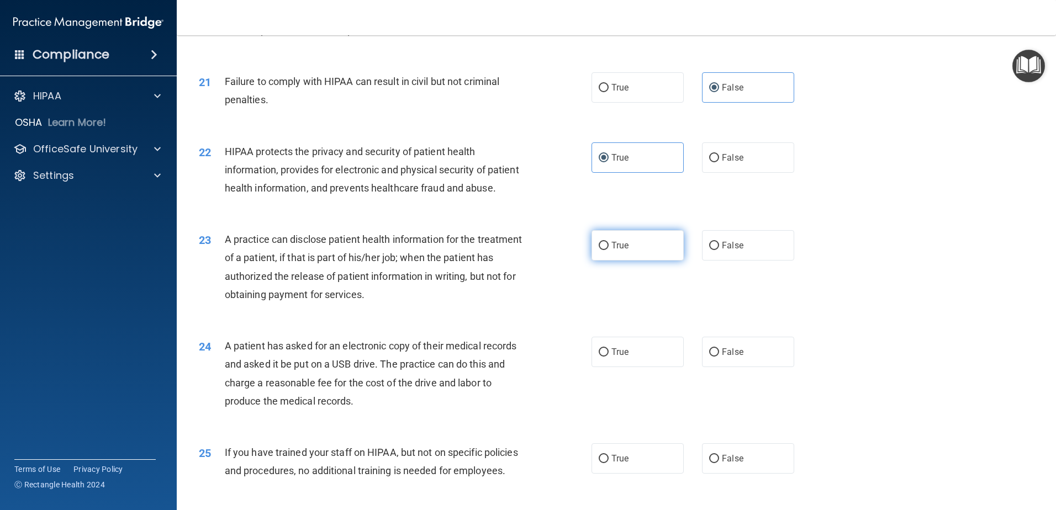
click at [609, 250] on input "True" at bounding box center [604, 246] width 10 height 8
radio input "true"
click at [259, 301] on span "A practice can disclose patient health information for the treatment of a patie…" at bounding box center [374, 267] width 298 height 67
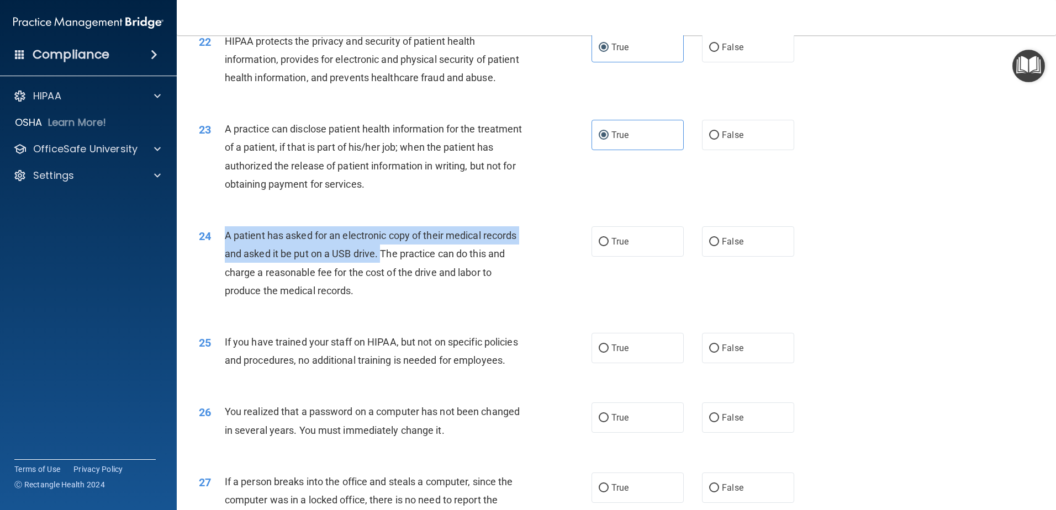
drag, startPoint x: 227, startPoint y: 271, endPoint x: 418, endPoint y: 291, distance: 191.6
click at [418, 291] on span "A patient has asked for an electronic copy of their medical records and asked i…" at bounding box center [371, 263] width 292 height 67
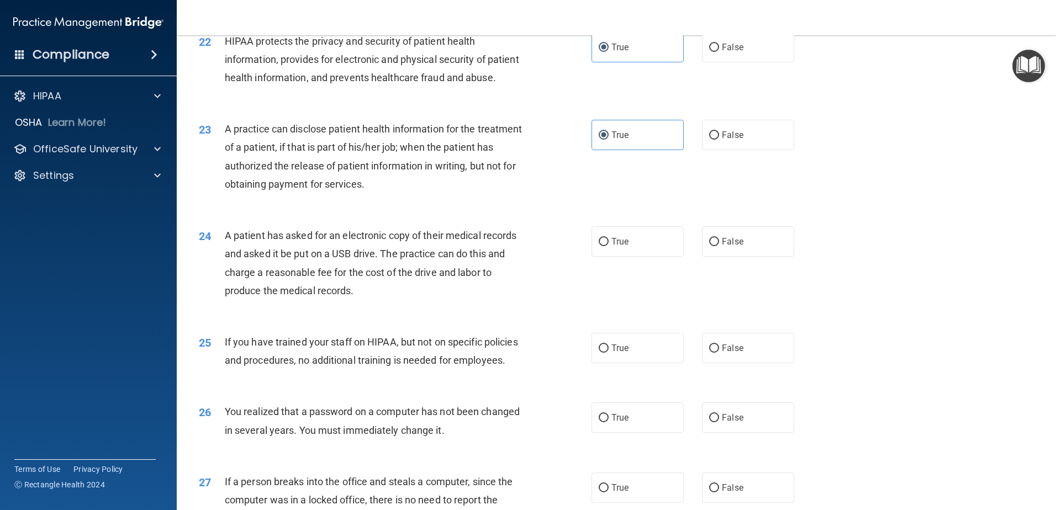
click at [418, 291] on span "A patient has asked for an electronic copy of their medical records and asked i…" at bounding box center [371, 263] width 292 height 67
drag, startPoint x: 226, startPoint y: 305, endPoint x: 471, endPoint y: 310, distance: 244.8
click at [471, 297] on span "A patient has asked for an electronic copy of their medical records and asked i…" at bounding box center [371, 263] width 292 height 67
drag, startPoint x: 471, startPoint y: 310, endPoint x: 556, endPoint y: 293, distance: 86.8
click at [471, 297] on span "A patient has asked for an electronic copy of their medical records and asked i…" at bounding box center [371, 263] width 292 height 67
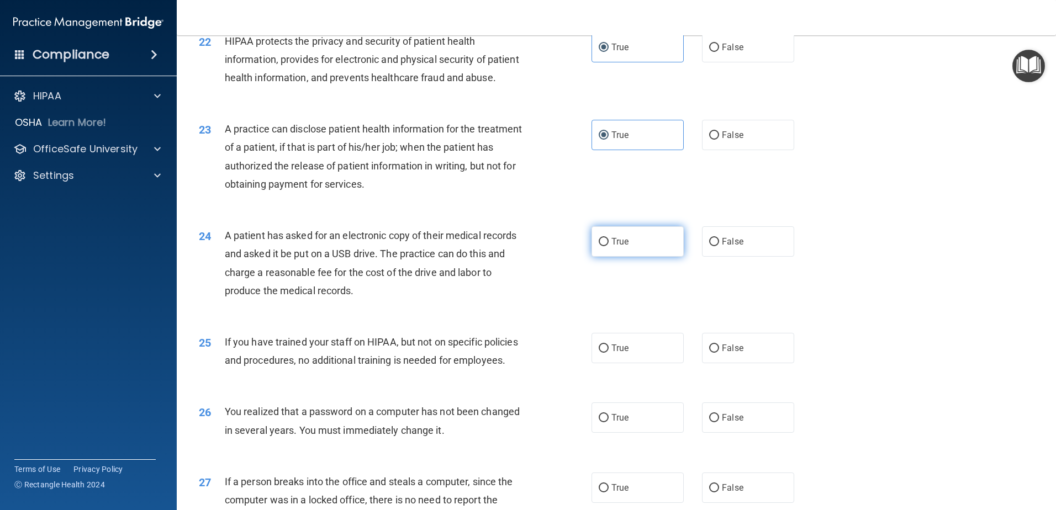
click at [628, 257] on label "True" at bounding box center [638, 241] width 92 height 30
click at [609, 246] on input "True" at bounding box center [604, 242] width 10 height 8
radio input "true"
click at [326, 300] on div "A patient has asked for an electronic copy of their medical records and asked i…" at bounding box center [378, 262] width 307 height 73
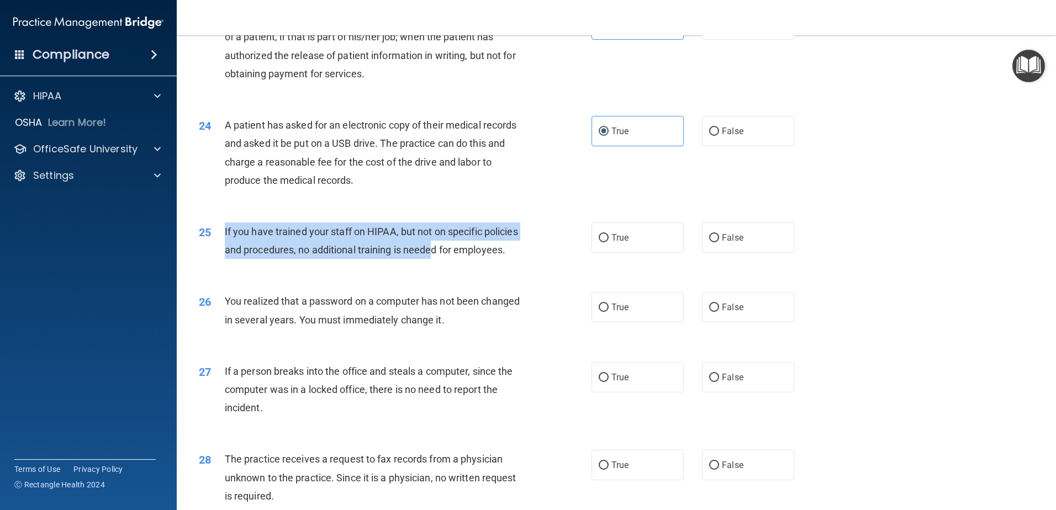
drag, startPoint x: 237, startPoint y: 266, endPoint x: 470, endPoint y: 296, distance: 235.0
click at [470, 259] on div "If you have trained your staff on HIPAA, but not on specific policies and proce…" at bounding box center [378, 241] width 307 height 36
drag, startPoint x: 470, startPoint y: 296, endPoint x: 569, endPoint y: 296, distance: 98.9
click at [470, 259] on div "If you have trained your staff on HIPAA, but not on specific policies and proce…" at bounding box center [378, 241] width 307 height 36
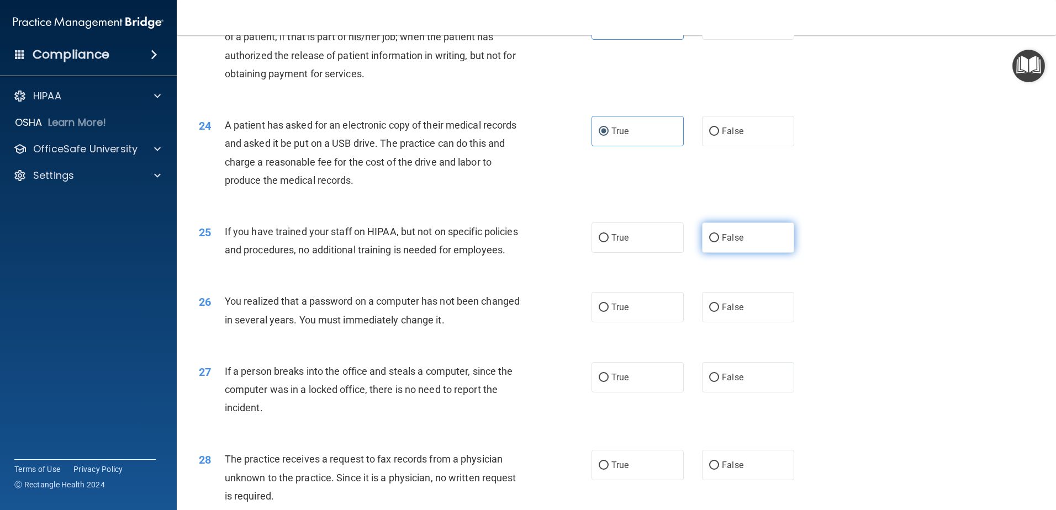
click at [738, 253] on label "False" at bounding box center [748, 238] width 92 height 30
click at [719, 243] on input "False" at bounding box center [714, 238] width 10 height 8
radio input "true"
click at [354, 256] on span "If you have trained your staff on HIPAA, but not on specific policies and proce…" at bounding box center [371, 241] width 293 height 30
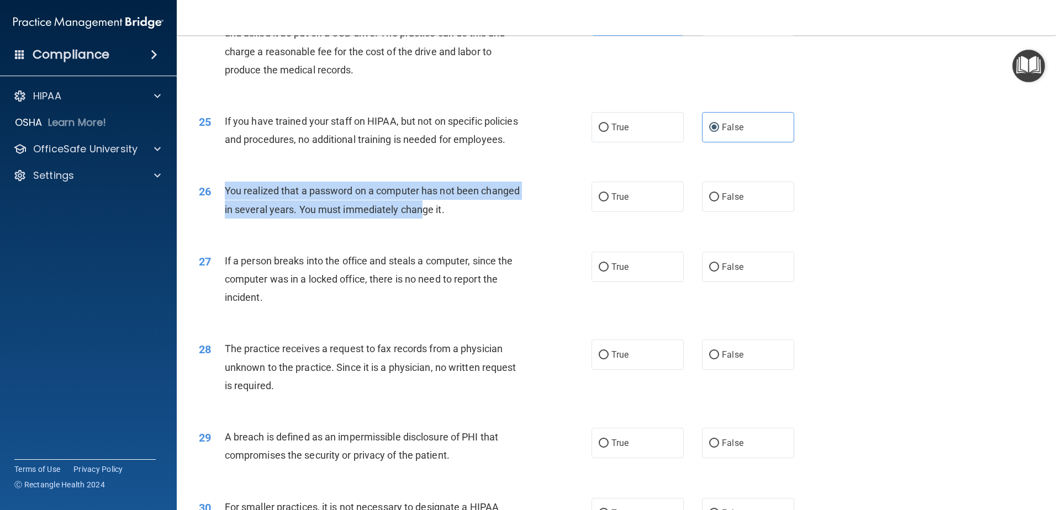
drag, startPoint x: 219, startPoint y: 245, endPoint x: 465, endPoint y: 256, distance: 246.1
click at [465, 224] on div "26 You realized that a password on a computer has not been changed in several y…" at bounding box center [395, 203] width 426 height 42
click at [465, 218] on div "You realized that a password on a computer has not been changed in several year…" at bounding box center [378, 200] width 307 height 36
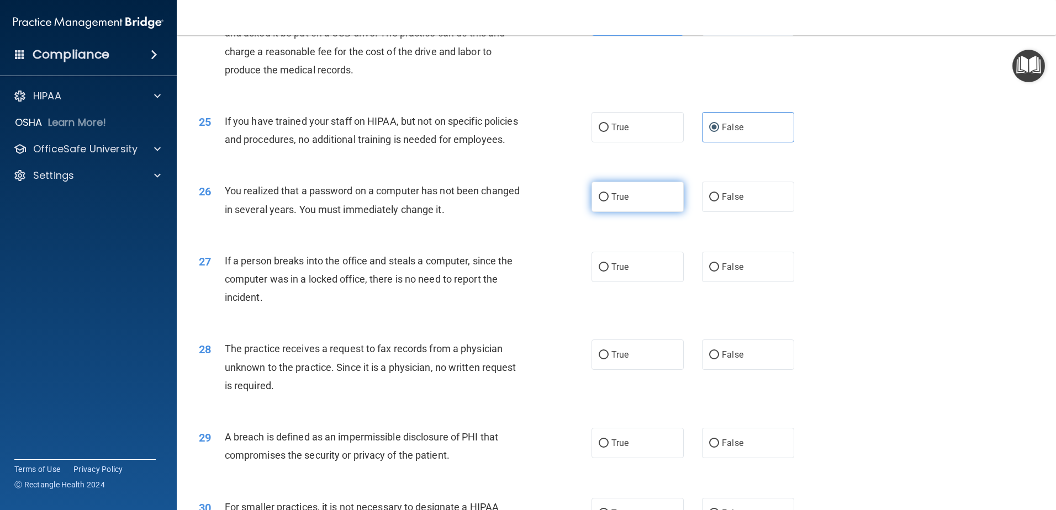
click at [639, 212] on label "True" at bounding box center [638, 197] width 92 height 30
click at [609, 202] on input "True" at bounding box center [604, 197] width 10 height 8
radio input "true"
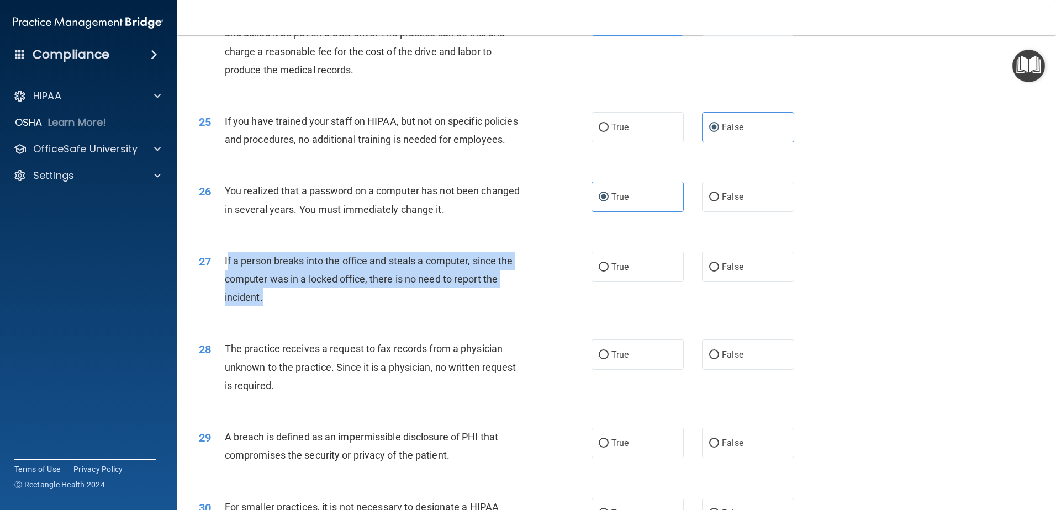
drag, startPoint x: 226, startPoint y: 314, endPoint x: 471, endPoint y: 354, distance: 247.4
click at [471, 307] on div "If a person breaks into the office and steals a computer, since the computer wa…" at bounding box center [378, 279] width 307 height 55
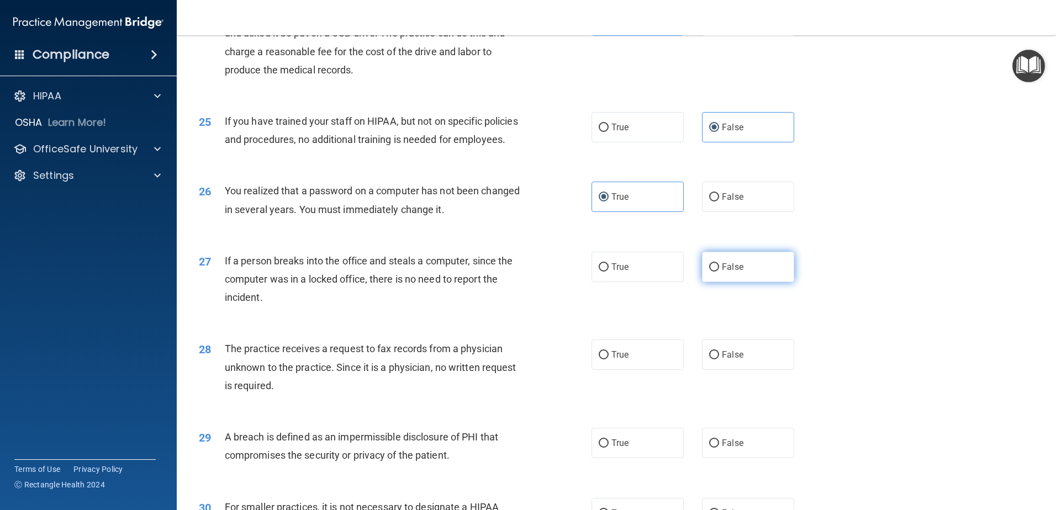
click at [710, 272] on input "False" at bounding box center [714, 268] width 10 height 8
radio input "true"
click at [296, 307] on div "If a person breaks into the office and steals a computer, since the computer wa…" at bounding box center [378, 279] width 307 height 55
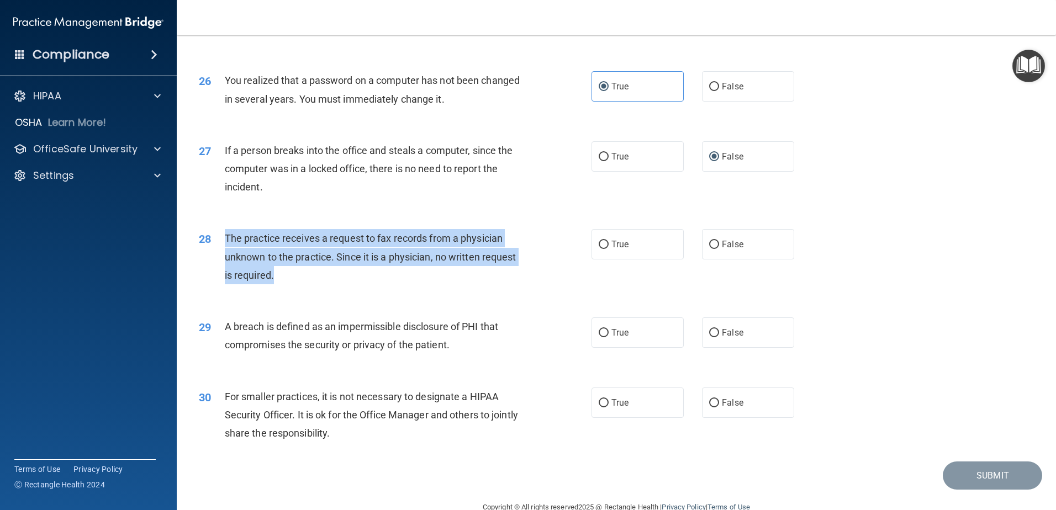
drag, startPoint x: 226, startPoint y: 293, endPoint x: 455, endPoint y: 324, distance: 230.7
click at [455, 285] on div "The practice receives a request to fax records from a physician unknown to the …" at bounding box center [378, 256] width 307 height 55
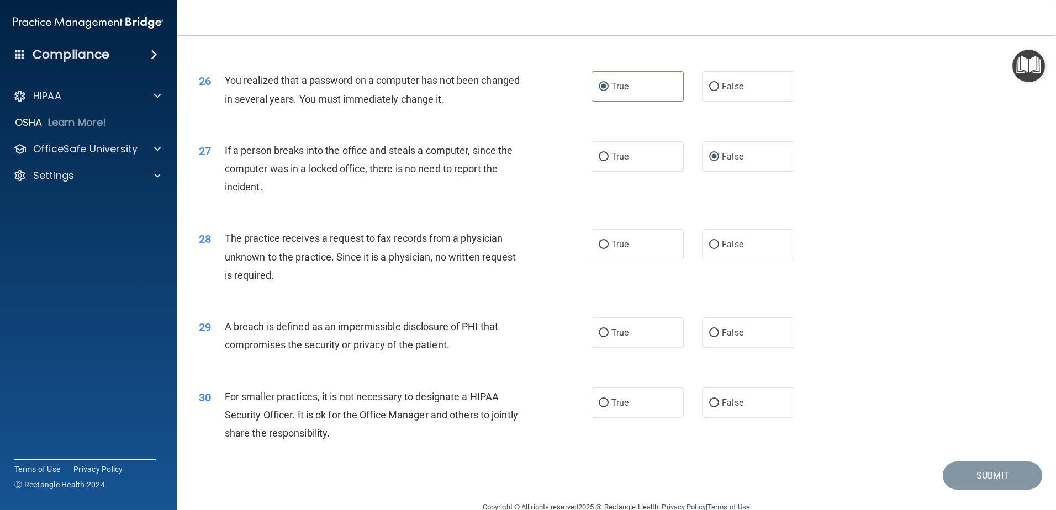
drag, startPoint x: 597, startPoint y: 304, endPoint x: 486, endPoint y: 304, distance: 111.0
click at [599, 249] on input "True" at bounding box center [604, 245] width 10 height 8
radio input "true"
click at [319, 281] on span "The practice receives a request to fax records from a physician unknown to the …" at bounding box center [371, 257] width 292 height 48
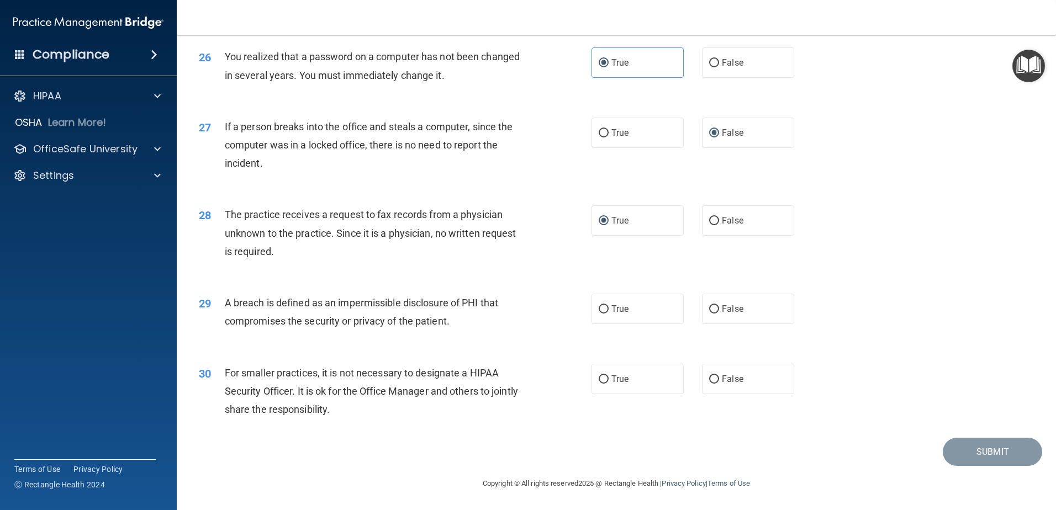
scroll to position [2122, 0]
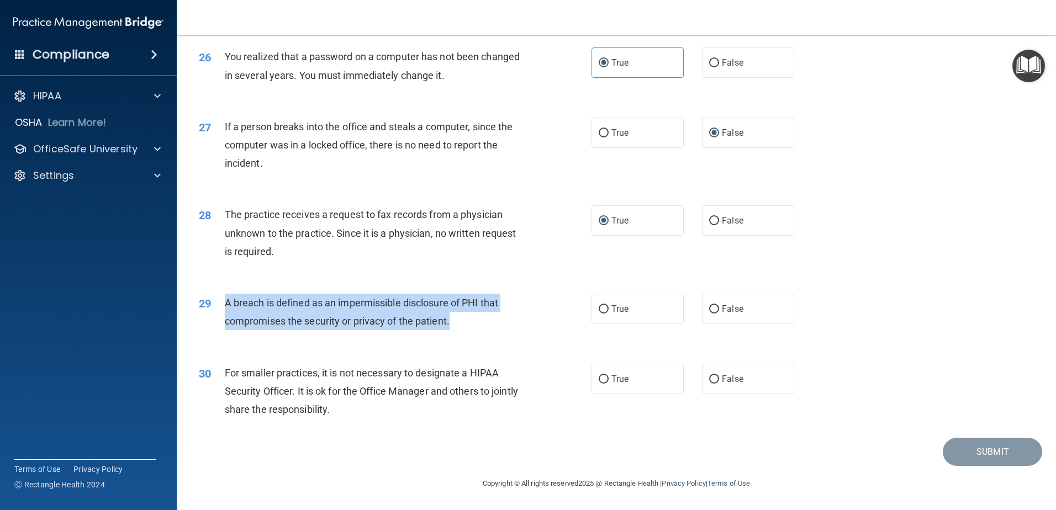
drag, startPoint x: 225, startPoint y: 302, endPoint x: 456, endPoint y: 323, distance: 231.4
click at [456, 323] on div "A breach is defined as an impermissible disclosure of PHI that compromises the …" at bounding box center [378, 312] width 307 height 36
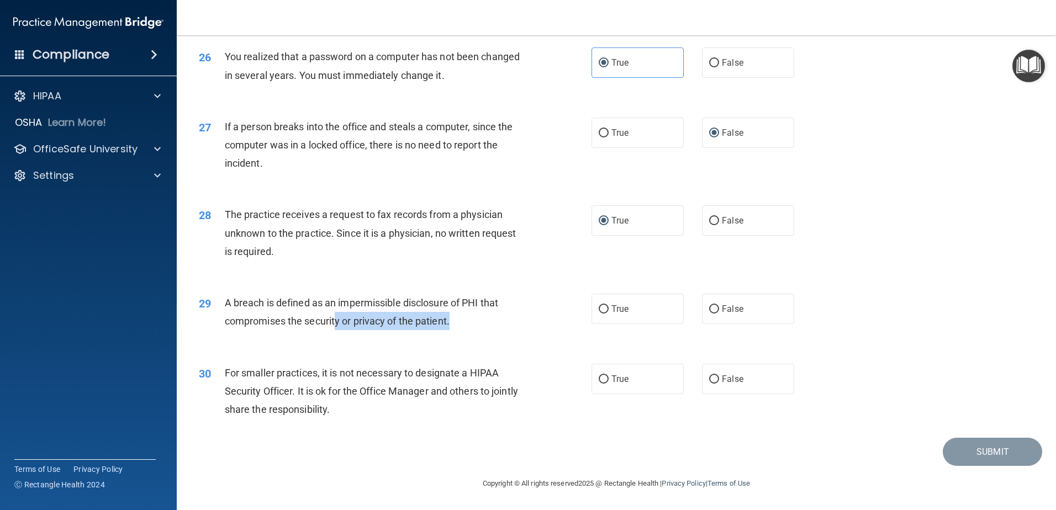
drag, startPoint x: 399, startPoint y: 321, endPoint x: 334, endPoint y: 322, distance: 65.2
click at [334, 321] on div "A breach is defined as an impermissible disclosure of PHI that compromises the …" at bounding box center [378, 312] width 307 height 36
click at [334, 322] on span "A breach is defined as an impermissible disclosure of PHI that compromises the …" at bounding box center [361, 312] width 273 height 30
click at [641, 309] on label "True" at bounding box center [638, 309] width 92 height 30
click at [609, 309] on input "True" at bounding box center [604, 309] width 10 height 8
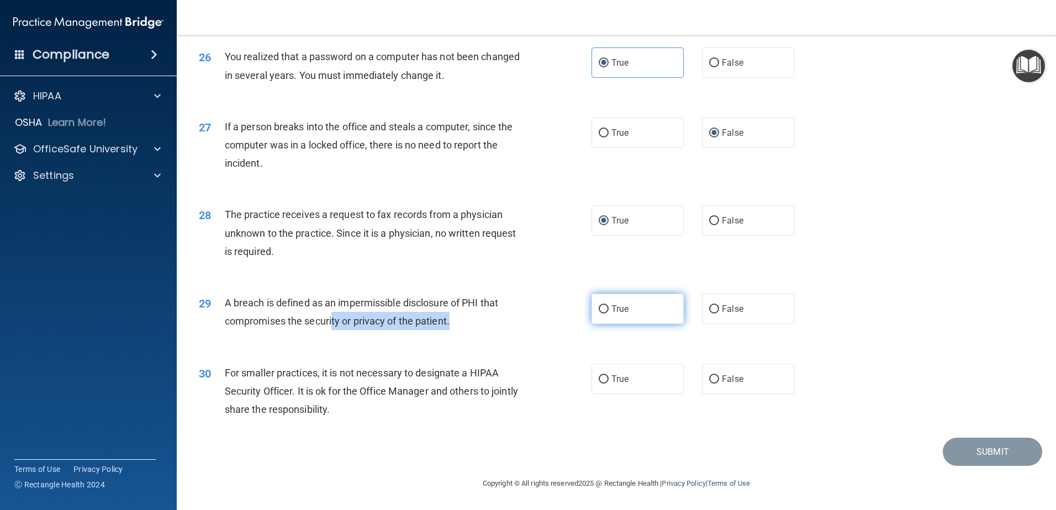
radio input "true"
click at [336, 320] on span "A breach is defined as an impermissible disclosure of PHI that compromises the …" at bounding box center [361, 312] width 273 height 30
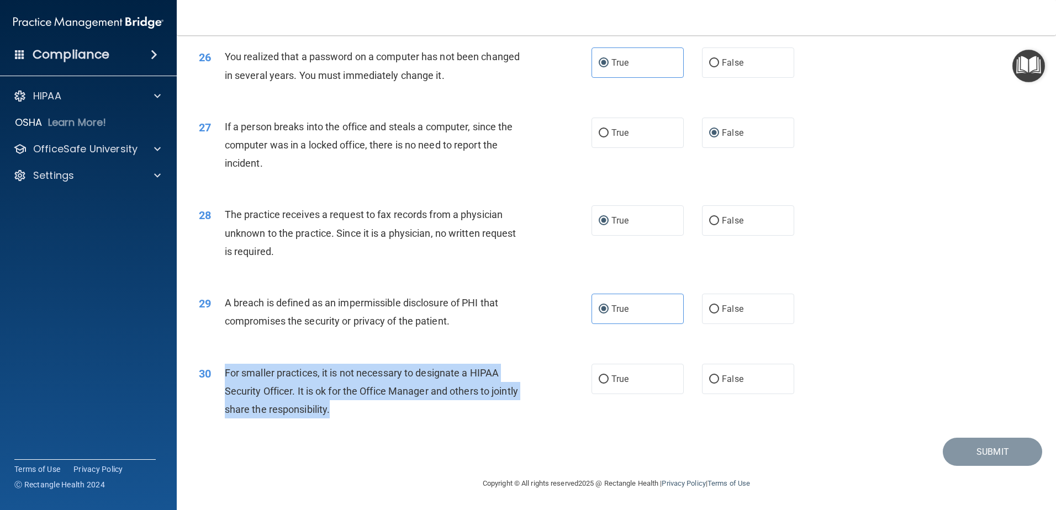
drag, startPoint x: 218, startPoint y: 375, endPoint x: 419, endPoint y: 404, distance: 203.2
click at [419, 404] on div "30 For smaller practices, it is not necessary to designate a HIPAA Security Off…" at bounding box center [395, 394] width 426 height 61
click at [419, 404] on div "For smaller practices, it is not necessary to designate a HIPAA Security Office…" at bounding box center [378, 391] width 307 height 55
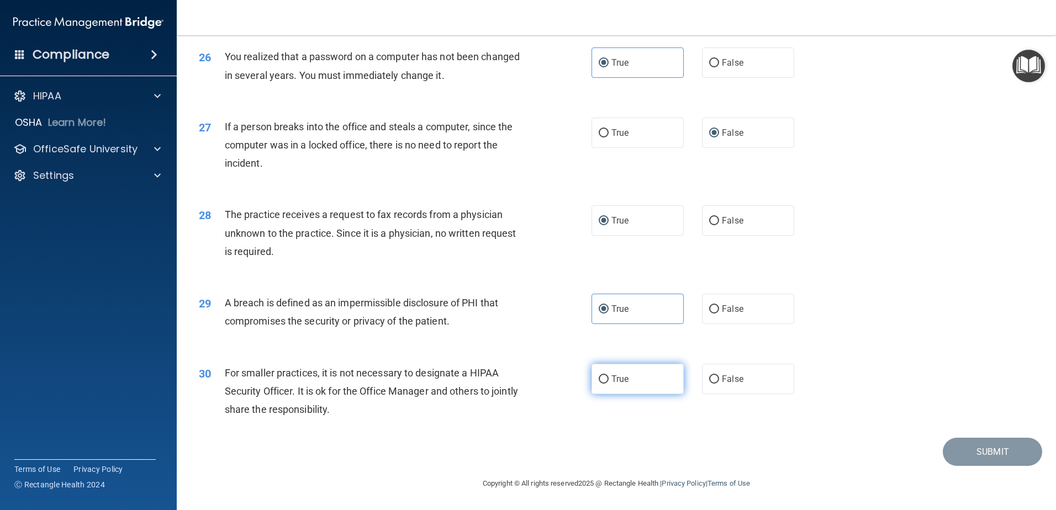
click at [643, 384] on label "True" at bounding box center [638, 379] width 92 height 30
click at [609, 384] on input "True" at bounding box center [604, 380] width 10 height 8
radio input "true"
click at [974, 455] on button "Submit" at bounding box center [992, 452] width 99 height 28
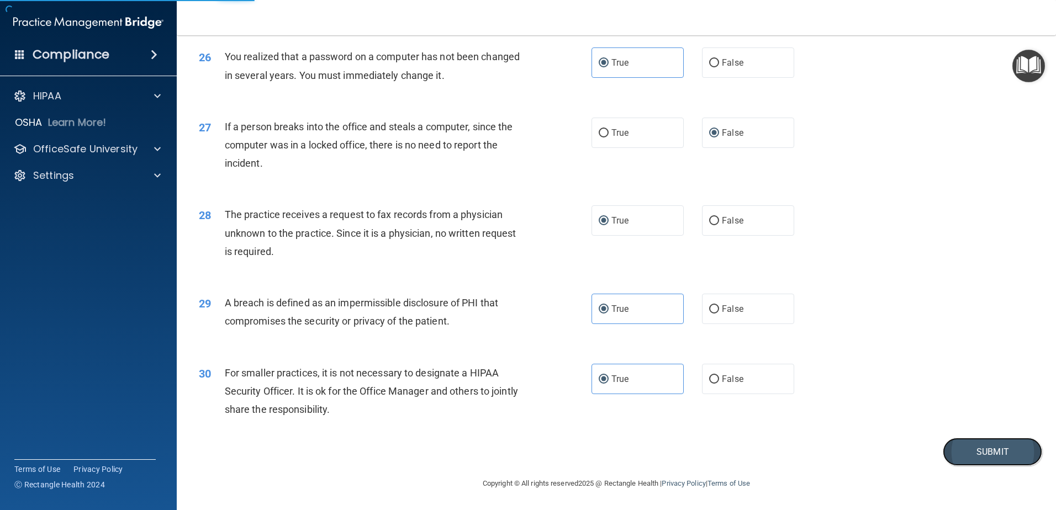
click at [978, 453] on button "Submit" at bounding box center [992, 452] width 99 height 28
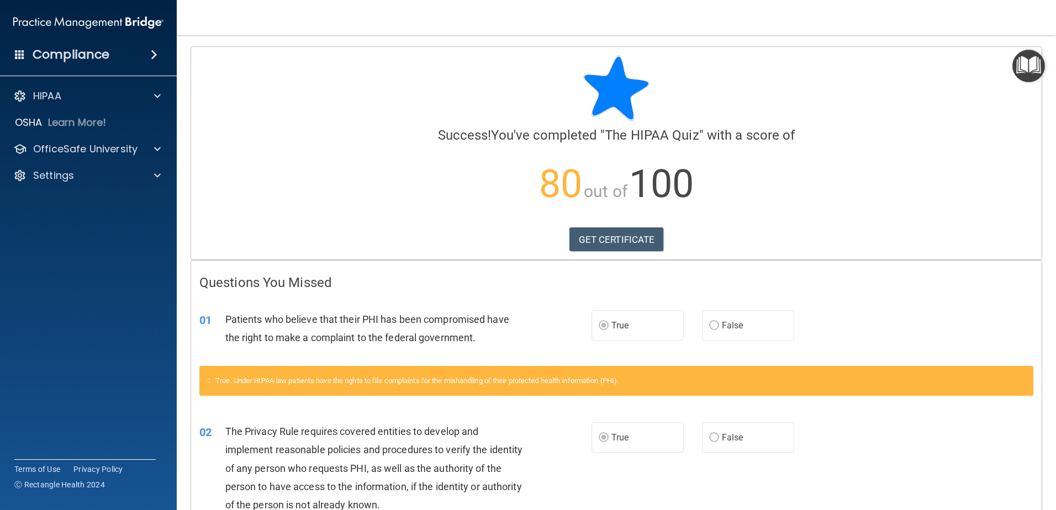
scroll to position [166, 0]
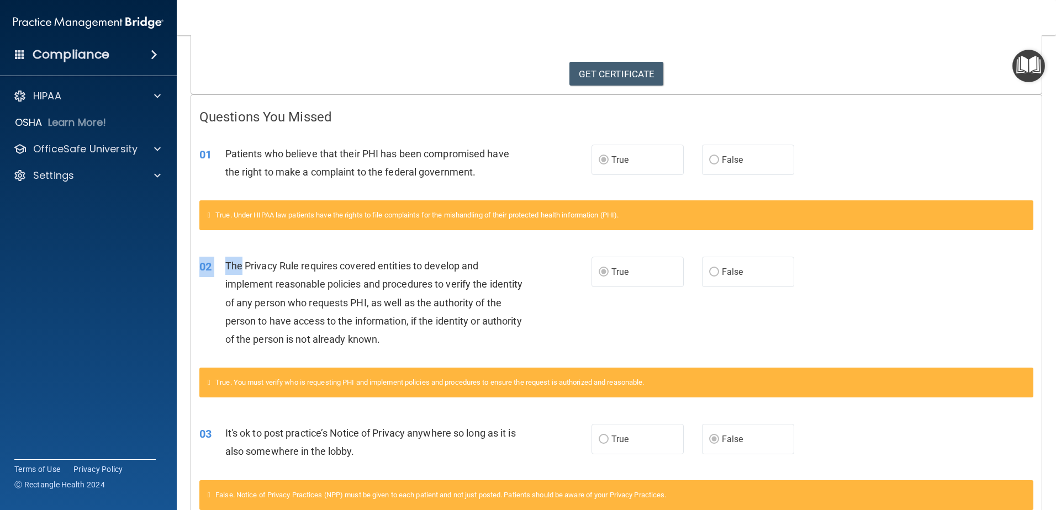
drag, startPoint x: 249, startPoint y: 265, endPoint x: 302, endPoint y: 362, distance: 110.5
click at [302, 362] on div "02 The Privacy Rule requires covered entities to develop and implement reasonab…" at bounding box center [616, 305] width 851 height 125
drag, startPoint x: 343, startPoint y: 431, endPoint x: 383, endPoint y: 444, distance: 41.6
click at [383, 444] on div "It's ok to post practice’s Notice of Privacy anywhere so long as it is also som…" at bounding box center [378, 442] width 307 height 36
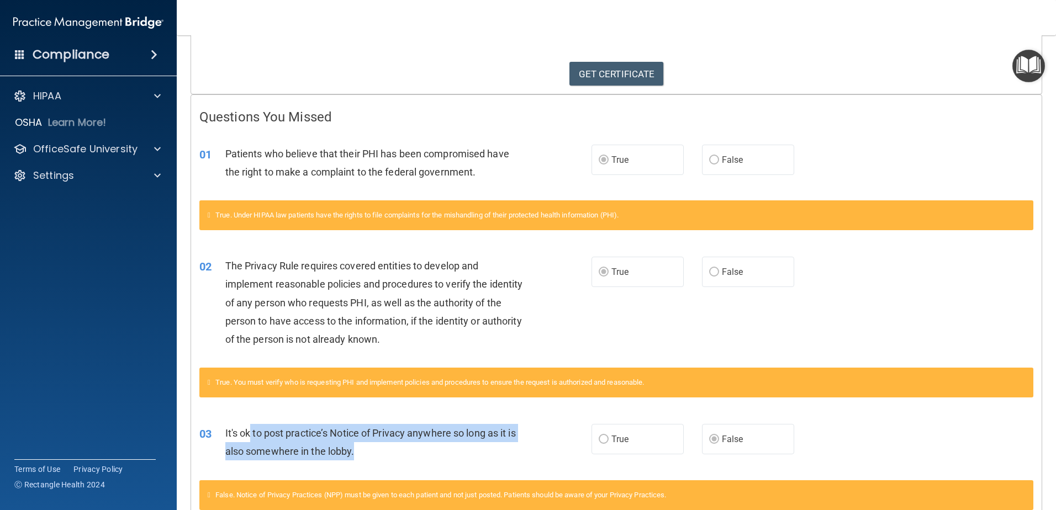
click at [383, 444] on div "It's ok to post practice’s Notice of Privacy anywhere so long as it is also som…" at bounding box center [378, 442] width 307 height 36
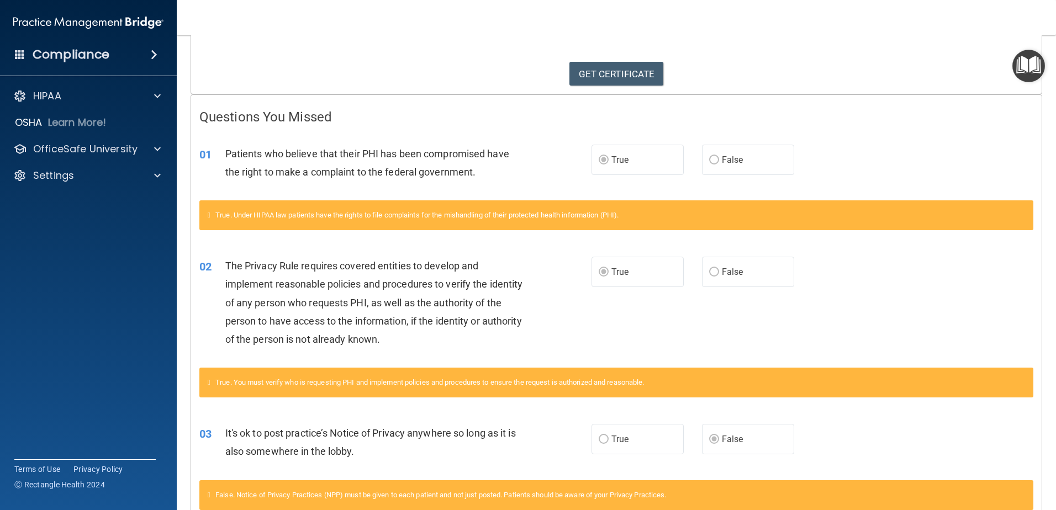
scroll to position [110, 0]
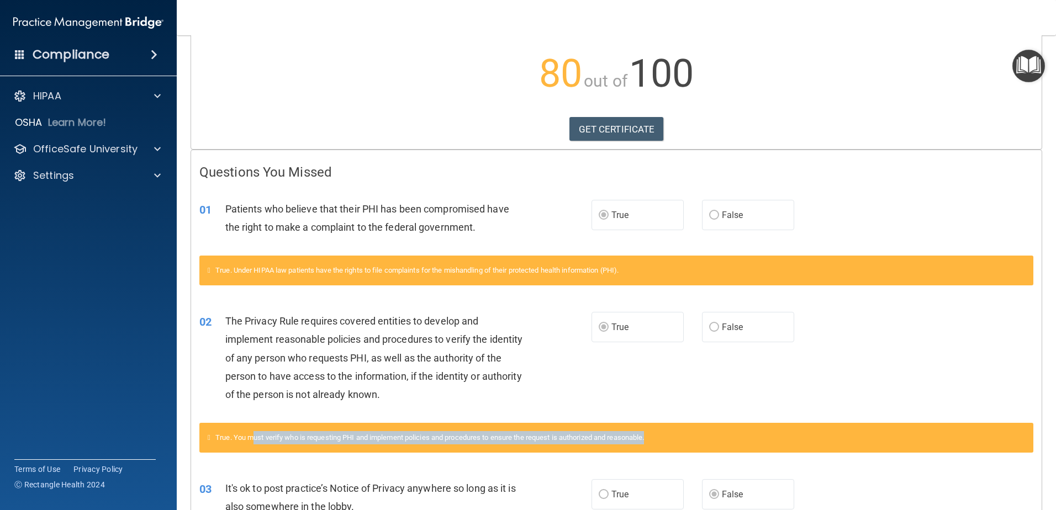
drag, startPoint x: 259, startPoint y: 439, endPoint x: 684, endPoint y: 438, distance: 425.4
click at [684, 438] on div "True. You must verify who is requesting PHI and implement policies and procedur…" at bounding box center [616, 438] width 834 height 30
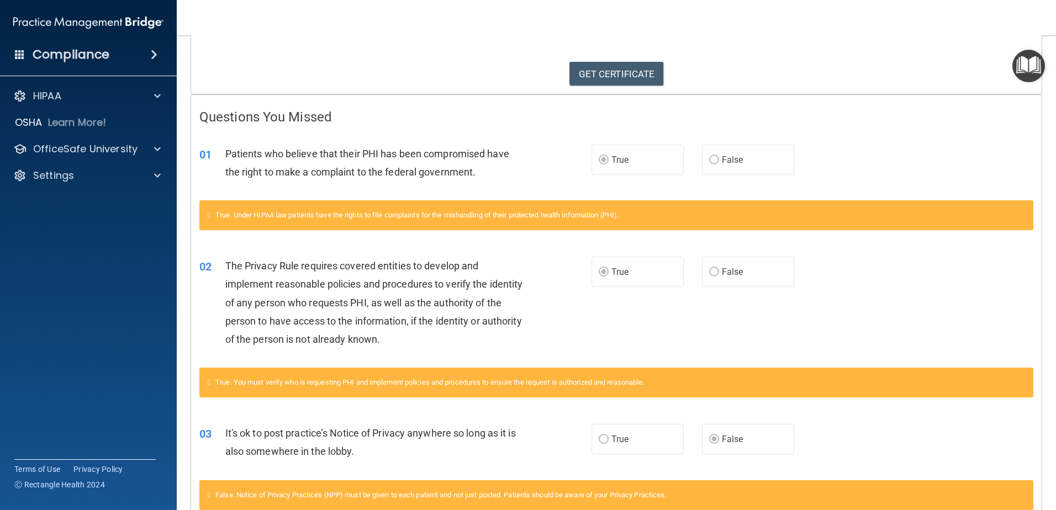
scroll to position [221, 0]
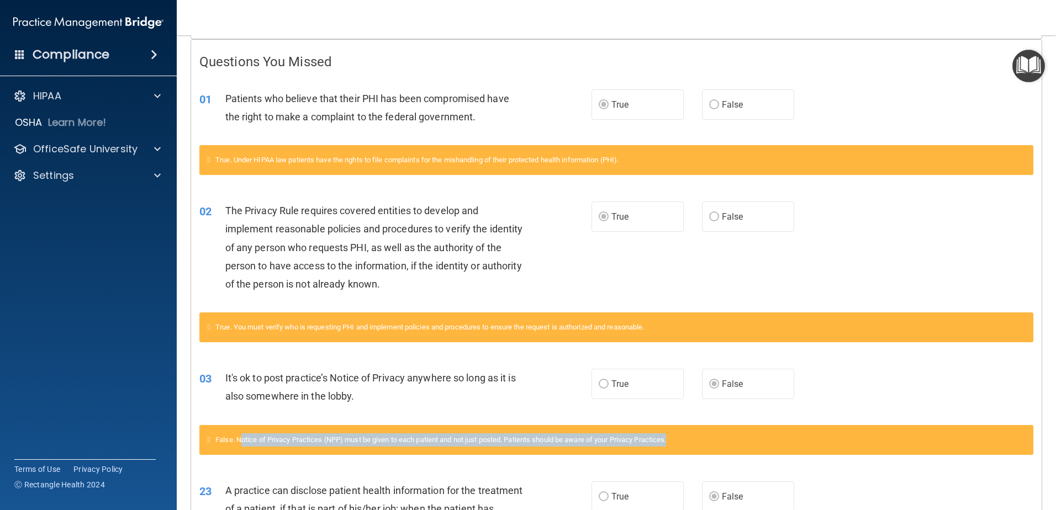
drag, startPoint x: 244, startPoint y: 440, endPoint x: 687, endPoint y: 439, distance: 443.0
click at [687, 439] on div "False. Notice of Privacy Practices (NPP) must be given to each patient and not …" at bounding box center [616, 440] width 834 height 30
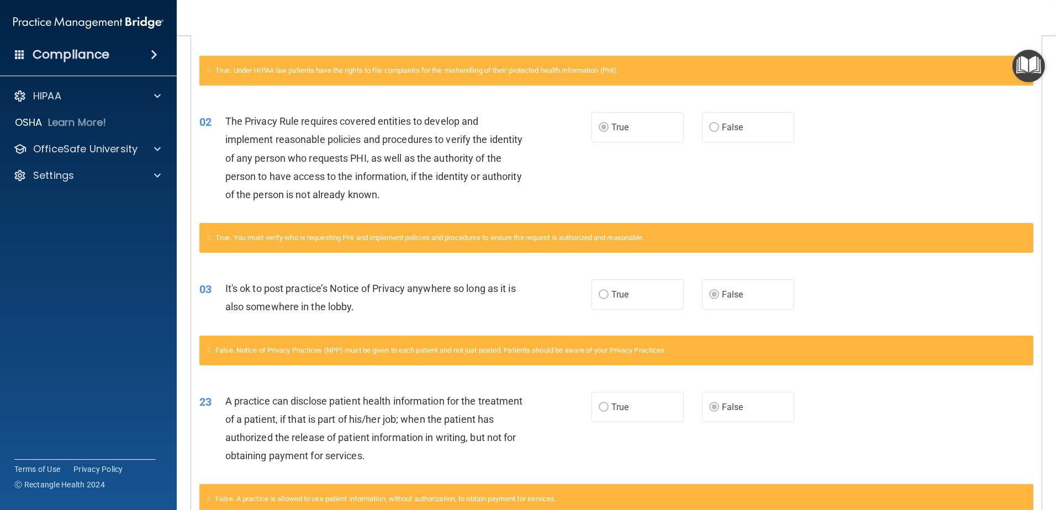
scroll to position [0, 0]
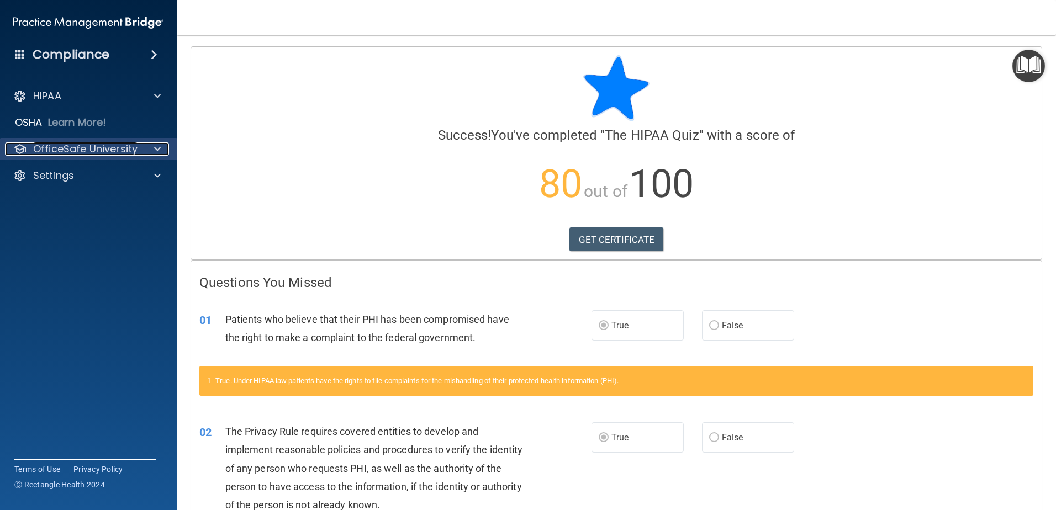
click at [70, 149] on p "OfficeSafe University" at bounding box center [85, 149] width 104 height 13
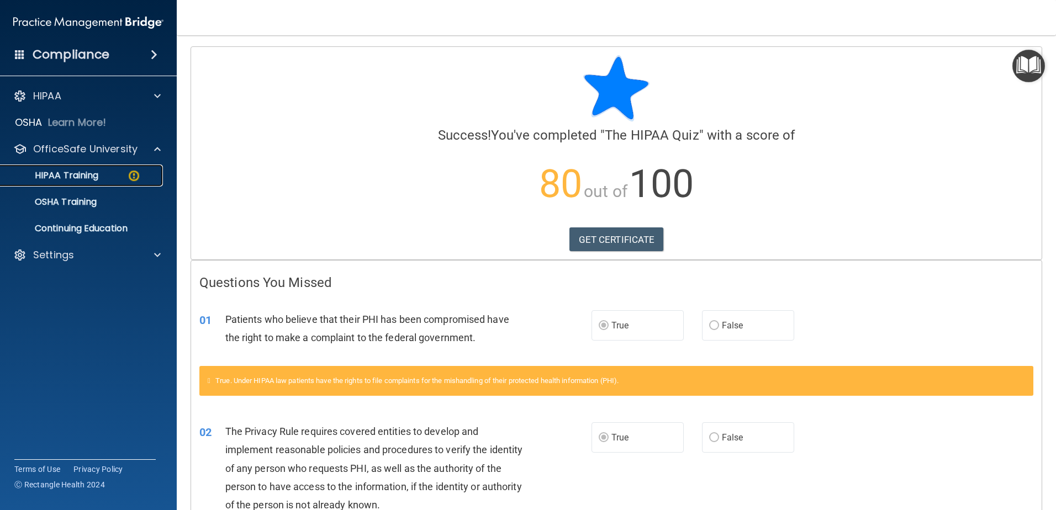
click at [50, 180] on p "HIPAA Training" at bounding box center [52, 175] width 91 height 11
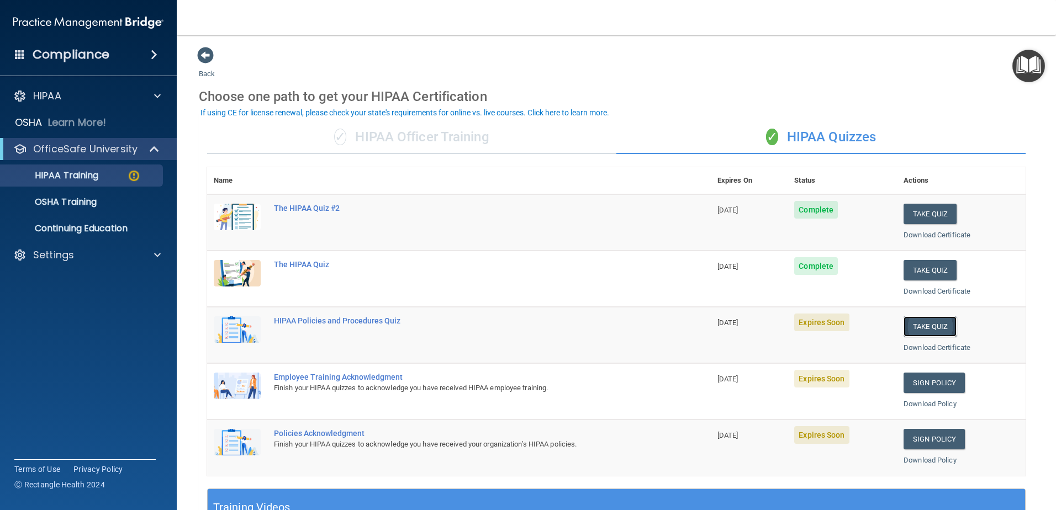
click at [923, 324] on button "Take Quiz" at bounding box center [930, 327] width 53 height 20
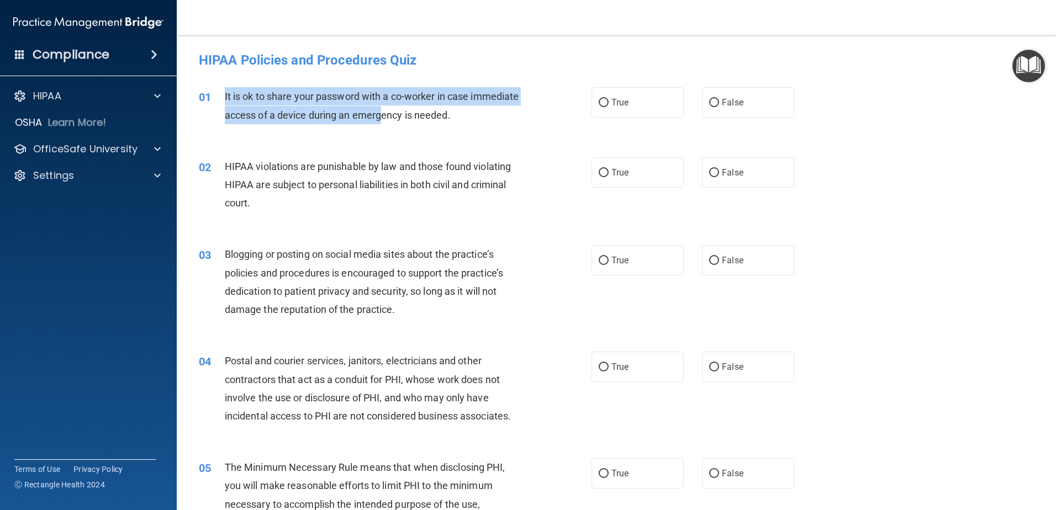
drag, startPoint x: 220, startPoint y: 96, endPoint x: 439, endPoint y: 114, distance: 219.6
click at [439, 114] on div "01 It is ok to share your password with a co-worker in case immediate access of…" at bounding box center [395, 108] width 426 height 42
drag, startPoint x: 439, startPoint y: 114, endPoint x: 575, endPoint y: 114, distance: 136.4
click at [440, 114] on span "It is ok to share your password with a co-worker in case immediate access of a …" at bounding box center [372, 106] width 294 height 30
click at [711, 105] on input "False" at bounding box center [714, 103] width 10 height 8
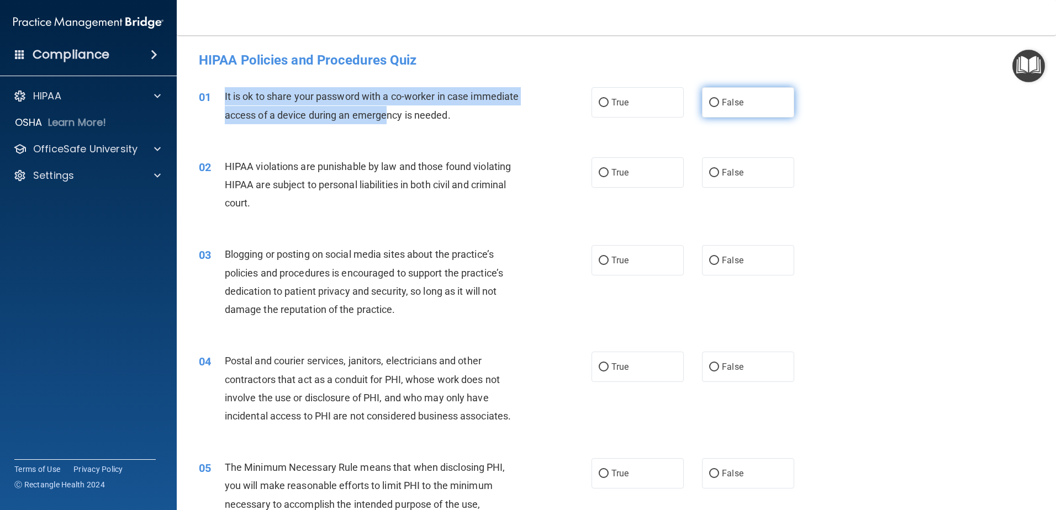
radio input "true"
click at [278, 119] on span "It is ok to share your password with a co-worker in case immediate access of a …" at bounding box center [372, 106] width 294 height 30
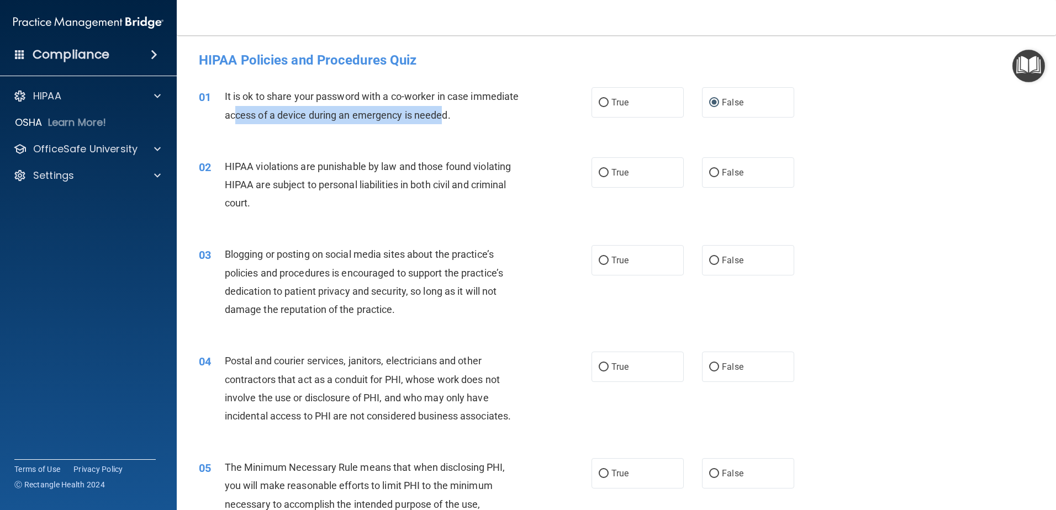
drag, startPoint x: 402, startPoint y: 110, endPoint x: 493, endPoint y: 109, distance: 91.7
click at [493, 109] on span "It is ok to share your password with a co-worker in case immediate access of a …" at bounding box center [372, 106] width 294 height 30
click at [503, 113] on div "It is ok to share your password with a co-worker in case immediate access of a …" at bounding box center [378, 105] width 307 height 36
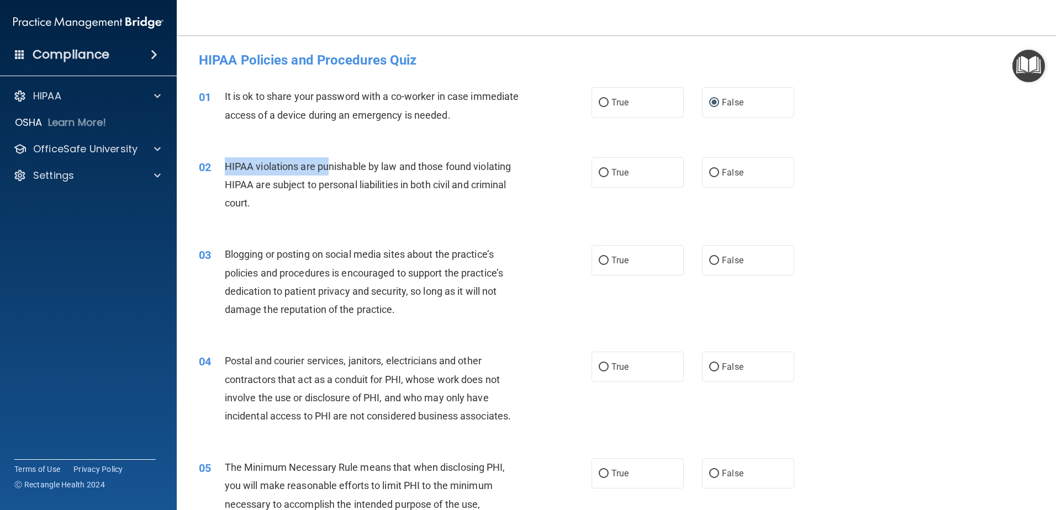
drag, startPoint x: 238, startPoint y: 165, endPoint x: 326, endPoint y: 175, distance: 88.9
click at [326, 175] on div "HIPAA violations are punishable by law and those found violating HIPAA are subj…" at bounding box center [378, 184] width 307 height 55
click at [624, 177] on span "True" at bounding box center [620, 172] width 17 height 10
click at [609, 177] on input "True" at bounding box center [604, 173] width 10 height 8
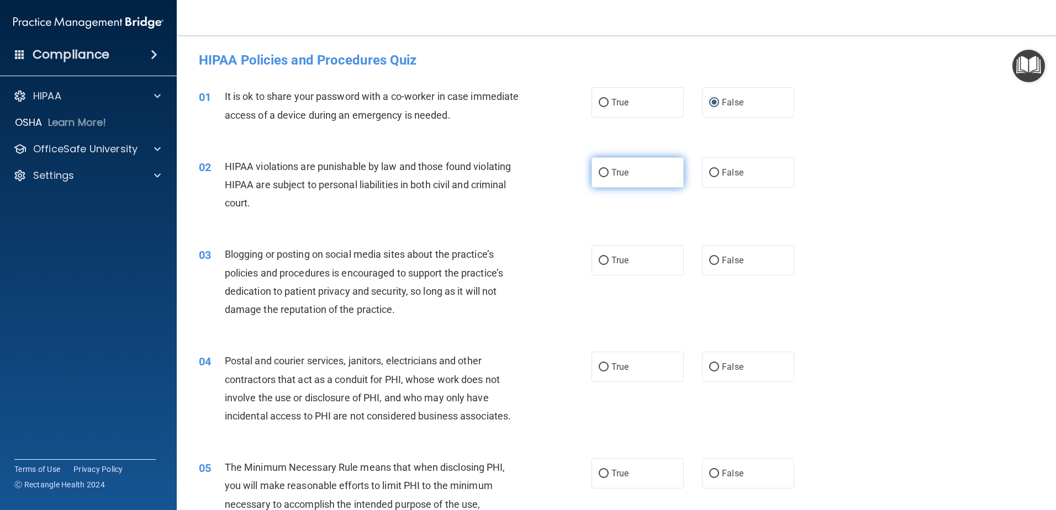
radio input "true"
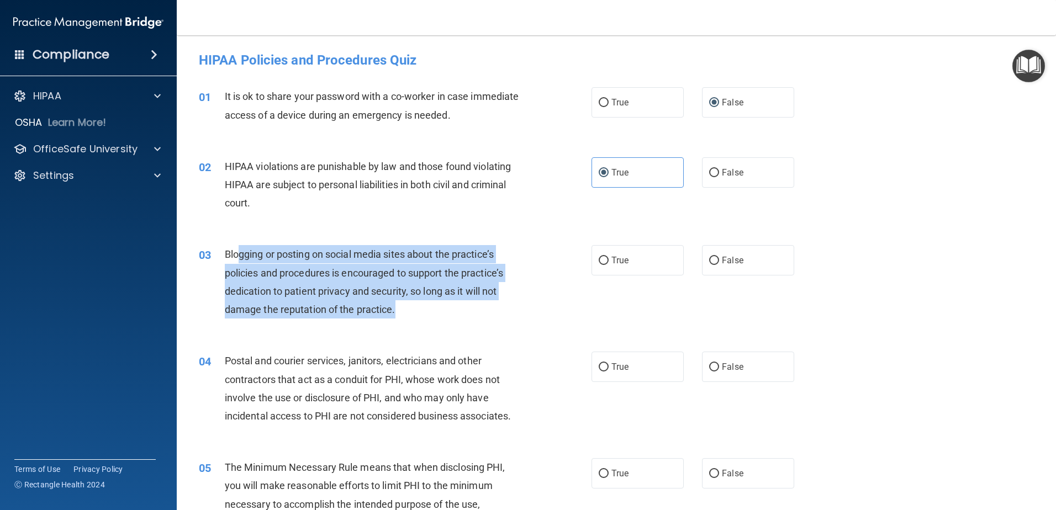
drag, startPoint x: 329, startPoint y: 256, endPoint x: 446, endPoint y: 312, distance: 130.0
click at [446, 312] on div "Blogging or posting on social media sites about the practice’s policies and pro…" at bounding box center [378, 281] width 307 height 73
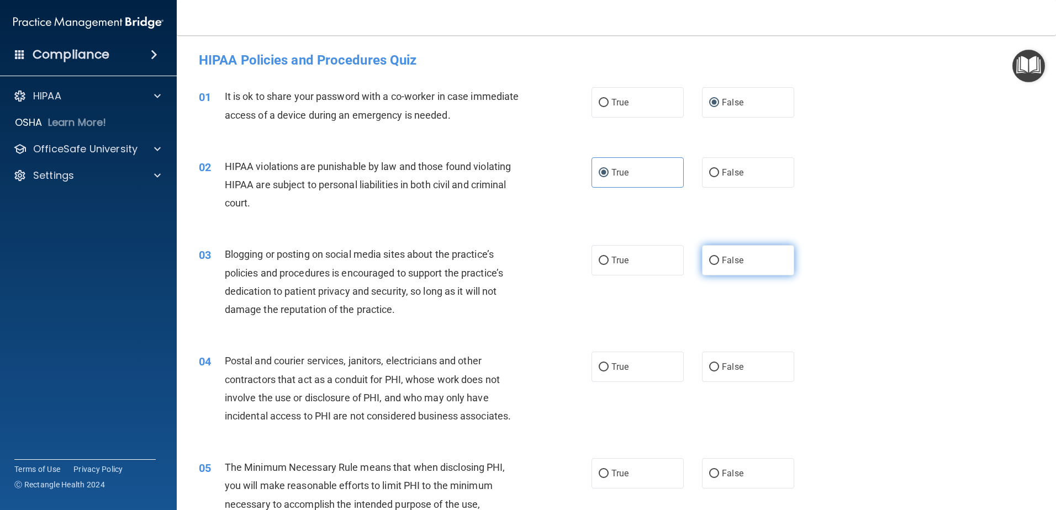
click at [728, 256] on span "False" at bounding box center [733, 260] width 22 height 10
click at [719, 257] on input "False" at bounding box center [714, 261] width 10 height 8
radio input "true"
click at [333, 284] on div "Blogging or posting on social media sites about the practice’s policies and pro…" at bounding box center [378, 281] width 307 height 73
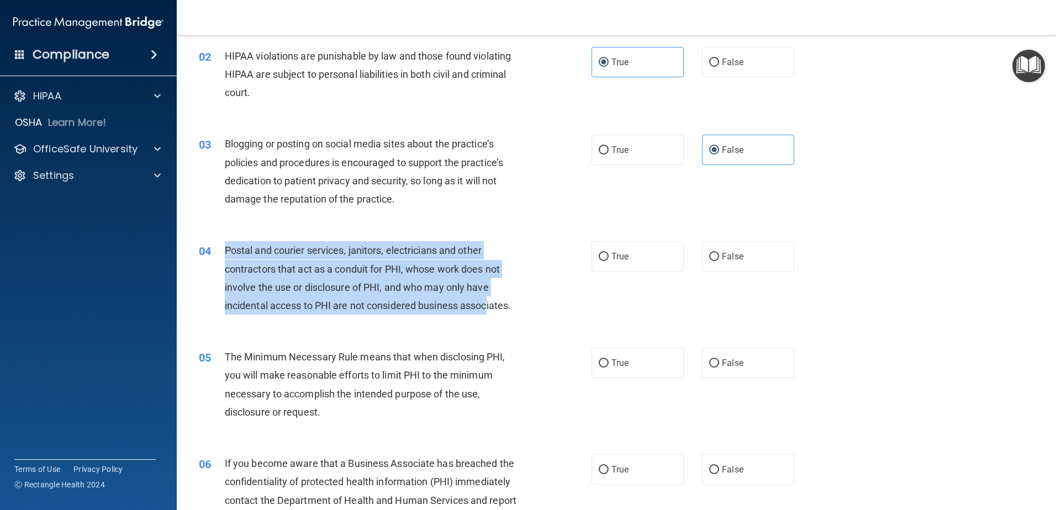
drag, startPoint x: 224, startPoint y: 246, endPoint x: 492, endPoint y: 309, distance: 275.2
click at [492, 309] on div "04 Postal and courier services, janitors, electricians and other contractors th…" at bounding box center [395, 280] width 426 height 79
click at [492, 309] on span "Postal and courier services, janitors, electricians and other contractors that …" at bounding box center [368, 278] width 286 height 67
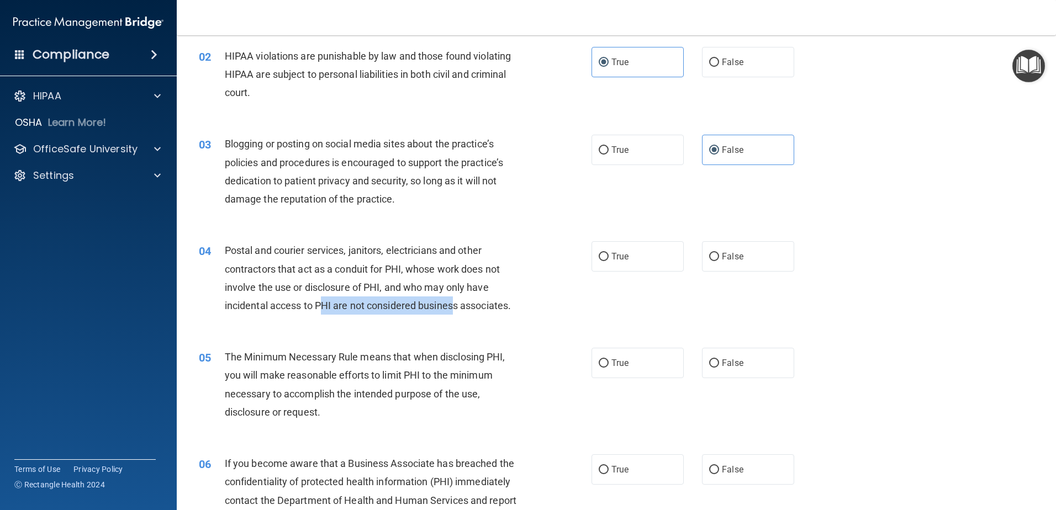
drag, startPoint x: 322, startPoint y: 308, endPoint x: 457, endPoint y: 312, distance: 135.4
click at [457, 312] on div "Postal and courier services, janitors, electricians and other contractors that …" at bounding box center [378, 277] width 307 height 73
drag, startPoint x: 457, startPoint y: 312, endPoint x: 465, endPoint y: 311, distance: 7.8
click at [459, 312] on div "Postal and courier services, janitors, electricians and other contractors that …" at bounding box center [378, 277] width 307 height 73
click at [618, 257] on span "True" at bounding box center [620, 256] width 17 height 10
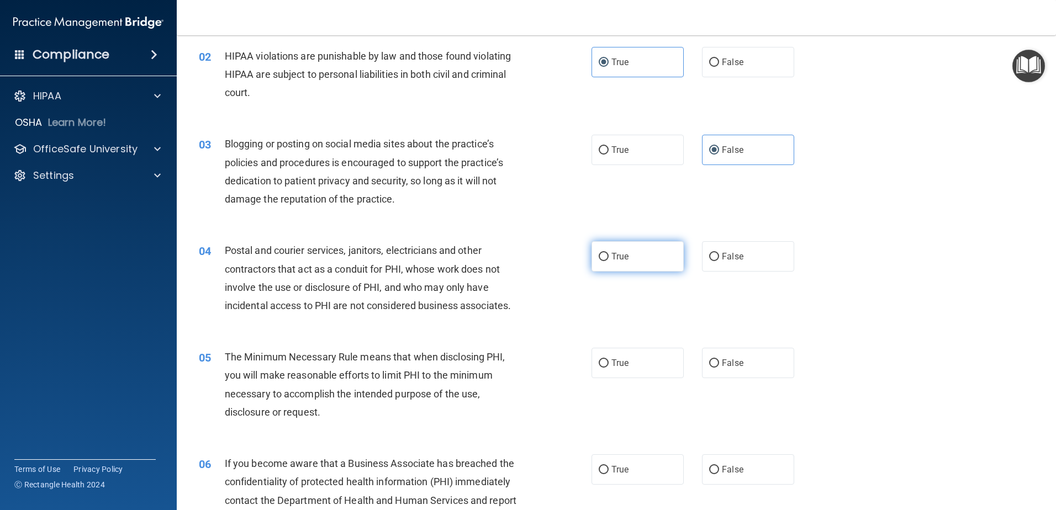
click at [609, 257] on input "True" at bounding box center [604, 257] width 10 height 8
radio input "true"
click at [290, 299] on div "Postal and courier services, janitors, electricians and other contractors that …" at bounding box center [378, 277] width 307 height 73
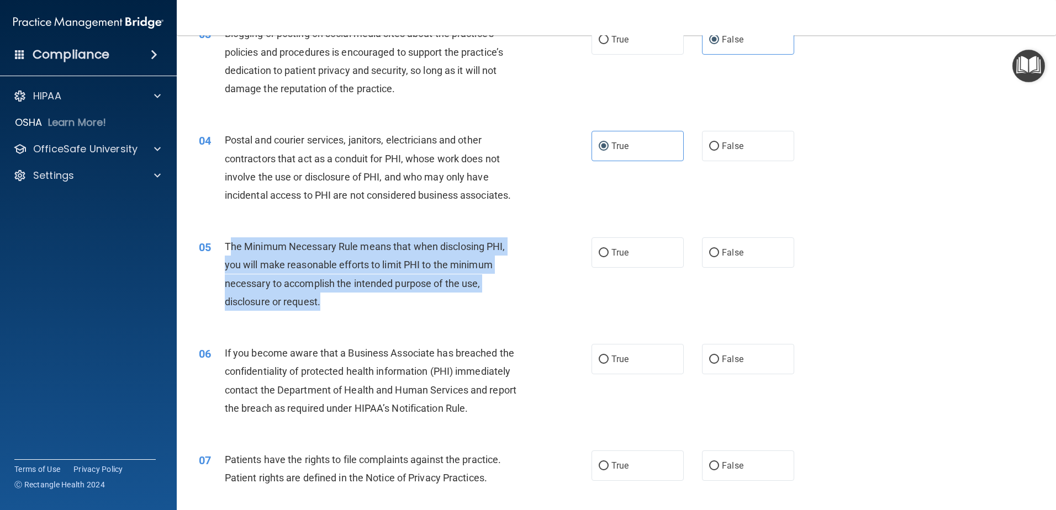
drag, startPoint x: 231, startPoint y: 246, endPoint x: 362, endPoint y: 303, distance: 142.0
click at [362, 303] on div "The Minimum Necessary Rule means that when disclosing PHI, you will make reason…" at bounding box center [378, 274] width 307 height 73
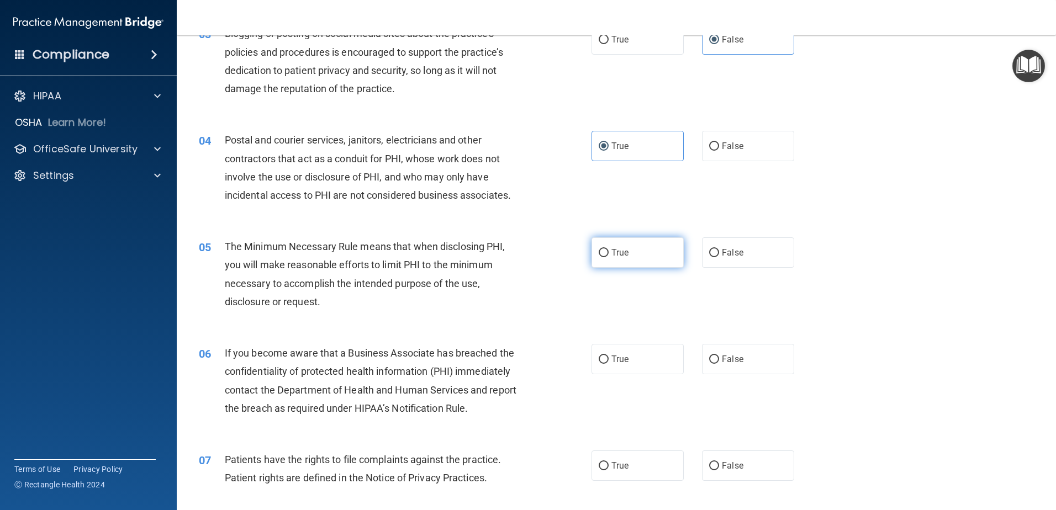
click at [617, 257] on span "True" at bounding box center [620, 252] width 17 height 10
click at [609, 257] on input "True" at bounding box center [604, 253] width 10 height 8
radio input "true"
click at [322, 287] on span "The Minimum Necessary Rule means that when disclosing PHI, you will make reason…" at bounding box center [365, 274] width 281 height 67
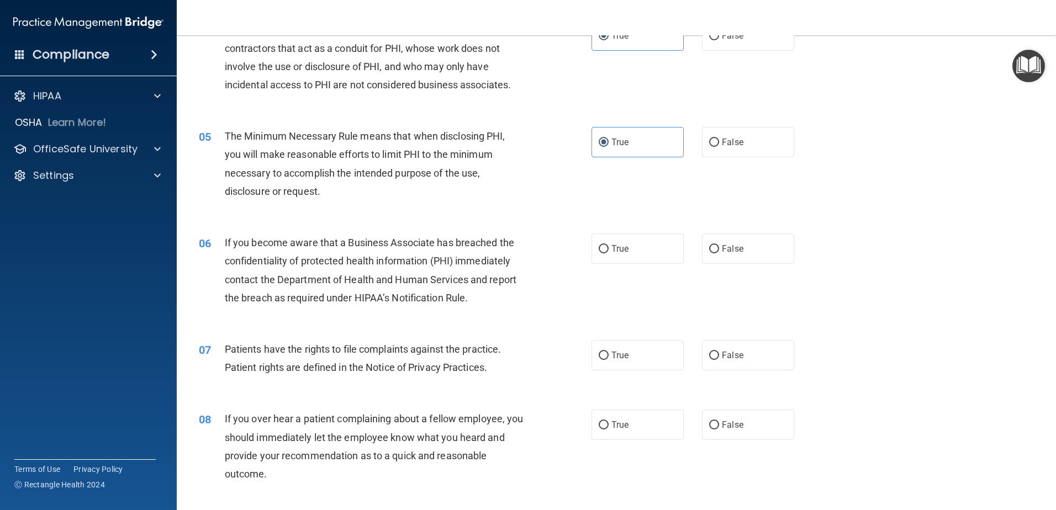
scroll to position [387, 0]
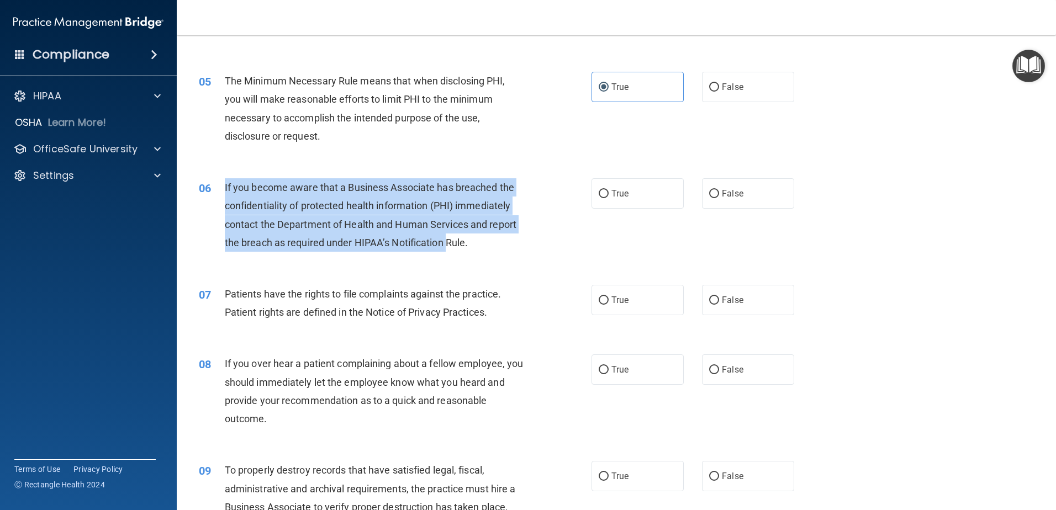
drag, startPoint x: 258, startPoint y: 192, endPoint x: 450, endPoint y: 247, distance: 200.0
click at [450, 247] on span "If you become aware that a Business Associate has breached the confidentiality …" at bounding box center [371, 215] width 292 height 67
drag, startPoint x: 450, startPoint y: 247, endPoint x: 641, endPoint y: 223, distance: 192.6
click at [450, 247] on span "If you become aware that a Business Associate has breached the confidentiality …" at bounding box center [371, 215] width 292 height 67
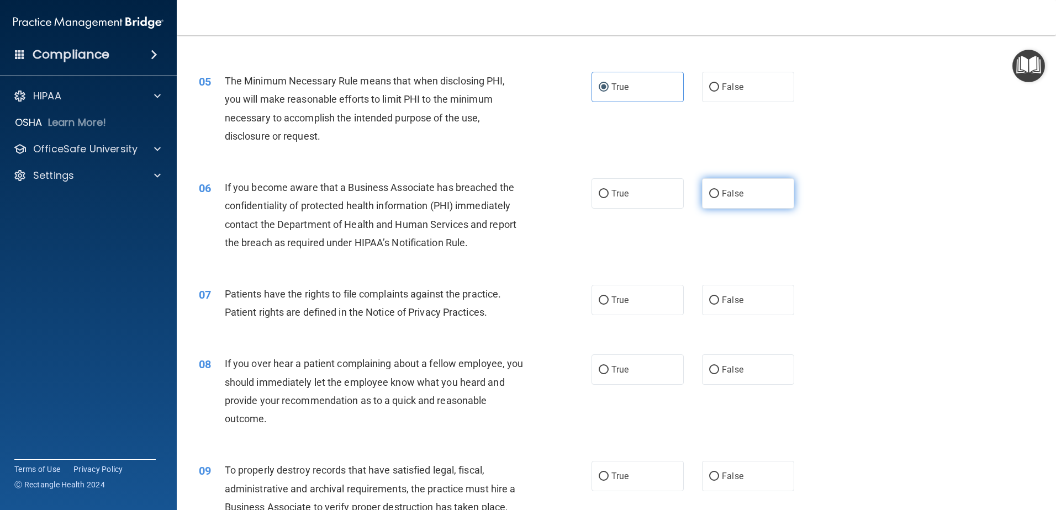
click at [709, 197] on input "False" at bounding box center [714, 194] width 10 height 8
radio input "true"
click at [283, 209] on span "If you become aware that a Business Associate has breached the confidentiality …" at bounding box center [371, 215] width 292 height 67
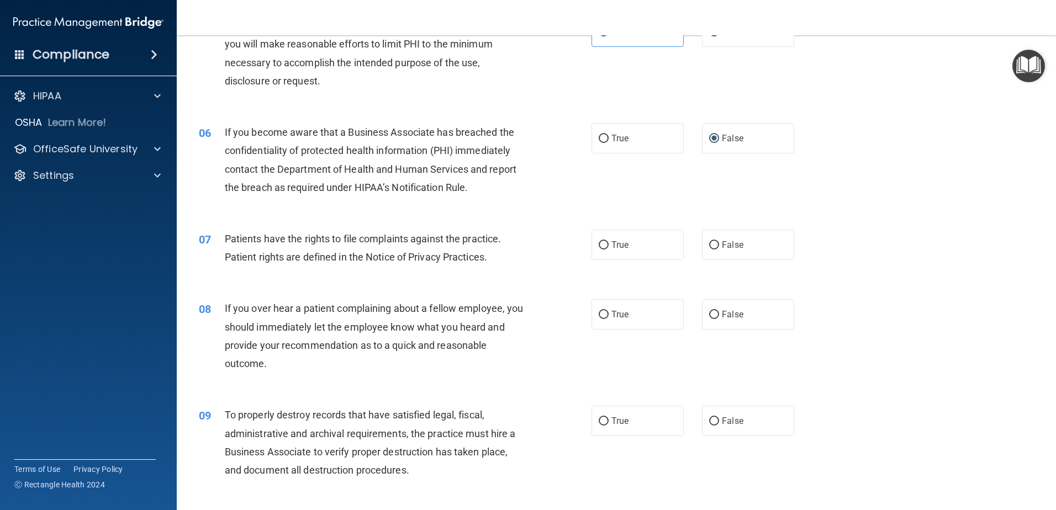
scroll to position [497, 0]
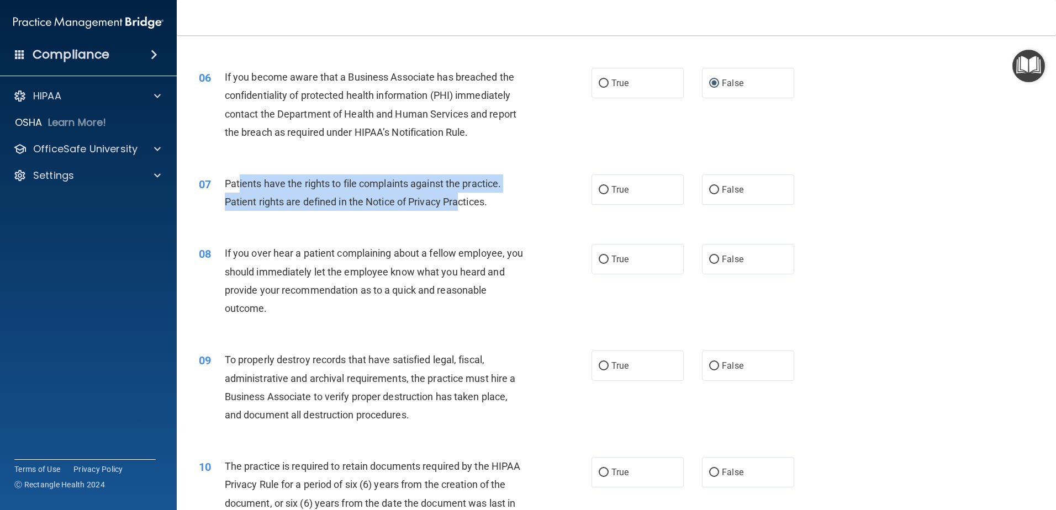
drag, startPoint x: 238, startPoint y: 185, endPoint x: 461, endPoint y: 206, distance: 224.2
click at [461, 206] on span "Patients have the rights to file complaints against the practice. Patient right…" at bounding box center [363, 193] width 277 height 30
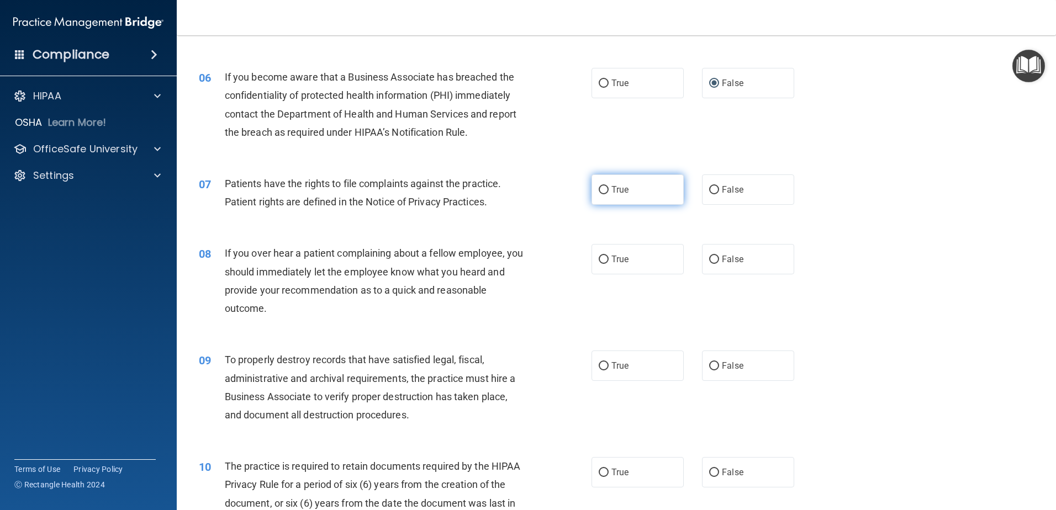
click at [606, 189] on label "True" at bounding box center [638, 190] width 92 height 30
click at [606, 189] on input "True" at bounding box center [604, 190] width 10 height 8
radio input "true"
click at [319, 204] on span "Patients have the rights to file complaints against the practice. Patient right…" at bounding box center [363, 193] width 277 height 30
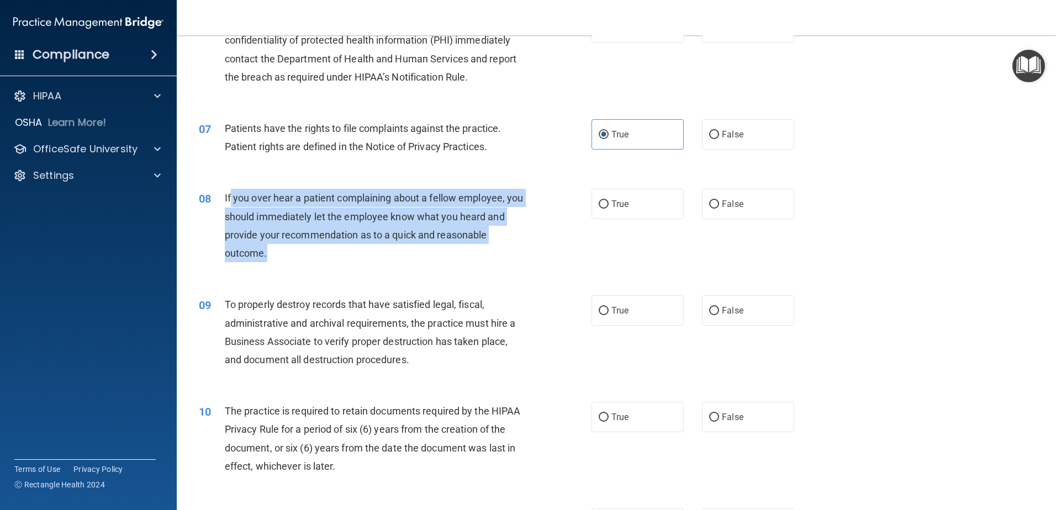
drag, startPoint x: 230, startPoint y: 198, endPoint x: 412, endPoint y: 262, distance: 193.2
click at [412, 262] on div "If you over hear a patient complaining about a fellow employee, you should imme…" at bounding box center [378, 225] width 307 height 73
drag, startPoint x: 412, startPoint y: 262, endPoint x: 501, endPoint y: 236, distance: 92.7
click at [412, 262] on div "If you over hear a patient complaining about a fellow employee, you should imme…" at bounding box center [378, 225] width 307 height 73
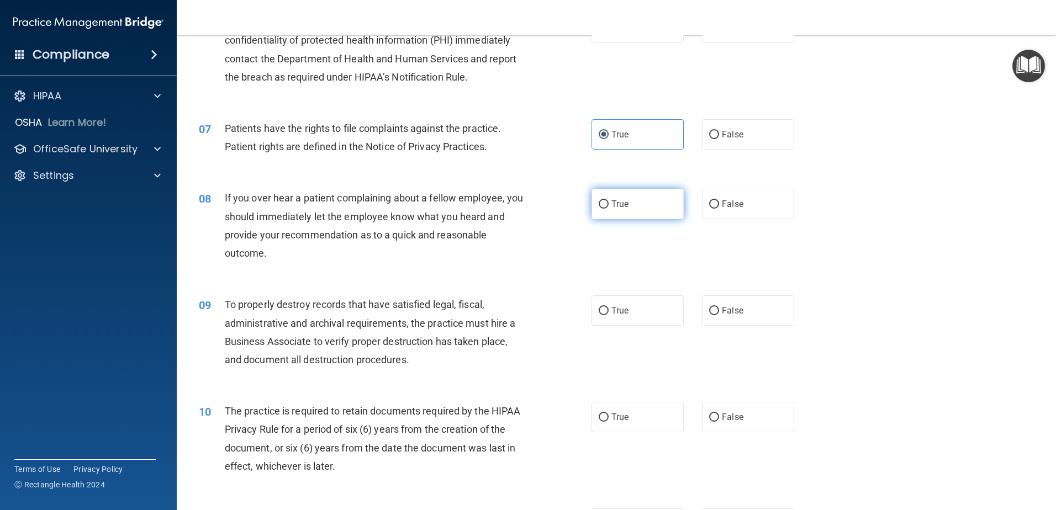
click at [605, 204] on label "True" at bounding box center [638, 204] width 92 height 30
click at [605, 204] on input "True" at bounding box center [604, 205] width 10 height 8
radio input "true"
click at [372, 224] on div "If you over hear a patient complaining about a fellow employee, you should imme…" at bounding box center [378, 225] width 307 height 73
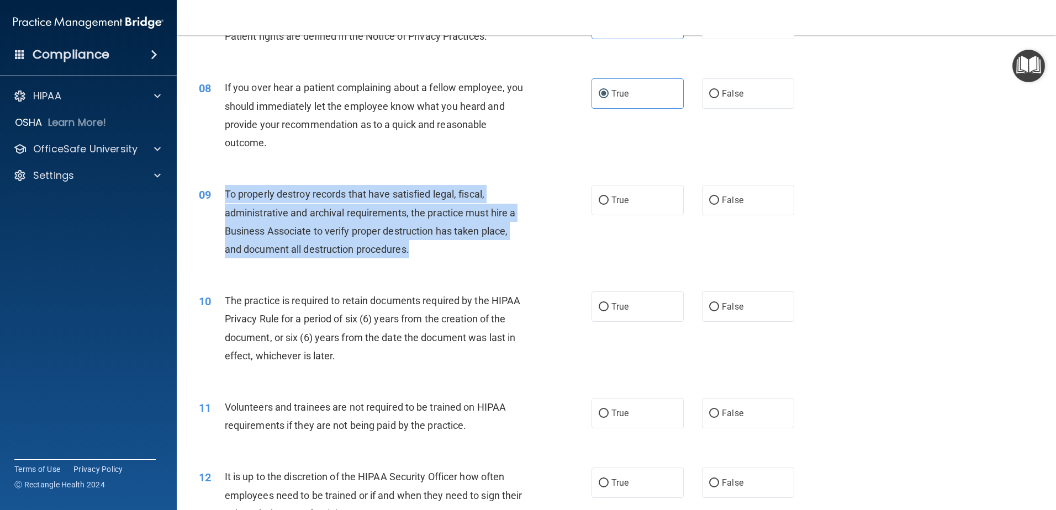
drag, startPoint x: 223, startPoint y: 193, endPoint x: 413, endPoint y: 256, distance: 200.7
click at [413, 256] on div "09 To properly destroy records that have satisfied legal, fiscal, administrativ…" at bounding box center [395, 224] width 426 height 79
drag, startPoint x: 413, startPoint y: 256, endPoint x: 429, endPoint y: 251, distance: 16.1
click at [413, 256] on div "To properly destroy records that have satisfied legal, fiscal, administrative a…" at bounding box center [378, 221] width 307 height 73
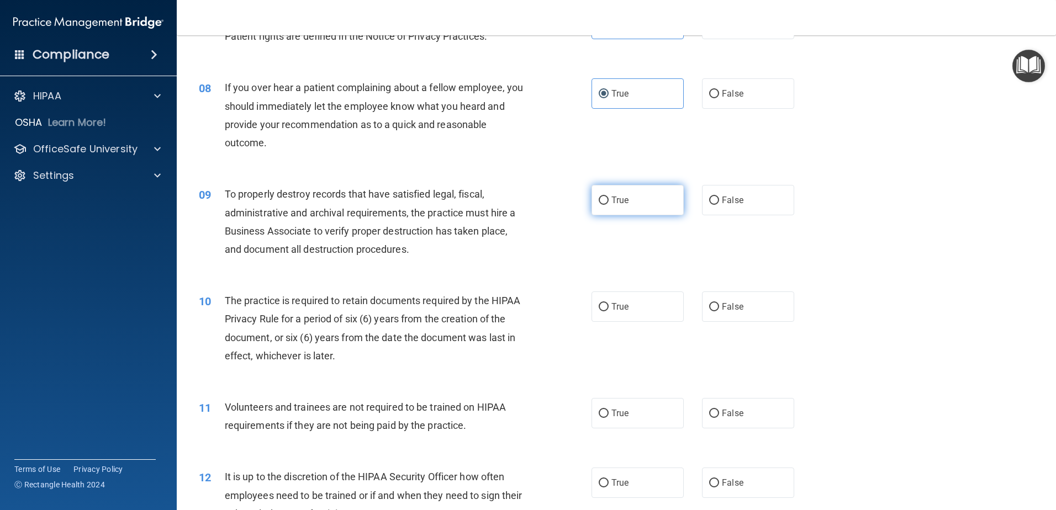
click at [615, 199] on span "True" at bounding box center [620, 200] width 17 height 10
click at [609, 199] on input "True" at bounding box center [604, 201] width 10 height 8
radio input "true"
click at [338, 239] on div "To properly destroy records that have satisfied legal, fiscal, administrative a…" at bounding box center [378, 221] width 307 height 73
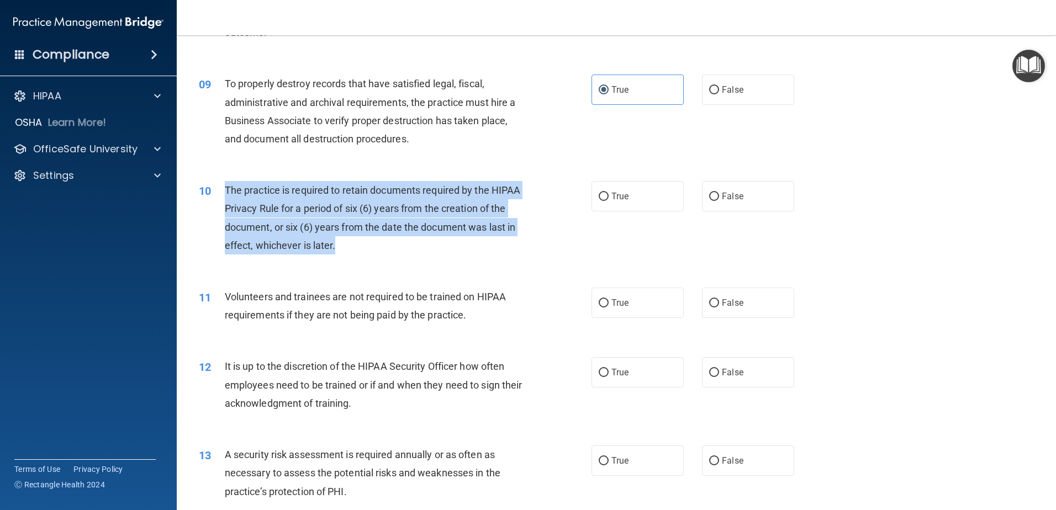
drag, startPoint x: 226, startPoint y: 187, endPoint x: 404, endPoint y: 244, distance: 186.8
click at [404, 244] on div "The practice is required to retain documents required by the HIPAA Privacy Rule…" at bounding box center [378, 217] width 307 height 73
drag, startPoint x: 404, startPoint y: 244, endPoint x: 385, endPoint y: 245, distance: 19.3
click at [404, 244] on div "The practice is required to retain documents required by the HIPAA Privacy Rule…" at bounding box center [378, 217] width 307 height 73
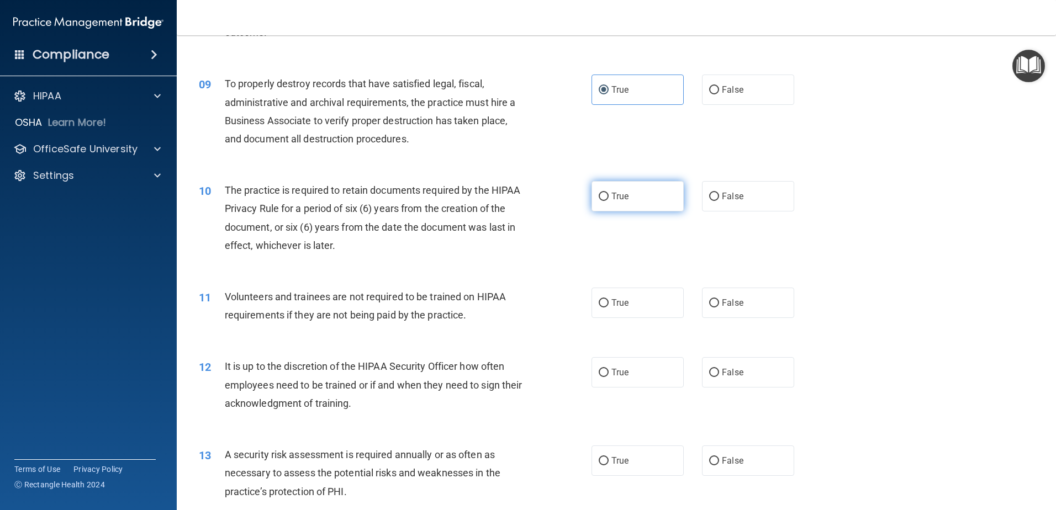
click at [616, 203] on label "True" at bounding box center [638, 196] width 92 height 30
click at [609, 201] on input "True" at bounding box center [604, 197] width 10 height 8
radio input "true"
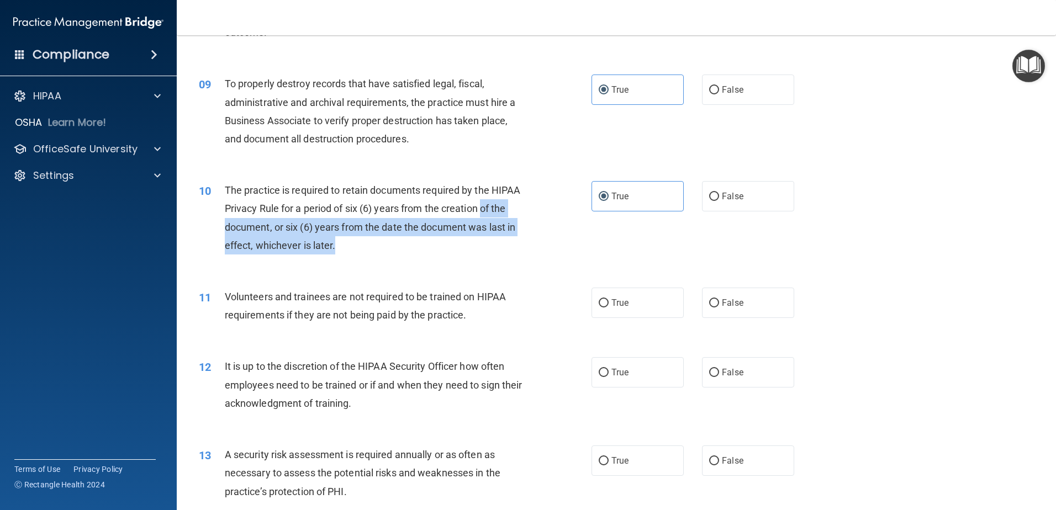
drag, startPoint x: 320, startPoint y: 225, endPoint x: 428, endPoint y: 240, distance: 108.2
click at [428, 240] on div "The practice is required to retain documents required by the HIPAA Privacy Rule…" at bounding box center [378, 217] width 307 height 73
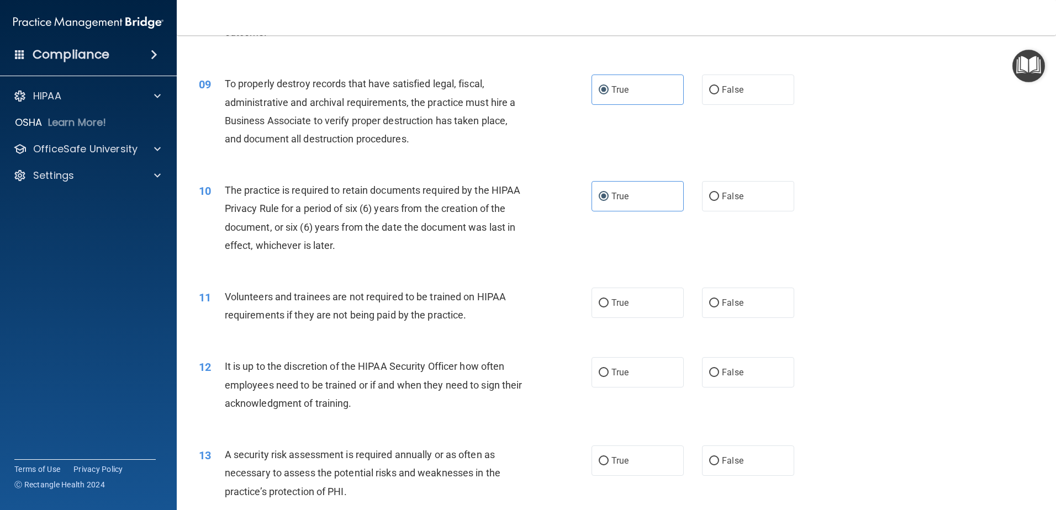
click at [397, 237] on div "The practice is required to retain documents required by the HIPAA Privacy Rule…" at bounding box center [378, 217] width 307 height 73
click at [398, 218] on div "The practice is required to retain documents required by the HIPAA Privacy Rule…" at bounding box center [378, 217] width 307 height 73
click at [366, 244] on div "The practice is required to retain documents required by the HIPAA Privacy Rule…" at bounding box center [378, 217] width 307 height 73
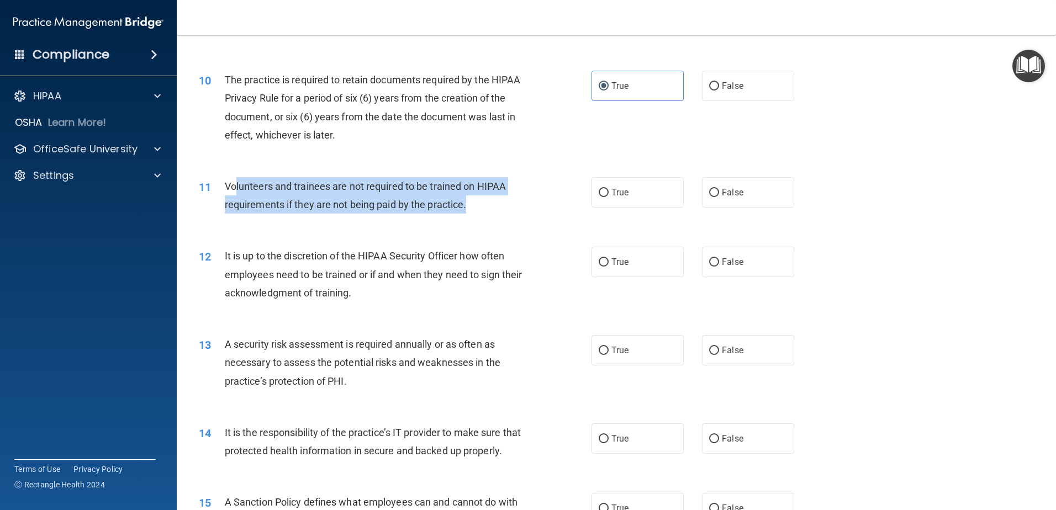
drag, startPoint x: 288, startPoint y: 185, endPoint x: 473, endPoint y: 215, distance: 188.1
click at [473, 215] on div "11 Volunteers and trainees are not required to be trained on HIPAA requirements…" at bounding box center [395, 198] width 426 height 42
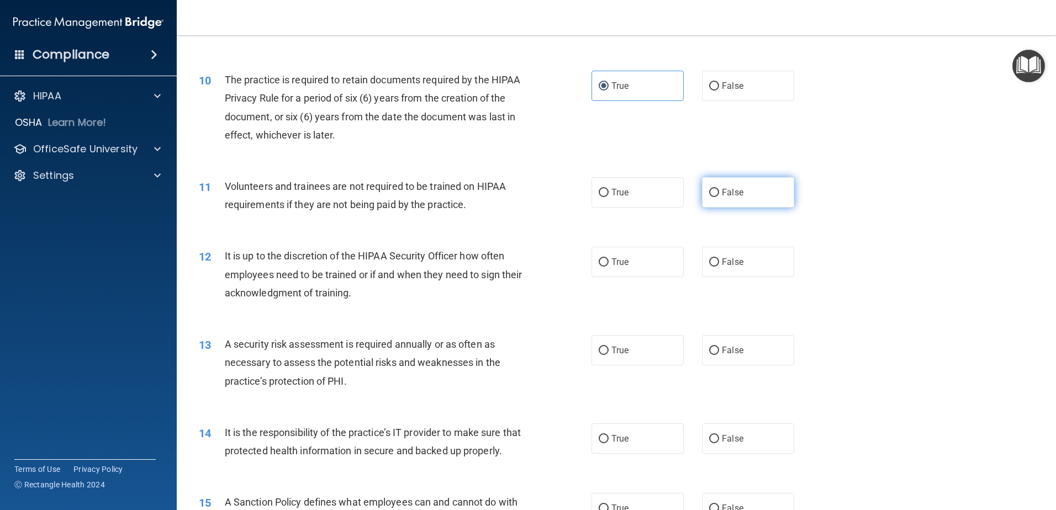
click at [724, 192] on span "False" at bounding box center [733, 192] width 22 height 10
click at [709, 191] on input "False" at bounding box center [714, 193] width 10 height 8
radio input "true"
click at [371, 208] on span "Volunteers and trainees are not required to be trained on HIPAA requirements if…" at bounding box center [365, 196] width 281 height 30
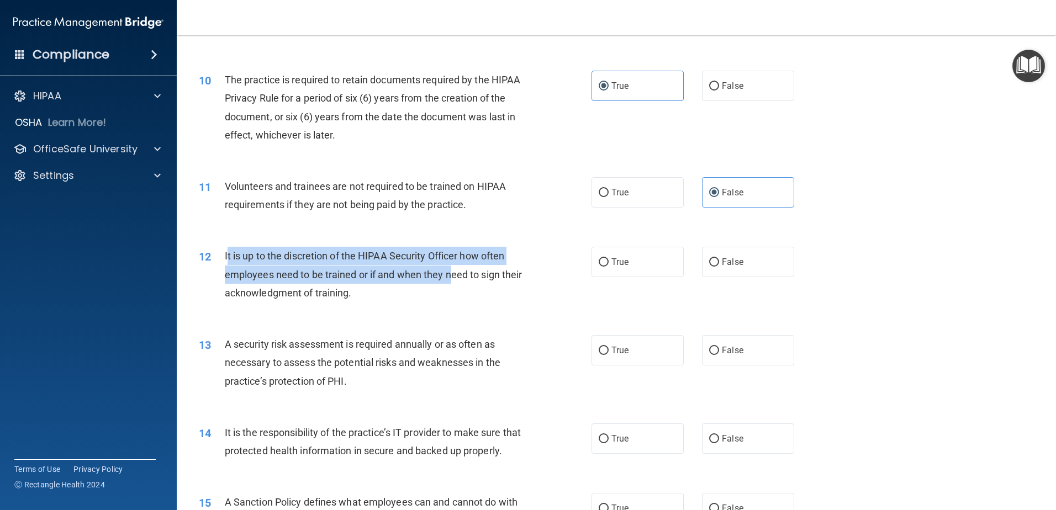
drag, startPoint x: 230, startPoint y: 255, endPoint x: 452, endPoint y: 285, distance: 224.6
click at [452, 285] on div "It is up to the discretion of the HIPAA Security Officer how often employees ne…" at bounding box center [378, 274] width 307 height 55
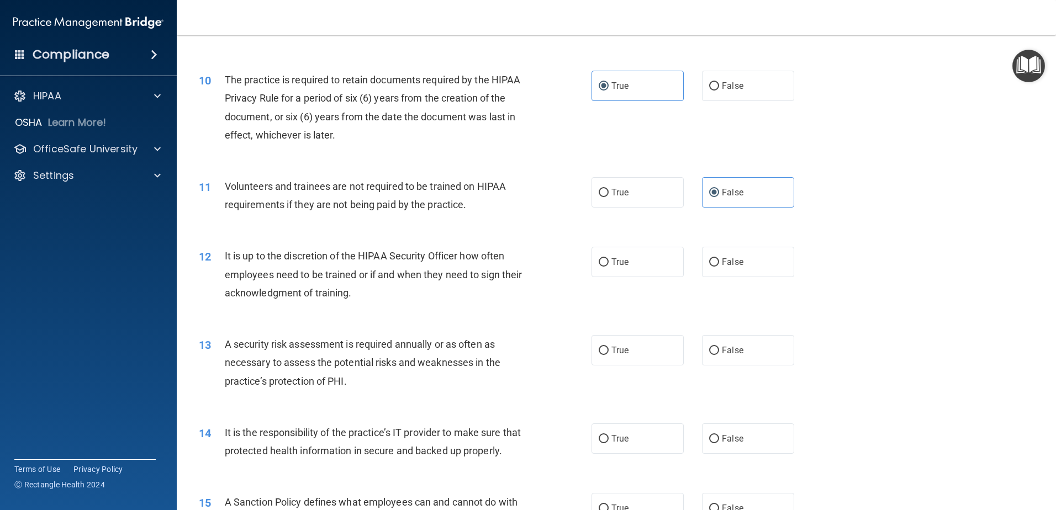
click at [393, 292] on div "It is up to the discretion of the HIPAA Security Officer how often employees ne…" at bounding box center [378, 274] width 307 height 55
drag, startPoint x: 721, startPoint y: 259, endPoint x: 508, endPoint y: 261, distance: 213.8
click at [722, 259] on span "False" at bounding box center [733, 262] width 22 height 10
click at [719, 259] on input "False" at bounding box center [714, 263] width 10 height 8
radio input "true"
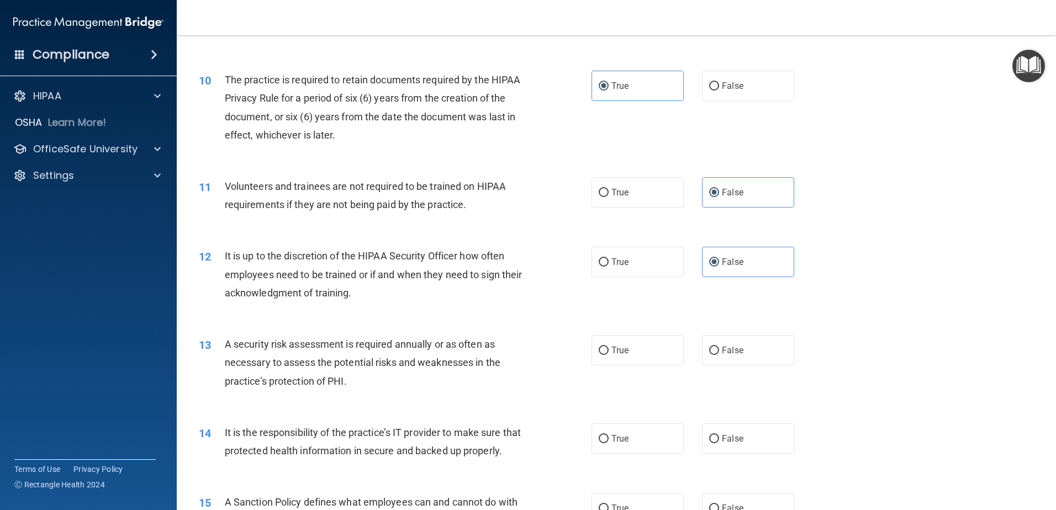
click at [350, 264] on div "It is up to the discretion of the HIPAA Security Officer how often employees ne…" at bounding box center [378, 274] width 307 height 55
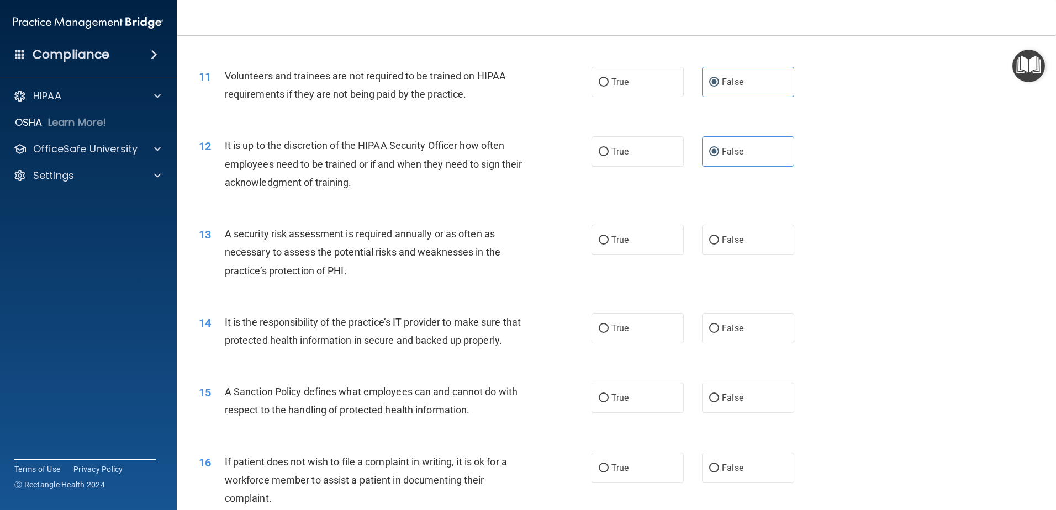
scroll to position [1050, 0]
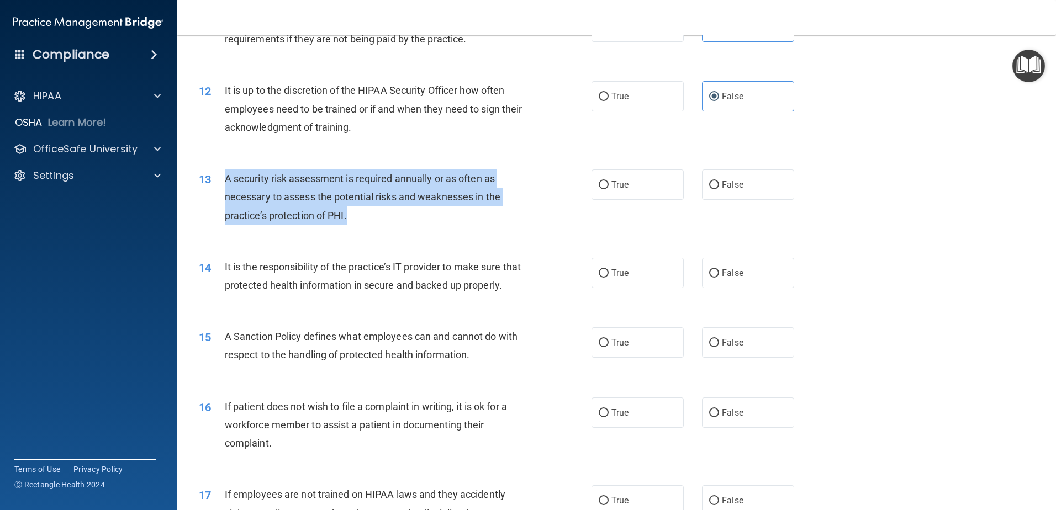
drag, startPoint x: 226, startPoint y: 179, endPoint x: 408, endPoint y: 219, distance: 186.7
click at [408, 219] on div "A security risk assessment is required annually or as often as necessary to ass…" at bounding box center [378, 197] width 307 height 55
drag, startPoint x: 408, startPoint y: 219, endPoint x: 520, endPoint y: 208, distance: 112.1
click at [408, 220] on div "A security risk assessment is required annually or as often as necessary to ass…" at bounding box center [378, 197] width 307 height 55
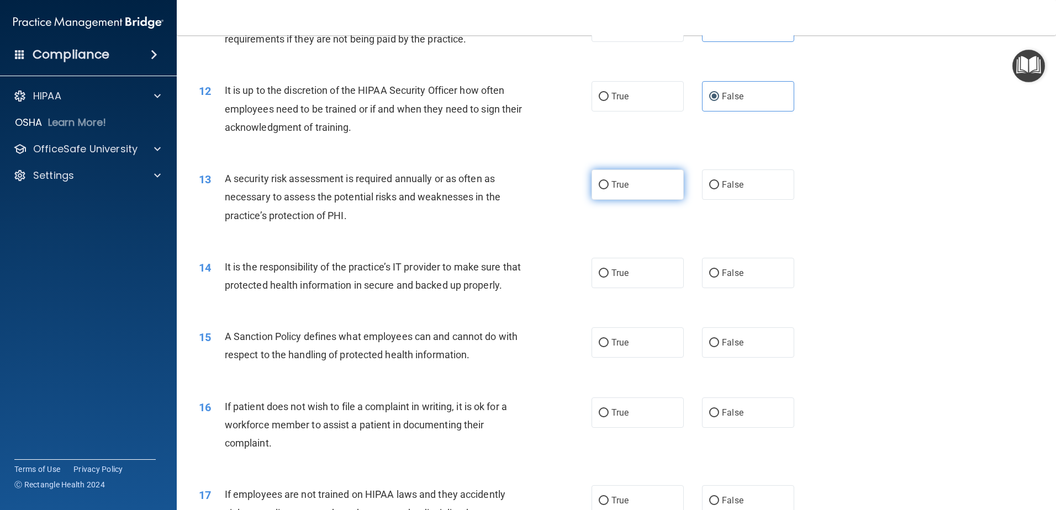
click at [604, 189] on input "True" at bounding box center [604, 185] width 10 height 8
radio input "true"
click at [315, 215] on span "A security risk assessment is required annually or as often as necessary to ass…" at bounding box center [363, 197] width 276 height 48
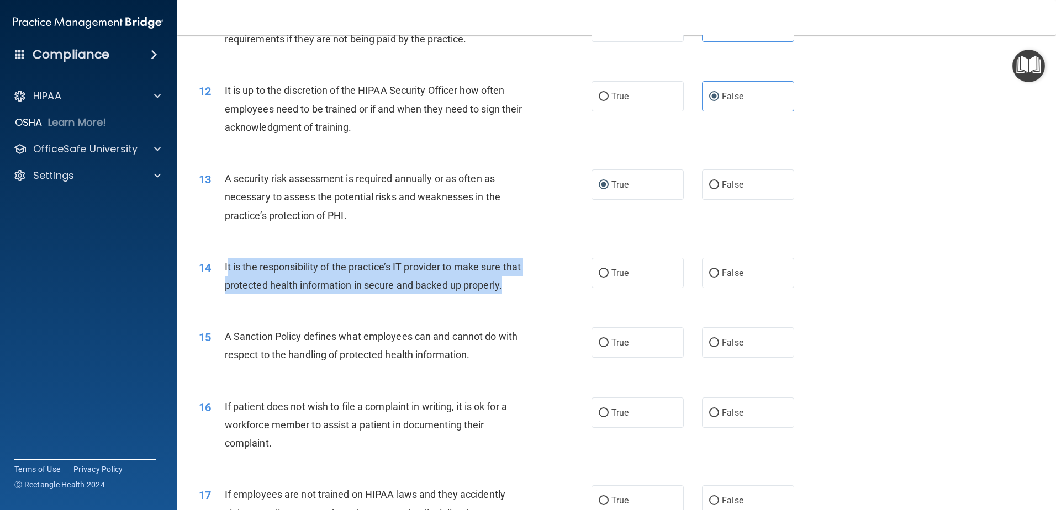
drag, startPoint x: 228, startPoint y: 266, endPoint x: 371, endPoint y: 306, distance: 148.1
click at [371, 294] on div "It is the responsibility of the practice’s IT provider to make sure that protec…" at bounding box center [378, 276] width 307 height 36
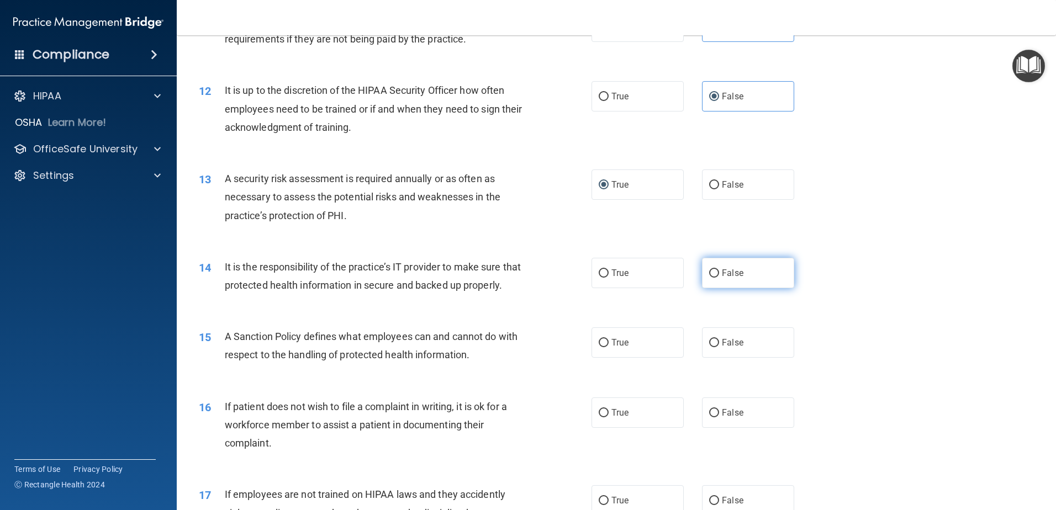
click at [730, 272] on span "False" at bounding box center [733, 273] width 22 height 10
click at [719, 272] on input "False" at bounding box center [714, 274] width 10 height 8
radio input "true"
click at [282, 278] on div "It is the responsibility of the practice’s IT provider to make sure that protec…" at bounding box center [378, 276] width 307 height 36
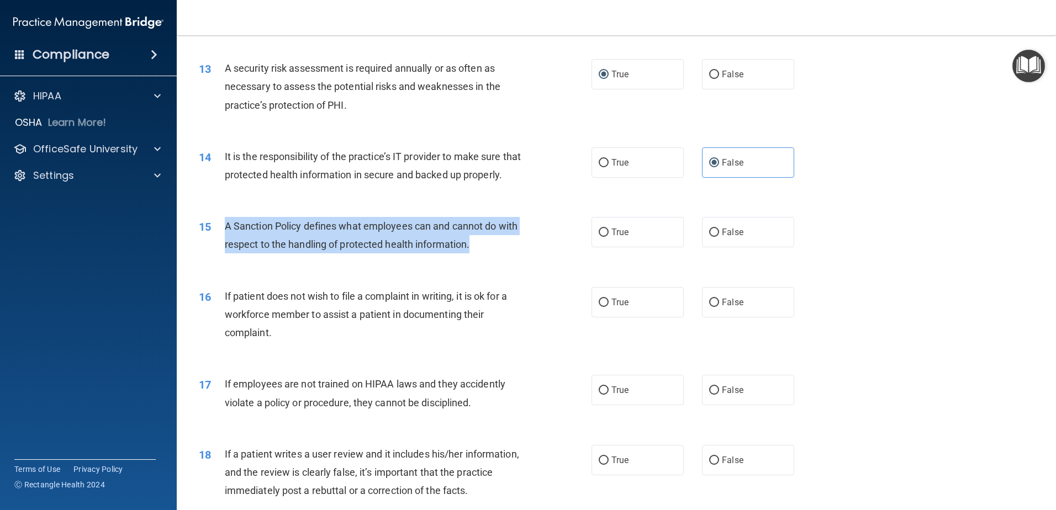
drag, startPoint x: 225, startPoint y: 242, endPoint x: 473, endPoint y: 264, distance: 249.6
click at [473, 254] on div "A Sanction Policy defines what employees can and cannot do with respect to the …" at bounding box center [378, 235] width 307 height 36
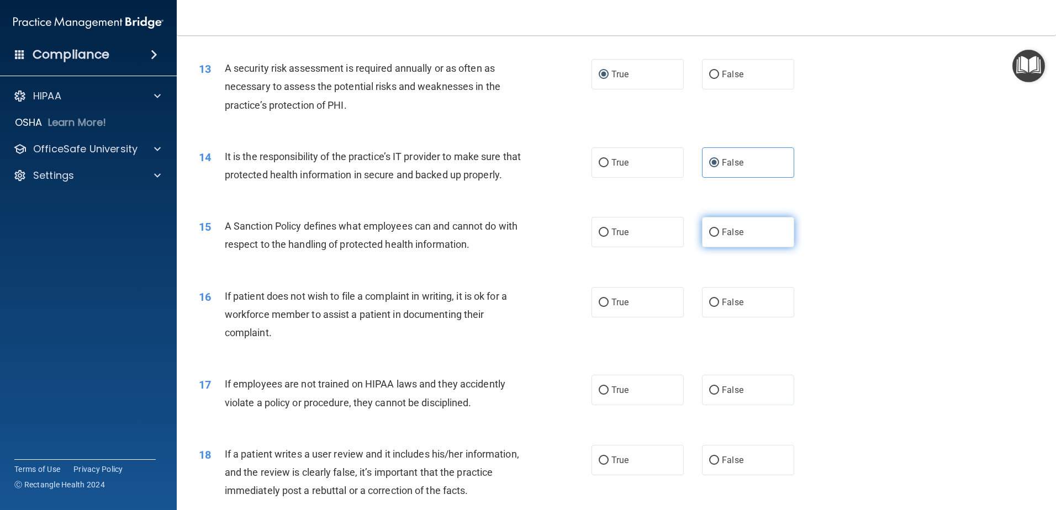
click at [759, 243] on label "False" at bounding box center [748, 232] width 92 height 30
click at [719, 237] on input "False" at bounding box center [714, 233] width 10 height 8
radio input "true"
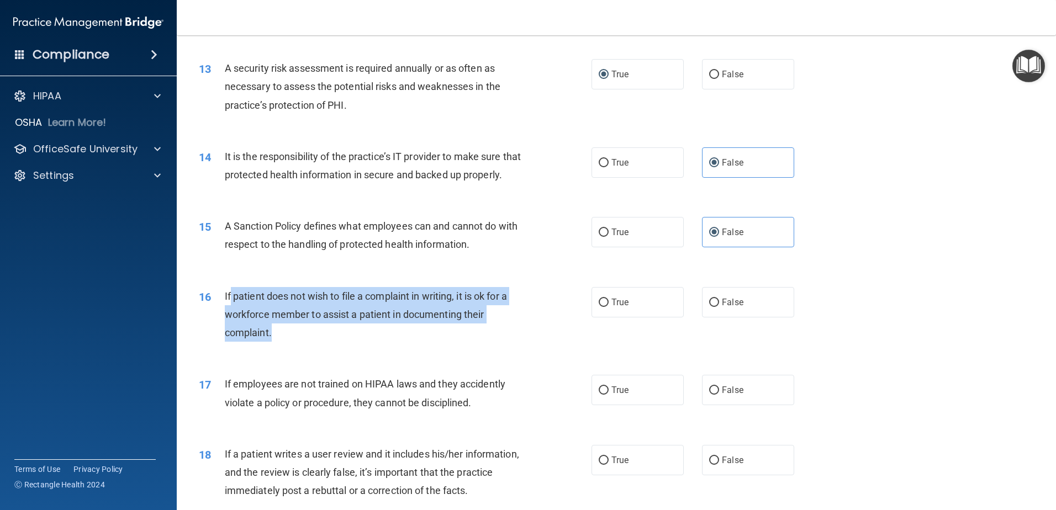
drag, startPoint x: 231, startPoint y: 318, endPoint x: 319, endPoint y: 348, distance: 92.9
click at [319, 343] on div "If patient does not wish to file a complaint in writing, it is ok for a workfor…" at bounding box center [378, 314] width 307 height 55
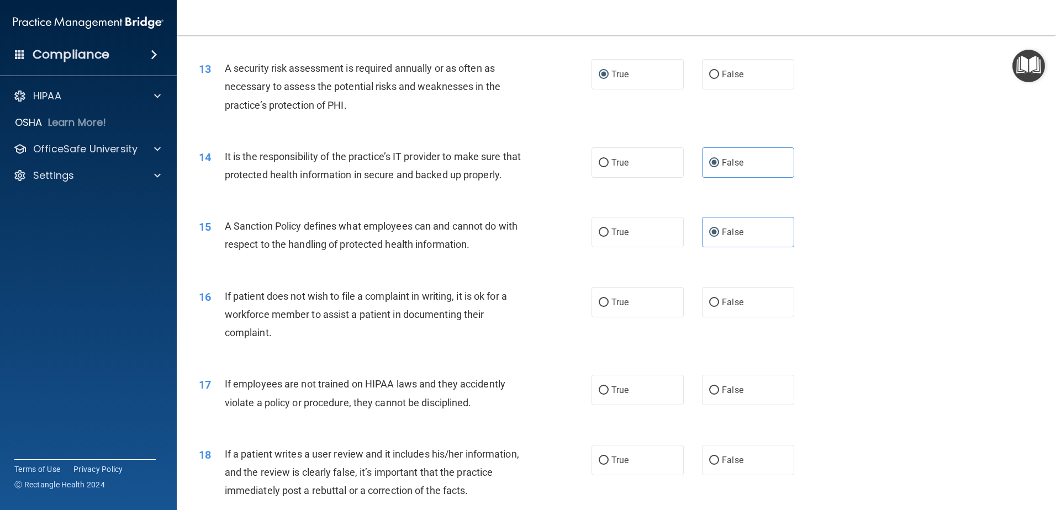
drag, startPoint x: 296, startPoint y: 350, endPoint x: 341, endPoint y: 343, distance: 46.0
click at [299, 343] on div "If patient does not wish to file a complaint in writing, it is ok for a workfor…" at bounding box center [378, 314] width 307 height 55
click at [626, 309] on label "True" at bounding box center [638, 302] width 92 height 30
click at [609, 307] on input "True" at bounding box center [604, 303] width 10 height 8
radio input "true"
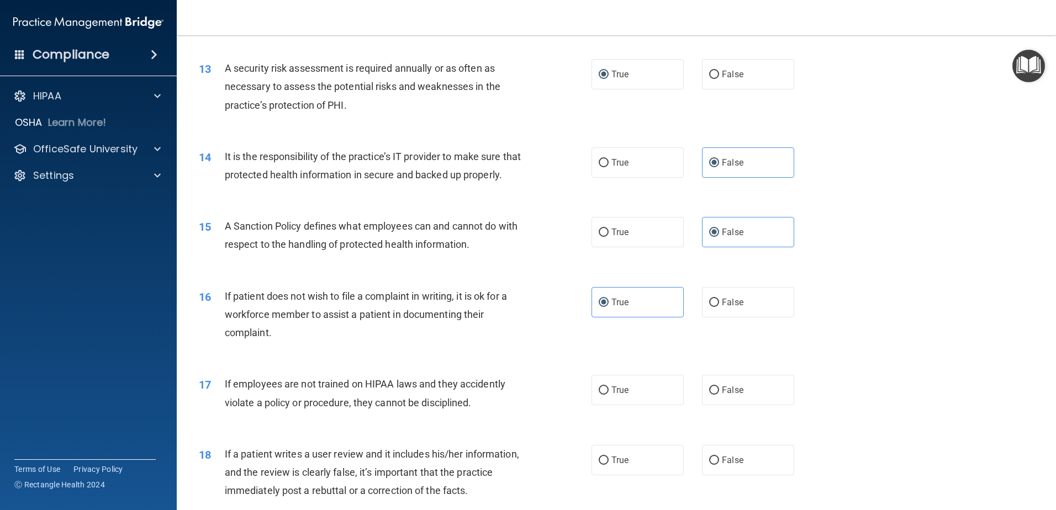
click at [403, 328] on span "If patient does not wish to file a complaint in writing, it is ok for a workfor…" at bounding box center [366, 315] width 282 height 48
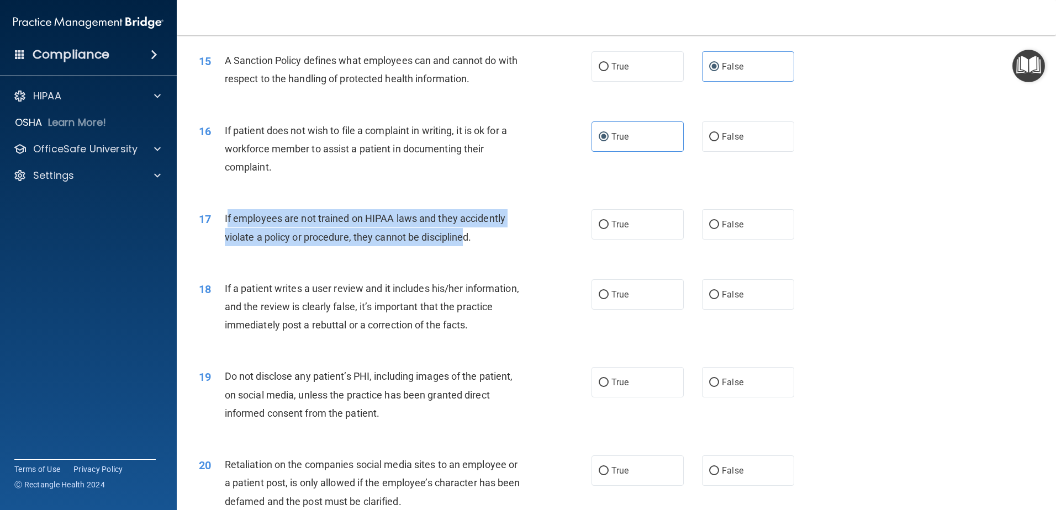
drag, startPoint x: 229, startPoint y: 235, endPoint x: 470, endPoint y: 253, distance: 242.1
click at [470, 243] on span "If employees are not trained on HIPAA laws and they accidently violate a policy…" at bounding box center [365, 228] width 281 height 30
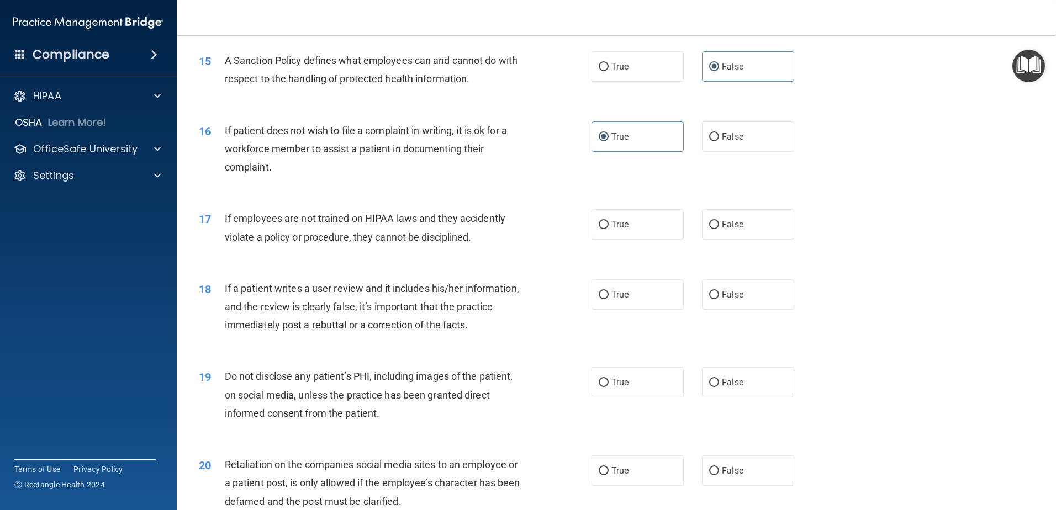
drag, startPoint x: 470, startPoint y: 253, endPoint x: 530, endPoint y: 253, distance: 60.2
click at [473, 243] on span "If employees are not trained on HIPAA laws and they accidently violate a policy…" at bounding box center [365, 228] width 281 height 30
drag, startPoint x: 724, startPoint y: 244, endPoint x: 710, endPoint y: 244, distance: 13.8
click at [722, 230] on span "False" at bounding box center [733, 224] width 22 height 10
click at [719, 229] on input "False" at bounding box center [714, 225] width 10 height 8
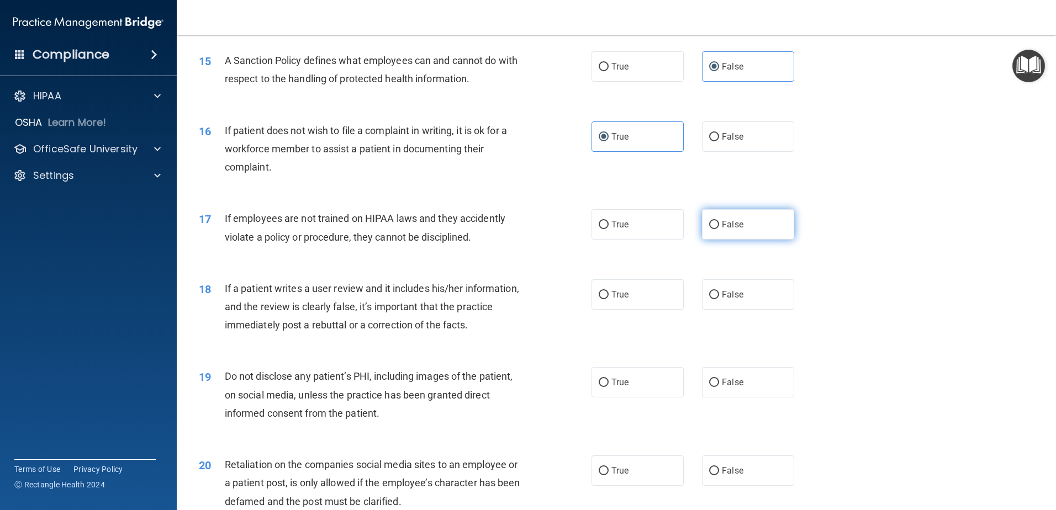
radio input "true"
click at [303, 246] on div "If employees are not trained on HIPAA laws and they accidently violate a policy…" at bounding box center [378, 227] width 307 height 36
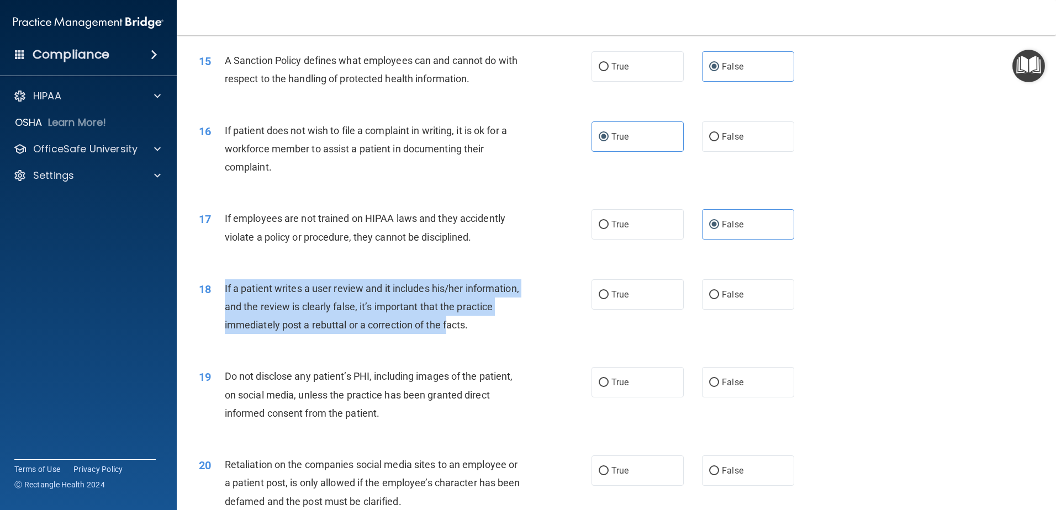
drag, startPoint x: 225, startPoint y: 304, endPoint x: 489, endPoint y: 349, distance: 267.3
click at [489, 331] on span "If a patient writes a user review and it includes his/her information, and the …" at bounding box center [372, 307] width 294 height 48
drag, startPoint x: 489, startPoint y: 349, endPoint x: 441, endPoint y: 349, distance: 48.1
click at [489, 331] on span "If a patient writes a user review and it includes his/her information, and the …" at bounding box center [372, 307] width 294 height 48
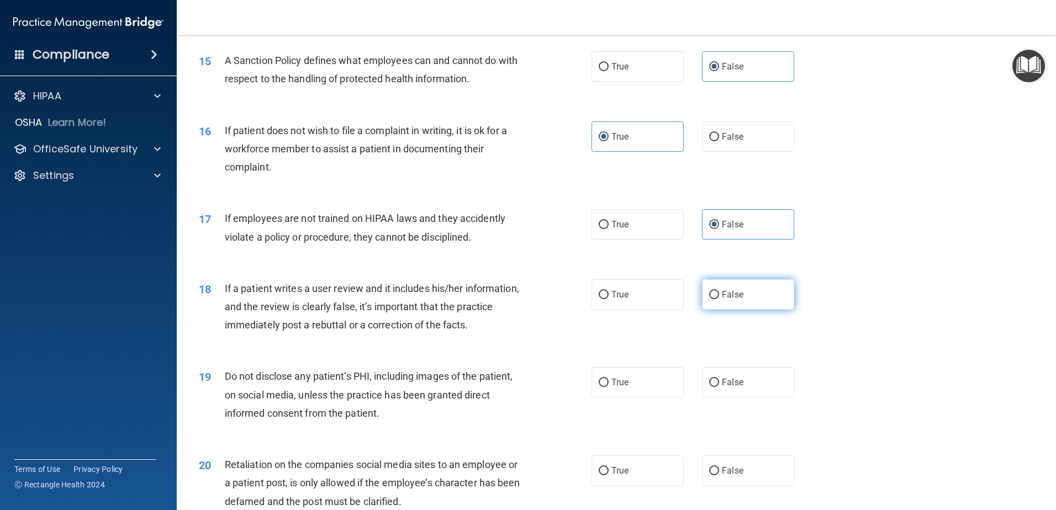
click at [716, 310] on label "False" at bounding box center [748, 295] width 92 height 30
click at [716, 299] on input "False" at bounding box center [714, 295] width 10 height 8
radio input "true"
click at [319, 331] on span "If a patient writes a user review and it includes his/her information, and the …" at bounding box center [372, 307] width 294 height 48
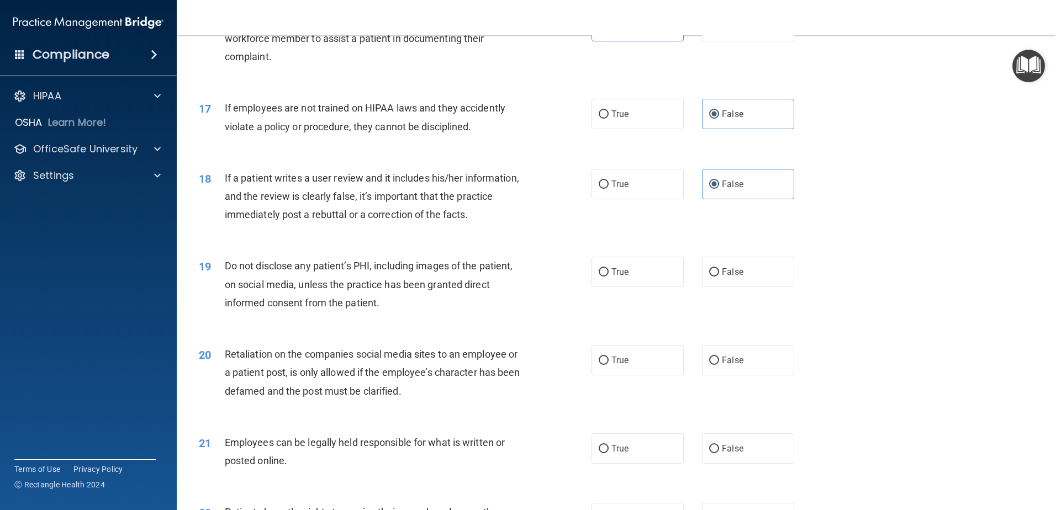
scroll to position [1381, 0]
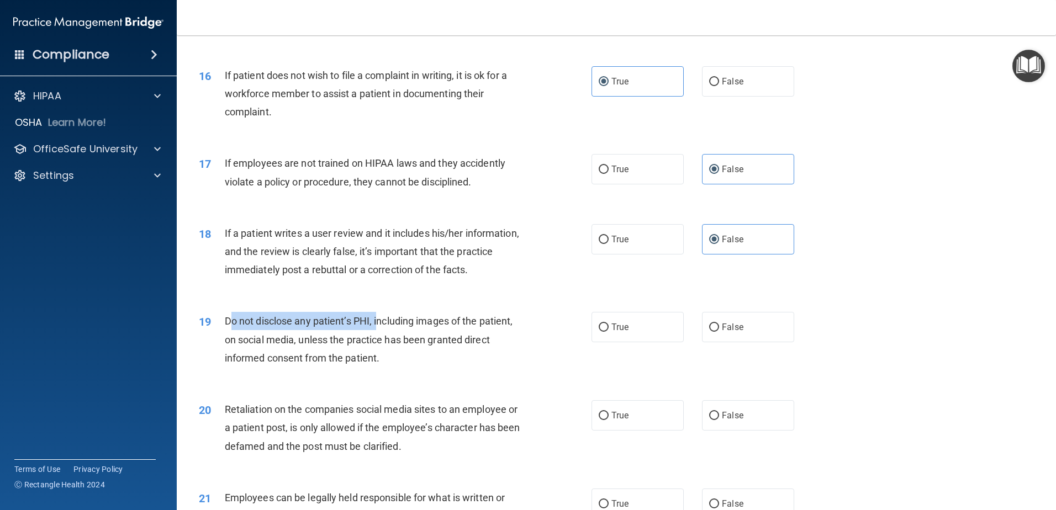
drag, startPoint x: 228, startPoint y: 340, endPoint x: 377, endPoint y: 344, distance: 149.2
click at [377, 344] on span "Do not disclose any patient’s PHI, including images of the patient, on social m…" at bounding box center [369, 339] width 288 height 48
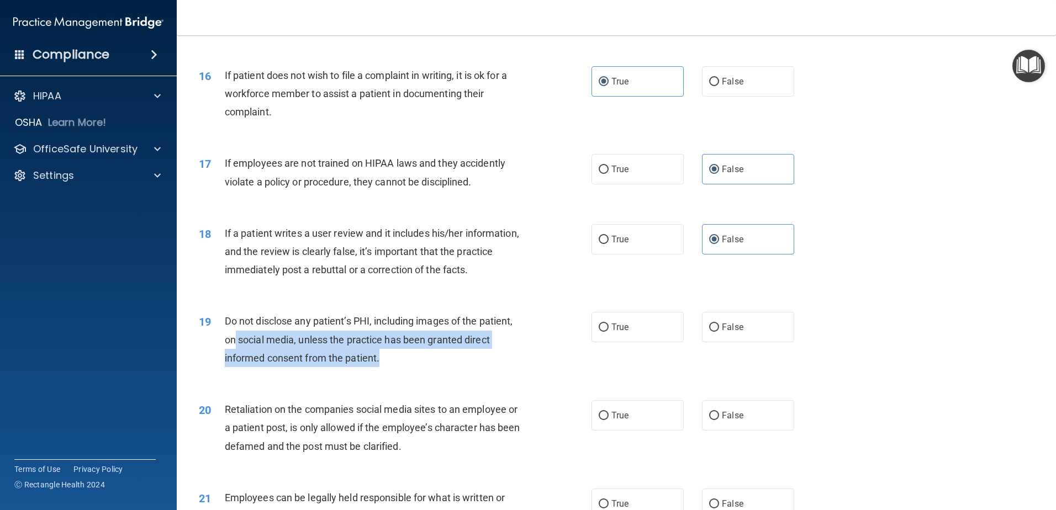
drag, startPoint x: 259, startPoint y: 357, endPoint x: 404, endPoint y: 376, distance: 146.5
click at [404, 367] on div "Do not disclose any patient’s PHI, including images of the patient, on social m…" at bounding box center [378, 339] width 307 height 55
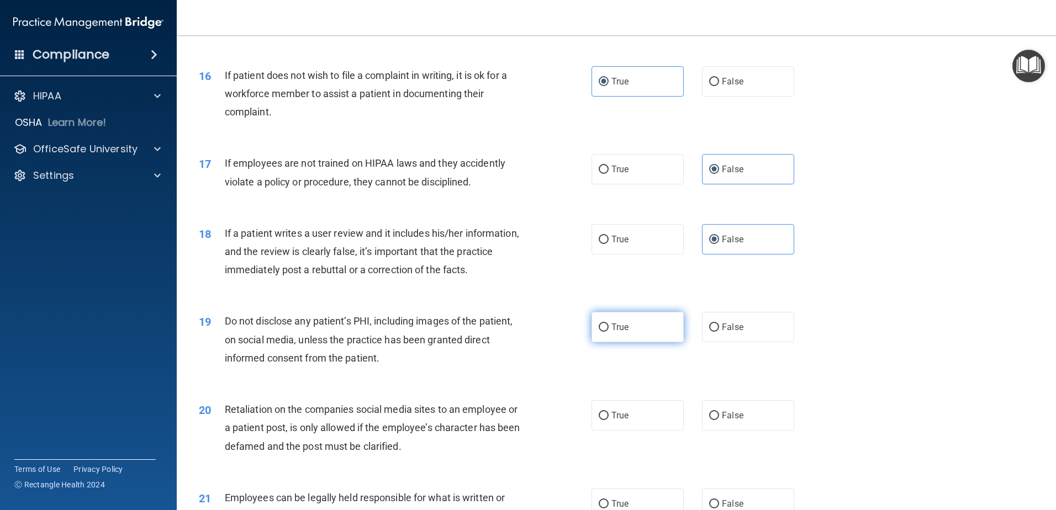
click at [599, 332] on input "True" at bounding box center [604, 328] width 10 height 8
radio input "true"
click at [354, 364] on div "Do not disclose any patient’s PHI, including images of the patient, on social m…" at bounding box center [378, 339] width 307 height 55
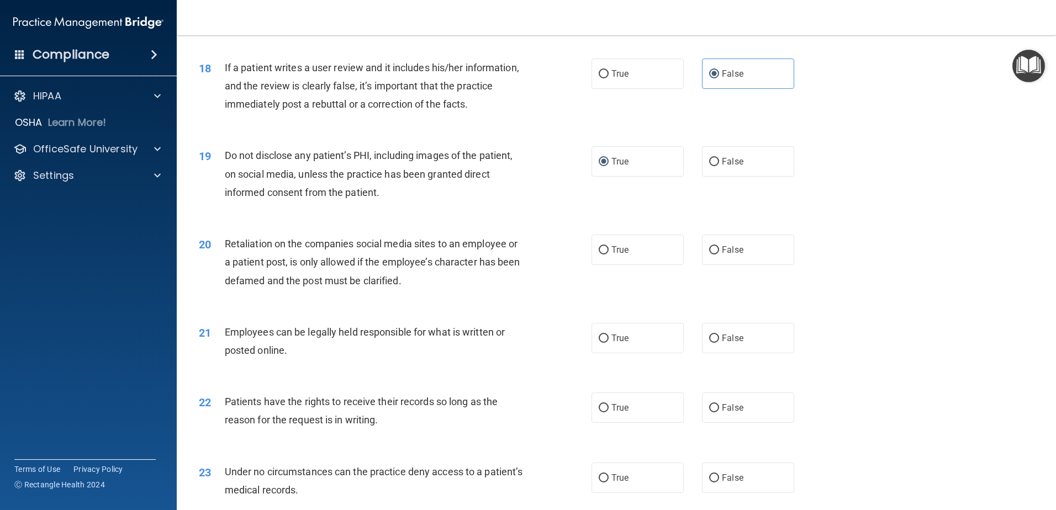
scroll to position [1602, 0]
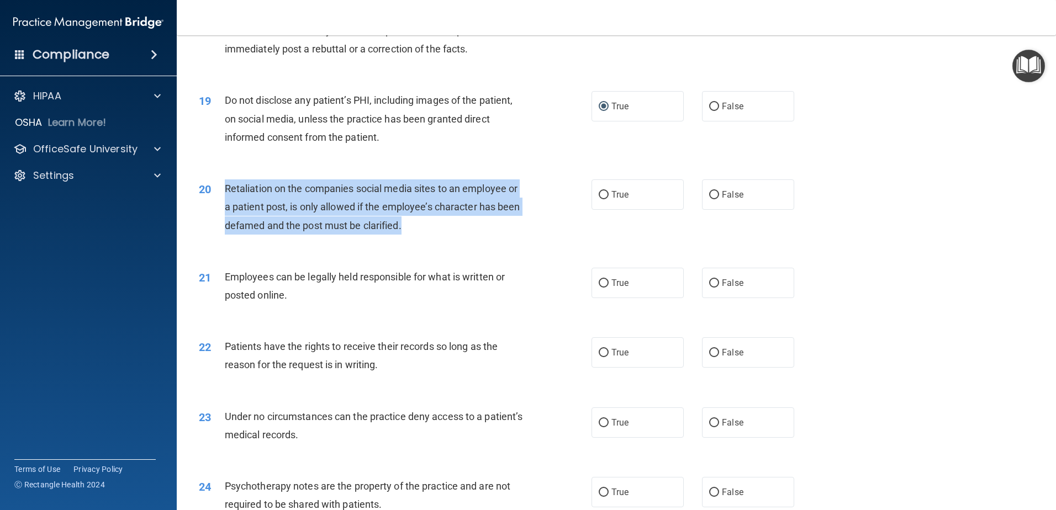
drag, startPoint x: 224, startPoint y: 203, endPoint x: 450, endPoint y: 248, distance: 230.4
click at [450, 240] on div "20 Retaliation on the companies social media sites to an employee or a patient …" at bounding box center [395, 210] width 426 height 61
drag, startPoint x: 450, startPoint y: 248, endPoint x: 589, endPoint y: 231, distance: 140.3
click at [450, 235] on div "Retaliation on the companies social media sites to an employee or a patient pos…" at bounding box center [378, 207] width 307 height 55
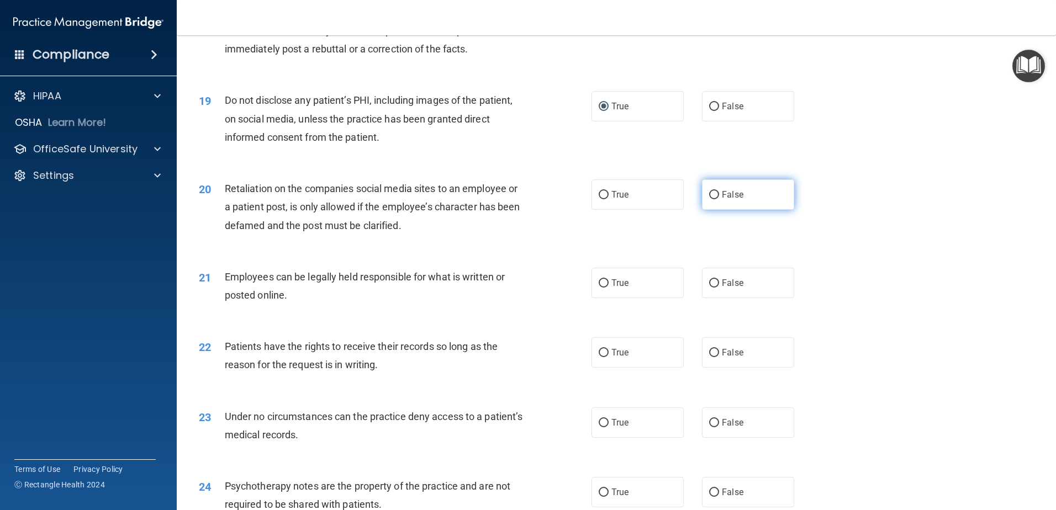
click at [722, 200] on span "False" at bounding box center [733, 194] width 22 height 10
click at [719, 199] on input "False" at bounding box center [714, 195] width 10 height 8
radio input "true"
click at [306, 235] on div "Retaliation on the companies social media sites to an employee or a patient pos…" at bounding box center [378, 207] width 307 height 55
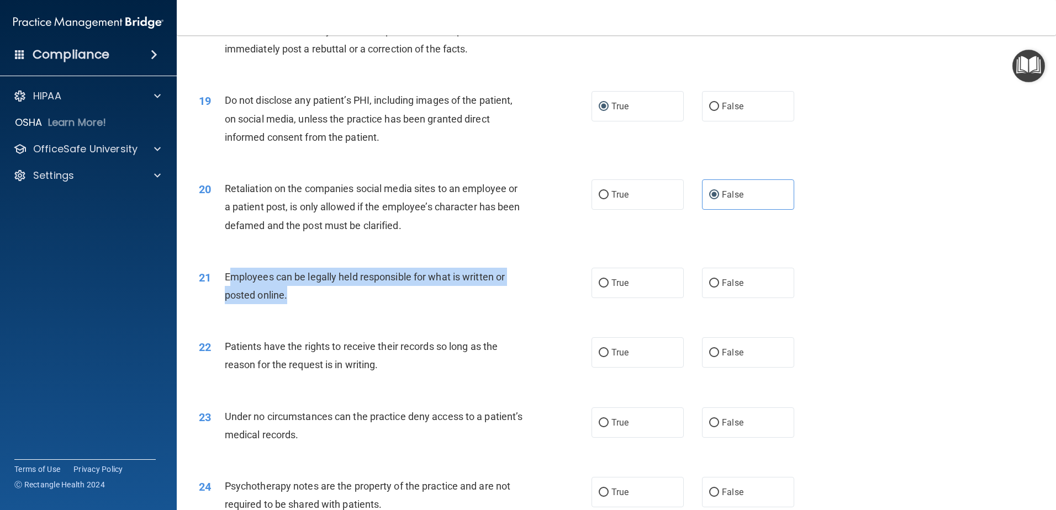
drag, startPoint x: 230, startPoint y: 299, endPoint x: 403, endPoint y: 308, distance: 172.6
click at [403, 304] on div "Employees can be legally held responsible for what is written or posted online." at bounding box center [378, 286] width 307 height 36
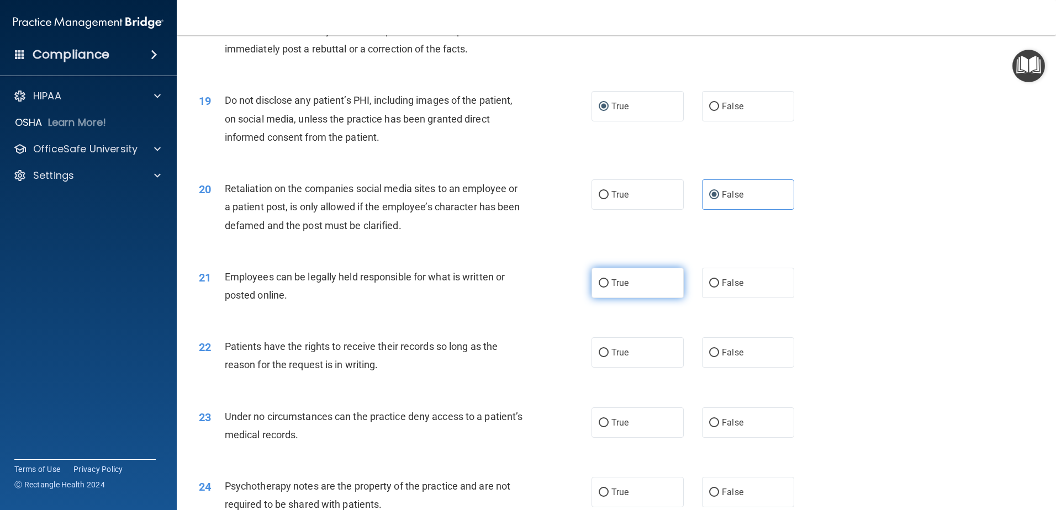
click at [614, 288] on span "True" at bounding box center [620, 283] width 17 height 10
click at [609, 288] on input "True" at bounding box center [604, 284] width 10 height 8
radio input "true"
click at [379, 304] on div "Employees can be legally held responsible for what is written or posted online." at bounding box center [378, 286] width 307 height 36
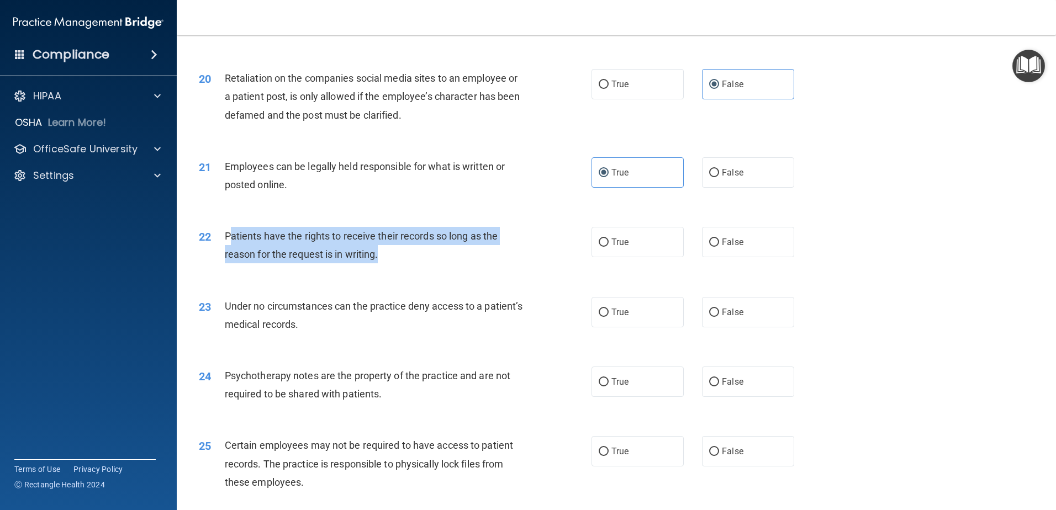
drag, startPoint x: 233, startPoint y: 256, endPoint x: 404, endPoint y: 272, distance: 172.1
click at [404, 264] on div "Patients have the rights to receive their records so long as the reason for the…" at bounding box center [378, 245] width 307 height 36
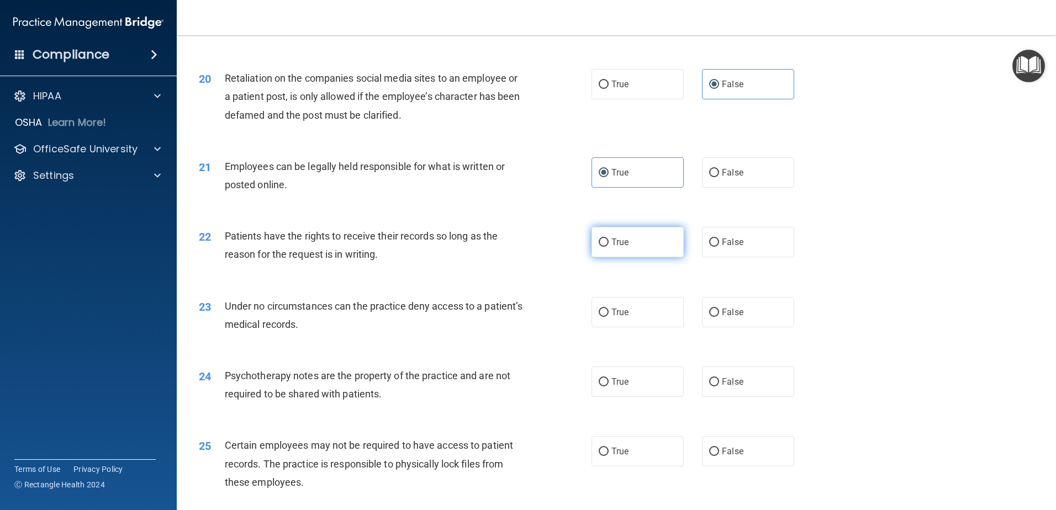
click at [612, 247] on span "True" at bounding box center [620, 242] width 17 height 10
click at [609, 247] on input "True" at bounding box center [604, 243] width 10 height 8
radio input "true"
click at [366, 260] on span "Patients have the rights to receive their records so long as the reason for the…" at bounding box center [361, 245] width 273 height 30
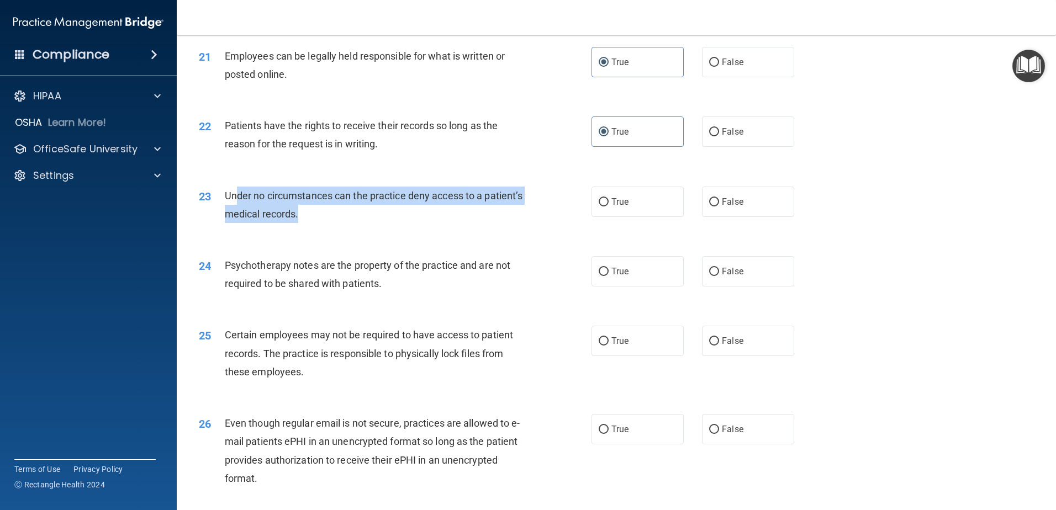
drag, startPoint x: 296, startPoint y: 215, endPoint x: 448, endPoint y: 233, distance: 152.9
click at [448, 223] on div "Under no circumstances can the practice deny access to a patient’s medical reco…" at bounding box center [378, 205] width 307 height 36
click at [449, 223] on div "Under no circumstances can the practice deny access to a patient’s medical reco…" at bounding box center [378, 205] width 307 height 36
click at [365, 223] on div "Under no circumstances can the practice deny access to a patient’s medical reco…" at bounding box center [378, 205] width 307 height 36
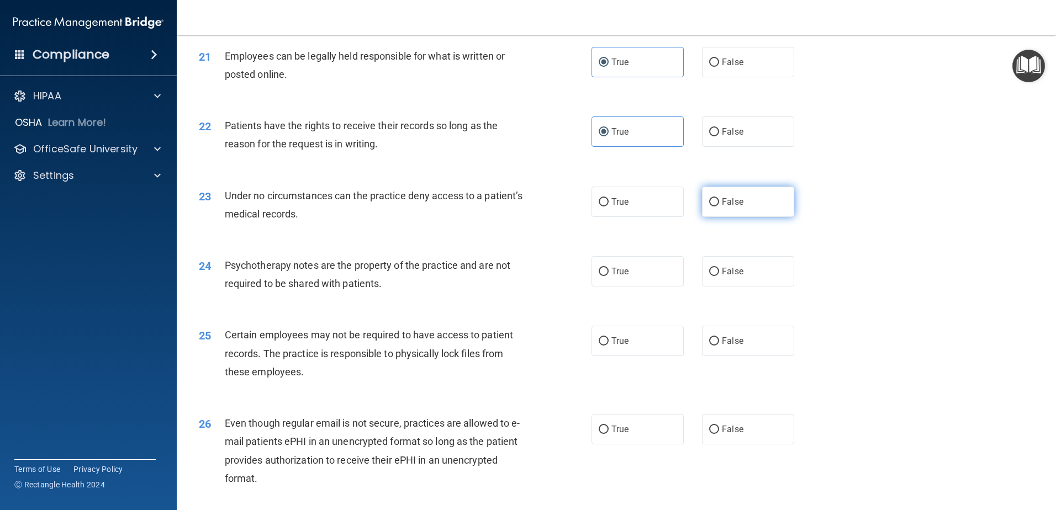
click at [722, 207] on span "False" at bounding box center [733, 202] width 22 height 10
click at [719, 207] on input "False" at bounding box center [714, 202] width 10 height 8
radio input "true"
click at [316, 288] on span "Psychotherapy notes are the property of the practice and are not required to be…" at bounding box center [368, 275] width 286 height 30
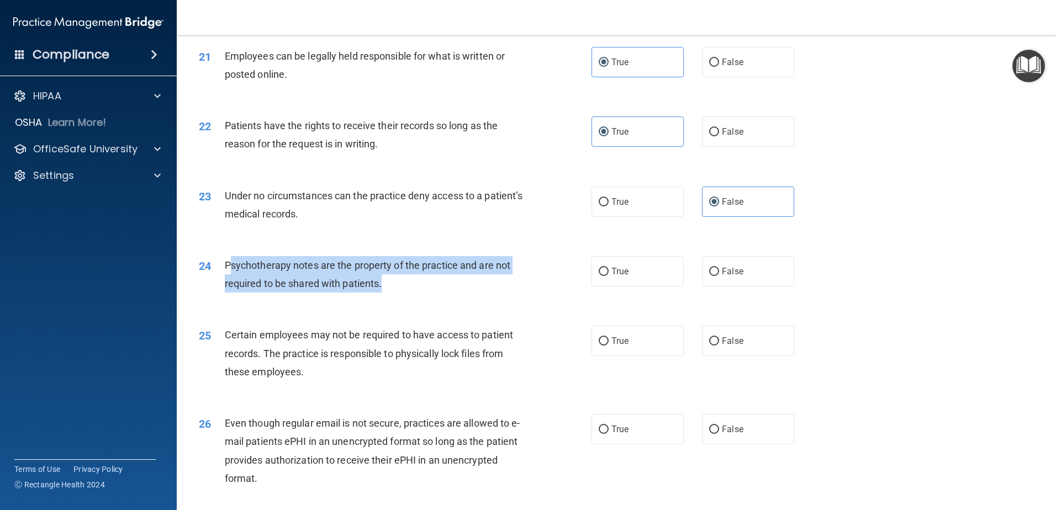
drag, startPoint x: 228, startPoint y: 282, endPoint x: 472, endPoint y: 303, distance: 245.6
click at [472, 293] on div "Psychotherapy notes are the property of the practice and are not required to be…" at bounding box center [378, 274] width 307 height 36
drag, startPoint x: 472, startPoint y: 303, endPoint x: 429, endPoint y: 304, distance: 43.7
click at [472, 293] on div "Psychotherapy notes are the property of the practice and are not required to be…" at bounding box center [378, 274] width 307 height 36
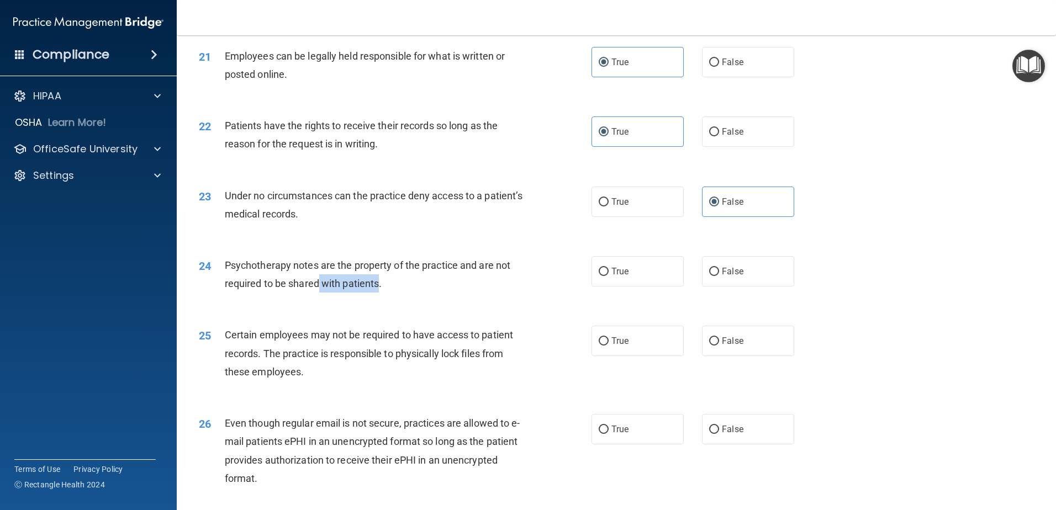
drag, startPoint x: 328, startPoint y: 301, endPoint x: 395, endPoint y: 305, distance: 67.0
click at [395, 293] on div "Psychotherapy notes are the property of the practice and are not required to be…" at bounding box center [378, 274] width 307 height 36
drag, startPoint x: 395, startPoint y: 305, endPoint x: 493, endPoint y: 304, distance: 97.8
click at [396, 293] on div "Psychotherapy notes are the property of the practice and are not required to be…" at bounding box center [378, 274] width 307 height 36
click at [716, 287] on label "False" at bounding box center [748, 271] width 92 height 30
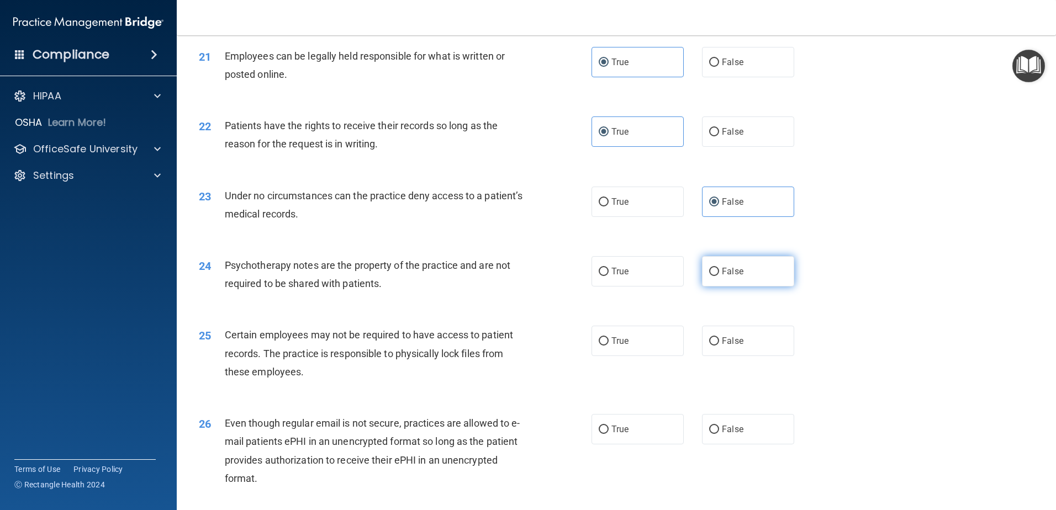
click at [716, 276] on input "False" at bounding box center [714, 272] width 10 height 8
radio input "true"
click at [386, 293] on div "Psychotherapy notes are the property of the practice and are not required to be…" at bounding box center [378, 274] width 307 height 36
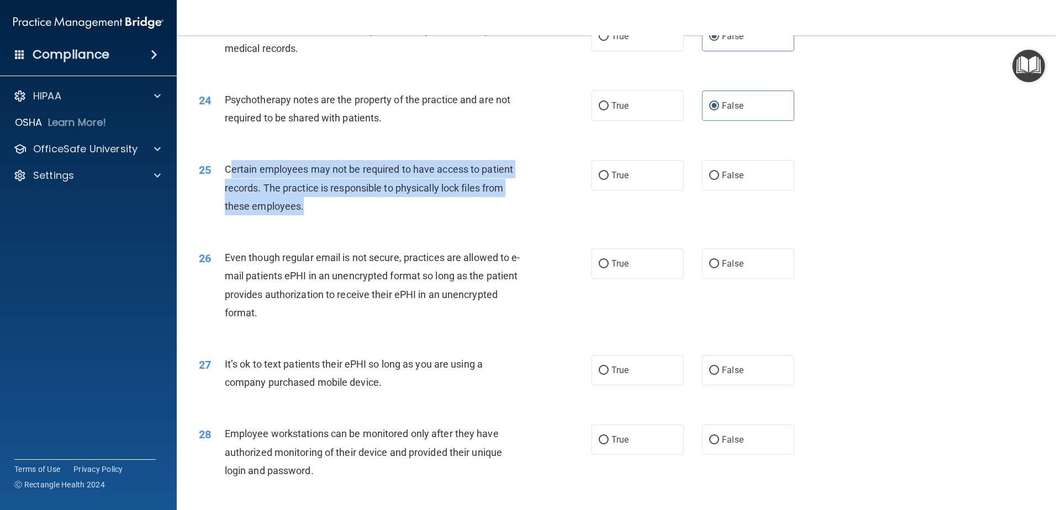
drag, startPoint x: 230, startPoint y: 185, endPoint x: 480, endPoint y: 229, distance: 253.6
click at [480, 215] on div "Certain employees may not be required to have access to patient records. The pr…" at bounding box center [378, 187] width 307 height 55
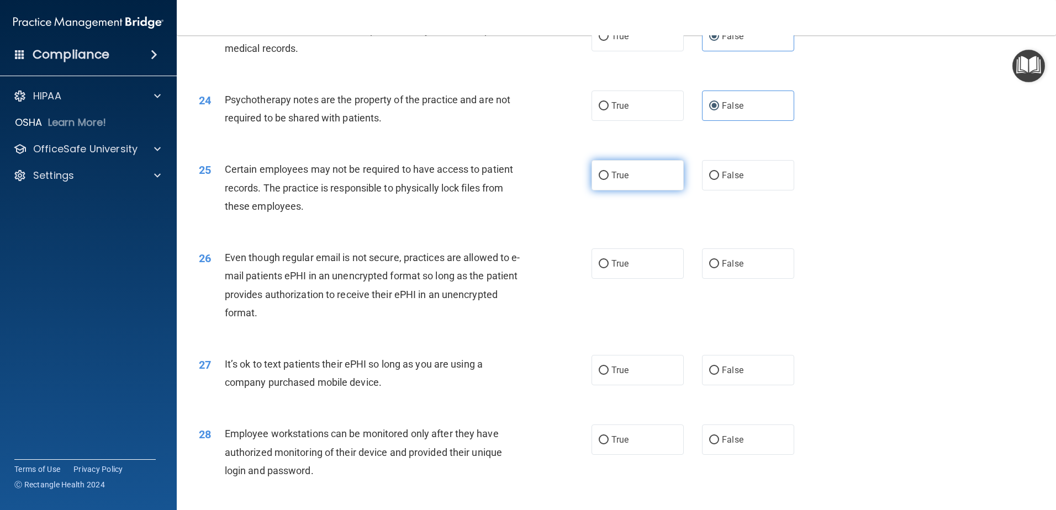
click at [612, 181] on span "True" at bounding box center [620, 175] width 17 height 10
click at [608, 180] on input "True" at bounding box center [604, 176] width 10 height 8
radio input "true"
click at [302, 212] on span "Certain employees may not be required to have access to patient records. The pr…" at bounding box center [369, 188] width 288 height 48
drag, startPoint x: 224, startPoint y: 274, endPoint x: 343, endPoint y: 283, distance: 119.1
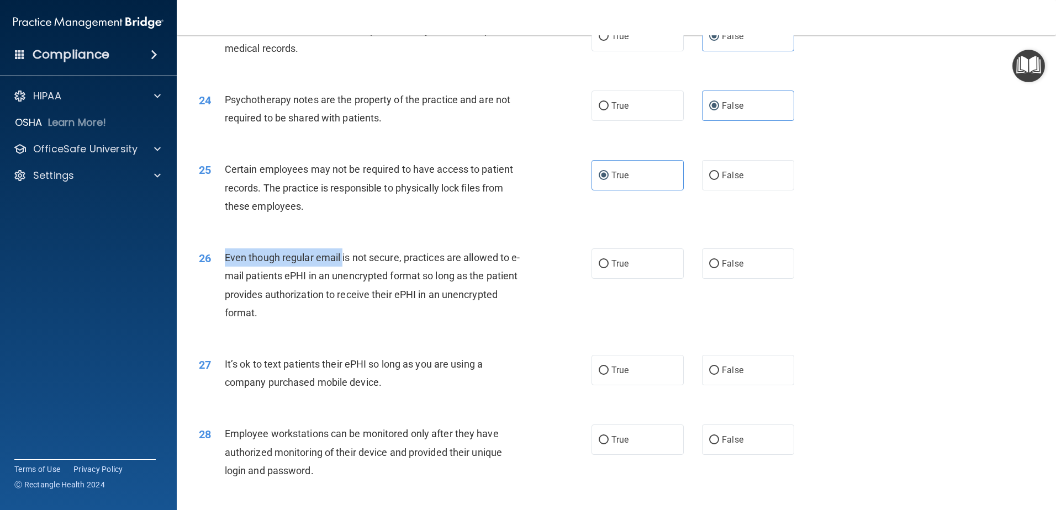
click at [343, 283] on div "26 Even though regular email is not secure, practices are allowed to e-mail pat…" at bounding box center [395, 288] width 426 height 79
click at [343, 283] on div "Even though regular email is not secure, practices are allowed to e-mail patien…" at bounding box center [378, 285] width 307 height 73
click at [730, 181] on span "False" at bounding box center [733, 175] width 22 height 10
click at [719, 180] on input "False" at bounding box center [714, 176] width 10 height 8
radio input "true"
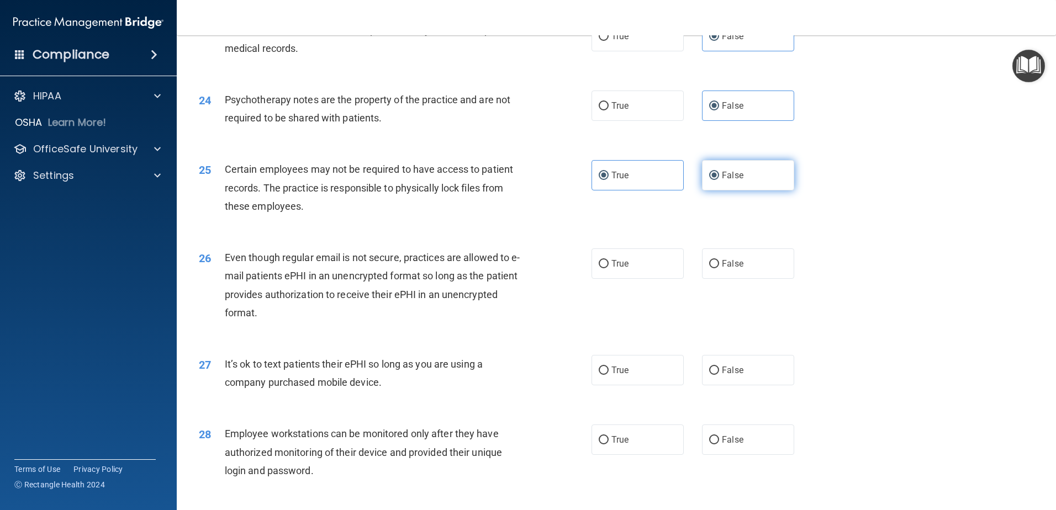
radio input "false"
drag, startPoint x: 227, startPoint y: 275, endPoint x: 333, endPoint y: 275, distance: 106.1
click at [333, 275] on span "Even though regular email is not secure, practices are allowed to e-mail patien…" at bounding box center [373, 285] width 296 height 67
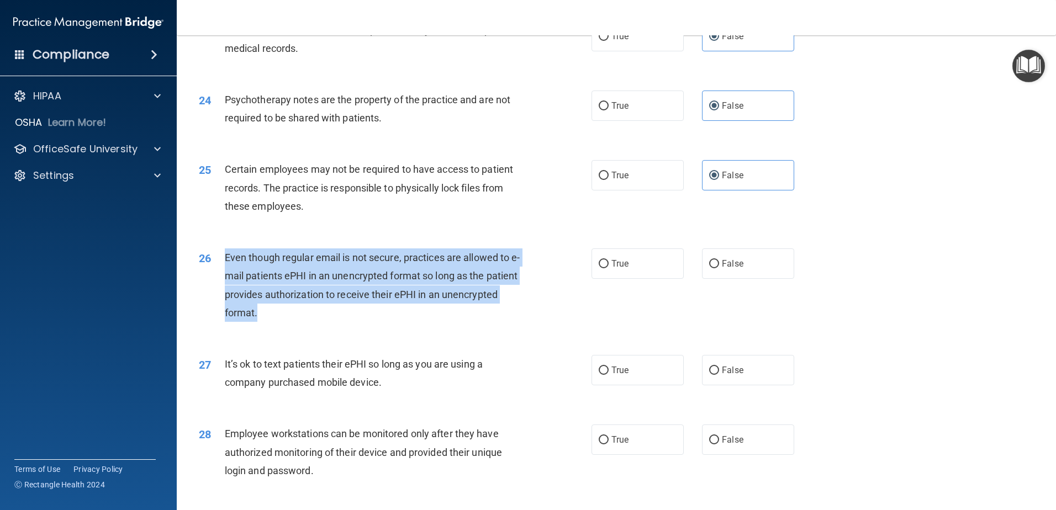
drag, startPoint x: 224, startPoint y: 276, endPoint x: 372, endPoint y: 327, distance: 157.2
click at [372, 327] on div "26 Even though regular email is not secure, practices are allowed to e-mail pat…" at bounding box center [395, 288] width 426 height 79
click at [372, 322] on div "Even though regular email is not secure, practices are allowed to e-mail patien…" at bounding box center [378, 285] width 307 height 73
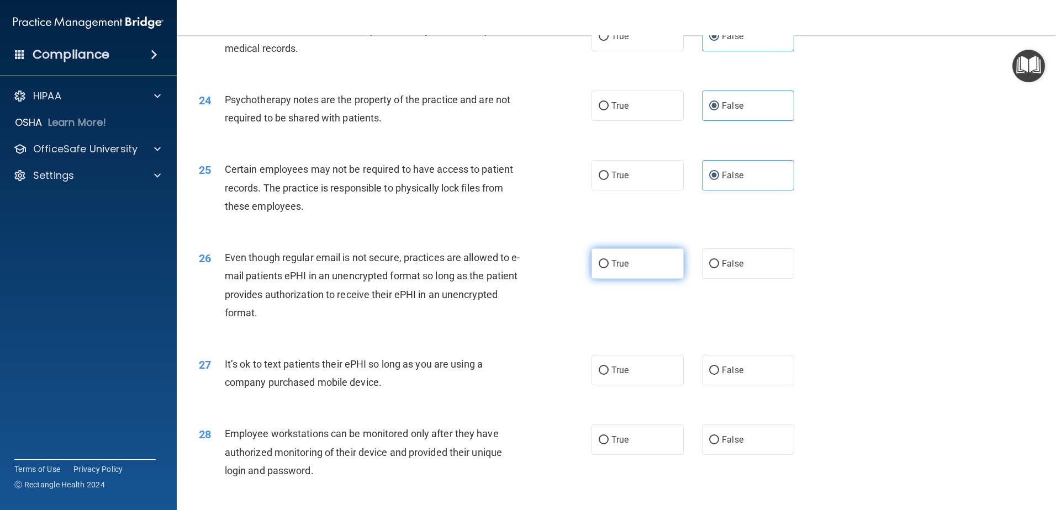
click at [600, 268] on input "True" at bounding box center [604, 264] width 10 height 8
radio input "true"
click at [252, 310] on span "Even though regular email is not secure, practices are allowed to e-mail patien…" at bounding box center [373, 285] width 296 height 67
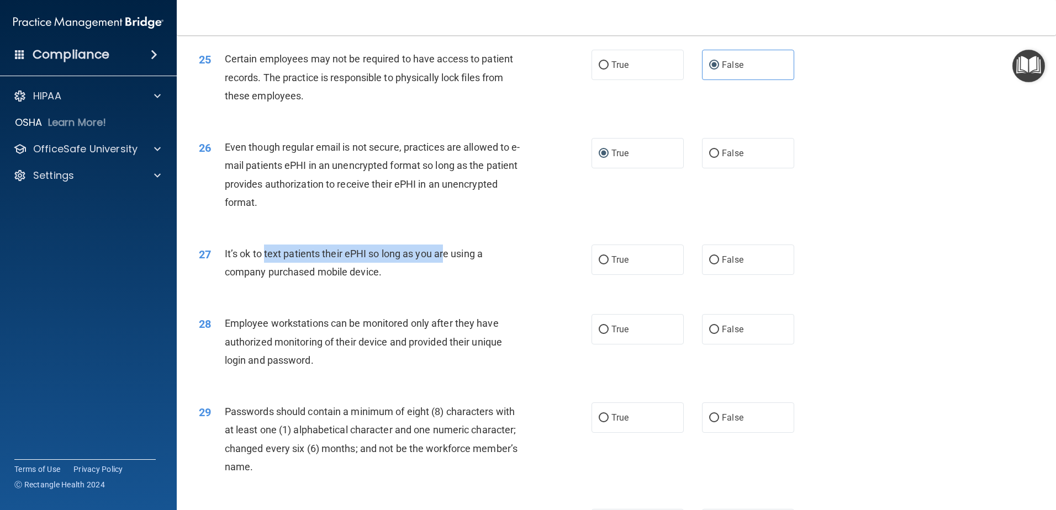
drag, startPoint x: 260, startPoint y: 276, endPoint x: 446, endPoint y: 277, distance: 186.2
click at [445, 277] on span "It’s ok to text patients their ePHI so long as you are using a company purchase…" at bounding box center [354, 263] width 258 height 30
click at [446, 277] on span "It’s ok to text patients their ePHI so long as you are using a company purchase…" at bounding box center [354, 263] width 258 height 30
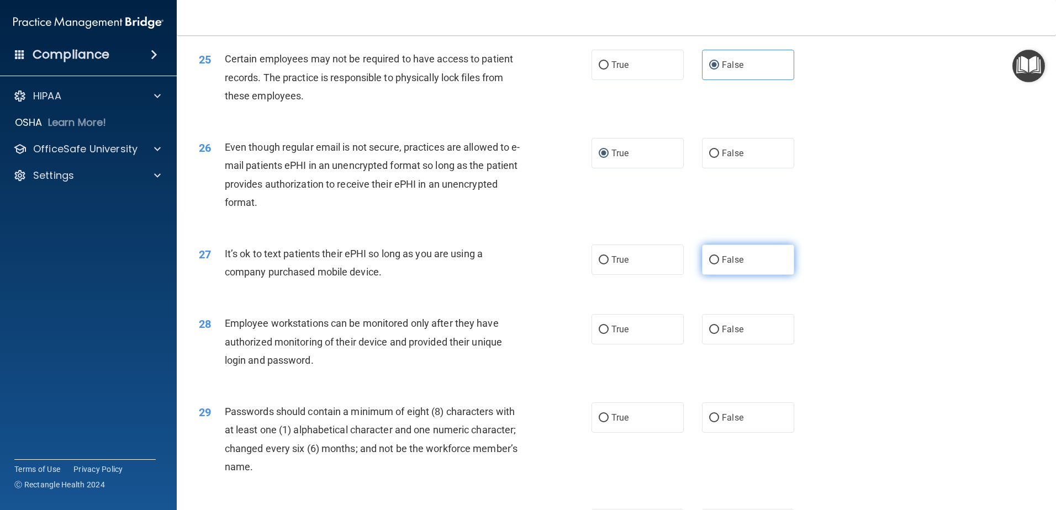
click at [733, 265] on span "False" at bounding box center [733, 260] width 22 height 10
click at [719, 265] on input "False" at bounding box center [714, 260] width 10 height 8
radio input "true"
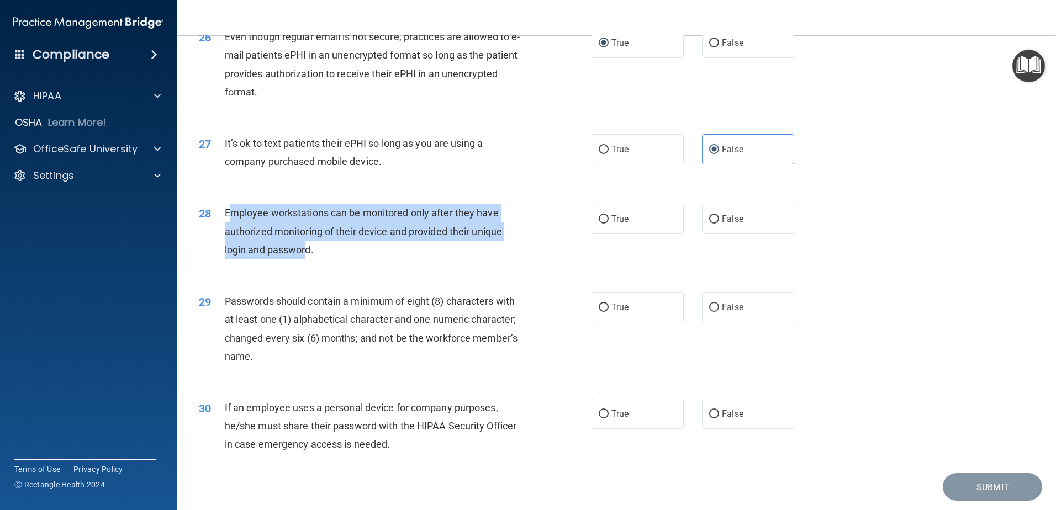
drag, startPoint x: 252, startPoint y: 229, endPoint x: 305, endPoint y: 265, distance: 64.5
click at [305, 255] on span "Employee workstations can be monitored only after they have authorized monitori…" at bounding box center [363, 231] width 277 height 48
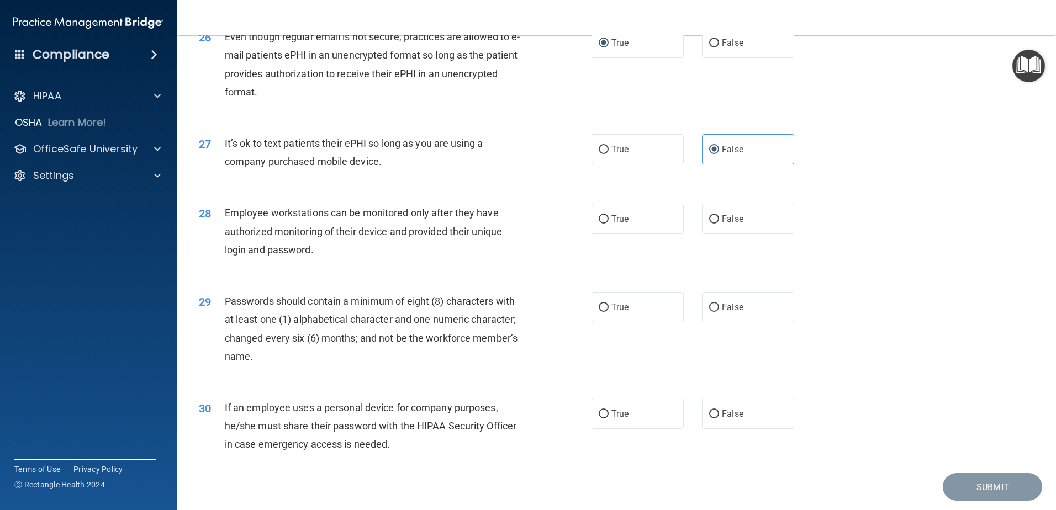
scroll to position [2154, 0]
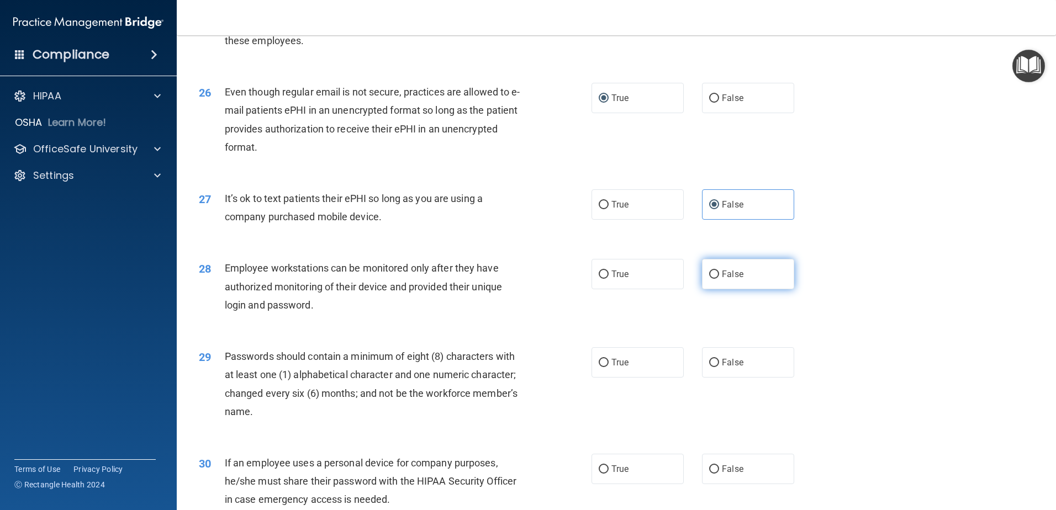
click at [722, 280] on span "False" at bounding box center [733, 274] width 22 height 10
click at [719, 279] on input "False" at bounding box center [714, 275] width 10 height 8
radio input "true"
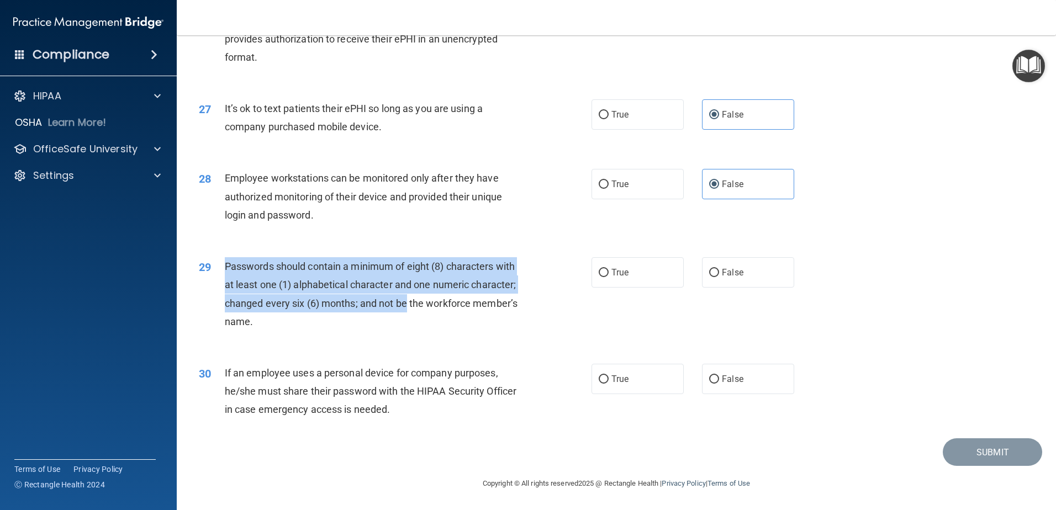
drag, startPoint x: 226, startPoint y: 267, endPoint x: 406, endPoint y: 308, distance: 184.0
click at [406, 308] on span "Passwords should contain a minimum of eight (8) characters with at least one (1…" at bounding box center [371, 294] width 293 height 67
click at [407, 308] on span "Passwords should contain a minimum of eight (8) characters with at least one (1…" at bounding box center [371, 294] width 293 height 67
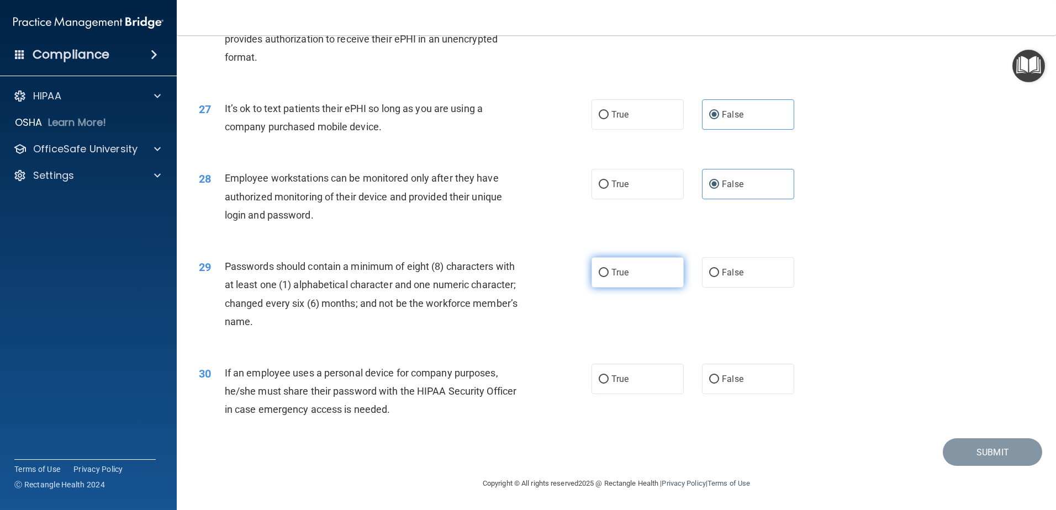
click at [612, 278] on label "True" at bounding box center [638, 272] width 92 height 30
click at [609, 277] on input "True" at bounding box center [604, 273] width 10 height 8
radio input "true"
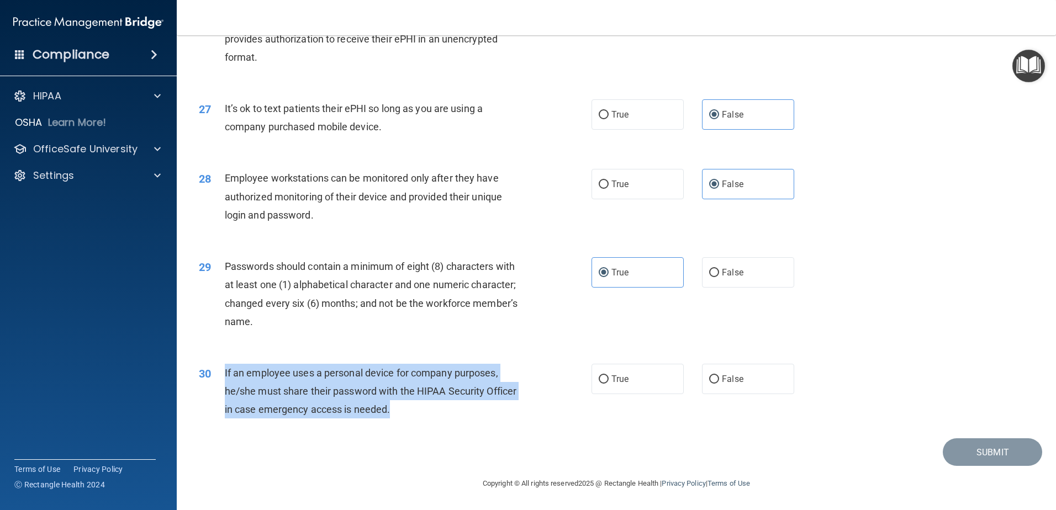
drag, startPoint x: 229, startPoint y: 372, endPoint x: 441, endPoint y: 418, distance: 216.5
click at [441, 418] on div "30 If an employee uses a personal device for company purposes, he/she must shar…" at bounding box center [395, 394] width 426 height 61
click at [441, 418] on div "If an employee uses a personal device for company purposes, he/she must share t…" at bounding box center [378, 391] width 307 height 55
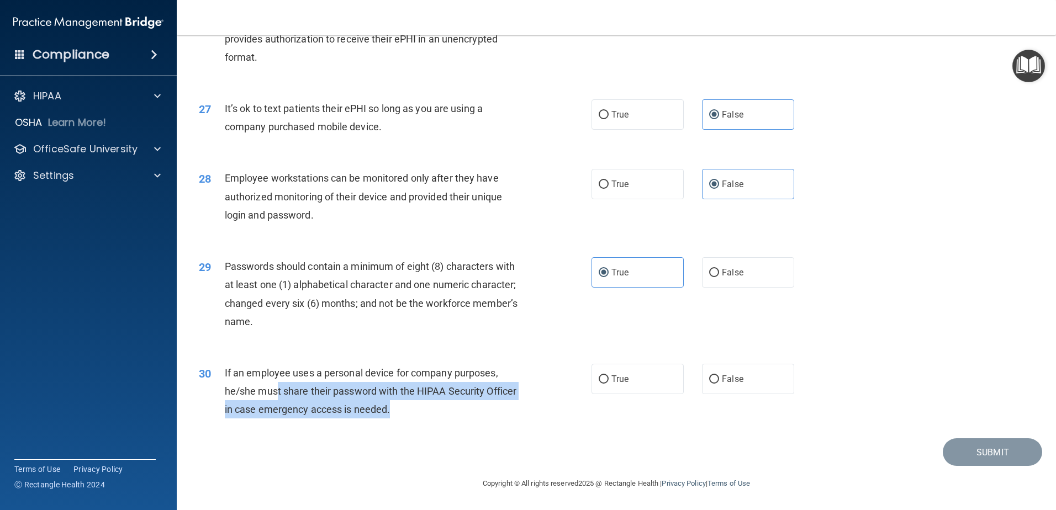
drag, startPoint x: 396, startPoint y: 417, endPoint x: 274, endPoint y: 387, distance: 125.3
click at [274, 387] on div "If an employee uses a personal device for company purposes, he/she must share t…" at bounding box center [378, 391] width 307 height 55
drag, startPoint x: 274, startPoint y: 387, endPoint x: 367, endPoint y: 381, distance: 93.5
click at [274, 387] on span "If an employee uses a personal device for company purposes, he/she must share t…" at bounding box center [371, 391] width 292 height 48
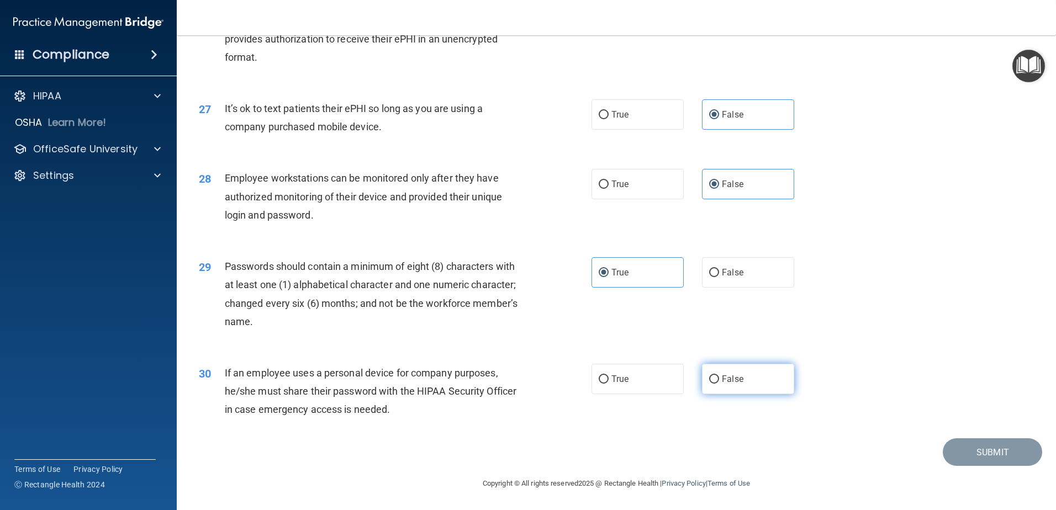
click at [731, 378] on span "False" at bounding box center [733, 379] width 22 height 10
click at [719, 378] on input "False" at bounding box center [714, 380] width 10 height 8
radio input "true"
click at [969, 455] on button "Submit" at bounding box center [992, 453] width 99 height 28
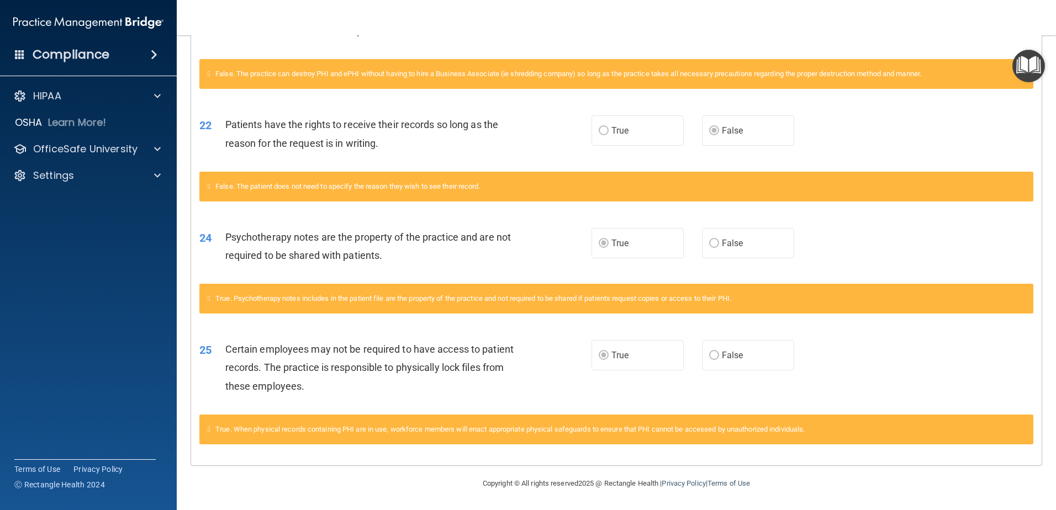
scroll to position [327, 0]
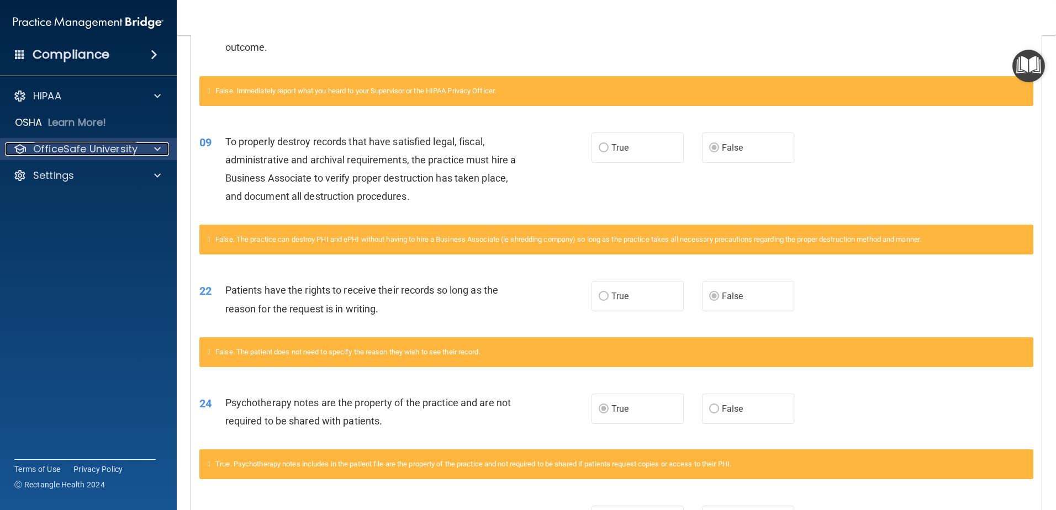
click at [72, 148] on p "OfficeSafe University" at bounding box center [85, 149] width 104 height 13
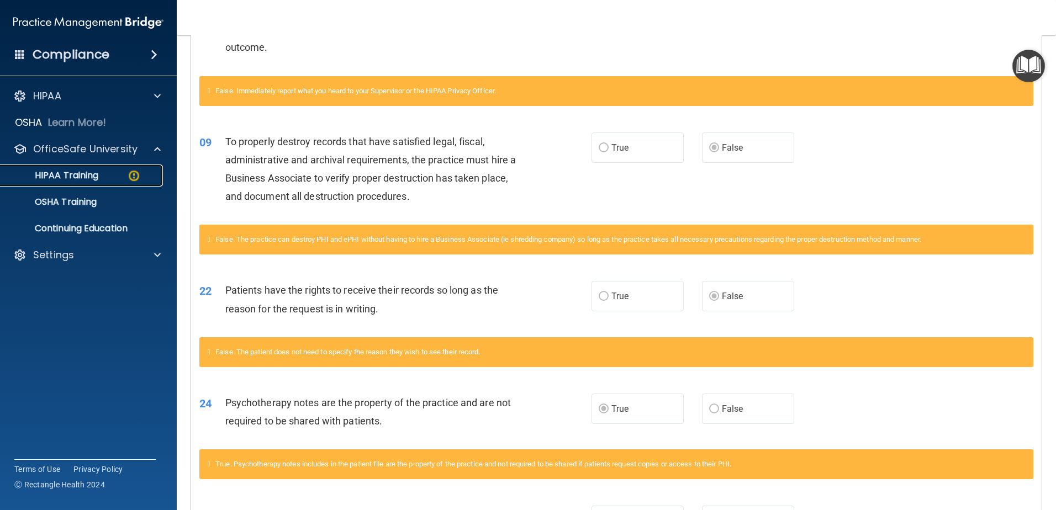
click at [70, 177] on p "HIPAA Training" at bounding box center [52, 175] width 91 height 11
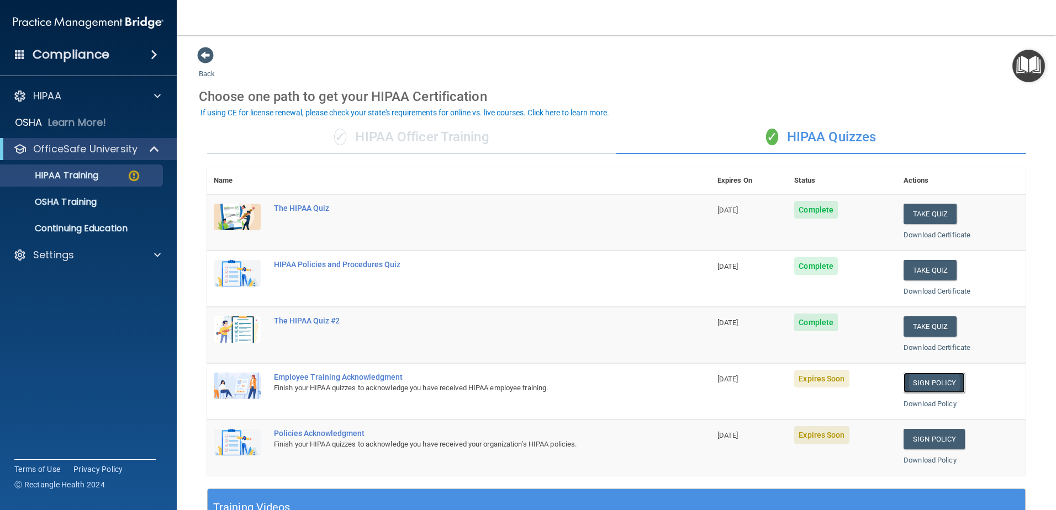
click at [941, 379] on link "Sign Policy" at bounding box center [934, 383] width 61 height 20
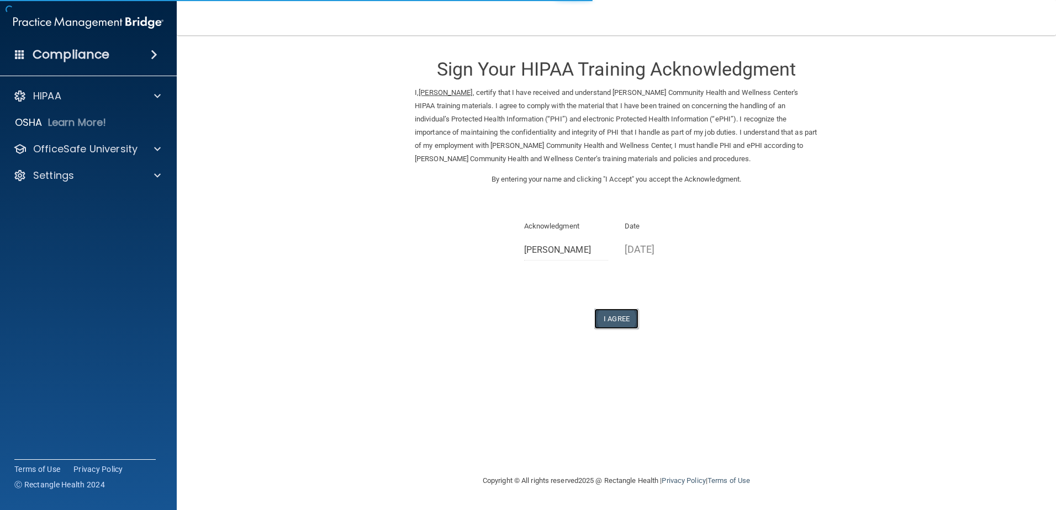
click at [613, 314] on button "I Agree" at bounding box center [616, 319] width 44 height 20
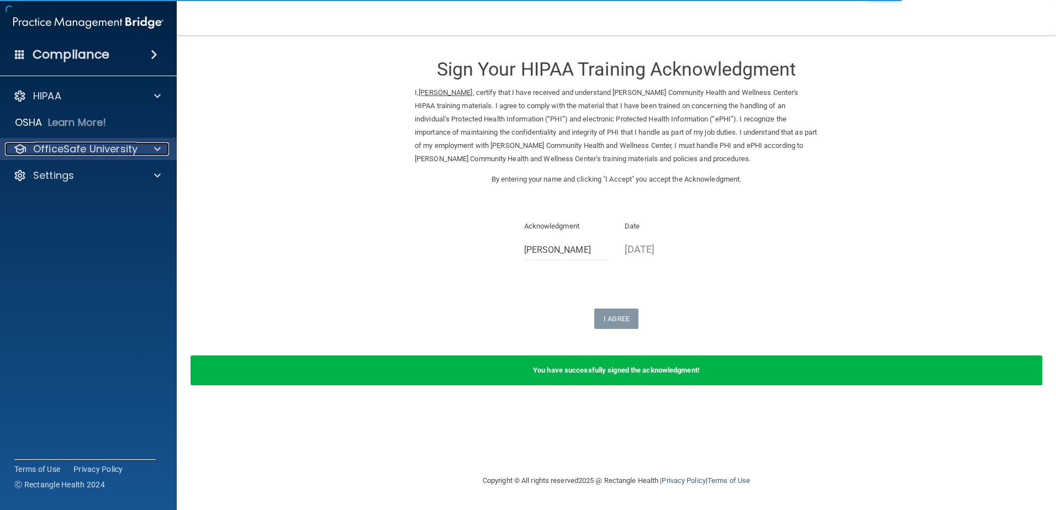
click at [64, 150] on p "OfficeSafe University" at bounding box center [85, 149] width 104 height 13
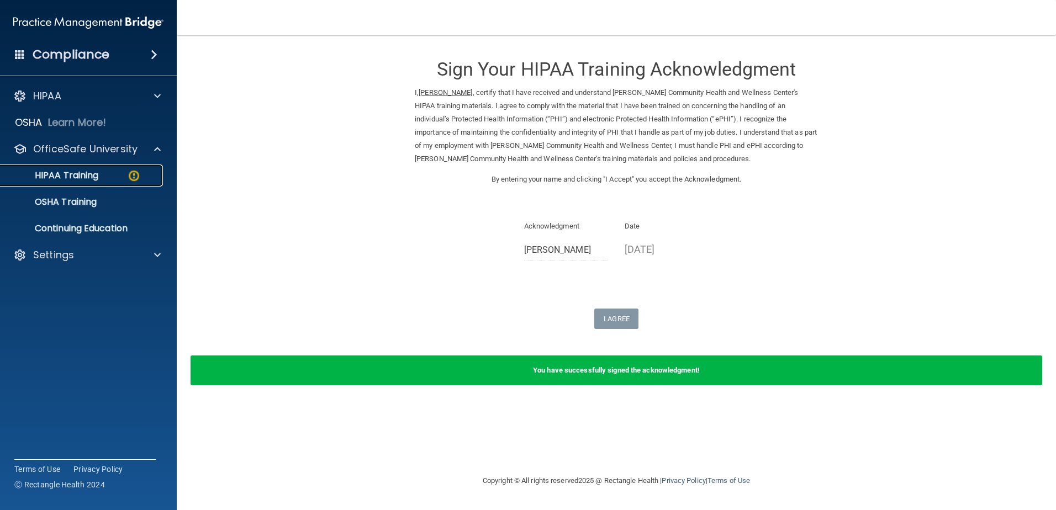
click at [52, 176] on p "HIPAA Training" at bounding box center [52, 175] width 91 height 11
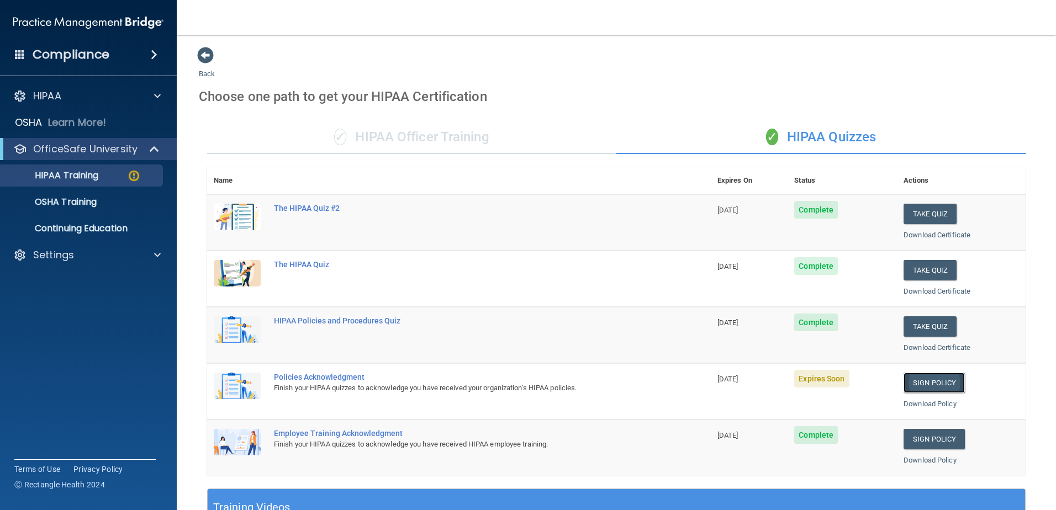
click at [926, 384] on link "Sign Policy" at bounding box center [934, 383] width 61 height 20
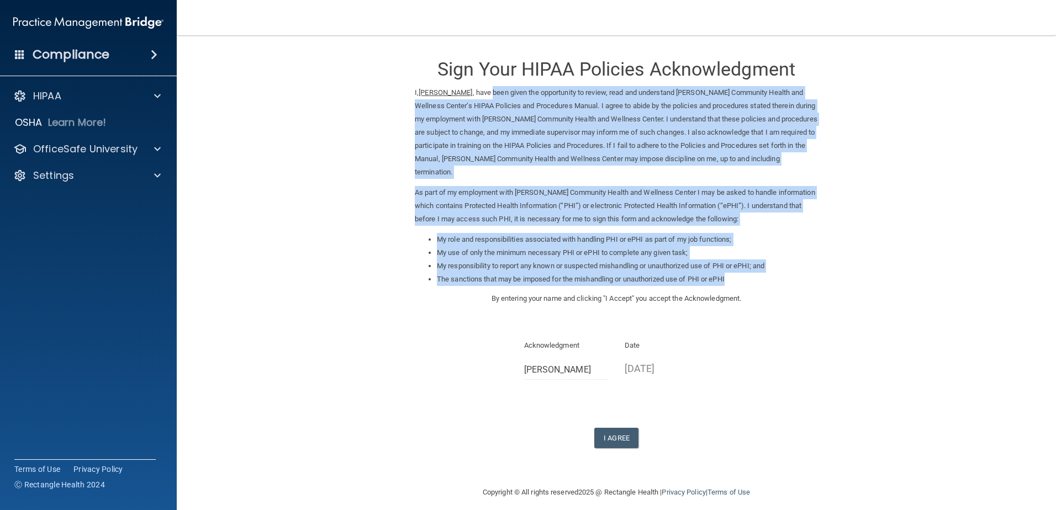
drag, startPoint x: 675, startPoint y: 93, endPoint x: 745, endPoint y: 279, distance: 198.6
click at [745, 279] on div "I, [PERSON_NAME] , have been given the opportunity to review, read and understa…" at bounding box center [616, 189] width 403 height 206
click at [745, 279] on li "The sanctions that may be imposed for the mishandling or unauthorized use of PH…" at bounding box center [627, 279] width 381 height 13
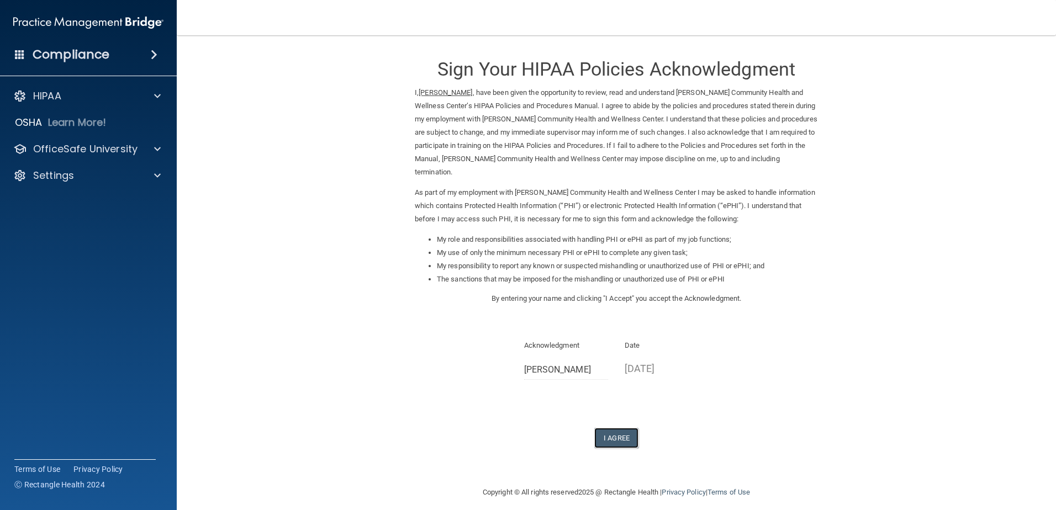
drag, startPoint x: 607, startPoint y: 442, endPoint x: 678, endPoint y: 432, distance: 72.0
click at [607, 442] on button "I Agree" at bounding box center [616, 438] width 44 height 20
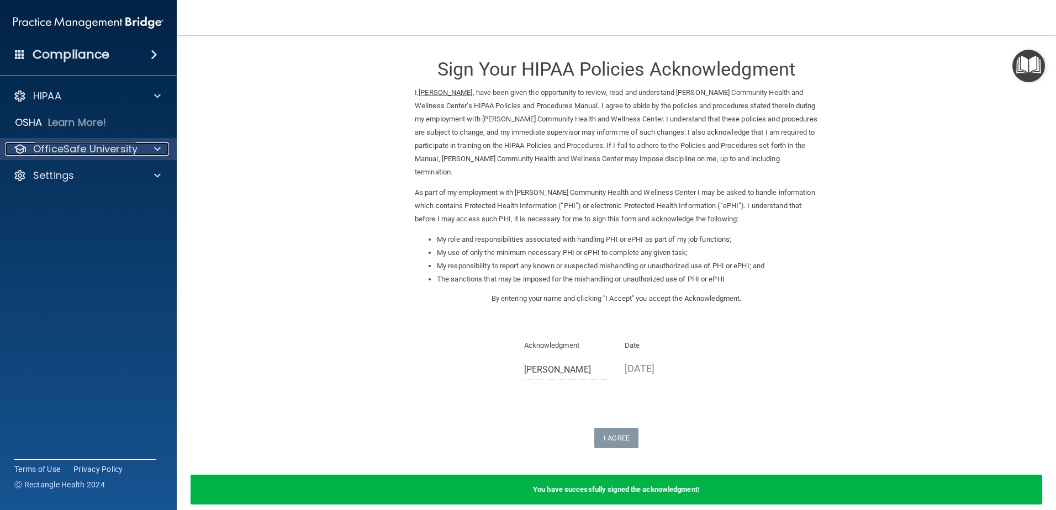
click at [58, 152] on p "OfficeSafe University" at bounding box center [85, 149] width 104 height 13
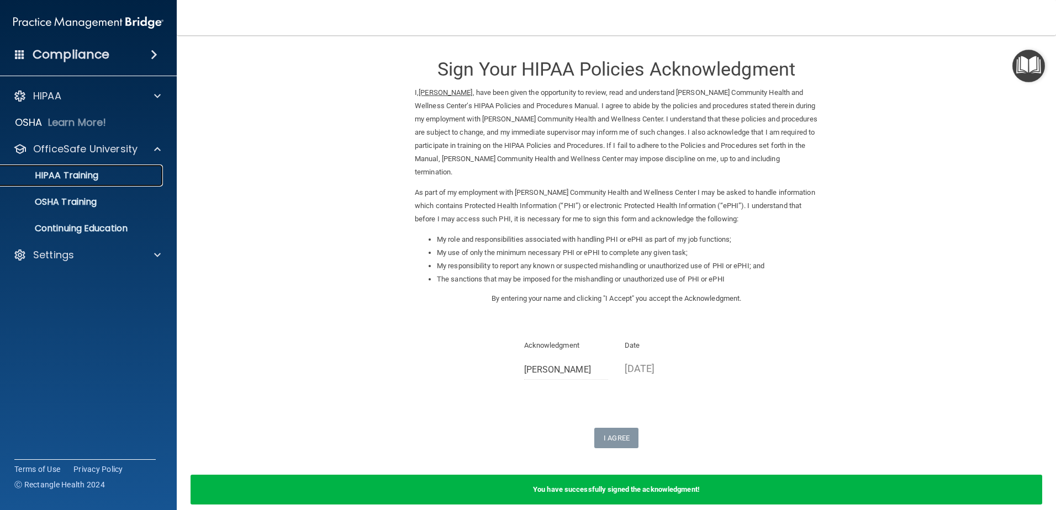
click at [64, 167] on link "HIPAA Training" at bounding box center [76, 176] width 174 height 22
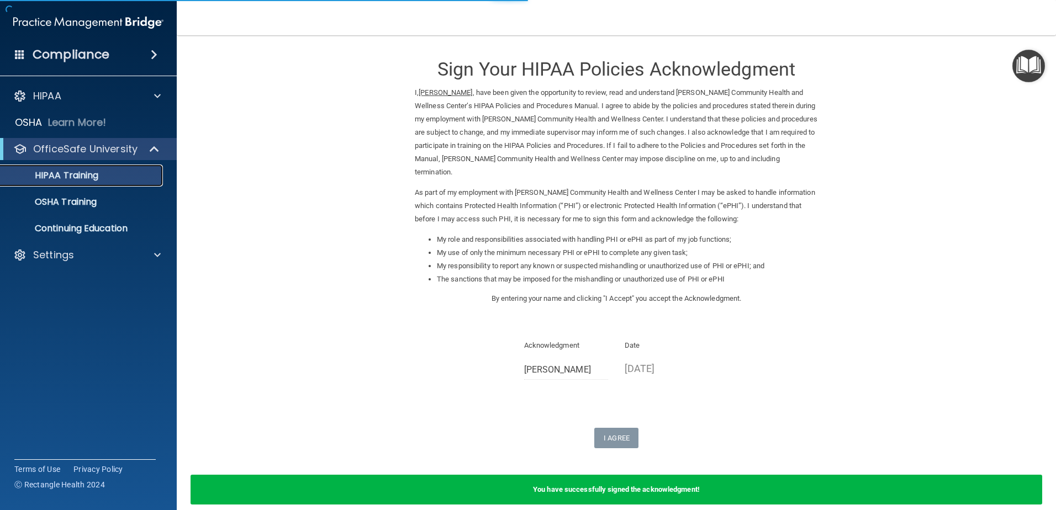
click at [73, 178] on p "HIPAA Training" at bounding box center [52, 175] width 91 height 11
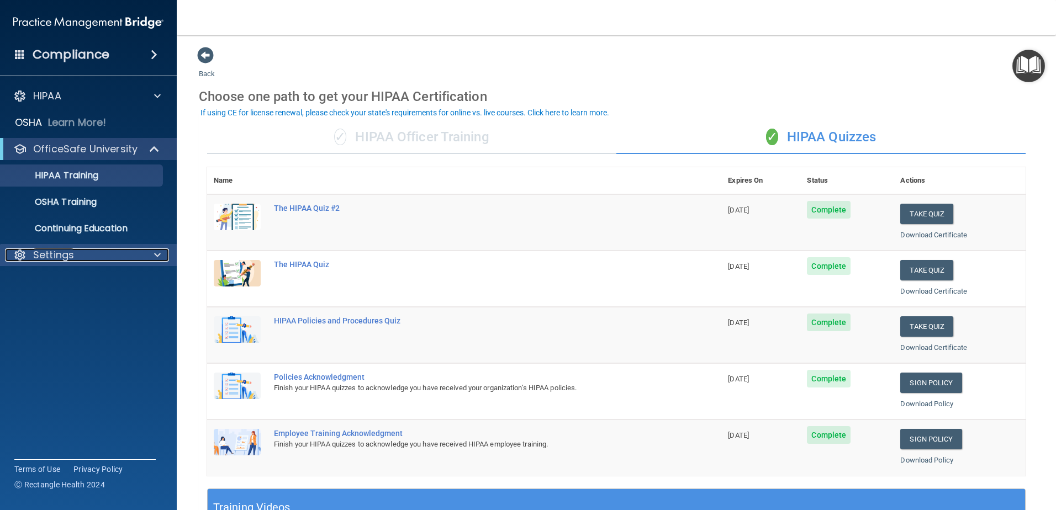
click at [46, 260] on p "Settings" at bounding box center [53, 255] width 41 height 13
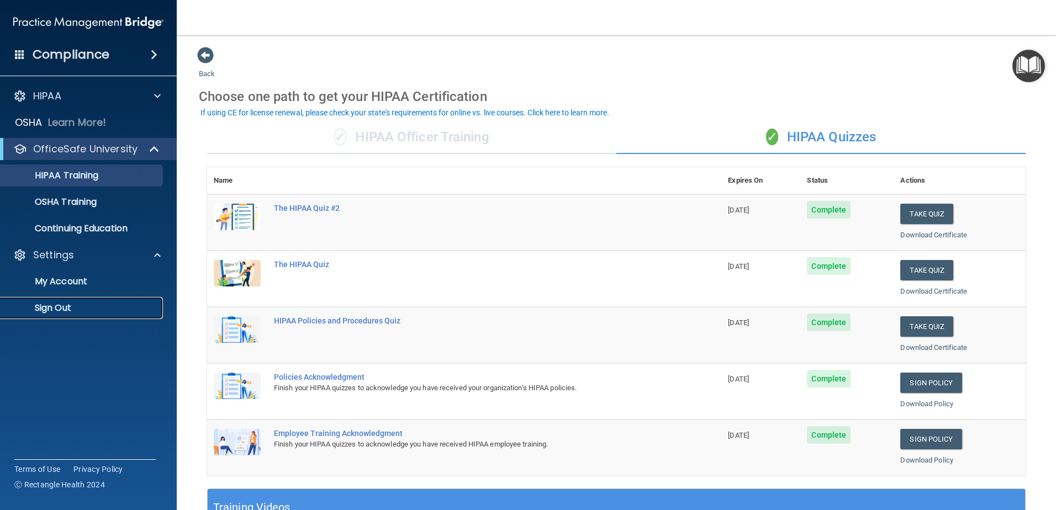
click at [55, 310] on p "Sign Out" at bounding box center [82, 308] width 151 height 11
